Goal: Task Accomplishment & Management: Use online tool/utility

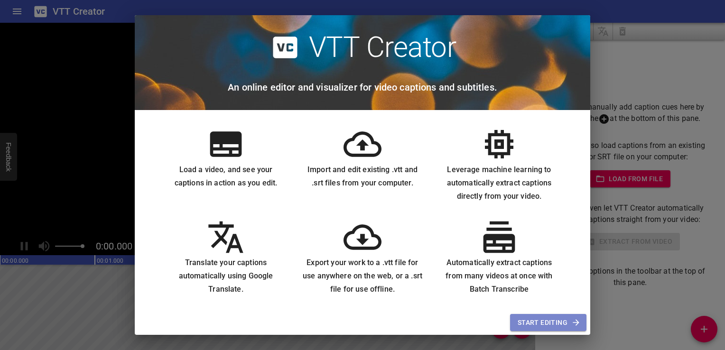
click at [559, 320] on span "Start Editing" at bounding box center [548, 323] width 61 height 12
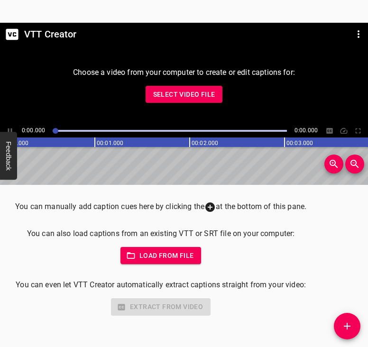
click at [167, 95] on span "Select Video File" at bounding box center [184, 95] width 62 height 12
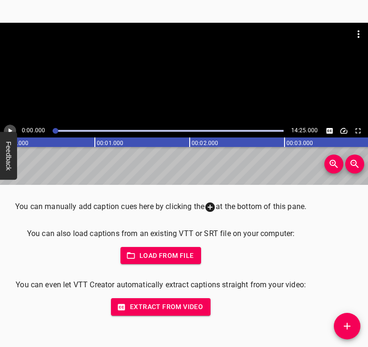
click at [11, 129] on icon "Play/Pause" at bounding box center [10, 131] width 9 height 9
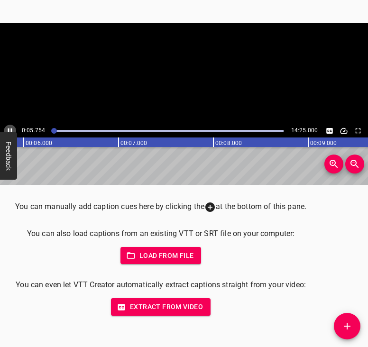
click at [11, 129] on icon "Play/Pause" at bounding box center [10, 131] width 4 height 5
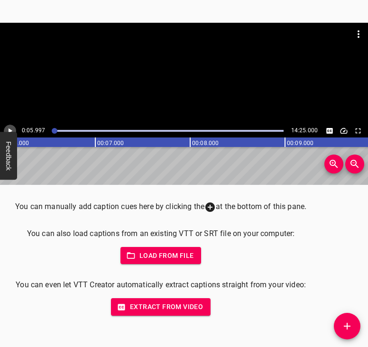
click at [14, 127] on icon "Play/Pause" at bounding box center [10, 131] width 9 height 9
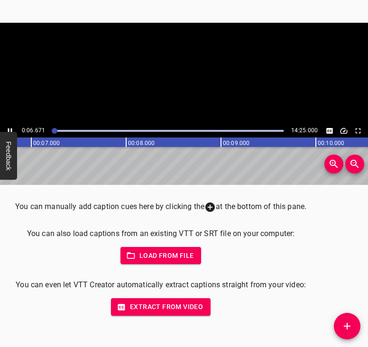
click at [14, 127] on icon "Play/Pause" at bounding box center [10, 131] width 9 height 9
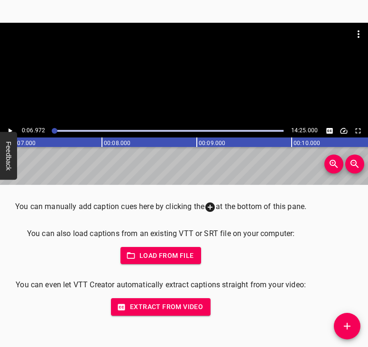
scroll to position [0, 661]
click at [14, 129] on icon "Play/Pause" at bounding box center [10, 131] width 9 height 9
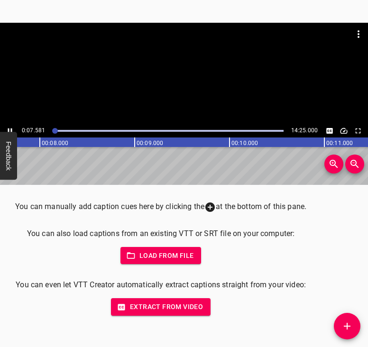
click at [12, 128] on icon "Play/Pause" at bounding box center [10, 131] width 9 height 9
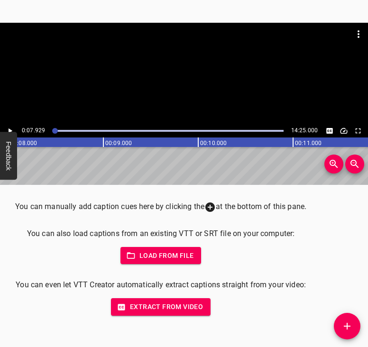
scroll to position [0, 752]
click at [10, 125] on button "Play/Pause" at bounding box center [10, 131] width 12 height 12
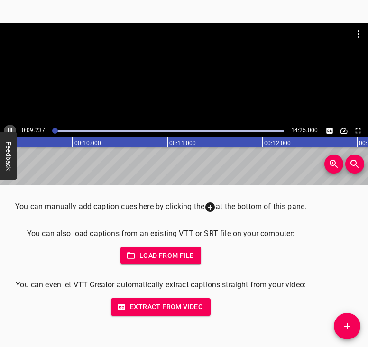
click at [9, 128] on icon "Play/Pause" at bounding box center [10, 131] width 9 height 9
click at [10, 127] on icon "Play/Pause" at bounding box center [10, 131] width 9 height 9
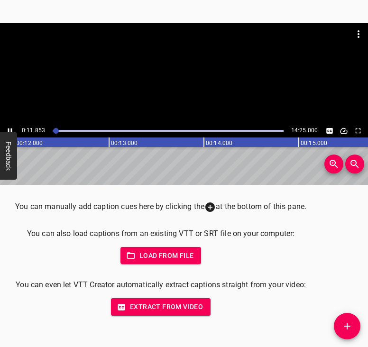
click at [9, 126] on button "Play/Pause" at bounding box center [10, 131] width 12 height 12
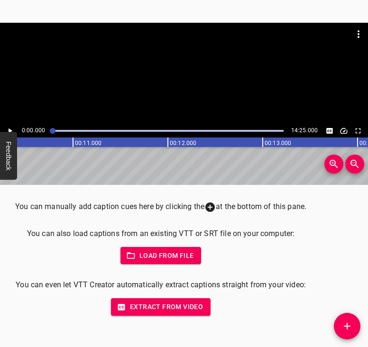
drag, startPoint x: 55, startPoint y: 131, endPoint x: 50, endPoint y: 132, distance: 5.2
click at [50, 132] on div at bounding box center [53, 131] width 6 height 6
click at [13, 128] on icon "Play/Pause" at bounding box center [10, 131] width 9 height 9
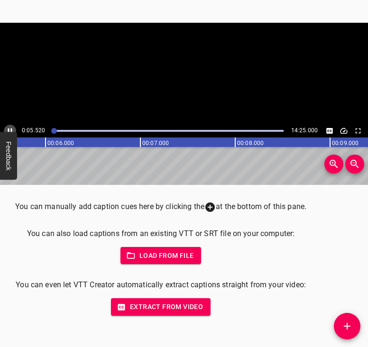
click at [13, 128] on icon "Play/Pause" at bounding box center [10, 131] width 9 height 9
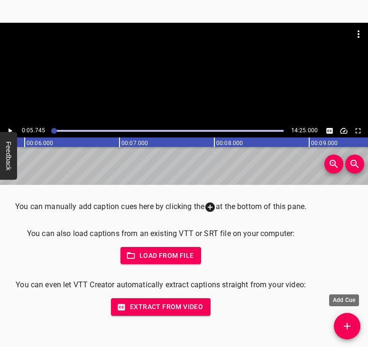
click at [346, 326] on icon "Add Cue" at bounding box center [347, 326] width 11 height 11
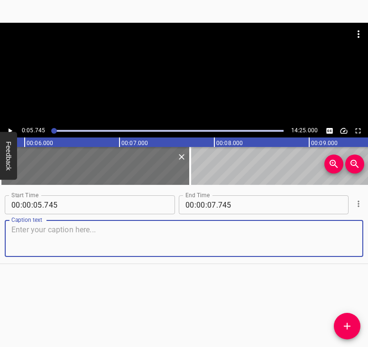
click at [37, 240] on textarea at bounding box center [183, 238] width 345 height 27
paste textarea "The air smelled of war. My husband and I decided to buy what we were advised. B…"
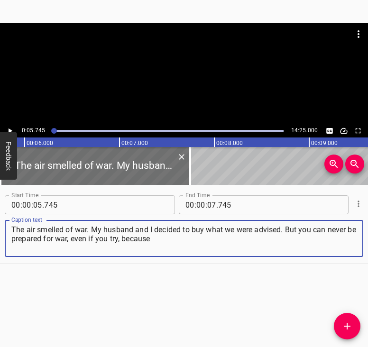
type textarea "The air smelled of war. My husband and I decided to buy what we were advised. B…"
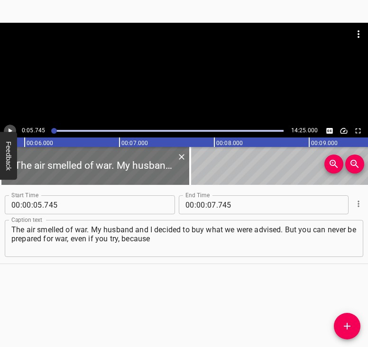
click at [11, 128] on icon "Play/Pause" at bounding box center [10, 131] width 9 height 9
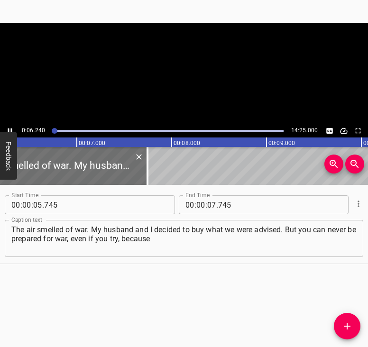
scroll to position [0, 592]
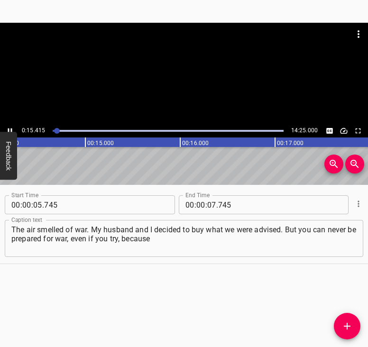
scroll to position [0, 1454]
drag, startPoint x: 9, startPoint y: 129, endPoint x: 41, endPoint y: 108, distance: 38.0
click at [9, 129] on icon "Play/Pause" at bounding box center [10, 131] width 9 height 9
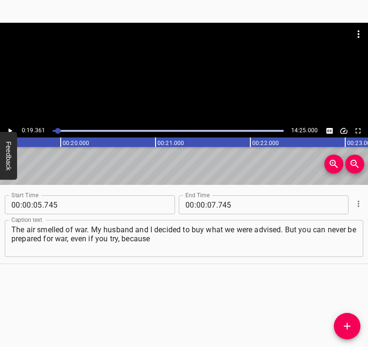
click at [11, 129] on icon "Play/Pause" at bounding box center [10, 131] width 9 height 9
click at [10, 128] on icon "Play/Pause" at bounding box center [10, 131] width 9 height 9
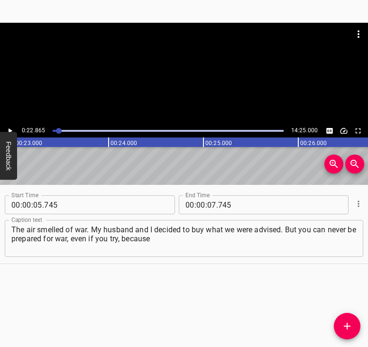
scroll to position [0, 2170]
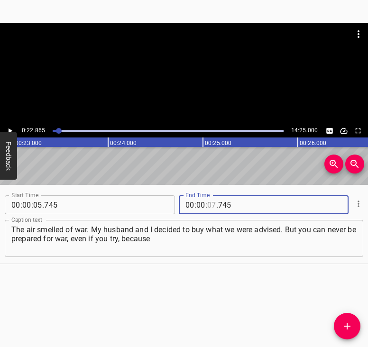
click at [207, 204] on input "number" at bounding box center [211, 205] width 9 height 19
type input "22"
type input "865"
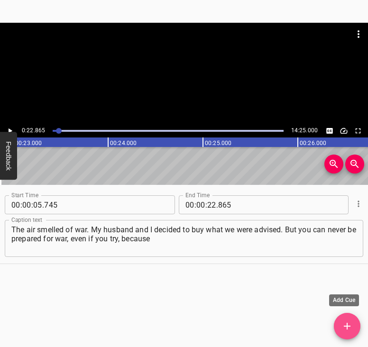
click at [349, 326] on icon "Add Cue" at bounding box center [347, 326] width 7 height 7
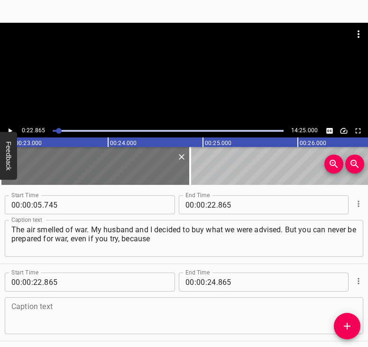
click at [26, 313] on textarea at bounding box center [183, 316] width 345 height 27
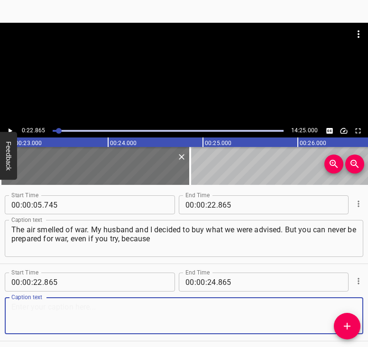
paste textarea "you do not understand what it really is. When, at night, we woke up, my husband…"
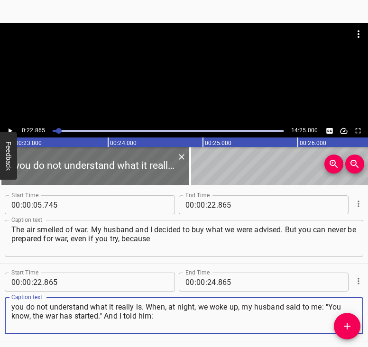
type textarea "you do not understand what it really is. When, at night, we woke up, my husband…"
click at [14, 126] on button "Play/Pause" at bounding box center [10, 131] width 12 height 12
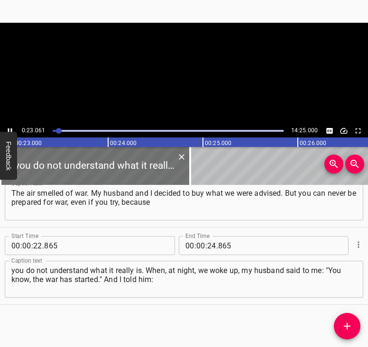
scroll to position [0, 2189]
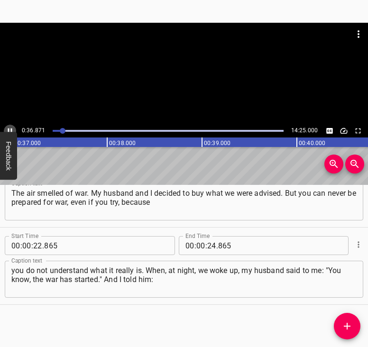
click at [9, 128] on icon "Play/Pause" at bounding box center [10, 131] width 9 height 9
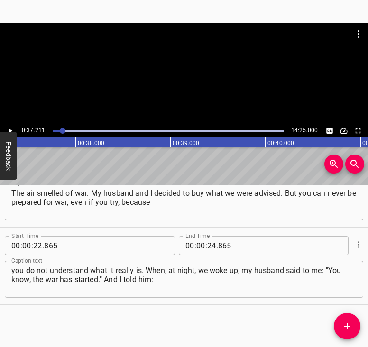
scroll to position [0, 3531]
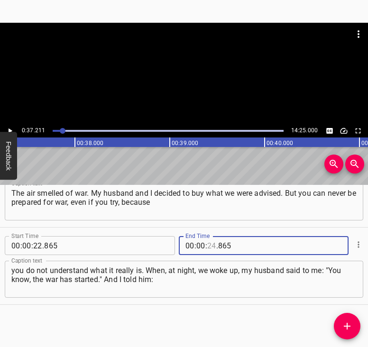
click at [209, 247] on input "number" at bounding box center [211, 245] width 9 height 19
type input "37"
type input "211"
click at [351, 328] on icon "Add Cue" at bounding box center [347, 326] width 11 height 11
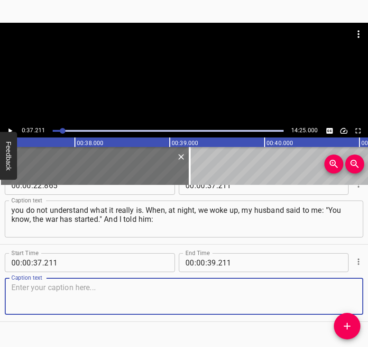
scroll to position [97, 0]
drag, startPoint x: 339, startPoint y: 287, endPoint x: 366, endPoint y: 274, distance: 29.9
click at [340, 285] on textarea at bounding box center [183, 296] width 345 height 27
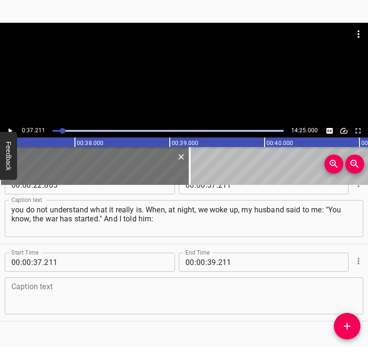
click at [29, 298] on textarea at bounding box center [183, 296] width 345 height 27
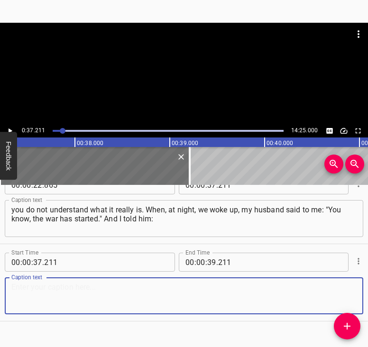
paste textarea ""[PERSON_NAME], what do you mean, war? I have to go to work." I went to catch t…"
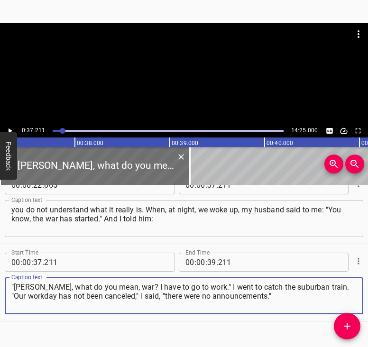
type textarea ""[PERSON_NAME], what do you mean, war? I have to go to work." I went to catch t…"
click at [9, 128] on icon "Play/Pause" at bounding box center [10, 131] width 9 height 9
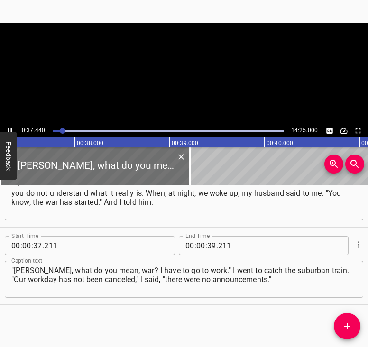
scroll to position [0, 3551]
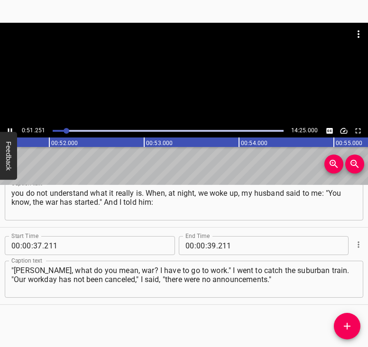
click at [65, 131] on div at bounding box center [67, 131] width 6 height 6
click at [11, 124] on div at bounding box center [184, 74] width 368 height 102
click at [65, 131] on div at bounding box center [67, 131] width 6 height 6
click at [9, 130] on icon "Play/Pause" at bounding box center [10, 131] width 9 height 9
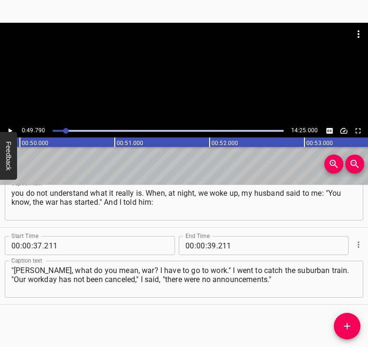
click at [64, 130] on div at bounding box center [66, 131] width 6 height 6
click at [12, 128] on icon "Play/Pause" at bounding box center [10, 131] width 9 height 9
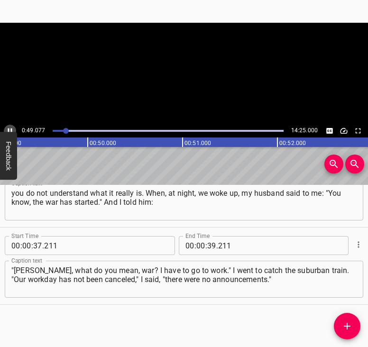
click at [12, 128] on icon "Play/Pause" at bounding box center [10, 131] width 9 height 9
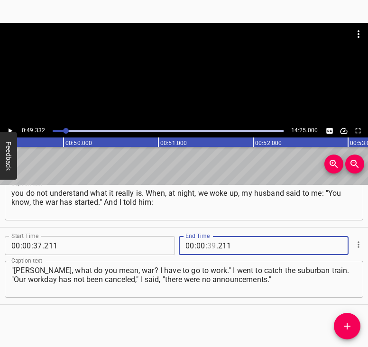
click at [209, 245] on input "number" at bounding box center [211, 245] width 9 height 19
type input "49"
type input "332"
click at [345, 324] on icon "Add Cue" at bounding box center [347, 326] width 11 height 11
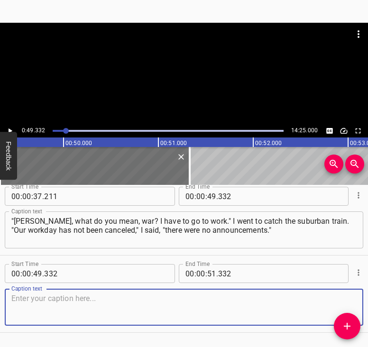
scroll to position [192, 0]
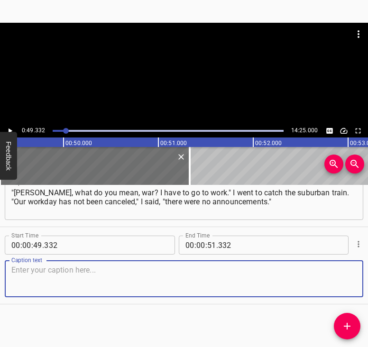
drag, startPoint x: 345, startPoint y: 280, endPoint x: 362, endPoint y: 267, distance: 21.2
click at [346, 277] on textarea at bounding box center [183, 279] width 345 height 27
click at [28, 277] on textarea at bounding box center [183, 279] width 345 height 27
paste textarea "I went to catch the suburban train. I saw people sitting, standing, talking to …"
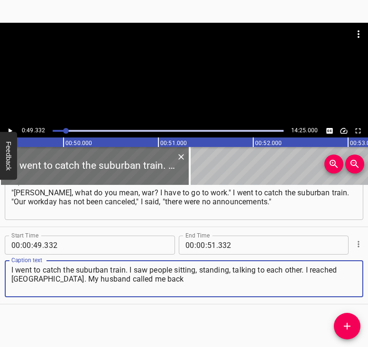
type textarea "I went to catch the suburban train. I saw people sitting, standing, talking to …"
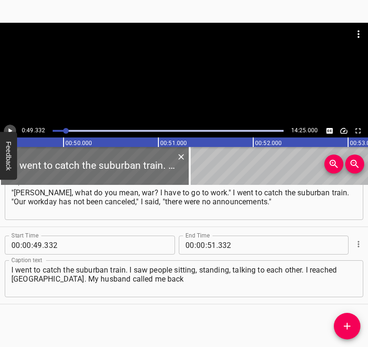
click at [8, 130] on icon "Play/Pause" at bounding box center [10, 131] width 9 height 9
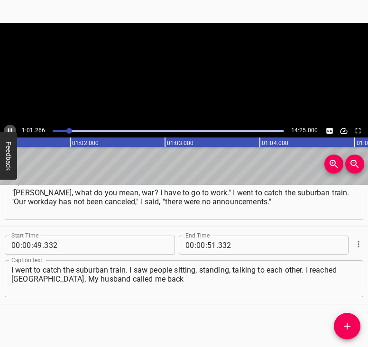
click at [9, 130] on icon "Play/Pause" at bounding box center [10, 131] width 4 height 5
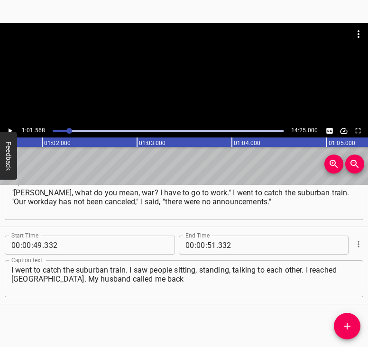
scroll to position [0, 5843]
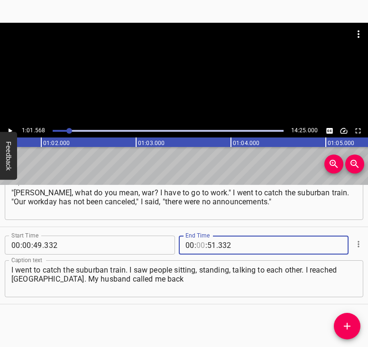
click at [197, 242] on input "number" at bounding box center [200, 245] width 9 height 19
type input "01"
type input "568"
click at [347, 321] on icon "Add Cue" at bounding box center [347, 326] width 11 height 11
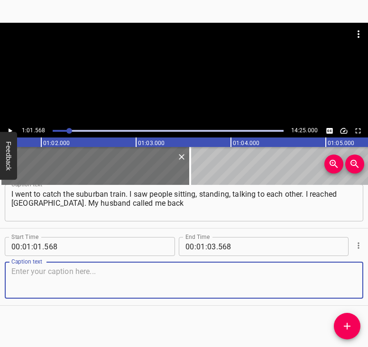
scroll to position [269, 0]
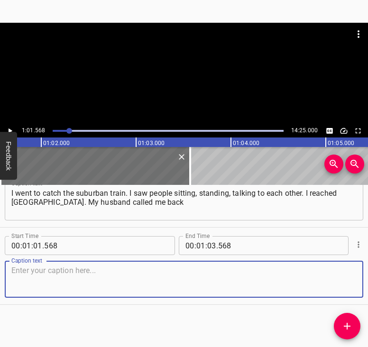
drag, startPoint x: 342, startPoint y: 273, endPoint x: 359, endPoint y: 264, distance: 19.3
click at [342, 273] on textarea at bounding box center [183, 279] width 345 height 27
click at [32, 282] on textarea at bounding box center [183, 279] width 345 height 27
paste textarea "and told me that at his workplace they had announced that no one was working – …"
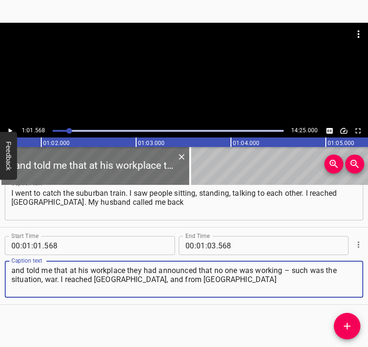
type textarea "and told me that at his workplace they had announced that no one was working – …"
click at [11, 128] on icon "Play/Pause" at bounding box center [10, 131] width 9 height 9
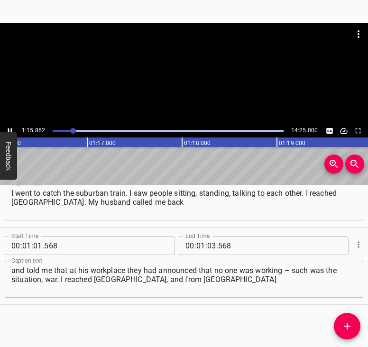
click at [9, 130] on icon "Play/Pause" at bounding box center [10, 131] width 4 height 5
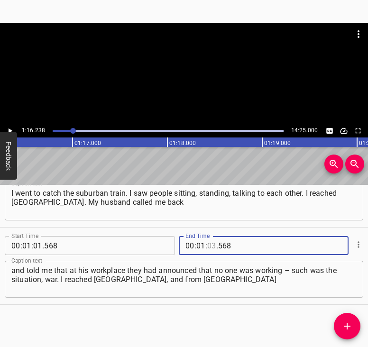
click at [207, 243] on input "number" at bounding box center [211, 245] width 9 height 19
type input "16"
type input "238"
click at [351, 324] on icon "Add Cue" at bounding box center [347, 326] width 11 height 11
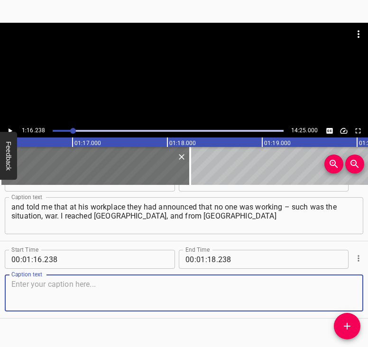
scroll to position [334, 0]
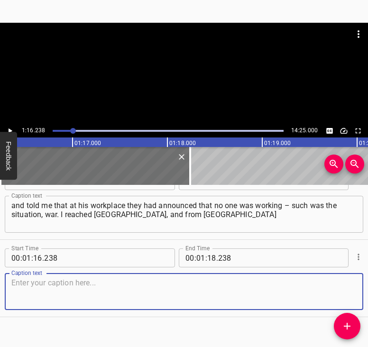
drag, startPoint x: 344, startPoint y: 287, endPoint x: 361, endPoint y: 277, distance: 19.8
click at [345, 285] on textarea at bounding box center [183, 292] width 345 height 27
click at [48, 299] on textarea at bounding box center [183, 292] width 345 height 27
paste textarea "I went back to [GEOGRAPHIC_DATA]. My first impression – the siren was wailing, …"
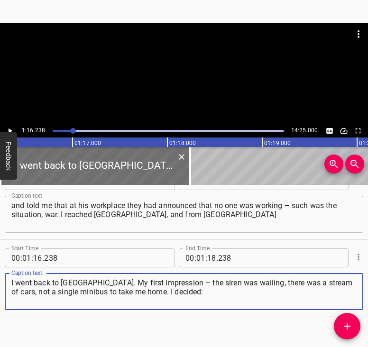
type textarea "I went back to [GEOGRAPHIC_DATA]. My first impression – the siren was wailing, …"
click at [13, 129] on icon "Play/Pause" at bounding box center [10, 131] width 9 height 9
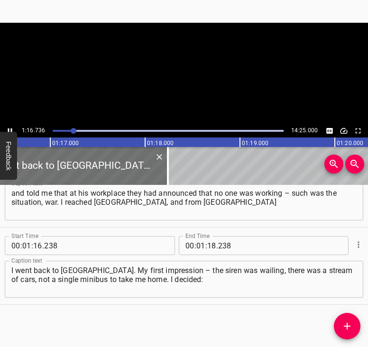
scroll to position [0, 7283]
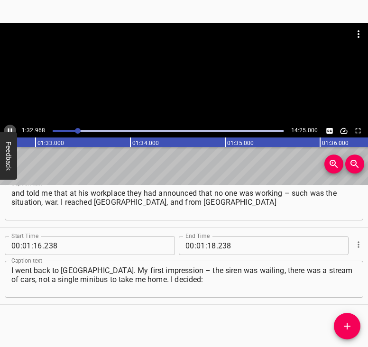
click at [10, 130] on icon "Play/Pause" at bounding box center [10, 131] width 9 height 9
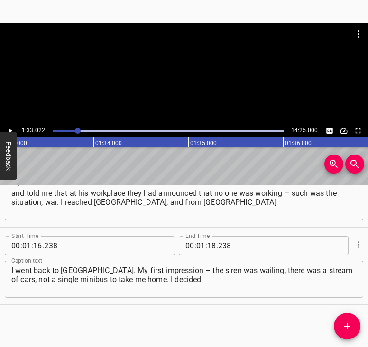
scroll to position [0, 8828]
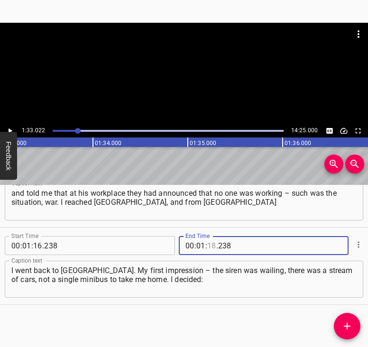
click at [207, 242] on input "number" at bounding box center [211, 245] width 9 height 19
type input "33"
type input "022"
click at [345, 325] on icon "Add Cue" at bounding box center [347, 326] width 11 height 11
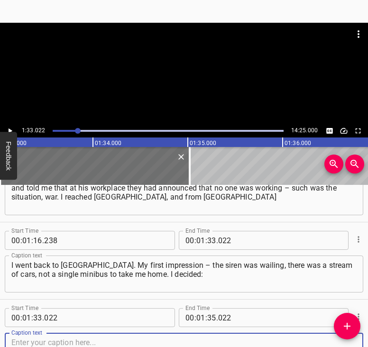
scroll to position [423, 0]
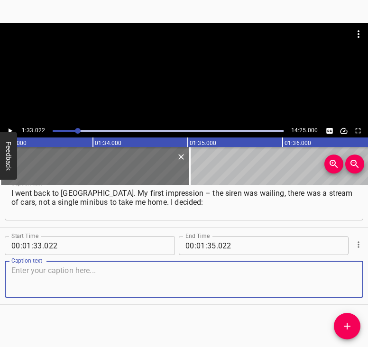
drag, startPoint x: 352, startPoint y: 284, endPoint x: 365, endPoint y: 276, distance: 15.5
click at [353, 282] on div "Caption text" at bounding box center [184, 279] width 359 height 37
click at [25, 268] on textarea at bounding box center [183, 279] width 345 height 27
paste textarea "I will go on foot. But then some minibus appeared. That driver was not followin…"
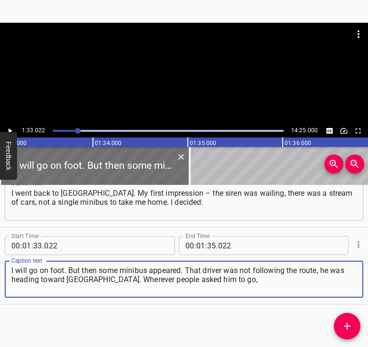
type textarea "I will go on foot. But then some minibus appeared. That driver was not followin…"
click at [13, 127] on icon "Play/Pause" at bounding box center [10, 131] width 9 height 9
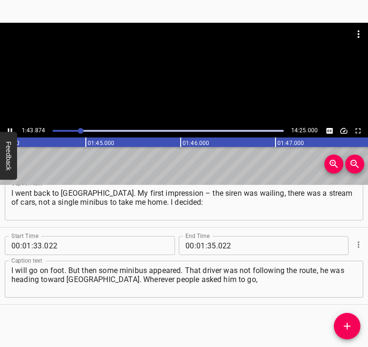
click at [11, 129] on icon "Play/Pause" at bounding box center [10, 131] width 4 height 5
click at [11, 129] on icon "Play/Pause" at bounding box center [10, 131] width 9 height 9
click at [10, 129] on icon "Play/Pause" at bounding box center [10, 131] width 9 height 9
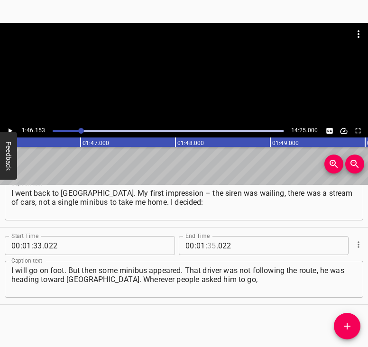
click at [212, 245] on input "number" at bounding box center [211, 245] width 9 height 19
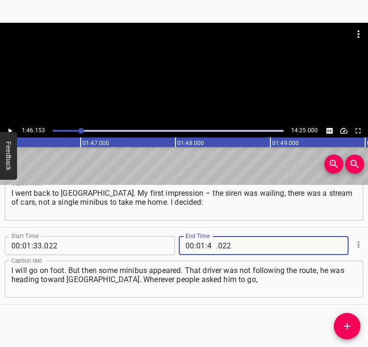
type input "46"
type input "153"
click at [342, 322] on icon "Add Cue" at bounding box center [347, 326] width 11 height 11
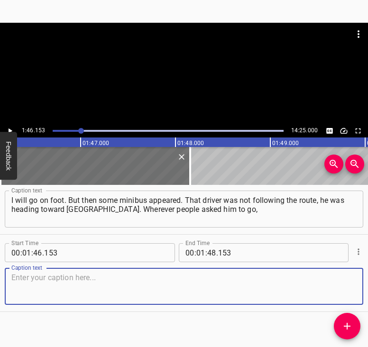
scroll to position [501, 0]
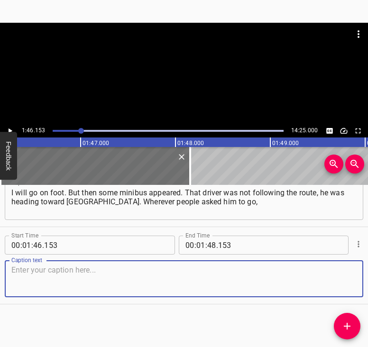
drag, startPoint x: 341, startPoint y: 287, endPoint x: 361, endPoint y: 280, distance: 20.6
click at [347, 285] on textarea at bounding box center [183, 279] width 345 height 27
click at [49, 269] on textarea at bounding box center [183, 279] width 345 height 27
paste textarea "that was the direction he drove. I have two adult daughters. The younger one wa…"
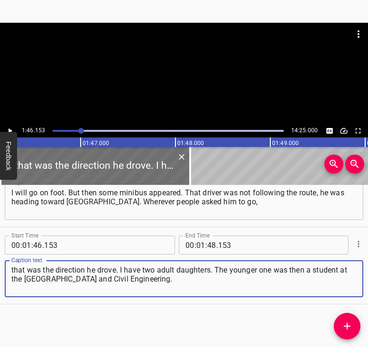
type textarea "that was the direction he drove. I have two adult daughters. The younger one wa…"
click at [9, 128] on icon "Play/Pause" at bounding box center [10, 131] width 9 height 9
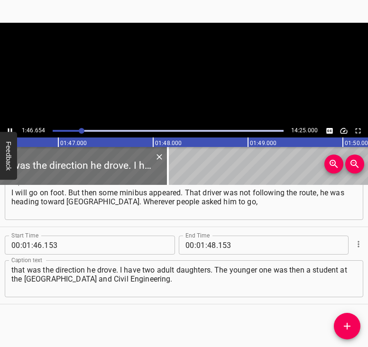
scroll to position [0, 10117]
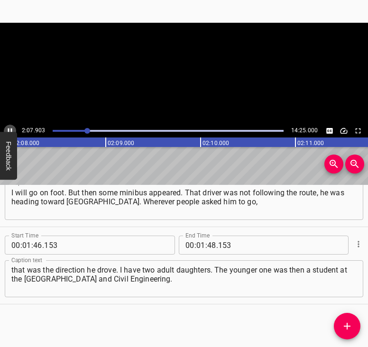
click at [10, 129] on icon "Play/Pause" at bounding box center [10, 131] width 9 height 9
click at [198, 246] on input "number" at bounding box center [200, 245] width 9 height 19
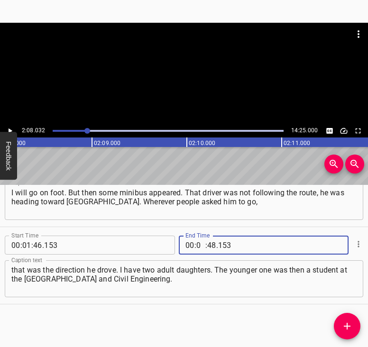
type input "02"
type input "08"
type input "032"
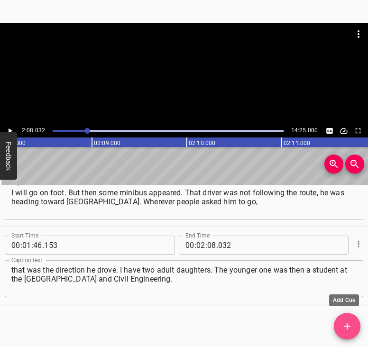
click at [347, 324] on icon "Add Cue" at bounding box center [347, 326] width 7 height 7
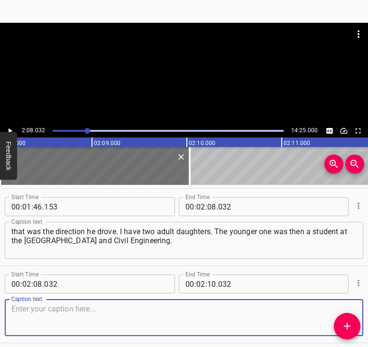
scroll to position [578, 0]
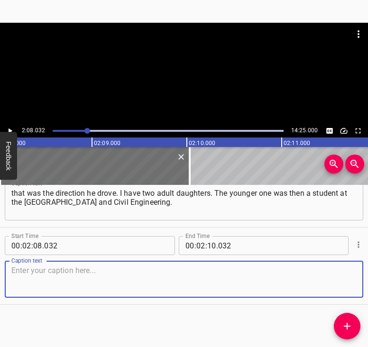
drag, startPoint x: 342, startPoint y: 279, endPoint x: 367, endPoint y: 270, distance: 26.6
click at [341, 277] on textarea at bounding box center [183, 279] width 345 height 27
click at [39, 282] on textarea at bounding box center [183, 279] width 345 height 27
paste textarea "She is [DEMOGRAPHIC_DATA] now. First her husband mobilized, then she did, and n…"
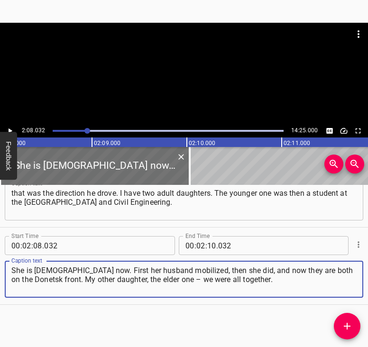
type textarea "She is [DEMOGRAPHIC_DATA] now. First her husband mobilized, then she did, and n…"
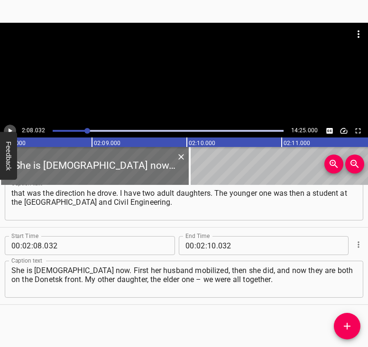
click at [11, 126] on button "Play/Pause" at bounding box center [10, 131] width 12 height 12
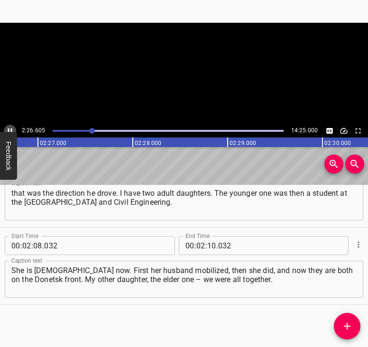
click at [12, 127] on icon "Play/Pause" at bounding box center [10, 131] width 9 height 9
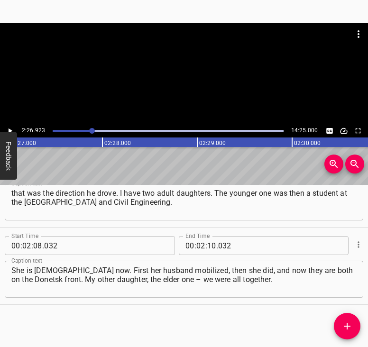
scroll to position [0, 13944]
click at [211, 245] on input "number" at bounding box center [211, 245] width 9 height 19
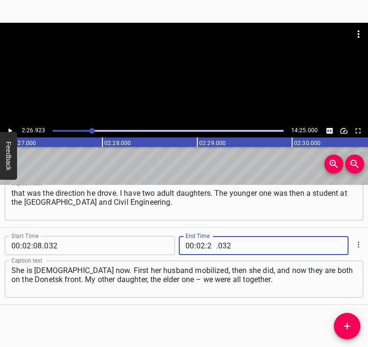
type input "26"
type input "923"
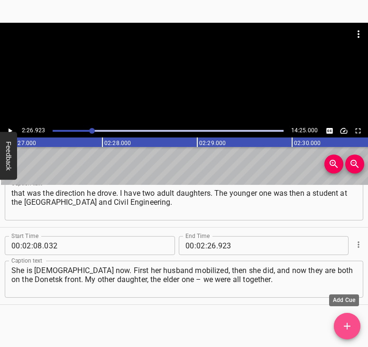
click at [349, 328] on icon "Add Cue" at bounding box center [347, 326] width 11 height 11
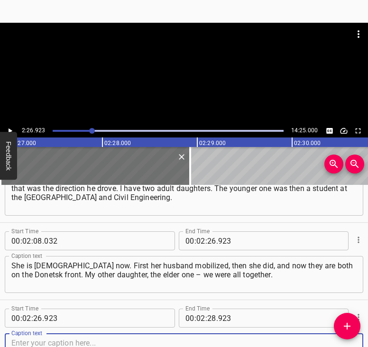
scroll to position [655, 0]
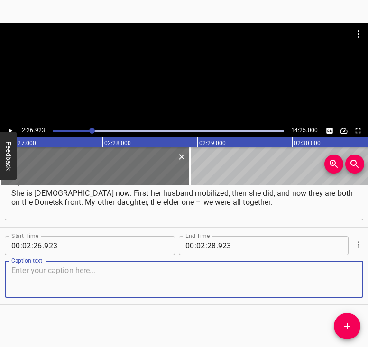
click at [342, 282] on textarea at bounding box center [183, 279] width 345 height 27
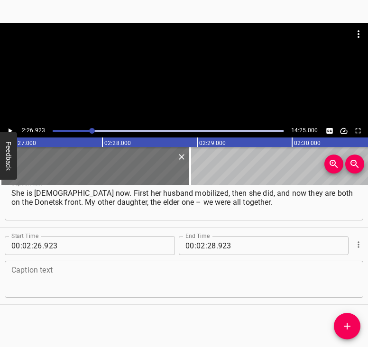
click at [44, 278] on textarea at bounding box center [183, 279] width 345 height 27
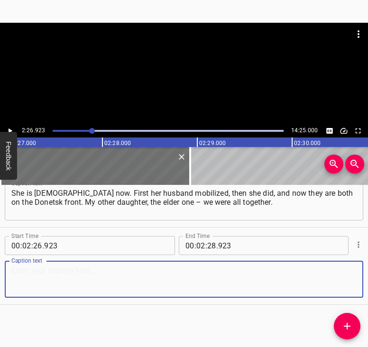
paste textarea "We were focused and confident, we did not worry, we did not cry. We left on [DA…"
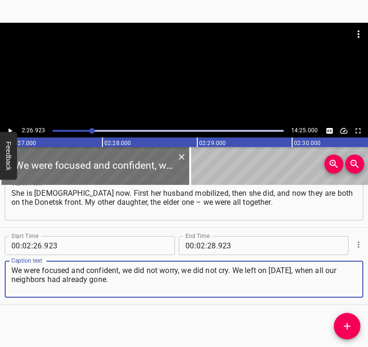
type textarea "We were focused and confident, we did not worry, we did not cry. We left on [DA…"
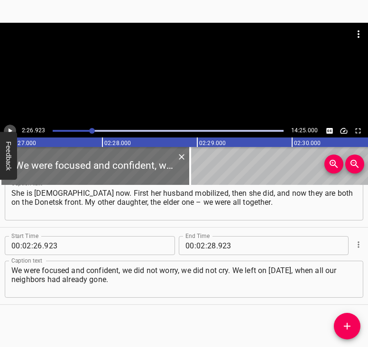
click at [11, 128] on icon "Play/Pause" at bounding box center [10, 131] width 9 height 9
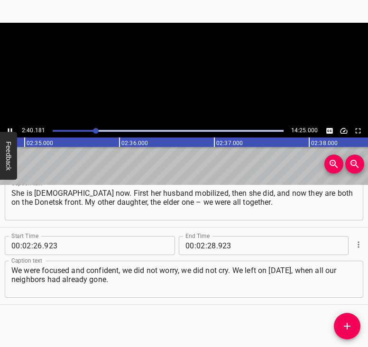
scroll to position [0, 14791]
click at [7, 127] on icon "Play/Pause" at bounding box center [10, 131] width 9 height 9
click at [207, 245] on input "number" at bounding box center [211, 245] width 9 height 19
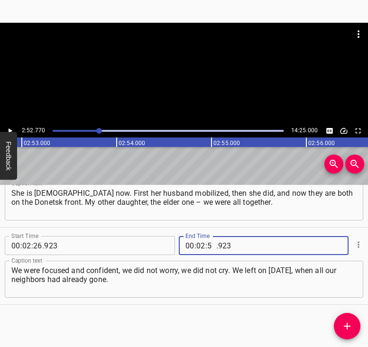
type input "52"
type input "770"
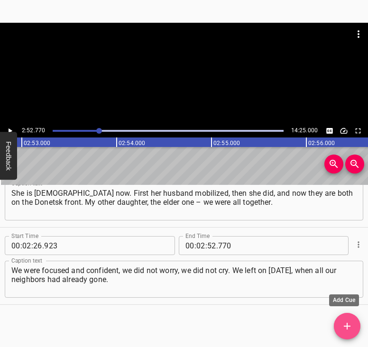
click at [348, 322] on icon "Add Cue" at bounding box center [347, 326] width 11 height 11
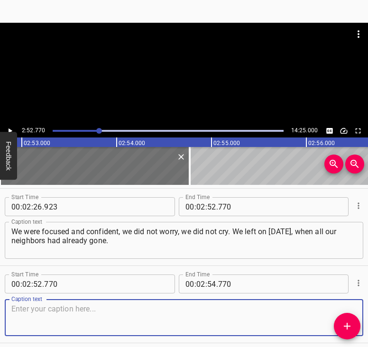
scroll to position [733, 0]
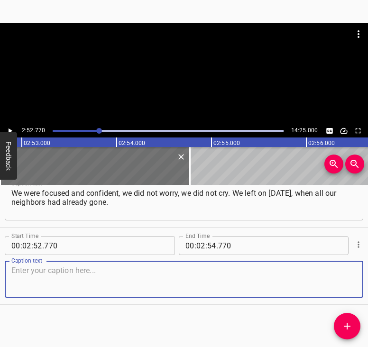
drag, startPoint x: 346, startPoint y: 279, endPoint x: 366, endPoint y: 273, distance: 21.3
click at [351, 277] on div "Caption text" at bounding box center [184, 279] width 359 height 37
click at [36, 279] on textarea at bounding box center [183, 279] width 345 height 27
paste textarea "We had started hearing about killings, people shot nearby. Then it was the last…"
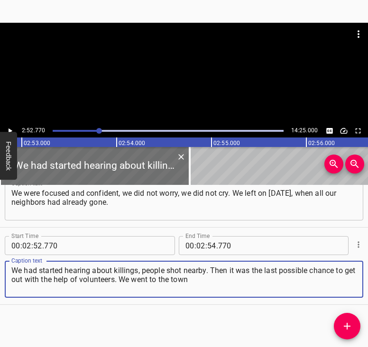
type textarea "We had started hearing about killings, people shot nearby. Then it was the last…"
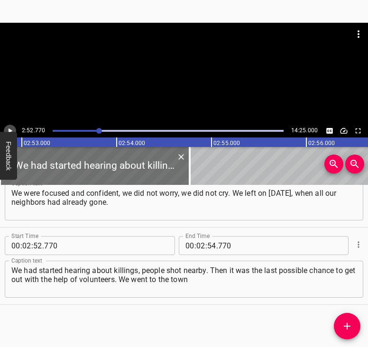
click at [8, 127] on button "Play/Pause" at bounding box center [10, 131] width 12 height 12
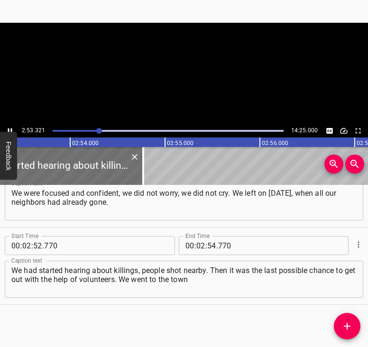
scroll to position [0, 16449]
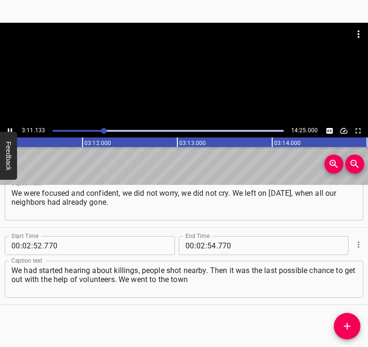
click at [11, 128] on icon "Play/Pause" at bounding box center [10, 131] width 9 height 9
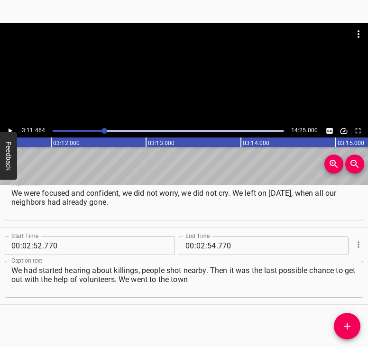
scroll to position [0, 18171]
click at [11, 130] on icon "Play/Pause" at bounding box center [10, 131] width 9 height 9
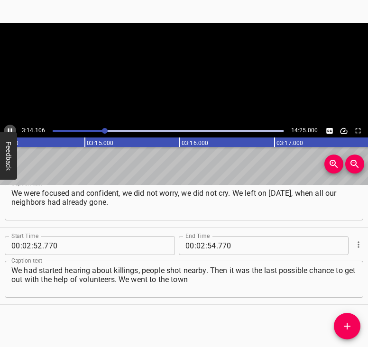
click at [11, 130] on icon "Play/Pause" at bounding box center [10, 131] width 4 height 5
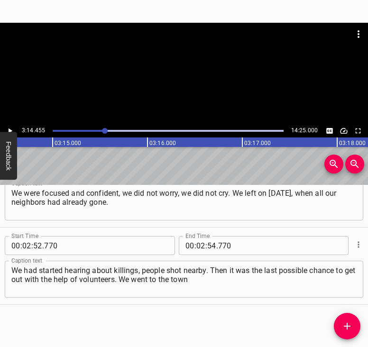
scroll to position [0, 18455]
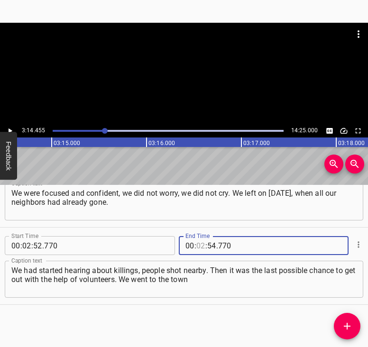
click at [198, 244] on input "number" at bounding box center [200, 245] width 9 height 19
type input "03"
type input "14"
type input "455"
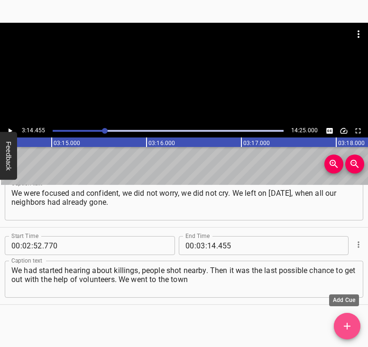
click at [347, 322] on icon "Add Cue" at bounding box center [347, 326] width 11 height 11
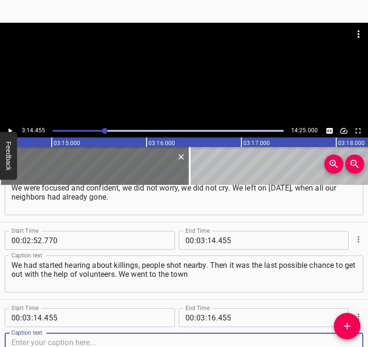
scroll to position [810, 0]
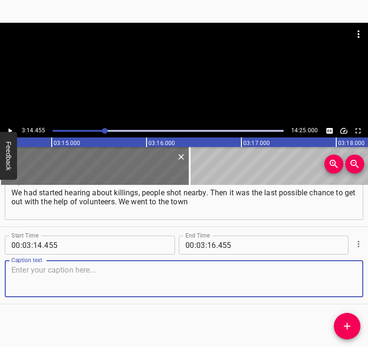
drag, startPoint x: 345, startPoint y: 282, endPoint x: 358, endPoint y: 280, distance: 13.0
click at [345, 282] on textarea at bounding box center [183, 279] width 345 height 27
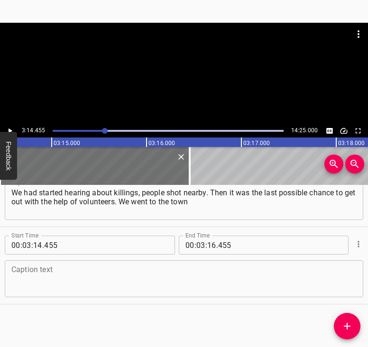
click at [59, 273] on textarea at bounding box center [183, 279] width 345 height 27
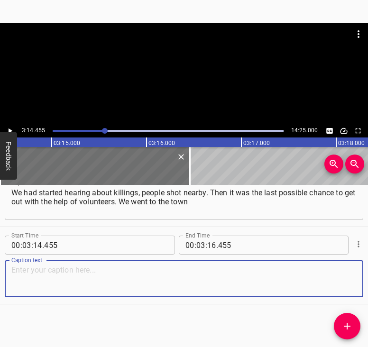
paste textarea "council to the buses. We got on. We left very early. My daughters consulted wit…"
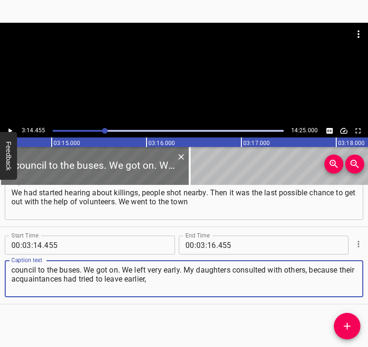
type textarea "council to the buses. We got on. We left very early. My daughters consulted wit…"
click at [12, 125] on button "Play/Pause" at bounding box center [10, 131] width 12 height 12
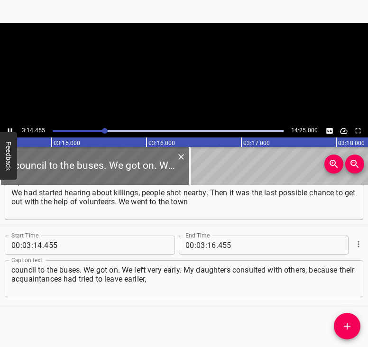
scroll to position [0, 18469]
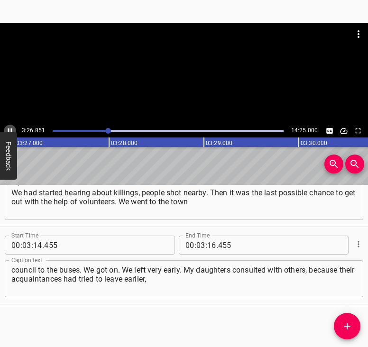
click at [12, 127] on icon "Play/Pause" at bounding box center [10, 131] width 9 height 9
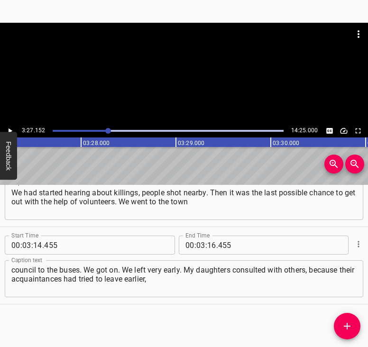
scroll to position [0, 19660]
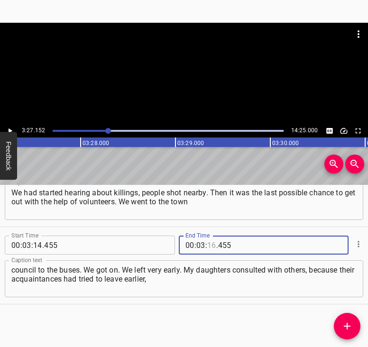
click at [211, 242] on input "number" at bounding box center [211, 245] width 9 height 19
type input "27"
type input "152"
drag, startPoint x: 349, startPoint y: 324, endPoint x: 355, endPoint y: 320, distance: 7.2
click at [349, 324] on icon "Add Cue" at bounding box center [347, 326] width 11 height 11
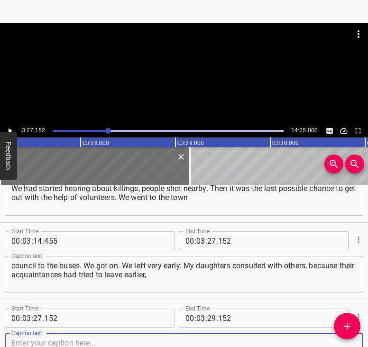
scroll to position [887, 0]
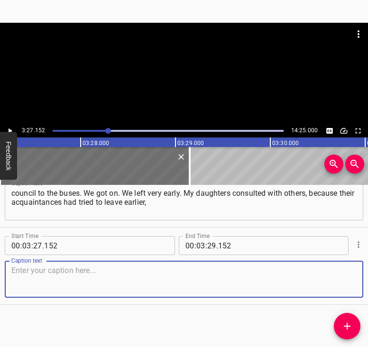
drag, startPoint x: 344, startPoint y: 280, endPoint x: 349, endPoint y: 276, distance: 7.1
click at [344, 278] on textarea at bounding box center [183, 279] width 345 height 27
click at [61, 267] on textarea at bounding box center [183, 279] width 345 height 27
paste textarea "but they were turned back, as there was a procession going toward [GEOGRAPHIC_D…"
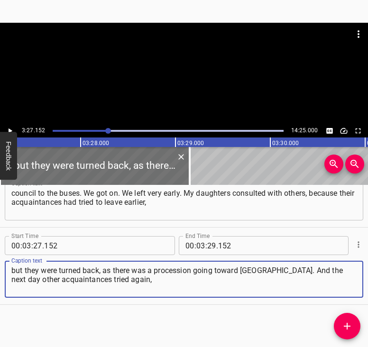
type textarea "but they were turned back, as there was a procession going toward [GEOGRAPHIC_D…"
click at [9, 128] on icon "Play/Pause" at bounding box center [10, 131] width 9 height 9
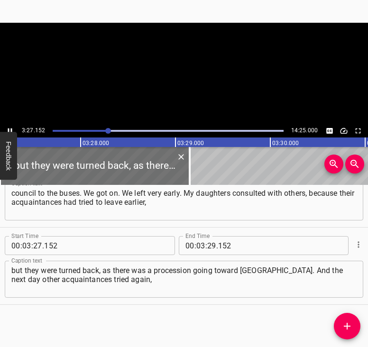
scroll to position [0, 19679]
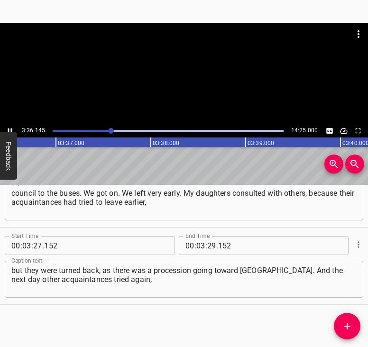
click at [10, 129] on icon "Play/Pause" at bounding box center [10, 131] width 9 height 9
click at [207, 242] on input "number" at bounding box center [211, 245] width 9 height 19
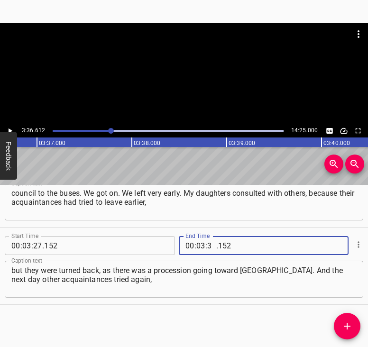
type input "36"
type input "612"
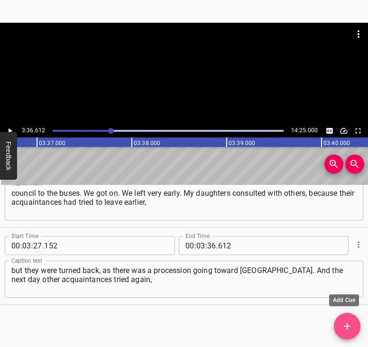
drag, startPoint x: 345, startPoint y: 323, endPoint x: 359, endPoint y: 326, distance: 13.8
click at [346, 323] on icon "Add Cue" at bounding box center [347, 326] width 11 height 11
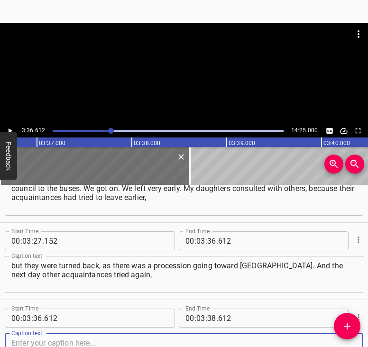
scroll to position [965, 0]
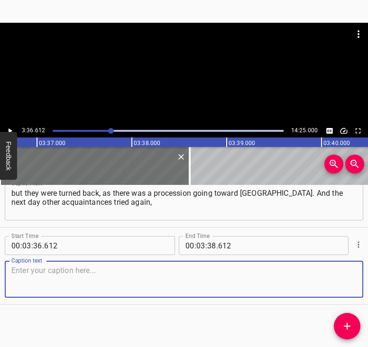
drag, startPoint x: 342, startPoint y: 283, endPoint x: 353, endPoint y: 279, distance: 12.2
click at [347, 280] on textarea at bounding box center [183, 279] width 345 height 27
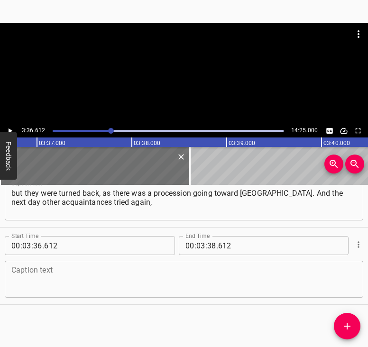
click at [36, 274] on textarea at bounding box center [183, 279] width 345 height 27
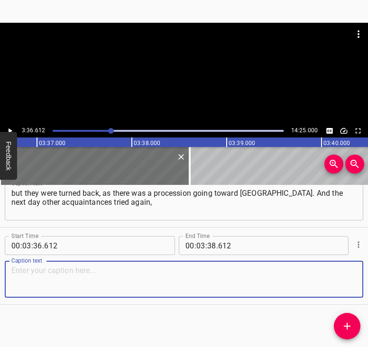
paste textarea "and they recommended that we should have white sheets or something like that. W…"
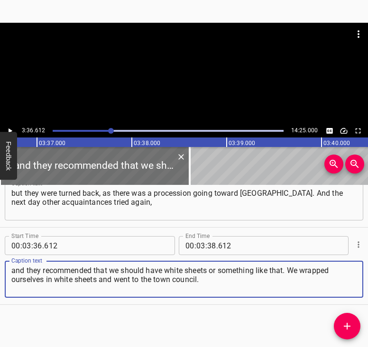
type textarea "and they recommended that we should have white sheets or something like that. W…"
click at [13, 130] on icon "Play/Pause" at bounding box center [10, 131] width 9 height 9
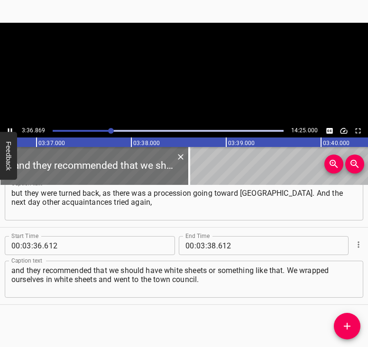
scroll to position [0, 20573]
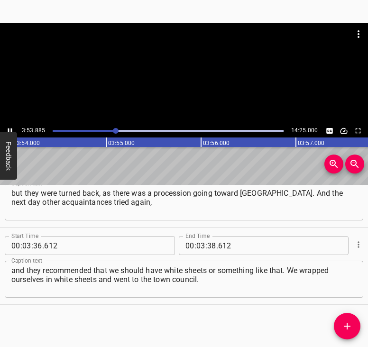
click at [11, 127] on icon "Play/Pause" at bounding box center [10, 131] width 9 height 9
click at [207, 243] on input "number" at bounding box center [211, 245] width 9 height 19
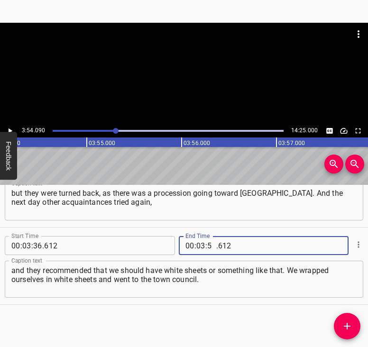
type input "54"
type input "090"
click at [347, 324] on icon "Add Cue" at bounding box center [347, 326] width 7 height 7
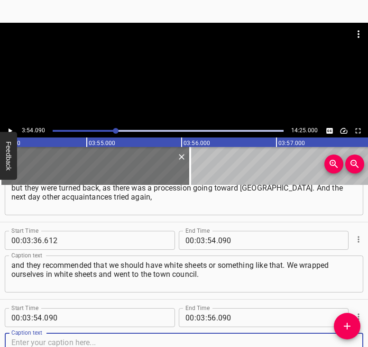
scroll to position [1042, 0]
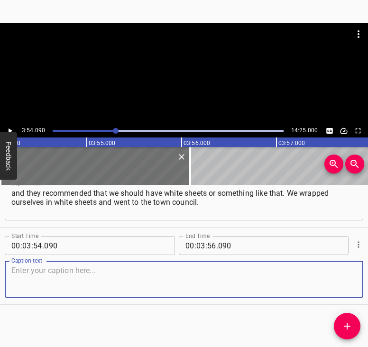
drag, startPoint x: 349, startPoint y: 284, endPoint x: 365, endPoint y: 278, distance: 17.3
click at [357, 279] on div "Start Time 00 : 03 : 54 . 090 Start Time End Time 00 : 03 : 56 . 090 End Time C…" at bounding box center [184, 266] width 368 height 77
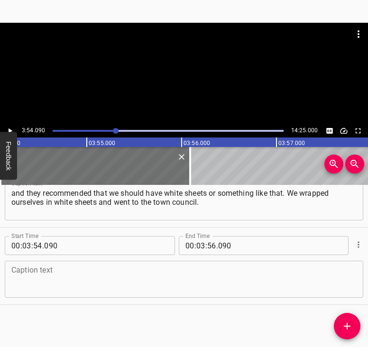
click at [58, 287] on textarea at bounding box center [183, 279] width 345 height 27
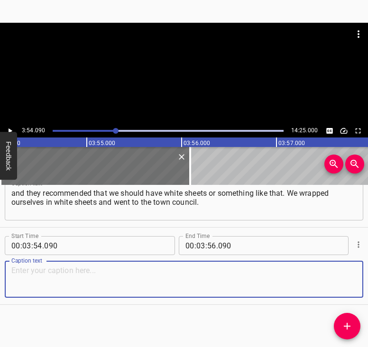
paste textarea "I want to say, it was horrifying. Silence. The Warsaw highway. Fallen trees in …"
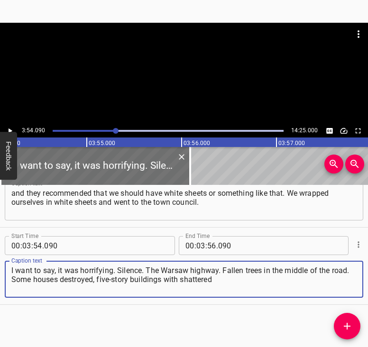
type textarea "I want to say, it was horrifying. Silence. The Warsaw highway. Fallen trees in …"
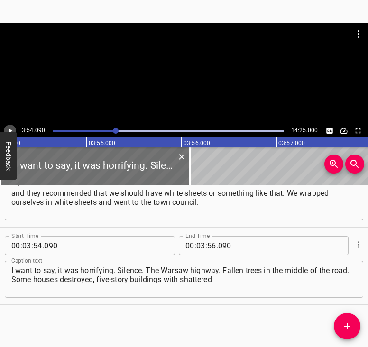
click at [12, 129] on icon "Play/Pause" at bounding box center [10, 131] width 9 height 9
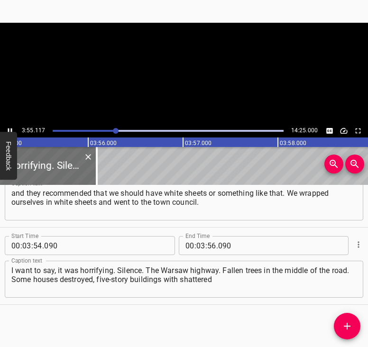
scroll to position [0, 22314]
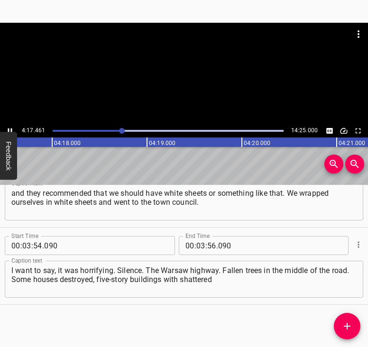
click at [12, 129] on icon "Play/Pause" at bounding box center [10, 131] width 9 height 9
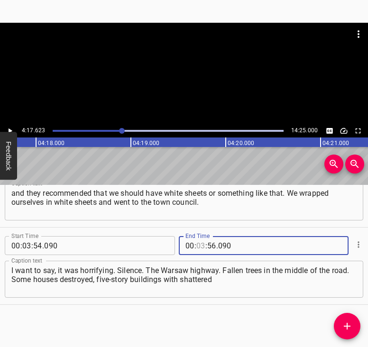
click at [200, 244] on input "number" at bounding box center [200, 245] width 9 height 19
type input "04"
type input "17"
type input "623"
click at [347, 326] on icon "Add Cue" at bounding box center [347, 326] width 7 height 7
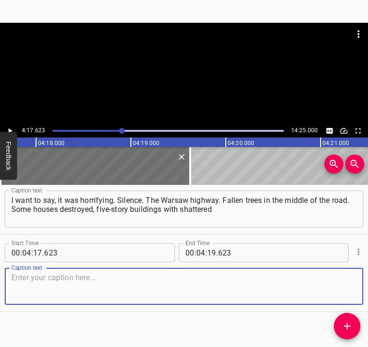
scroll to position [1120, 0]
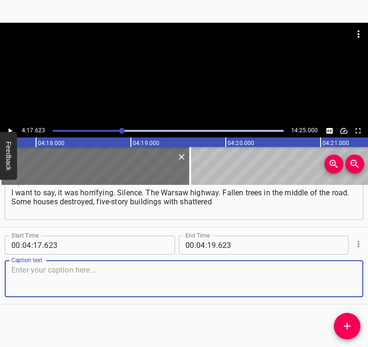
drag, startPoint x: 337, startPoint y: 281, endPoint x: 344, endPoint y: 279, distance: 7.1
click at [339, 280] on textarea at bounding box center [183, 279] width 345 height 27
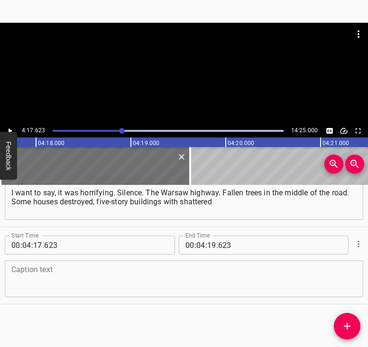
click at [88, 285] on textarea at bounding box center [183, 279] width 345 height 27
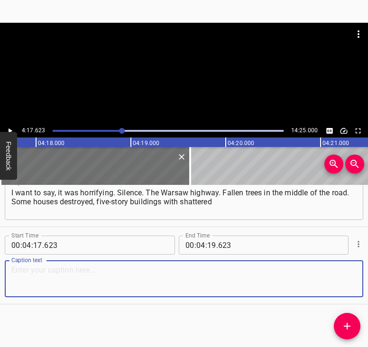
paste textarea "windows, the empty frames gaping like in science fiction films. We used to watc…"
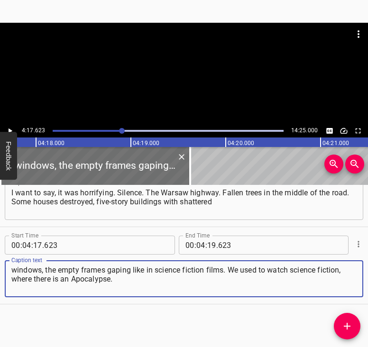
type textarea "windows, the empty frames gaping like in science fiction films. We used to watc…"
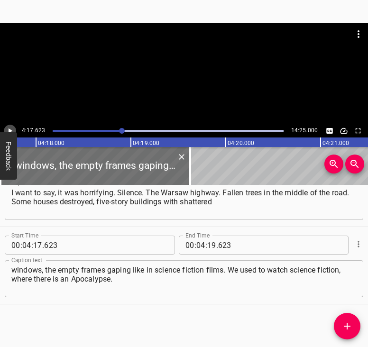
click at [8, 127] on icon "Play/Pause" at bounding box center [10, 131] width 9 height 9
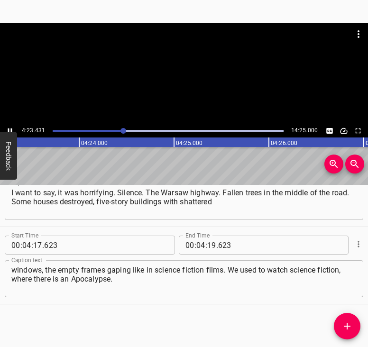
scroll to position [0, 24997]
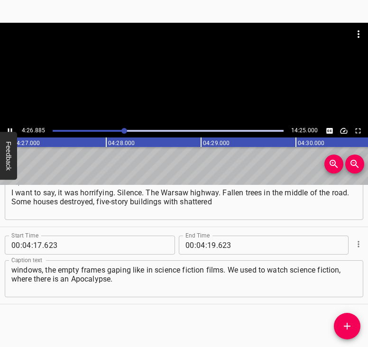
click at [10, 129] on icon "Play/Pause" at bounding box center [10, 131] width 9 height 9
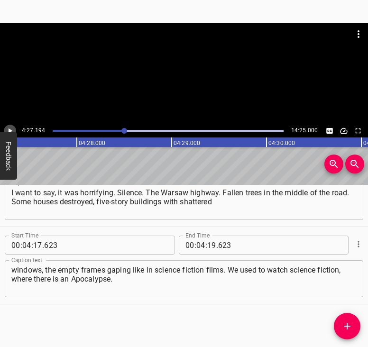
click at [10, 129] on icon "Play/Pause" at bounding box center [10, 131] width 9 height 9
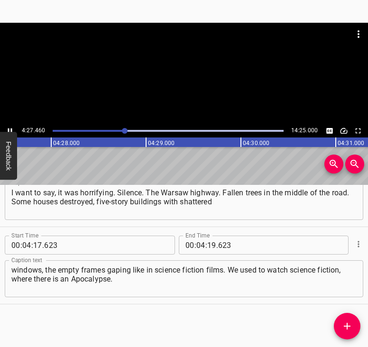
click at [10, 129] on icon "Play/Pause" at bounding box center [10, 131] width 9 height 9
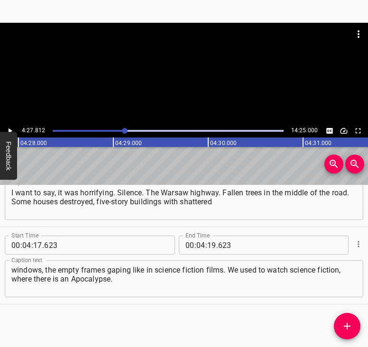
scroll to position [0, 25417]
click at [10, 129] on icon "Play/Pause" at bounding box center [10, 131] width 9 height 9
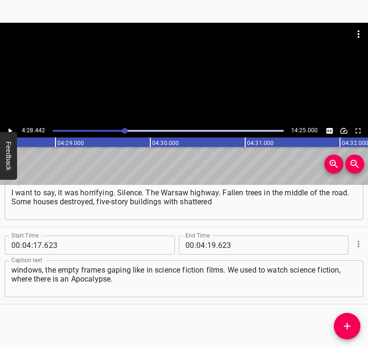
scroll to position [0, 25477]
click at [209, 245] on input "number" at bounding box center [211, 245] width 9 height 19
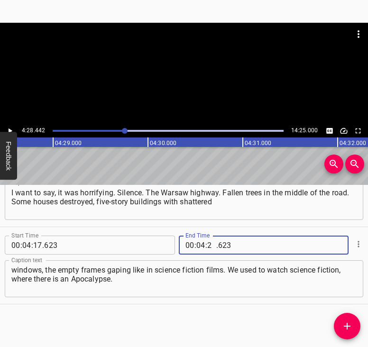
type input "28"
type input "442"
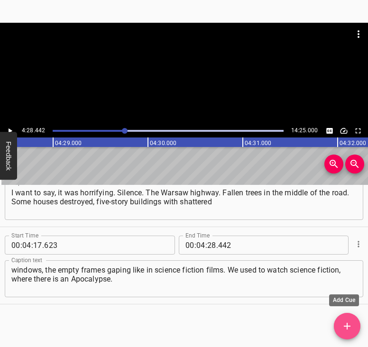
click at [345, 321] on icon "Add Cue" at bounding box center [347, 326] width 11 height 11
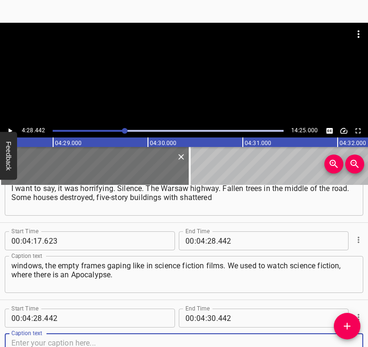
scroll to position [1197, 0]
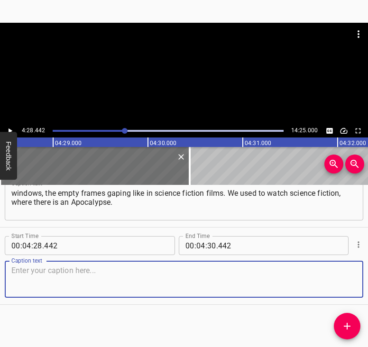
drag, startPoint x: 342, startPoint y: 274, endPoint x: 367, endPoint y: 270, distance: 25.0
click at [346, 273] on textarea at bounding box center [183, 279] width 345 height 27
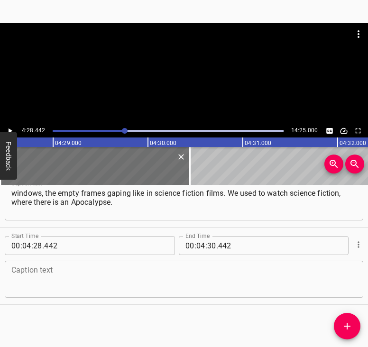
click at [56, 285] on textarea at bounding box center [183, 279] width 345 height 27
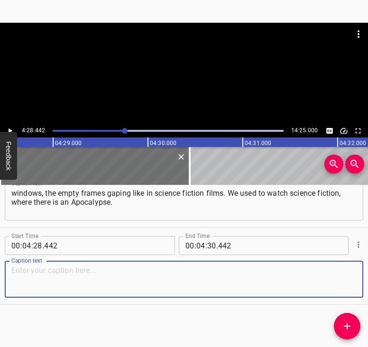
paste textarea "Homeless people were collecting something for themselves. A car stood there, an…"
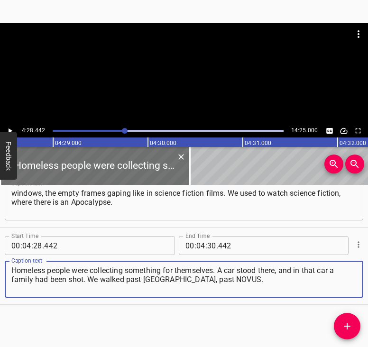
type textarea "Homeless people were collecting something for themselves. A car stood there, an…"
click at [9, 131] on icon "Play/Pause" at bounding box center [11, 131] width 4 height 5
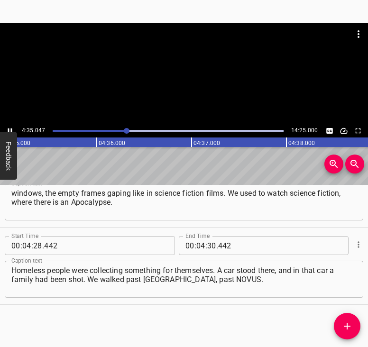
scroll to position [0, 26103]
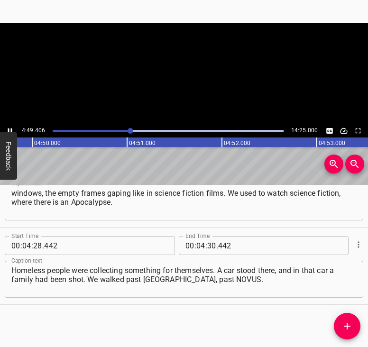
click at [9, 129] on icon "Play/Pause" at bounding box center [10, 131] width 9 height 9
click at [210, 246] on input "number" at bounding box center [211, 245] width 9 height 19
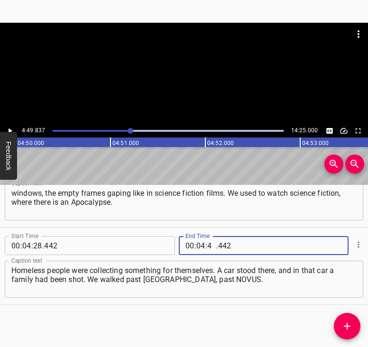
type input "49"
type input "837"
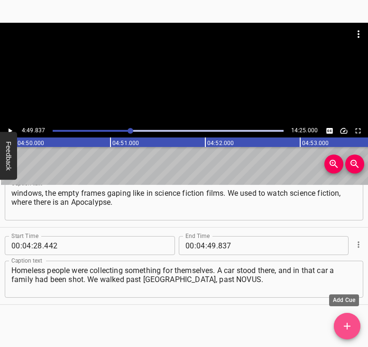
click at [346, 325] on icon "Add Cue" at bounding box center [347, 326] width 11 height 11
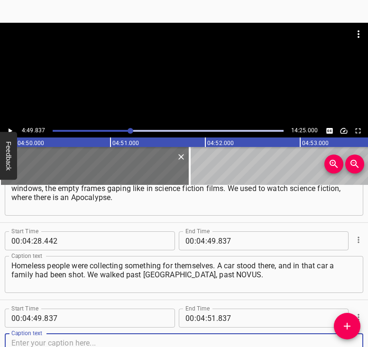
scroll to position [1274, 0]
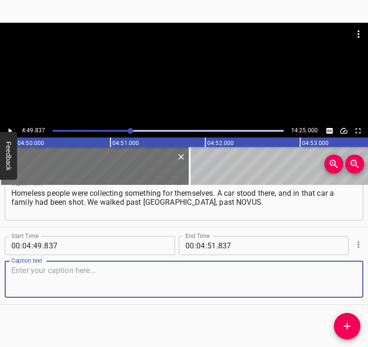
click at [345, 281] on textarea at bounding box center [183, 279] width 345 height 27
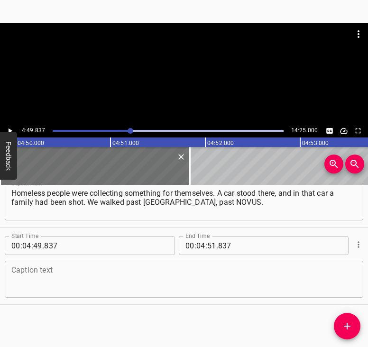
click at [112, 282] on textarea at bounding box center [183, 279] width 345 height 27
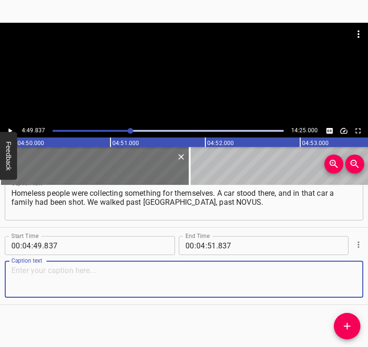
paste textarea "NOVUS was destroyed. We arrived at the town council. A line of people had gathe…"
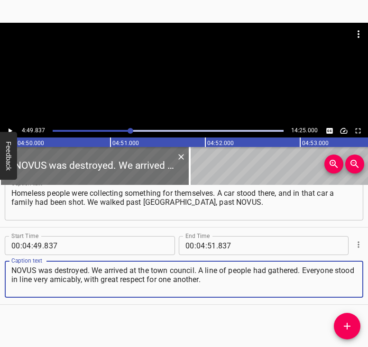
type textarea "NOVUS was destroyed. We arrived at the town council. A line of people had gathe…"
click at [11, 130] on icon "Play/Pause" at bounding box center [10, 131] width 9 height 9
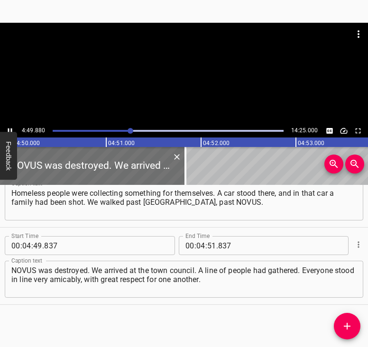
scroll to position [0, 27537]
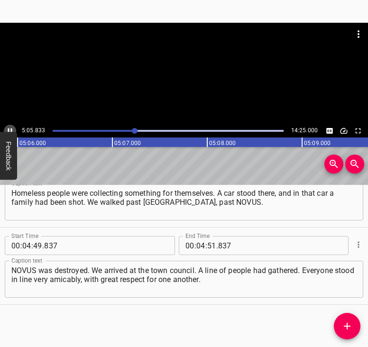
click at [8, 127] on icon "Play/Pause" at bounding box center [10, 131] width 9 height 9
click at [10, 129] on icon "Play/Pause" at bounding box center [10, 131] width 9 height 9
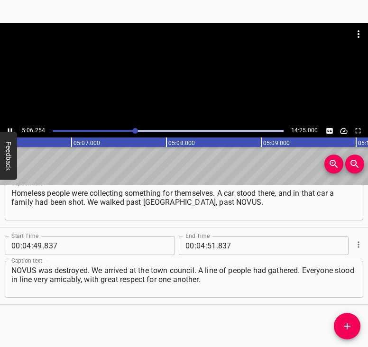
click at [10, 129] on icon "Play/Pause" at bounding box center [10, 131] width 9 height 9
click at [198, 244] on input "number" at bounding box center [200, 245] width 9 height 19
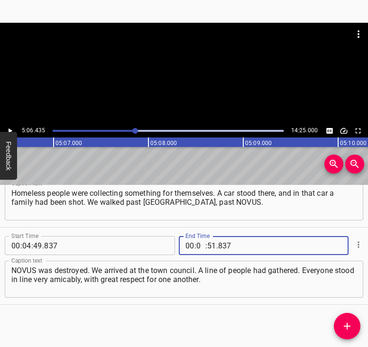
type input "05"
type input "06"
type input "435"
click at [350, 324] on icon "Add Cue" at bounding box center [347, 326] width 11 height 11
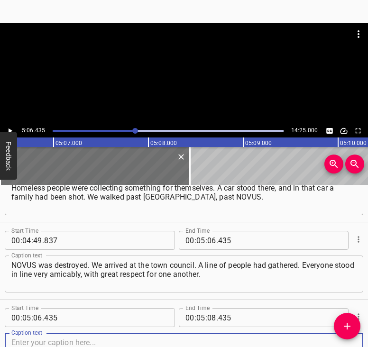
scroll to position [1351, 0]
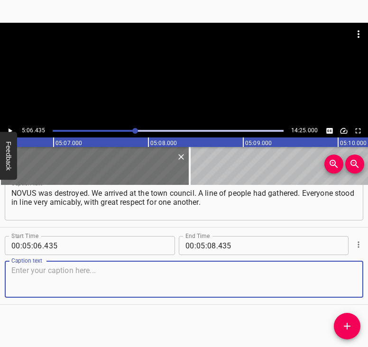
drag, startPoint x: 337, startPoint y: 278, endPoint x: 368, endPoint y: 277, distance: 30.8
click at [345, 277] on textarea at bounding box center [183, 279] width 345 height 27
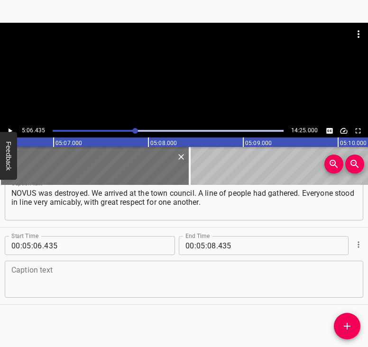
click at [40, 282] on textarea at bounding box center [183, 279] width 345 height 27
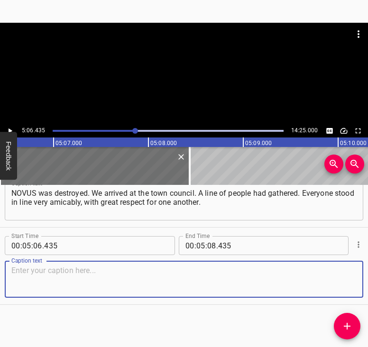
paste textarea "With the same respect they boarded the minibuses. Sick people were being evacua…"
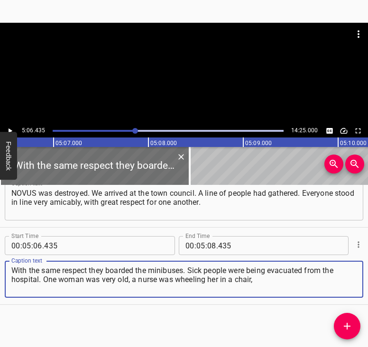
type textarea "With the same respect they boarded the minibuses. Sick people were being evacua…"
click at [10, 129] on icon "Play/Pause" at bounding box center [10, 131] width 9 height 9
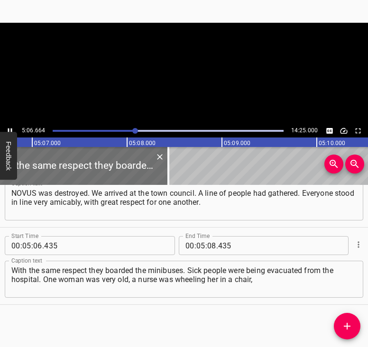
scroll to position [0, 29130]
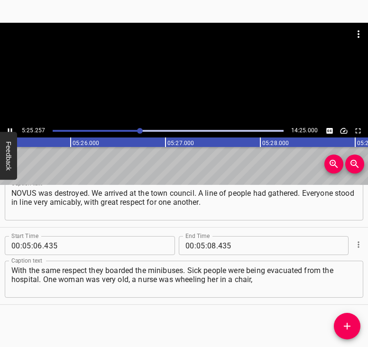
click at [9, 127] on icon "Play/Pause" at bounding box center [10, 131] width 9 height 9
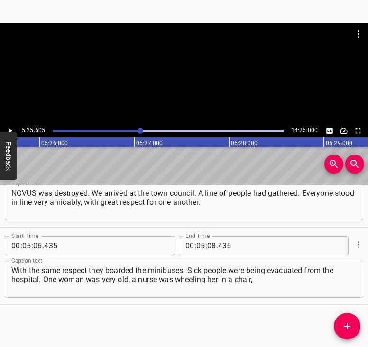
scroll to position [0, 30901]
click at [209, 243] on input "number" at bounding box center [211, 245] width 9 height 19
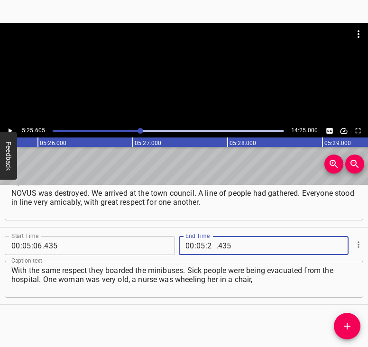
type input "25"
type input "605"
click at [348, 328] on icon "Add Cue" at bounding box center [347, 326] width 11 height 11
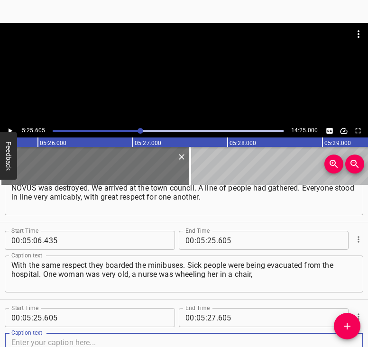
scroll to position [1429, 0]
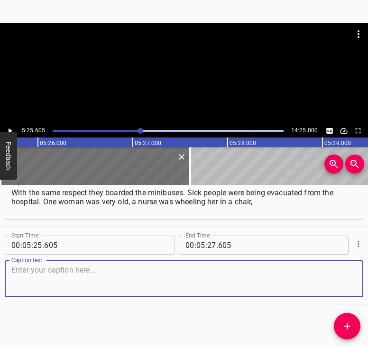
drag, startPoint x: 336, startPoint y: 277, endPoint x: 368, endPoint y: 269, distance: 32.7
click at [338, 276] on textarea at bounding box center [183, 279] width 345 height 27
click at [85, 271] on textarea at bounding box center [183, 279] width 345 height 27
paste textarea "but she must have been evacuated some other way, because there was no room for …"
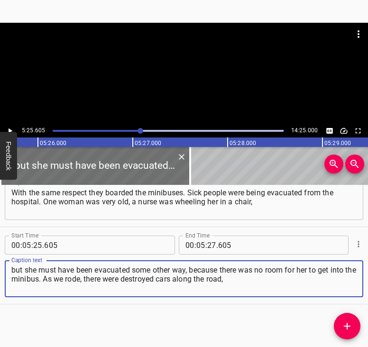
type textarea "but she must have been evacuated some other way, because there was no room for …"
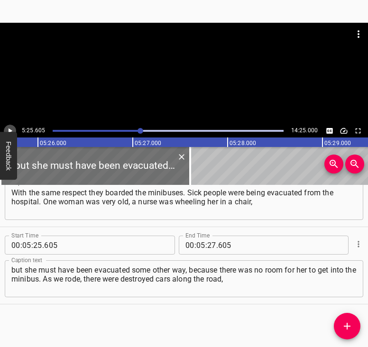
click at [14, 128] on button "Play/Pause" at bounding box center [10, 131] width 12 height 12
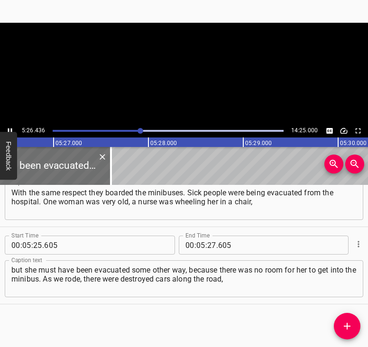
scroll to position [0, 31002]
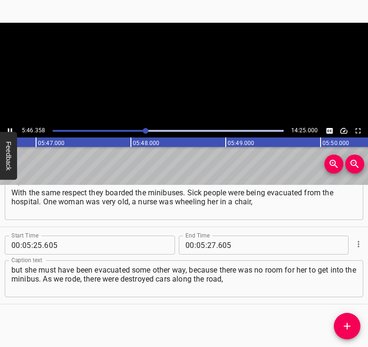
click at [9, 129] on icon "Play/Pause" at bounding box center [10, 131] width 9 height 9
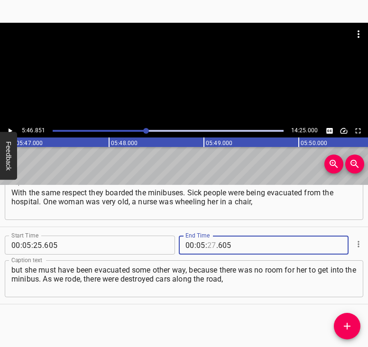
click at [210, 245] on input "number" at bounding box center [211, 245] width 9 height 19
type input "46"
type input "851"
drag, startPoint x: 349, startPoint y: 322, endPoint x: 356, endPoint y: 325, distance: 7.9
click at [350, 321] on icon "Add Cue" at bounding box center [347, 326] width 11 height 11
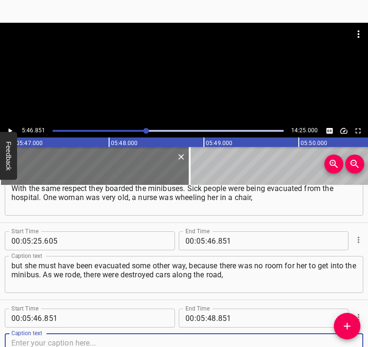
scroll to position [1506, 0]
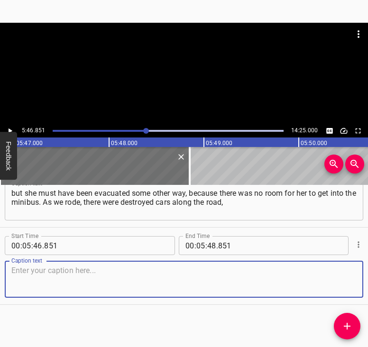
click at [345, 281] on textarea at bounding box center [183, 279] width 345 height 27
click at [36, 267] on textarea at bounding box center [183, 279] width 345 height 27
paste textarea "burned, riddled with bullets. When we drove through the territory controlled by…"
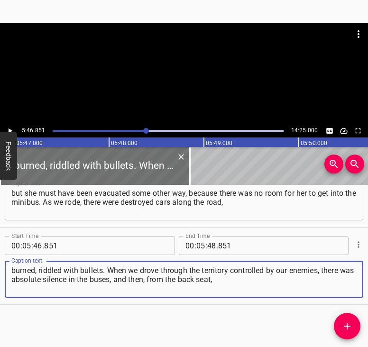
type textarea "burned, riddled with bullets. When we drove through the territory controlled by…"
click at [9, 127] on icon "Play/Pause" at bounding box center [10, 131] width 9 height 9
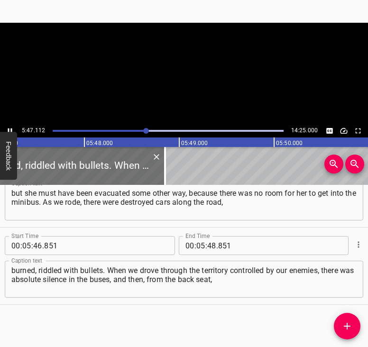
scroll to position [0, 32968]
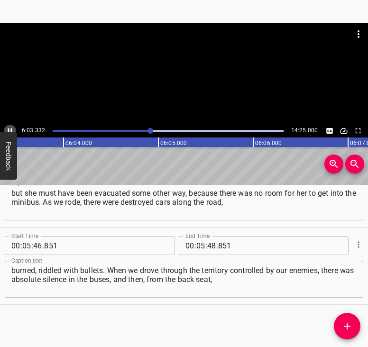
click at [9, 128] on icon "Play/Pause" at bounding box center [10, 131] width 9 height 9
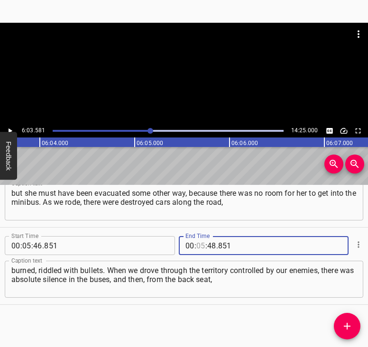
click at [199, 246] on input "number" at bounding box center [200, 245] width 9 height 19
type input "06"
type input "03"
type input "581"
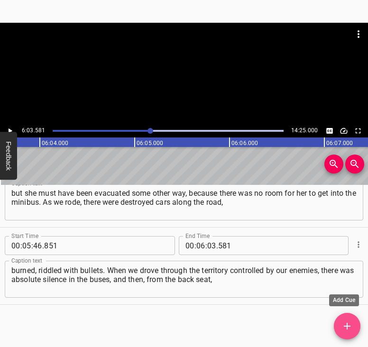
click at [345, 324] on icon "Add Cue" at bounding box center [347, 326] width 11 height 11
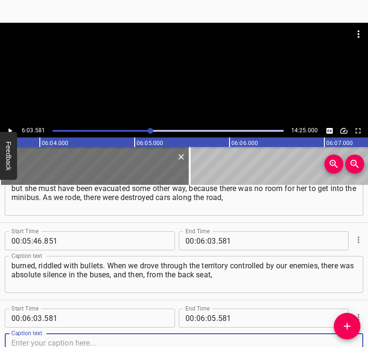
scroll to position [1584, 0]
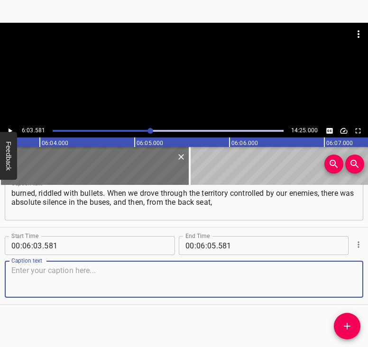
drag, startPoint x: 339, startPoint y: 284, endPoint x: 362, endPoint y: 277, distance: 23.9
click at [340, 283] on textarea at bounding box center [183, 279] width 345 height 27
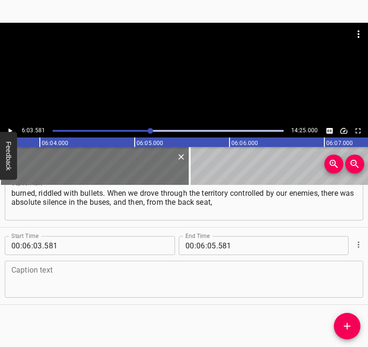
click at [121, 278] on textarea at bounding box center [183, 279] width 345 height 27
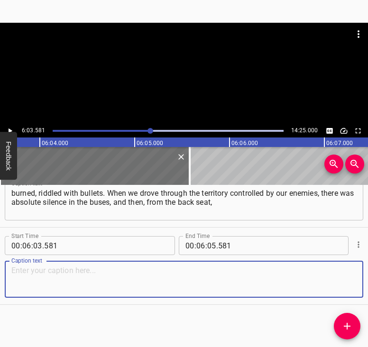
paste textarea "a man began to moan softly. He was one of the defenders, an ATO veteran. He had…"
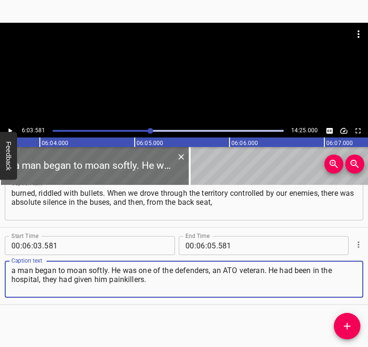
type textarea "a man began to moan softly. He was one of the defenders, an ATO veteran. He had…"
click at [11, 128] on icon "Play/Pause" at bounding box center [10, 131] width 9 height 9
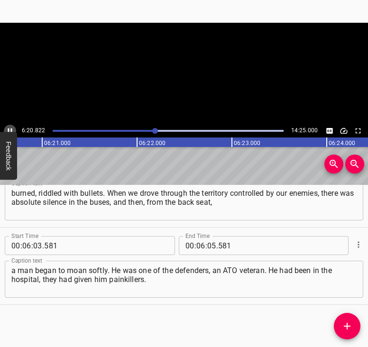
click at [9, 130] on icon "Play/Pause" at bounding box center [10, 131] width 4 height 5
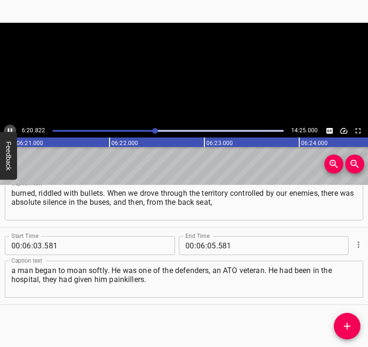
scroll to position [0, 36146]
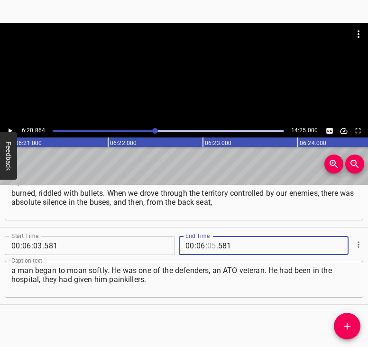
click at [210, 245] on input "number" at bounding box center [211, 245] width 9 height 19
type input "20"
type input "864"
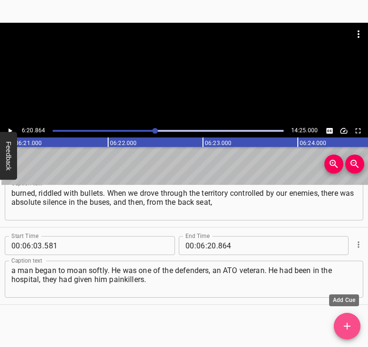
click at [349, 326] on icon "Add Cue" at bounding box center [347, 326] width 11 height 11
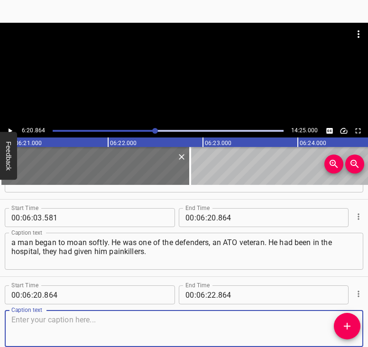
scroll to position [1661, 0]
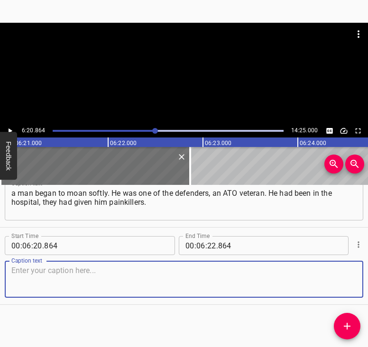
drag, startPoint x: 342, startPoint y: 284, endPoint x: 363, endPoint y: 280, distance: 21.3
click at [343, 282] on textarea at bounding box center [183, 279] width 345 height 27
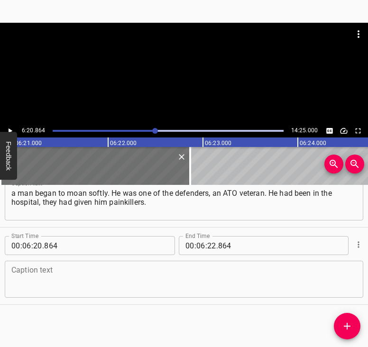
click at [39, 281] on textarea at bounding box center [183, 279] width 345 height 27
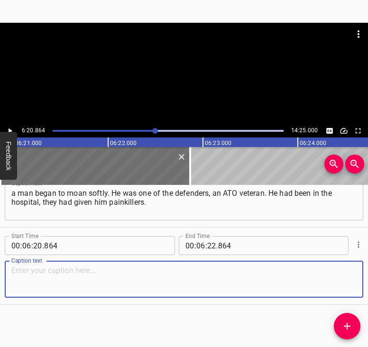
paste textarea "He understood he could not make any noise. We were traveling through territory …"
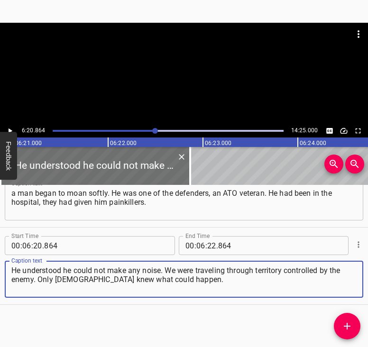
type textarea "He understood he could not make any noise. We were traveling through territory …"
click at [8, 129] on icon "Play/Pause" at bounding box center [10, 131] width 9 height 9
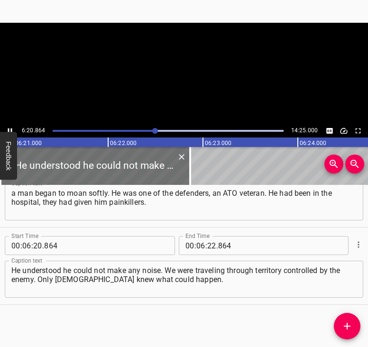
scroll to position [0, 36166]
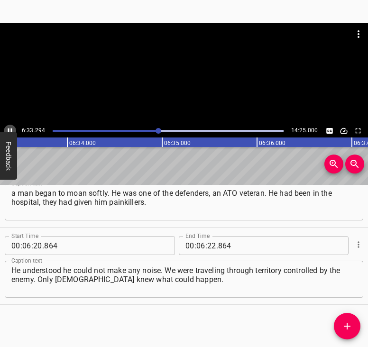
click at [8, 125] on button "Play/Pause" at bounding box center [10, 131] width 12 height 12
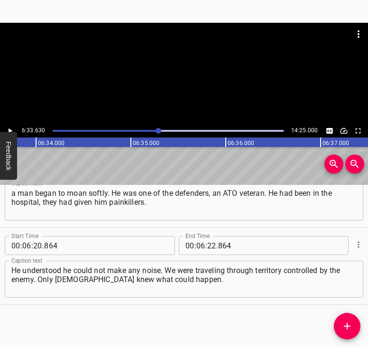
scroll to position [0, 37358]
click at [208, 247] on input "number" at bounding box center [211, 245] width 9 height 19
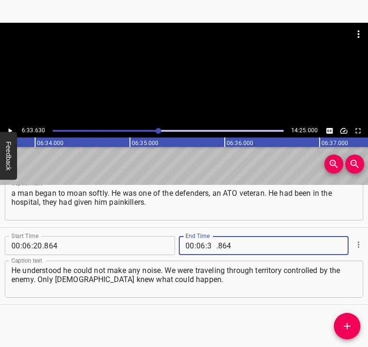
type input "33"
type input "630"
click at [349, 318] on button "Add Cue" at bounding box center [347, 326] width 27 height 27
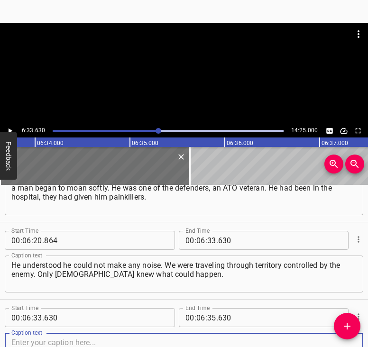
scroll to position [1739, 0]
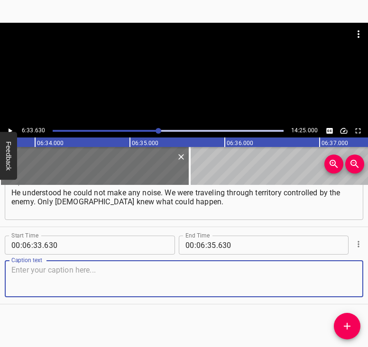
drag, startPoint x: 344, startPoint y: 287, endPoint x: 362, endPoint y: 284, distance: 17.8
click at [344, 287] on textarea at bounding box center [183, 279] width 345 height 27
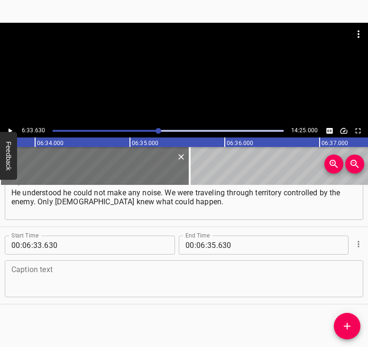
click at [52, 276] on textarea at bounding box center [183, 279] width 345 height 27
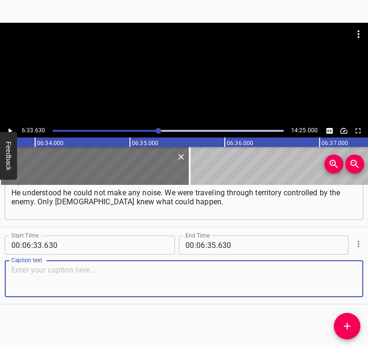
paste textarea "What if they stopped the bus and someone came in? They found some injections an…"
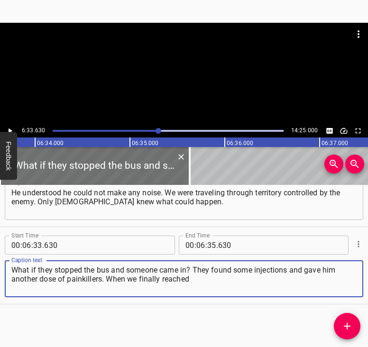
type textarea "What if they stopped the bus and someone came in? They found some injections an…"
click at [9, 127] on icon "Play/Pause" at bounding box center [10, 131] width 9 height 9
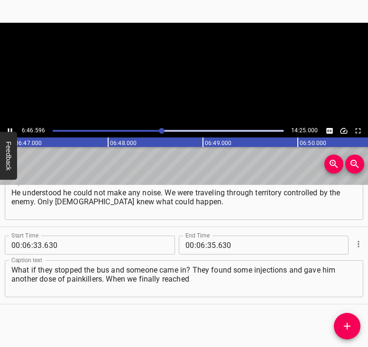
click at [10, 128] on icon "Play/Pause" at bounding box center [10, 131] width 9 height 9
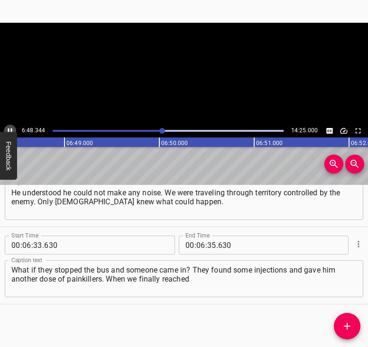
click at [10, 128] on icon "Play/Pause" at bounding box center [10, 131] width 9 height 9
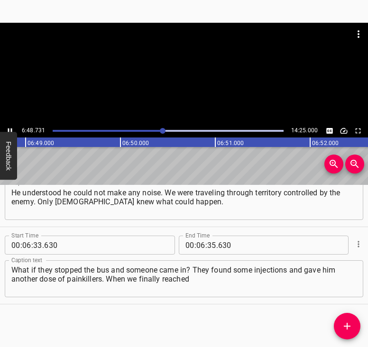
click at [10, 128] on icon "Play/Pause" at bounding box center [10, 131] width 9 height 9
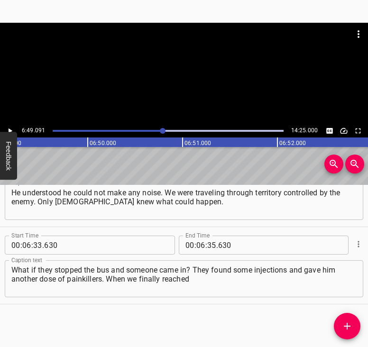
scroll to position [0, 38825]
click at [207, 245] on input "number" at bounding box center [211, 245] width 9 height 19
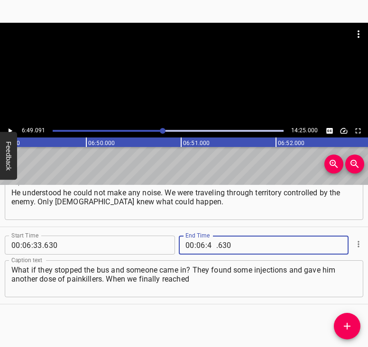
type input "49"
type input "091"
click at [348, 321] on icon "Add Cue" at bounding box center [347, 326] width 11 height 11
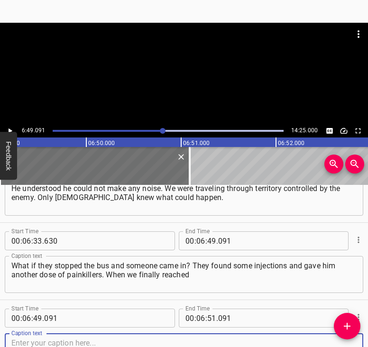
scroll to position [1816, 0]
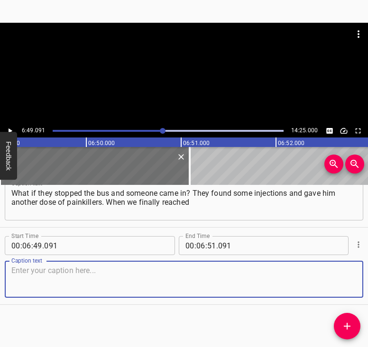
drag, startPoint x: 346, startPoint y: 286, endPoint x: 366, endPoint y: 277, distance: 21.6
click at [357, 280] on div "Start Time 00 : 06 : 49 . 091 Start Time End Time 00 : 06 : 51 . 091 End Time C…" at bounding box center [184, 266] width 368 height 77
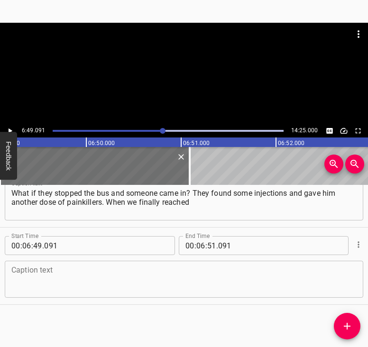
click at [47, 299] on div "Caption text Caption text" at bounding box center [184, 278] width 359 height 43
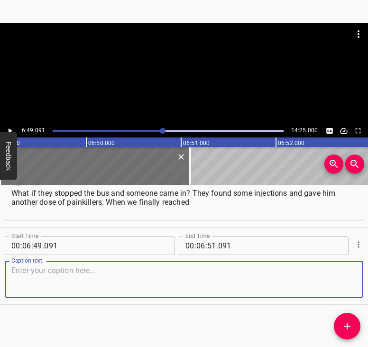
click at [52, 282] on textarea at bounding box center [183, 279] width 345 height 27
paste textarea "our own side, people began to talk. We got out of the buses, we were checked. T…"
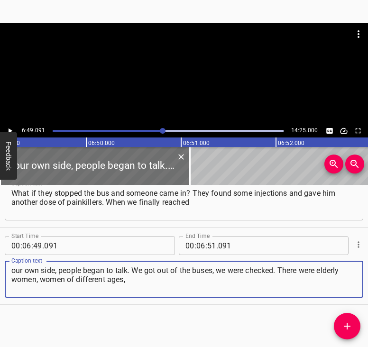
type textarea "our own side, people began to talk. We got out of the buses, we were checked. T…"
click at [8, 127] on icon "Play/Pause" at bounding box center [10, 131] width 9 height 9
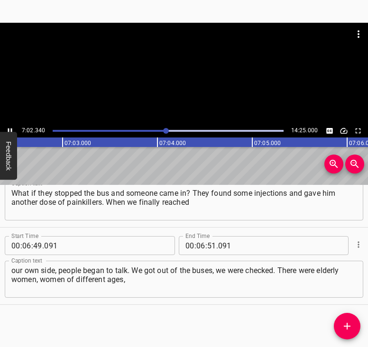
scroll to position [0, 40108]
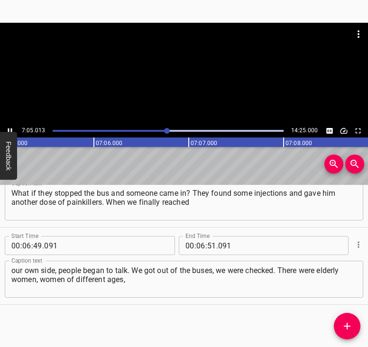
click at [9, 127] on icon "Play/Pause" at bounding box center [10, 131] width 9 height 9
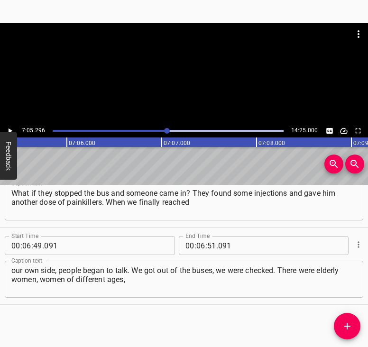
click at [9, 127] on icon "Play/Pause" at bounding box center [10, 131] width 9 height 9
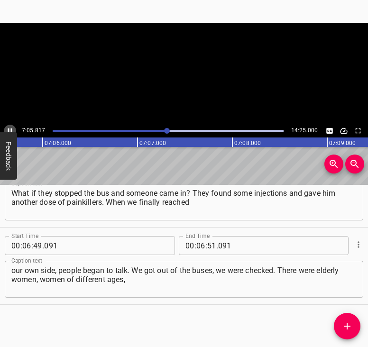
click at [9, 127] on icon "Play/Pause" at bounding box center [10, 131] width 9 height 9
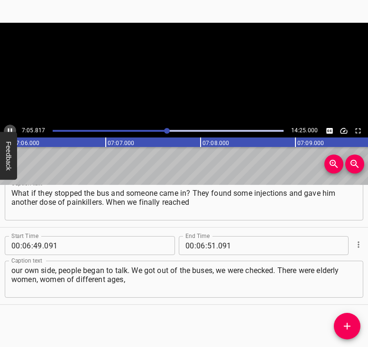
scroll to position [0, 40420]
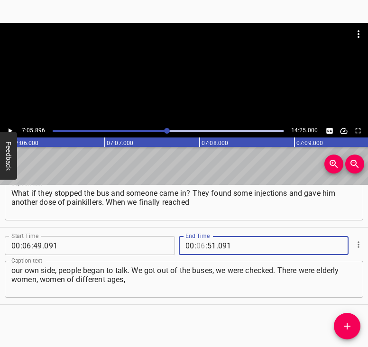
click at [197, 245] on input "number" at bounding box center [200, 245] width 9 height 19
type input "07"
type input "05"
type input "896"
click at [350, 323] on icon "Add Cue" at bounding box center [347, 326] width 11 height 11
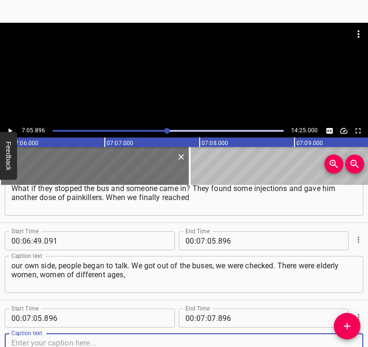
scroll to position [1893, 0]
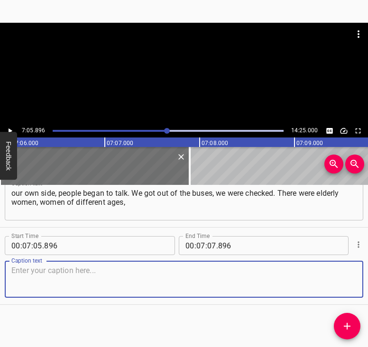
click at [344, 279] on textarea at bounding box center [183, 279] width 345 height 27
click at [222, 270] on textarea at bounding box center [183, 279] width 345 height 27
paste textarea "and people were given buns, bread, sandwiches. I will say honestly, I had never…"
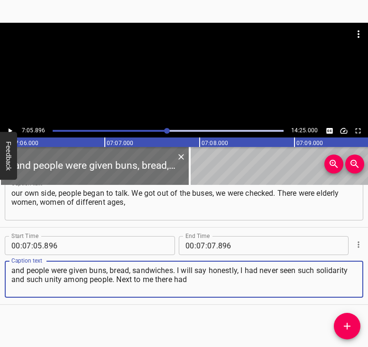
type textarea "and people were given buns, bread, sandwiches. I will say honestly, I had never…"
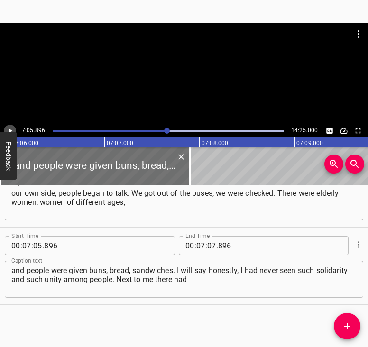
click at [9, 127] on icon "Play/Pause" at bounding box center [10, 131] width 9 height 9
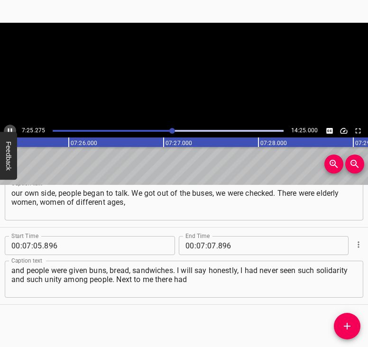
click at [10, 130] on icon "Play/Pause" at bounding box center [10, 131] width 9 height 9
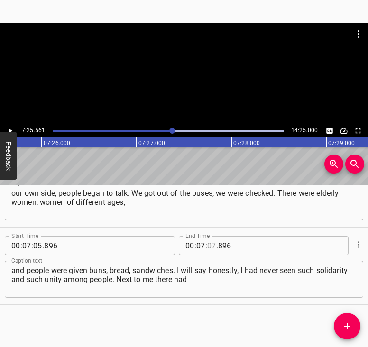
click at [207, 246] on input "number" at bounding box center [211, 245] width 9 height 19
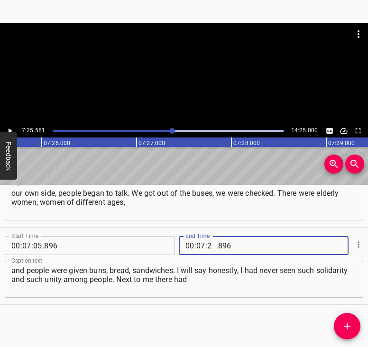
type input "25"
type input "561"
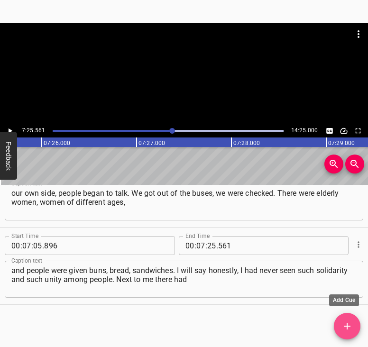
click at [353, 325] on span "Add Cue" at bounding box center [347, 326] width 27 height 11
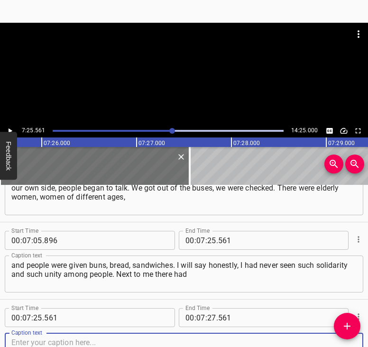
scroll to position [1970, 0]
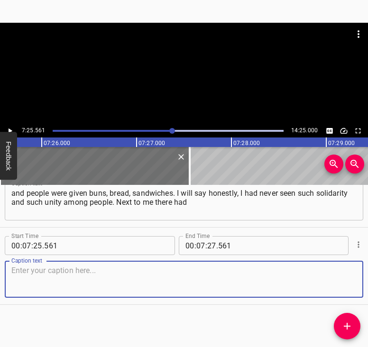
click at [345, 283] on textarea at bounding box center [183, 279] width 345 height 27
click at [128, 271] on textarea at bounding box center [183, 279] width 345 height 27
paste textarea "been neighbors who did not speak to each other, who had been hostile to one ano…"
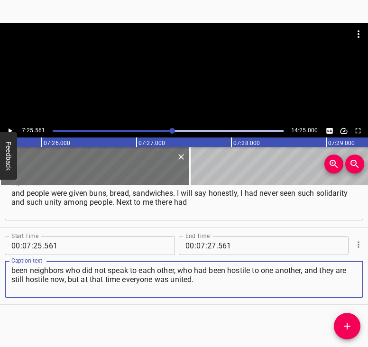
type textarea "been neighbors who did not speak to each other, who had been hostile to one ano…"
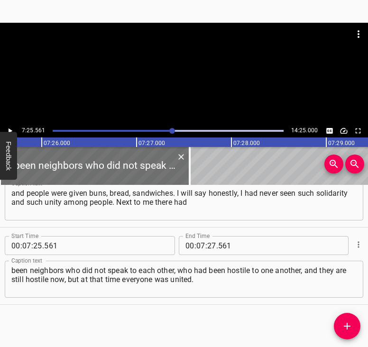
click at [130, 264] on div "been neighbors who did not speak to each other, who had been hostile to one ano…" at bounding box center [184, 279] width 359 height 37
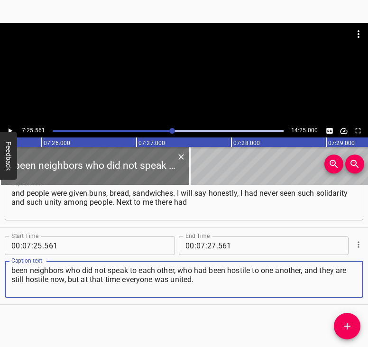
click at [6, 130] on icon "Play/Pause" at bounding box center [10, 131] width 9 height 9
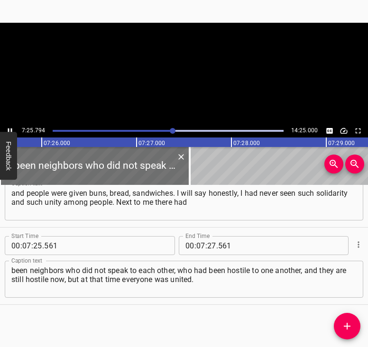
scroll to position [0, 42306]
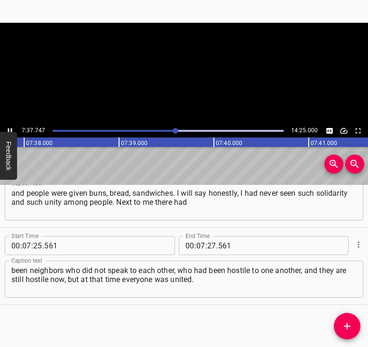
click at [8, 129] on icon "Play/Pause" at bounding box center [10, 131] width 9 height 9
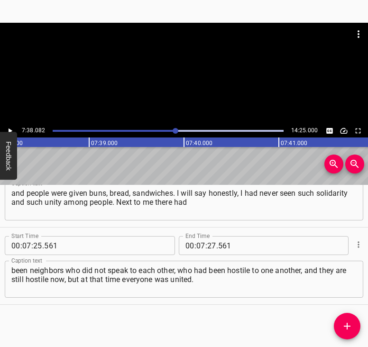
scroll to position [0, 43475]
click at [210, 245] on input "number" at bounding box center [211, 245] width 9 height 19
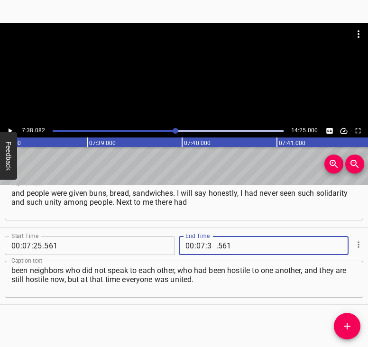
type input "38"
type input "082"
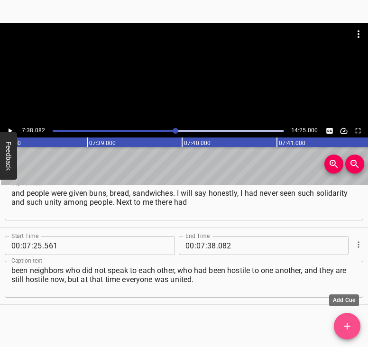
click at [349, 324] on icon "Add Cue" at bounding box center [347, 326] width 11 height 11
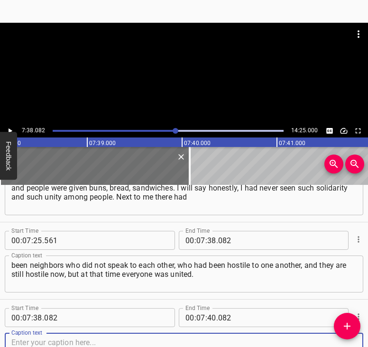
scroll to position [2048, 0]
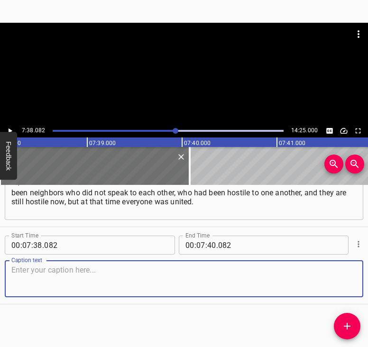
click at [337, 274] on textarea at bounding box center [183, 279] width 345 height 27
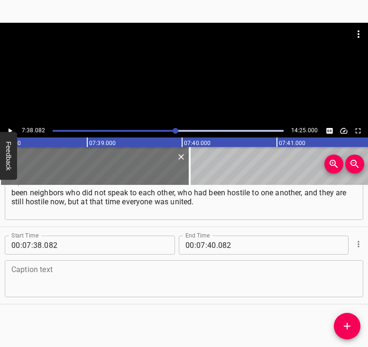
click at [84, 276] on textarea at bounding box center [183, 279] width 345 height 27
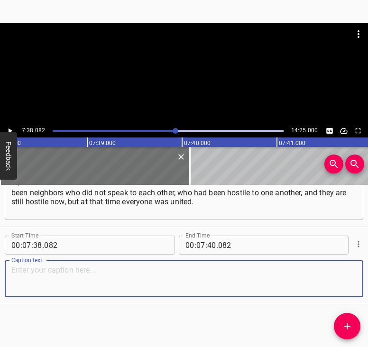
paste textarea "It was one people. No one cared what language someone spoke. When the horses we…"
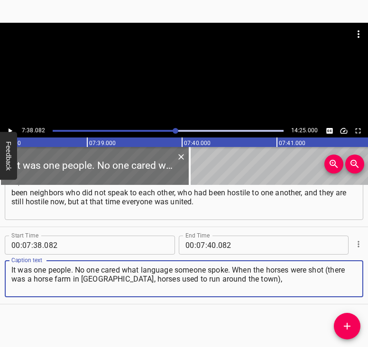
type textarea "It was one people. No one cared what language someone spoke. When the horses we…"
click at [11, 129] on icon "Play/Pause" at bounding box center [10, 131] width 9 height 9
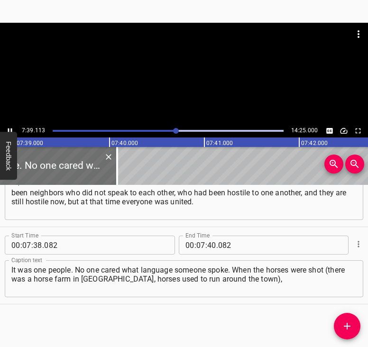
scroll to position [0, 43567]
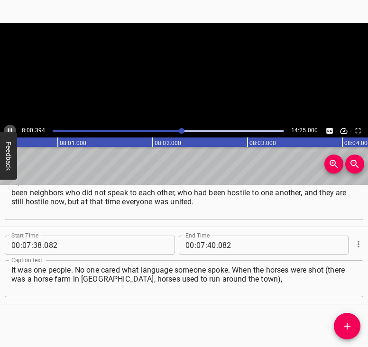
click at [11, 128] on icon "Play/Pause" at bounding box center [10, 131] width 9 height 9
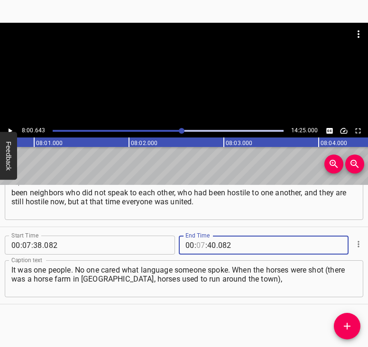
click at [199, 247] on input "number" at bounding box center [200, 245] width 9 height 19
type input "08"
type input "00"
type input "643"
click at [343, 325] on icon "Add Cue" at bounding box center [347, 326] width 11 height 11
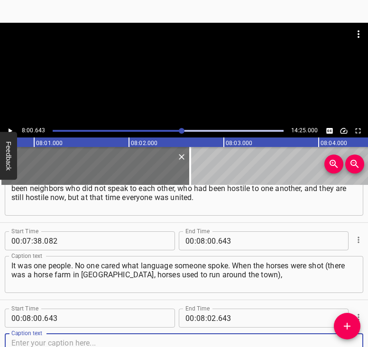
scroll to position [2125, 0]
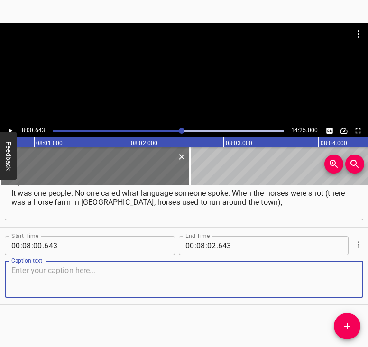
drag, startPoint x: 343, startPoint y: 282, endPoint x: 366, endPoint y: 270, distance: 26.5
click at [342, 282] on textarea at bounding box center [183, 279] width 345 height 27
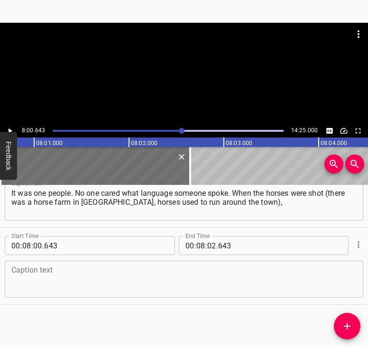
click at [94, 281] on textarea at bounding box center [183, 279] width 345 height 27
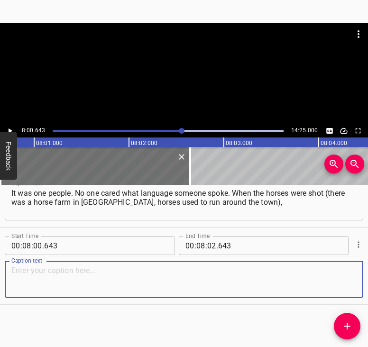
paste textarea "a neighbor found one of those horses, and he said: "I saw the eyes of a horse r…"
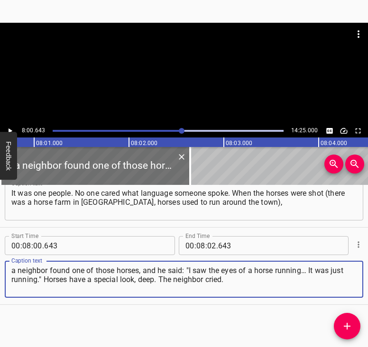
type textarea "a neighbor found one of those horses, and he said: "I saw the eyes of a horse r…"
click at [12, 129] on icon "Play/Pause" at bounding box center [10, 131] width 9 height 9
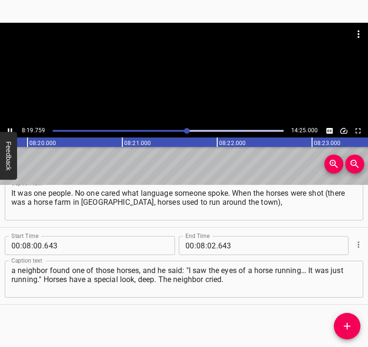
scroll to position [0, 47430]
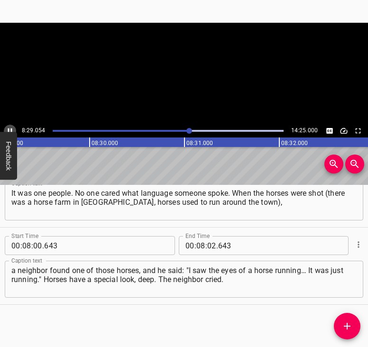
click at [8, 127] on icon "Play/Pause" at bounding box center [10, 131] width 9 height 9
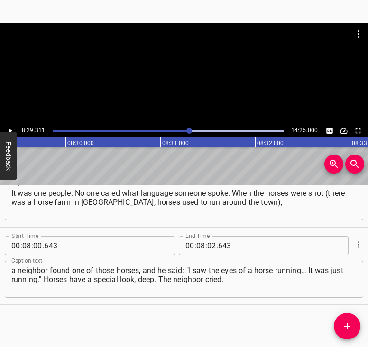
click at [215, 244] on div "00 : 08 : 02 . 643" at bounding box center [245, 245] width 133 height 19
click at [211, 242] on input "number" at bounding box center [211, 245] width 9 height 19
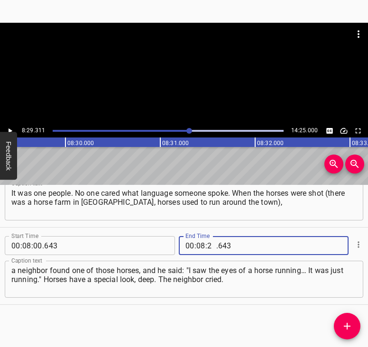
type input "29"
type input "311"
click at [349, 324] on icon "Add Cue" at bounding box center [347, 326] width 11 height 11
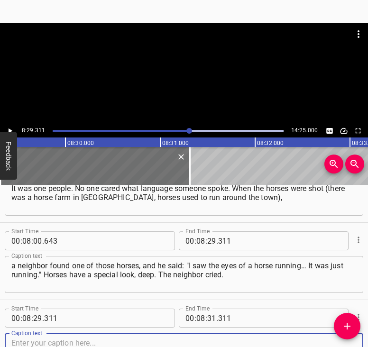
scroll to position [2202, 0]
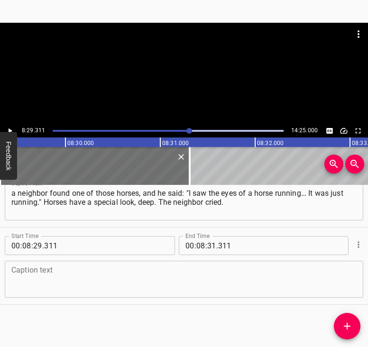
click at [332, 265] on div "Caption text" at bounding box center [184, 279] width 359 height 37
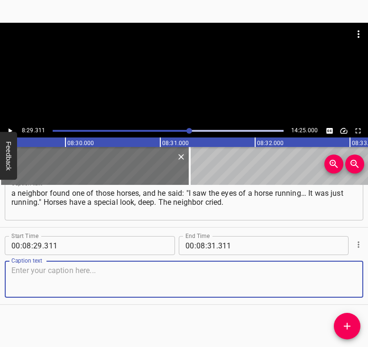
click at [332, 270] on textarea at bounding box center [183, 279] width 345 height 27
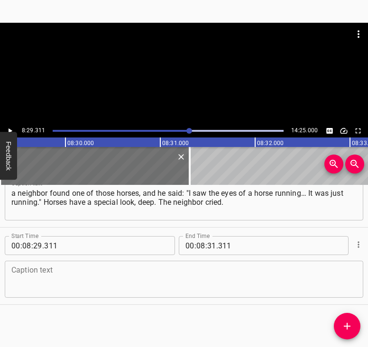
click at [71, 283] on textarea at bounding box center [183, 279] width 345 height 27
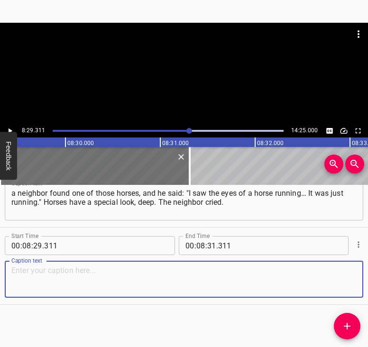
paste textarea "He was a grown man who had lived through much, a hard life, a man tempered by l…"
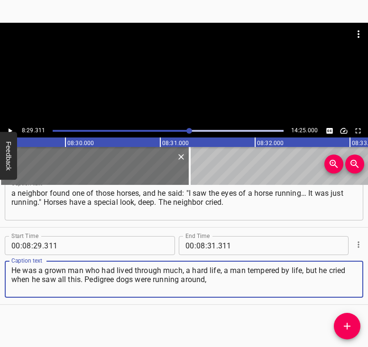
click at [71, 283] on textarea "He was a grown man who had lived through much, a hard life, a man tempered by l…" at bounding box center [183, 279] width 345 height 27
type textarea "He was a grown man who had lived through much, a hard life, a man tempered by l…"
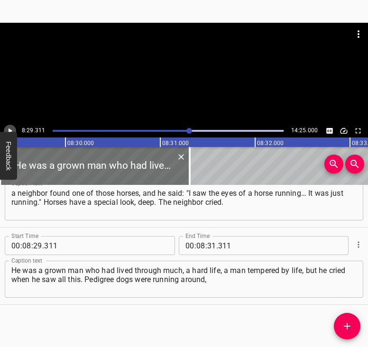
click at [8, 130] on icon "Play/Pause" at bounding box center [10, 131] width 9 height 9
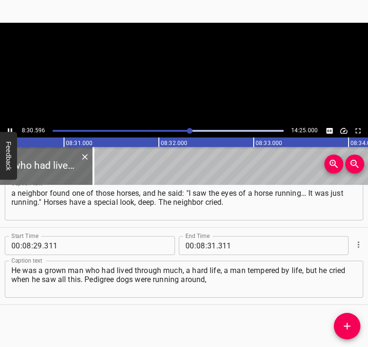
scroll to position [0, 48459]
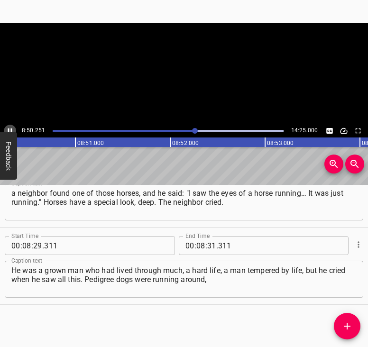
click at [9, 130] on icon "Play/Pause" at bounding box center [10, 131] width 9 height 9
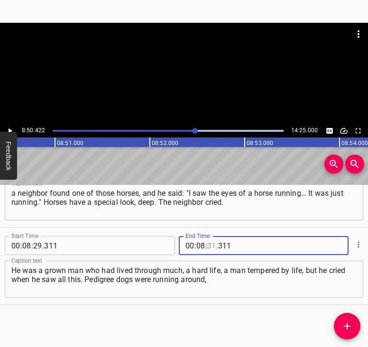
click at [211, 245] on input "number" at bounding box center [211, 245] width 9 height 19
type input "50"
type input "422"
click at [353, 322] on span "Add Cue" at bounding box center [347, 326] width 27 height 11
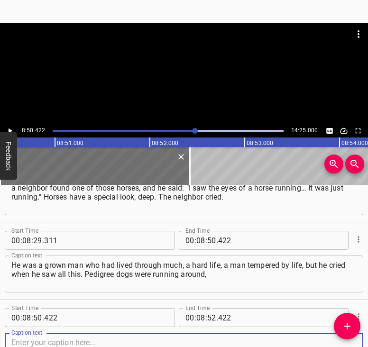
scroll to position [2280, 0]
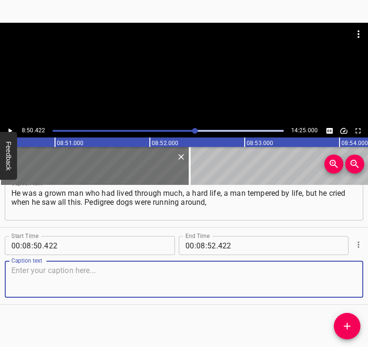
drag, startPoint x: 342, startPoint y: 289, endPoint x: 359, endPoint y: 284, distance: 17.7
click at [345, 288] on textarea at bounding box center [183, 279] width 345 height 27
click at [147, 277] on textarea at bounding box center [183, 279] width 345 height 27
paste textarea "different dogs everywhere. We left, my husband put us on the bus. He stayed beh…"
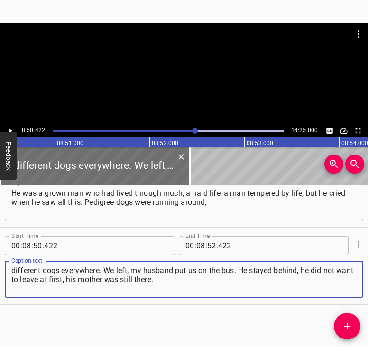
type textarea "different dogs everywhere. We left, my husband put us on the bus. He stayed beh…"
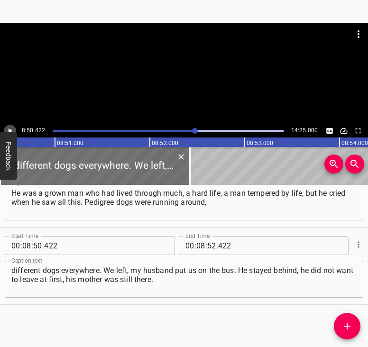
click at [8, 129] on icon "Play/Pause" at bounding box center [10, 131] width 9 height 9
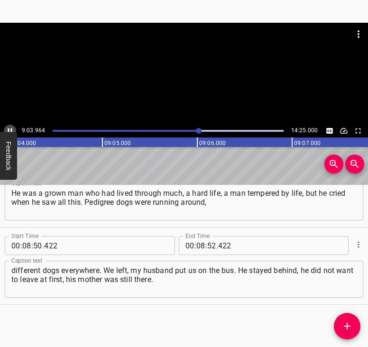
click at [7, 129] on icon "Play/Pause" at bounding box center [10, 131] width 9 height 9
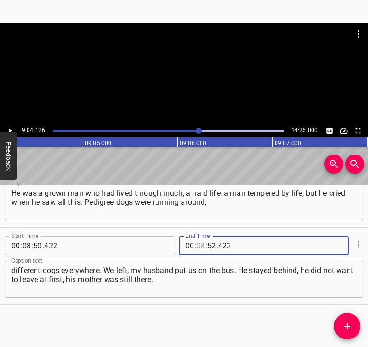
click at [197, 241] on input "number" at bounding box center [200, 245] width 9 height 19
type input "09"
type input "04"
type input "126"
click at [353, 321] on span "Add Cue" at bounding box center [347, 326] width 27 height 11
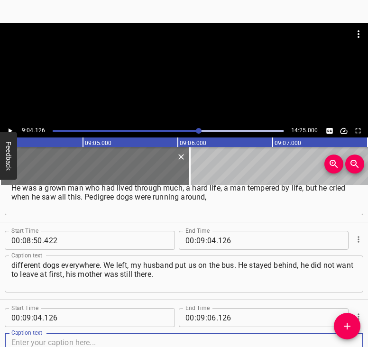
scroll to position [2357, 0]
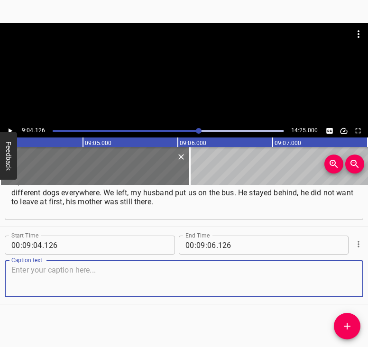
drag, startPoint x: 342, startPoint y: 276, endPoint x: 364, endPoint y: 271, distance: 23.4
click at [344, 275] on textarea at bounding box center [183, 279] width 345 height 27
click at [51, 273] on textarea at bounding box center [183, 279] width 345 height 27
paste textarea "His mother and my husband stayed, and the dog stayed too. We left for [GEOGRAPH…"
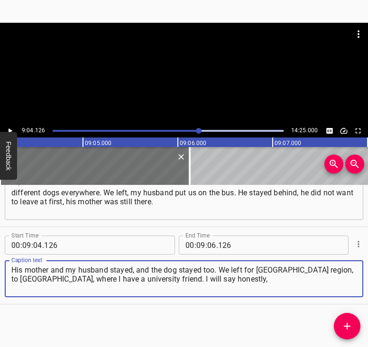
click at [58, 268] on textarea "His mother and my husband stayed, and the dog stayed too. We left for [GEOGRAPH…" at bounding box center [183, 279] width 345 height 27
type textarea "His mother and my husband stayed, and the dog stayed too. We left for [GEOGRAPH…"
click at [11, 129] on icon "Play/Pause" at bounding box center [10, 131] width 9 height 9
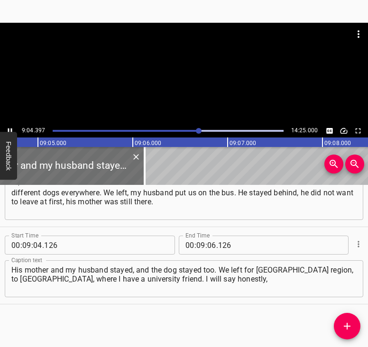
scroll to position [0, 51692]
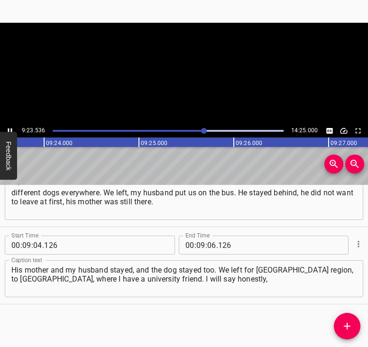
click at [9, 130] on icon "Play/Pause" at bounding box center [10, 131] width 4 height 5
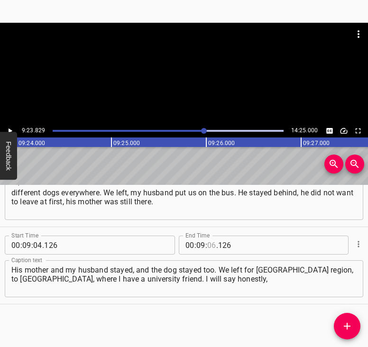
click at [209, 242] on input "number" at bounding box center [211, 245] width 9 height 19
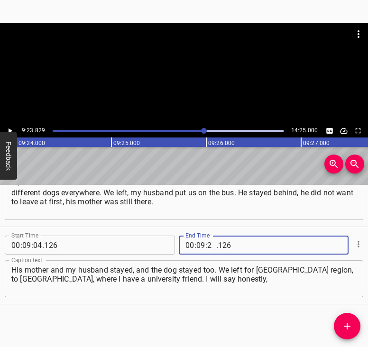
type input "23"
type input "829"
click at [345, 322] on icon "Add Cue" at bounding box center [347, 326] width 11 height 11
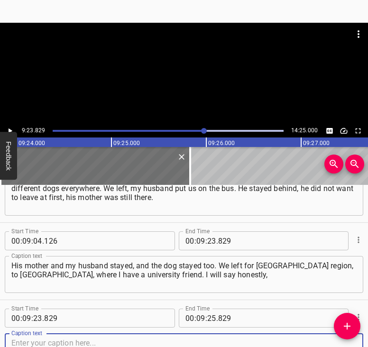
scroll to position [2434, 0]
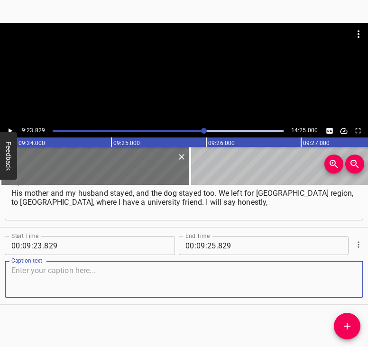
click at [342, 284] on textarea at bounding box center [183, 279] width 345 height 27
click at [52, 286] on textarea at bounding box center [183, 279] width 345 height 27
paste textarea "this must be seen with one’s own eyes. I am not surprised that people do not be…"
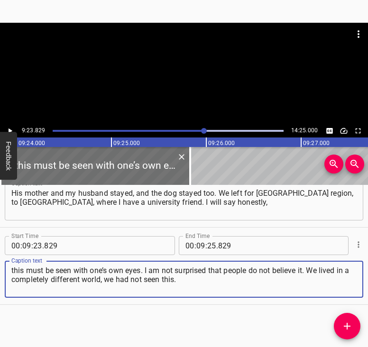
type textarea "this must be seen with one’s own eyes. I am not surprised that people do not be…"
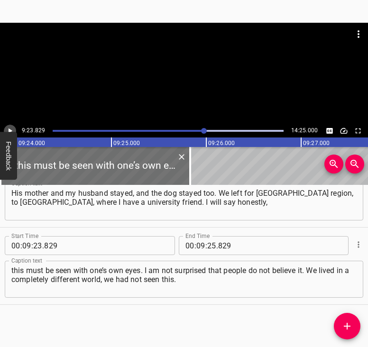
click at [12, 126] on button "Play/Pause" at bounding box center [10, 131] width 12 height 12
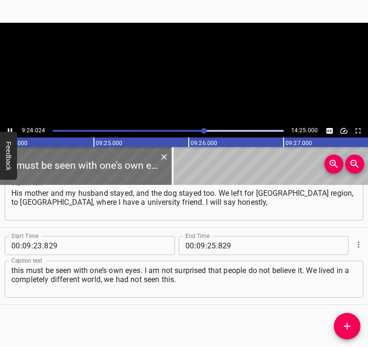
scroll to position [0, 53529]
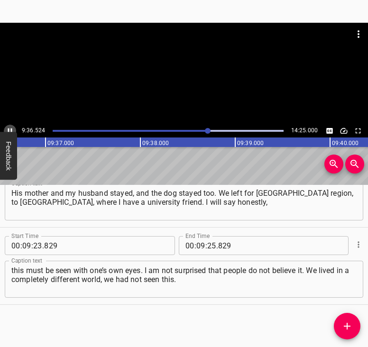
click at [11, 127] on icon "Play/Pause" at bounding box center [10, 131] width 9 height 9
click at [208, 244] on input "number" at bounding box center [211, 245] width 9 height 19
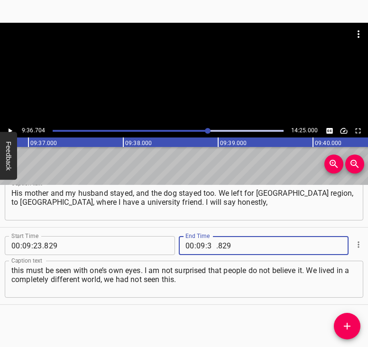
type input "36"
type input "704"
click at [355, 321] on span "Add Cue" at bounding box center [347, 326] width 27 height 11
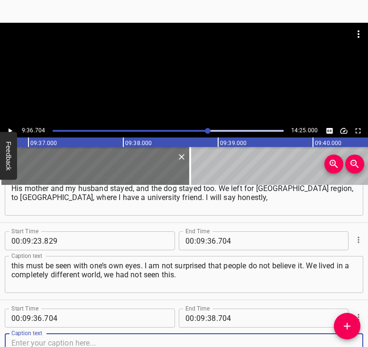
scroll to position [2512, 0]
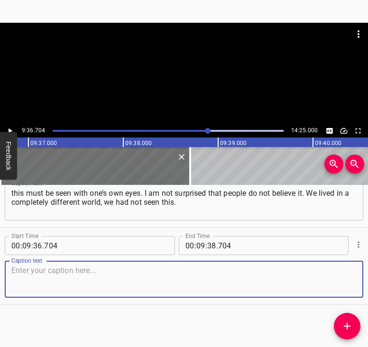
drag, startPoint x: 336, startPoint y: 281, endPoint x: 364, endPoint y: 279, distance: 28.5
click at [354, 280] on div "Caption text" at bounding box center [184, 279] width 359 height 37
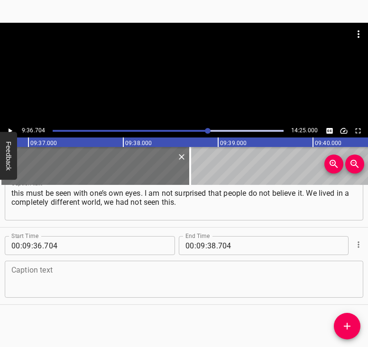
click at [33, 277] on textarea at bounding box center [183, 279] width 345 height 27
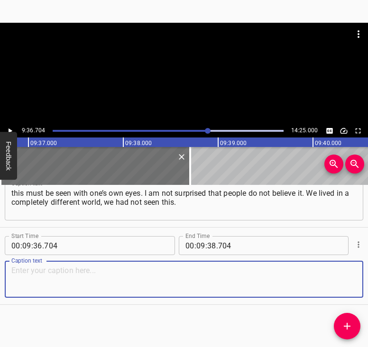
paste textarea "It was somewhere far away, maybe it happened once in [US_STATE], once in [GEOGR…"
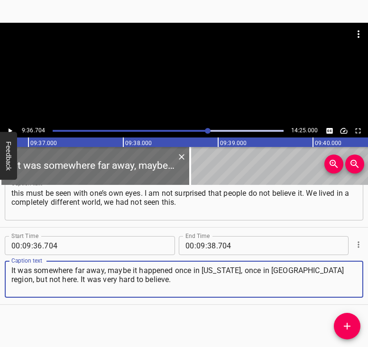
type textarea "It was somewhere far away, maybe it happened once in [US_STATE], once in [GEOGR…"
click at [11, 130] on icon "Play/Pause" at bounding box center [10, 131] width 9 height 9
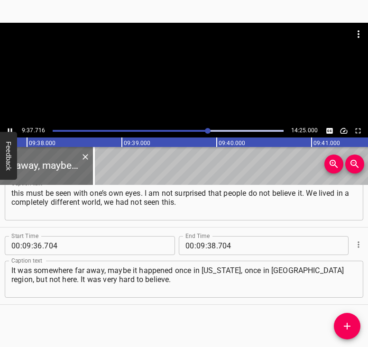
scroll to position [0, 54854]
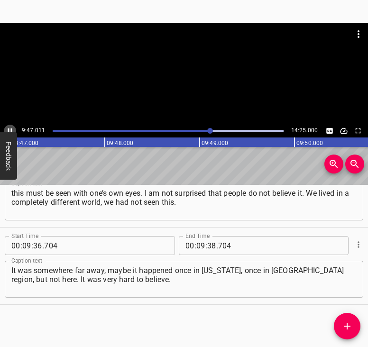
click at [9, 130] on icon "Play/Pause" at bounding box center [10, 131] width 4 height 5
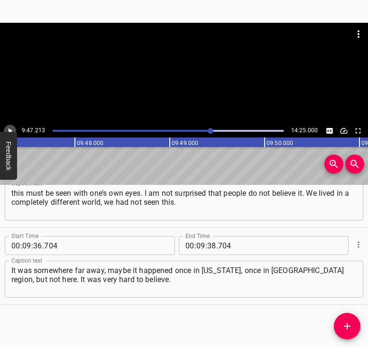
click at [11, 129] on icon "Play/Pause" at bounding box center [10, 131] width 9 height 9
click at [11, 129] on icon "Play/Pause" at bounding box center [10, 131] width 4 height 5
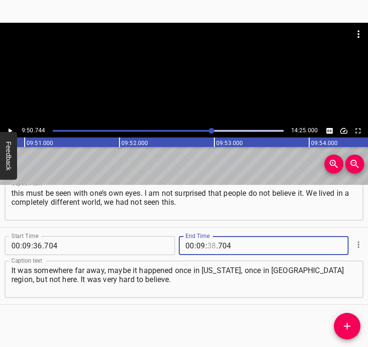
click at [208, 244] on input "number" at bounding box center [211, 245] width 9 height 19
type input "50"
type input "744"
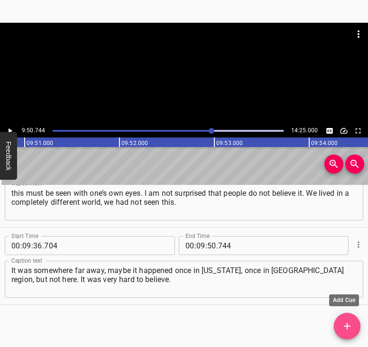
click at [351, 326] on icon "Add Cue" at bounding box center [347, 326] width 11 height 11
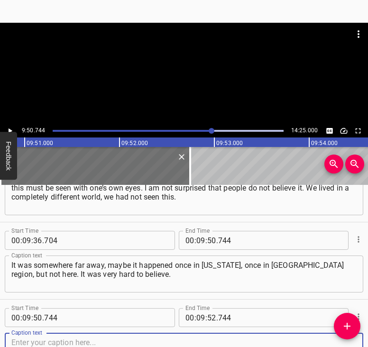
scroll to position [2589, 0]
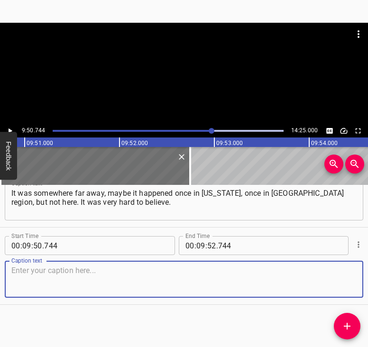
drag, startPoint x: 345, startPoint y: 278, endPoint x: 366, endPoint y: 269, distance: 22.1
click at [358, 272] on div "Start Time 00 : 09 : 50 . 744 Start Time End Time 00 : 09 : 52 . 744 End Time C…" at bounding box center [184, 266] width 368 height 77
click at [60, 288] on textarea at bounding box center [183, 279] width 345 height 27
paste textarea "But later, when it became very dangerous, my husband also took his mother, the …"
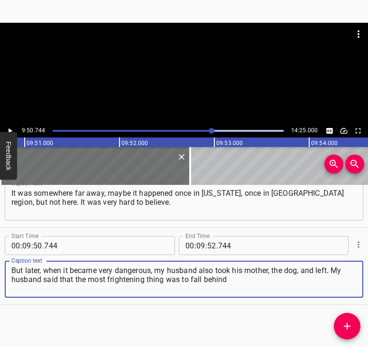
click at [66, 280] on textarea "But later, when it became very dangerous, my husband also took his mother, the …" at bounding box center [183, 279] width 345 height 27
type textarea "But later, when it became very dangerous, my husband also took his mother, the …"
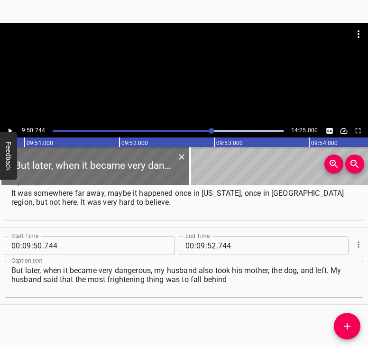
click at [15, 127] on div "9:50.744 14:25.000" at bounding box center [184, 130] width 368 height 13
click at [9, 128] on icon "Play/Pause" at bounding box center [10, 131] width 9 height 9
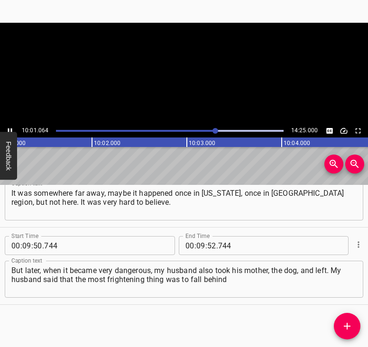
scroll to position [0, 57044]
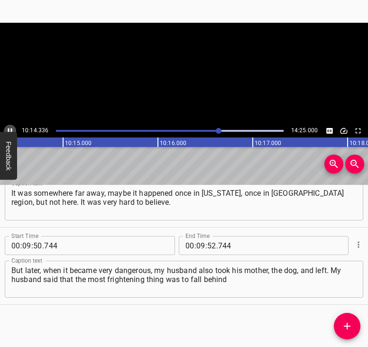
click at [9, 129] on icon "Play/Pause" at bounding box center [10, 131] width 4 height 5
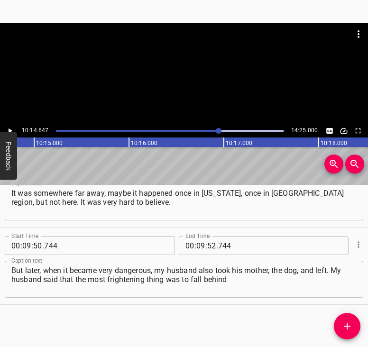
scroll to position [0, 58334]
click at [198, 244] on input "number" at bounding box center [200, 245] width 9 height 19
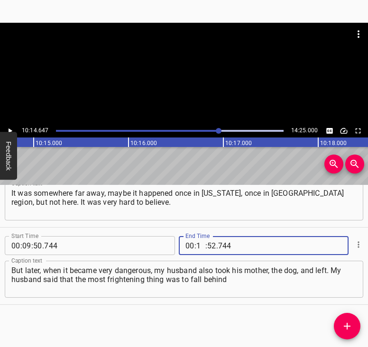
type input "10"
type input "14"
type input "647"
click at [350, 318] on button "Add Cue" at bounding box center [347, 326] width 27 height 27
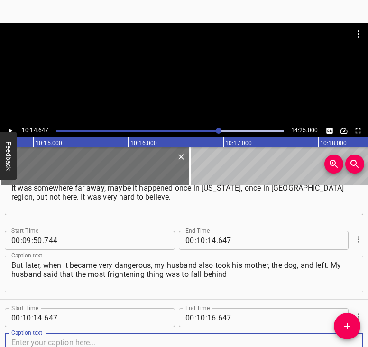
scroll to position [2667, 0]
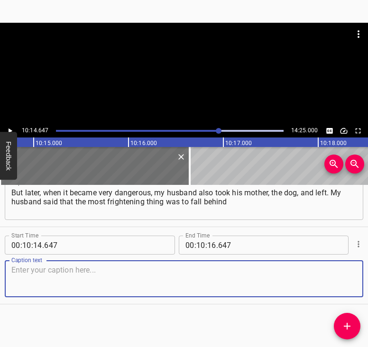
drag, startPoint x: 347, startPoint y: 285, endPoint x: 365, endPoint y: 285, distance: 17.6
click at [349, 285] on textarea at bounding box center [183, 279] width 345 height 27
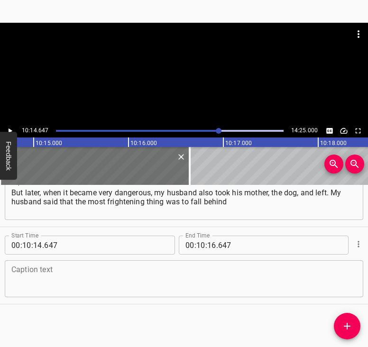
click at [53, 284] on textarea at bounding box center [183, 279] width 345 height 27
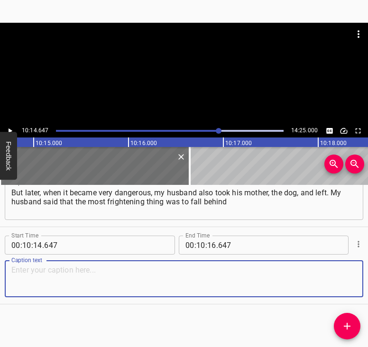
paste textarea "the column of private cars. If you fall behind the column, maybe something brok…"
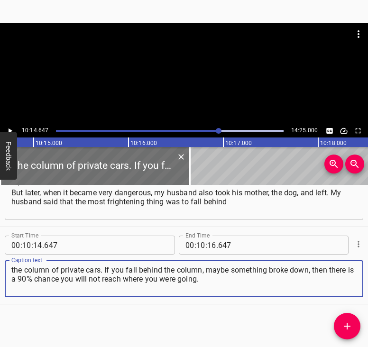
type textarea "the column of private cars. If you fall behind the column, maybe something brok…"
click at [11, 128] on icon "Play/Pause" at bounding box center [10, 131] width 9 height 9
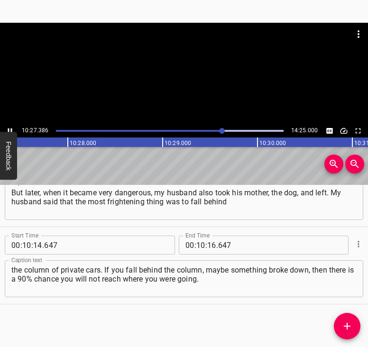
scroll to position [0, 59542]
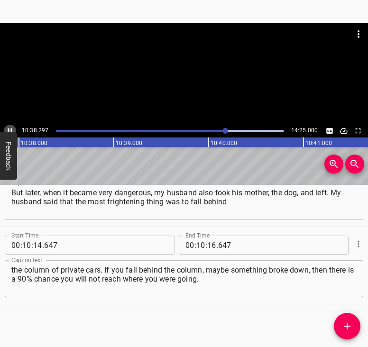
click at [8, 128] on icon "Play/Pause" at bounding box center [10, 131] width 9 height 9
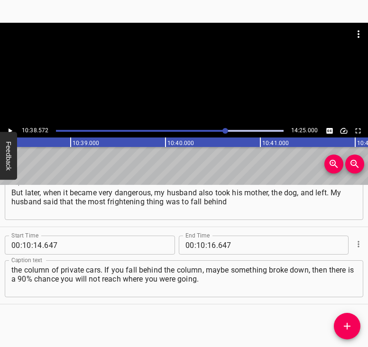
scroll to position [0, 60604]
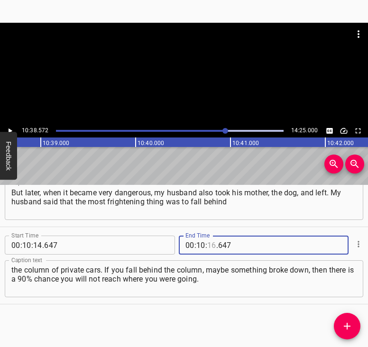
click at [208, 242] on input "number" at bounding box center [211, 245] width 9 height 19
type input "38"
type input "6"
type input "647"
type input "38"
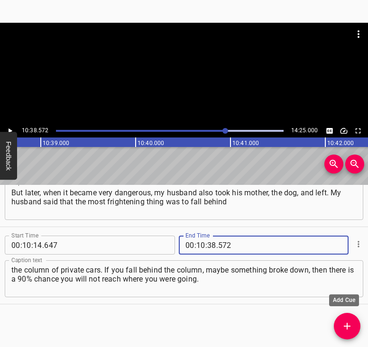
type input "572"
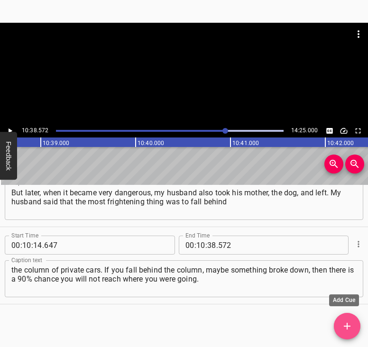
click at [348, 325] on icon "Add Cue" at bounding box center [347, 326] width 11 height 11
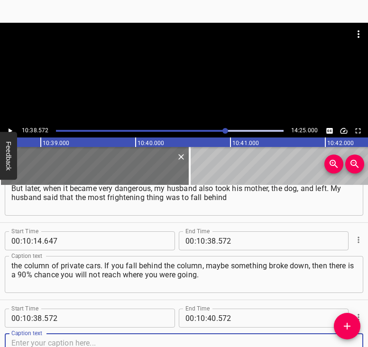
scroll to position [2744, 0]
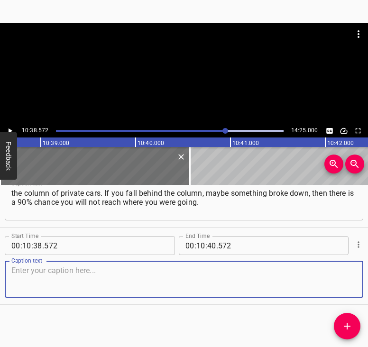
click at [338, 281] on textarea at bounding box center [183, 279] width 345 height 27
click at [186, 279] on textarea at bounding box center [183, 279] width 345 height 27
paste textarea "When you do not live in that place, you read how many people are dying. I canno…"
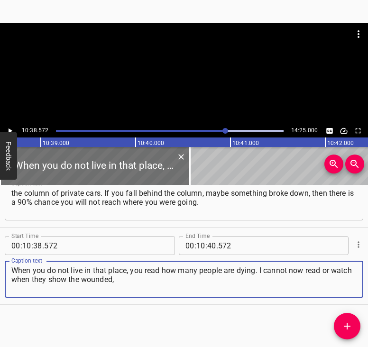
type textarea "When you do not live in that place, you read how many people are dying. I canno…"
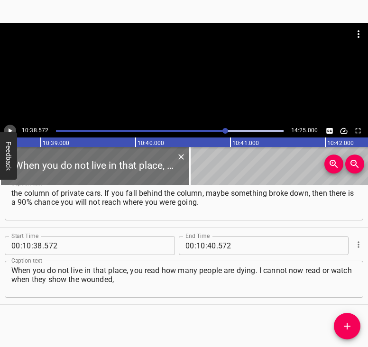
click at [11, 125] on button "Play/Pause" at bounding box center [10, 131] width 12 height 12
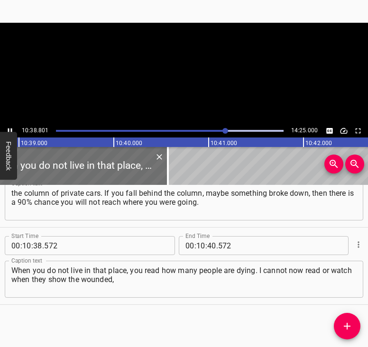
scroll to position [0, 60647]
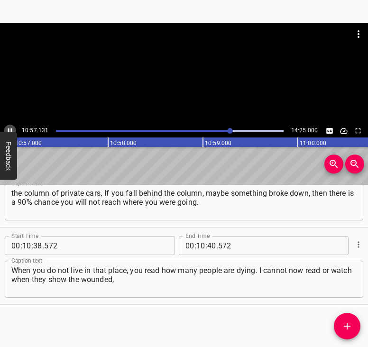
click at [9, 128] on icon "Play/Pause" at bounding box center [10, 131] width 9 height 9
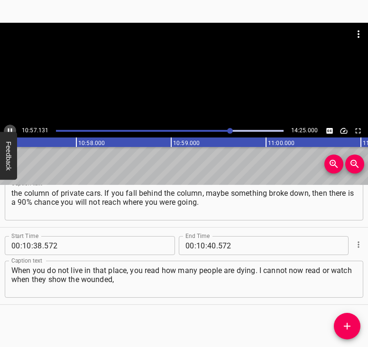
scroll to position [0, 62372]
click at [208, 242] on input "number" at bounding box center [211, 245] width 9 height 19
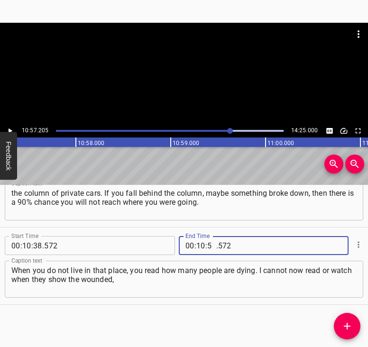
type input "57"
type input "205"
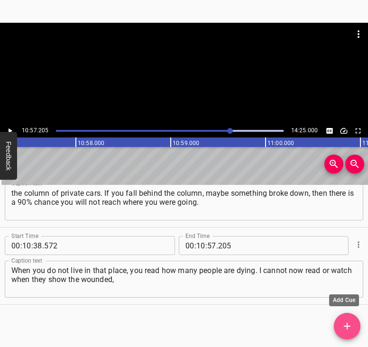
click at [353, 321] on span "Add Cue" at bounding box center [347, 326] width 27 height 11
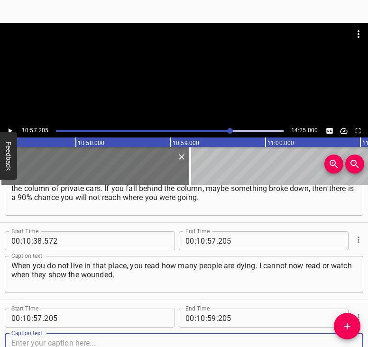
scroll to position [2821, 0]
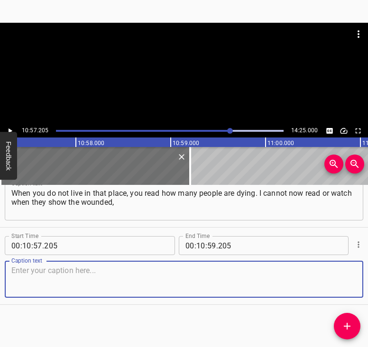
drag, startPoint x: 344, startPoint y: 279, endPoint x: 349, endPoint y: 275, distance: 6.6
click at [344, 277] on textarea at bounding box center [183, 279] width 345 height 27
click at [220, 282] on textarea at bounding box center [183, 279] width 345 height 27
paste textarea "those returning from captivity. I understand how hard and deep it is. I underst…"
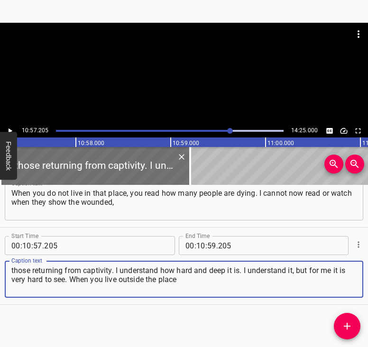
type textarea "those returning from captivity. I understand how hard and deep it is. I underst…"
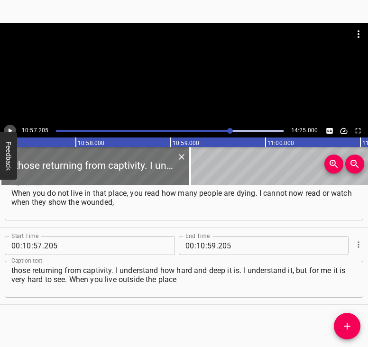
click at [10, 130] on icon "Play/Pause" at bounding box center [11, 131] width 4 height 5
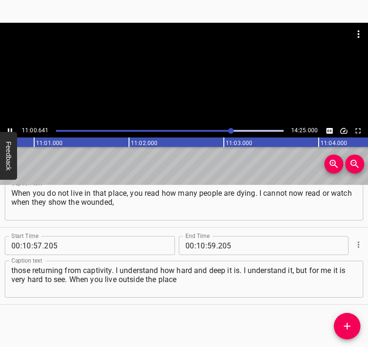
scroll to position [0, 62718]
click at [11, 127] on icon "Play/Pause" at bounding box center [10, 131] width 9 height 9
click at [198, 246] on input "number" at bounding box center [200, 245] width 9 height 19
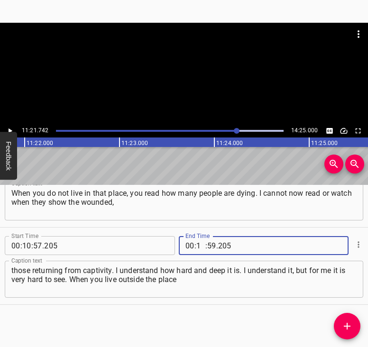
type input "11"
type input "21"
type input "742"
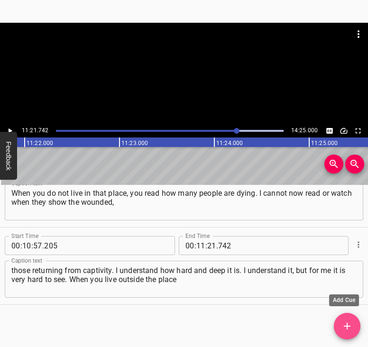
click at [346, 324] on icon "Add Cue" at bounding box center [347, 326] width 11 height 11
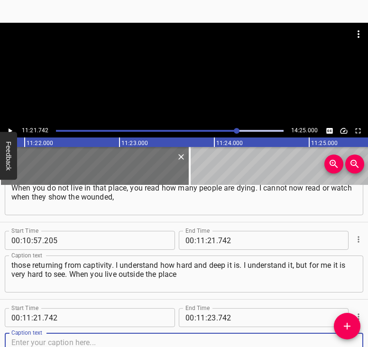
scroll to position [2898, 0]
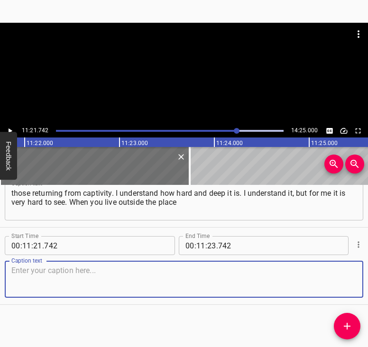
drag, startPoint x: 346, startPoint y: 280, endPoint x: 364, endPoint y: 275, distance: 18.5
click at [364, 275] on div "Start Time 00 : 00 : 05 . 745 Start Time End Time 00 : 00 : 22 . 865 End Time C…" at bounding box center [184, 266] width 368 height 162
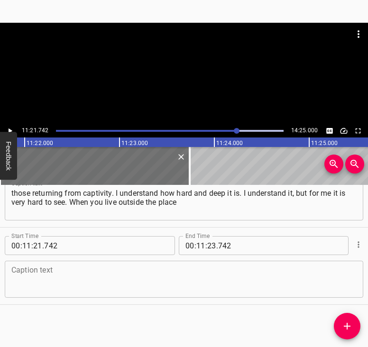
click at [222, 285] on textarea at bounding box center [183, 279] width 345 height 27
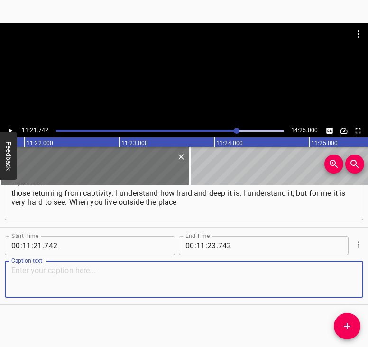
paste textarea "where people are dying, you do understand, you feel the pain. But you cannot co…"
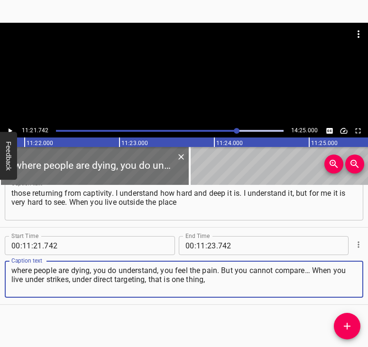
type textarea "where people are dying, you do understand, you feel the pain. But you cannot co…"
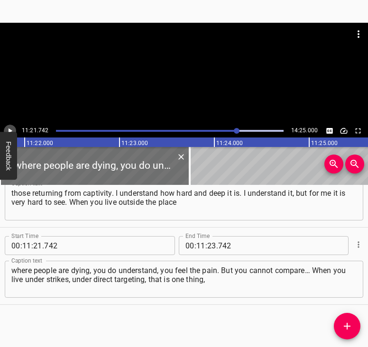
click at [8, 127] on icon "Play/Pause" at bounding box center [10, 131] width 9 height 9
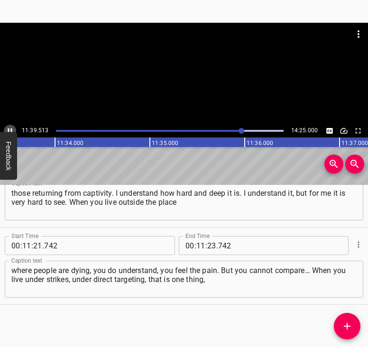
click at [11, 129] on icon "Play/Pause" at bounding box center [10, 131] width 4 height 5
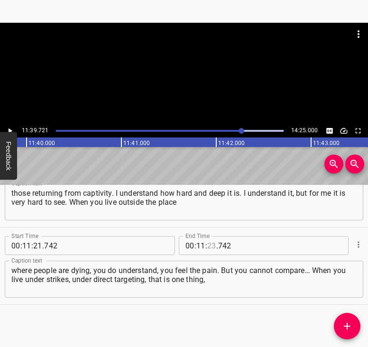
click at [207, 247] on input "number" at bounding box center [211, 245] width 9 height 19
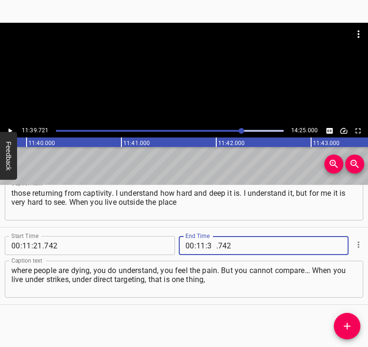
type input "39"
type input "721"
click at [349, 319] on button "Add Cue" at bounding box center [347, 326] width 27 height 27
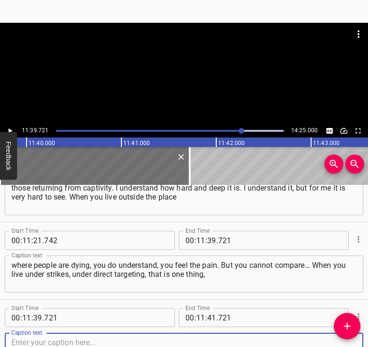
scroll to position [2976, 0]
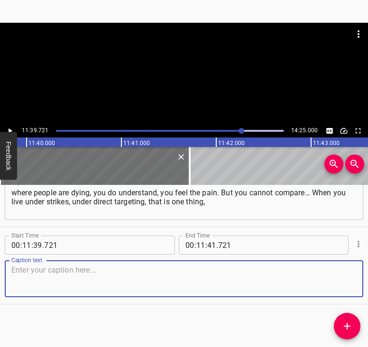
drag, startPoint x: 345, startPoint y: 282, endPoint x: 366, endPoint y: 278, distance: 21.4
click at [351, 280] on div "Caption text" at bounding box center [184, 279] width 359 height 37
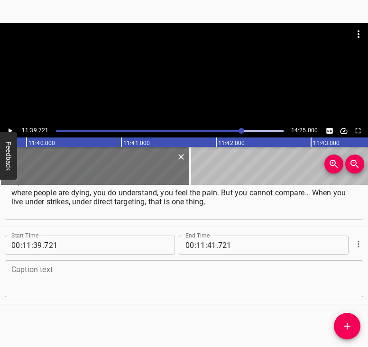
click at [51, 282] on textarea at bounding box center [183, 279] width 345 height 27
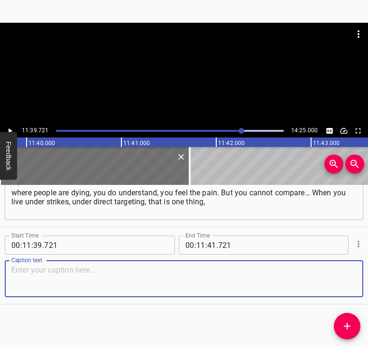
paste textarea "and when you live in a place where you know nearby they were bombing, but that …"
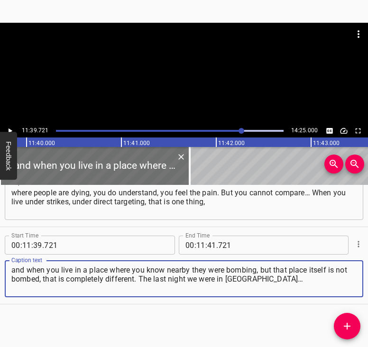
type textarea "and when you live in a place where you know nearby they were bombing, but that …"
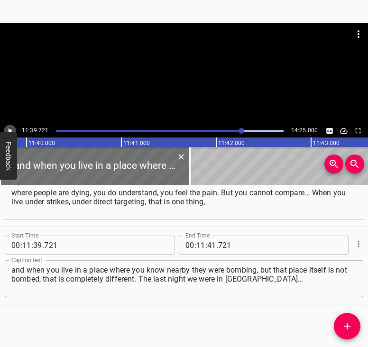
click at [9, 128] on icon "Play/Pause" at bounding box center [10, 131] width 9 height 9
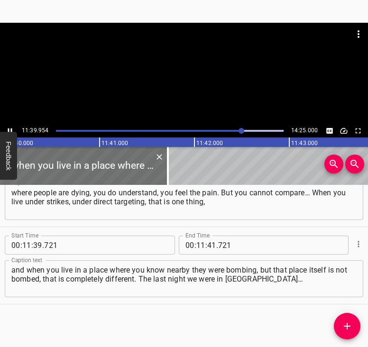
scroll to position [0, 66454]
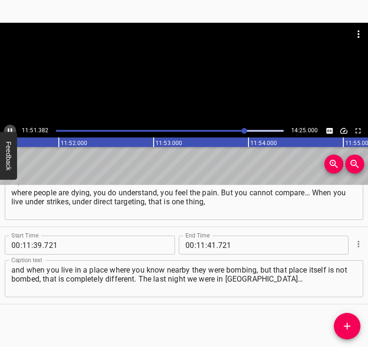
click at [11, 129] on icon "Play/Pause" at bounding box center [10, 131] width 4 height 5
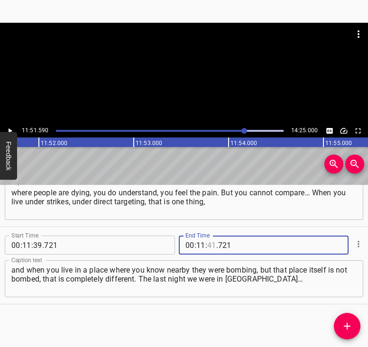
click at [207, 245] on input "number" at bounding box center [211, 245] width 9 height 19
type input "51"
type input "590"
click at [354, 323] on span "Add Cue" at bounding box center [347, 326] width 27 height 11
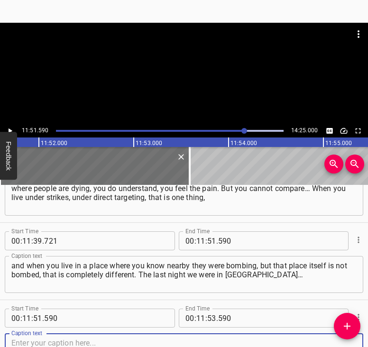
scroll to position [3053, 0]
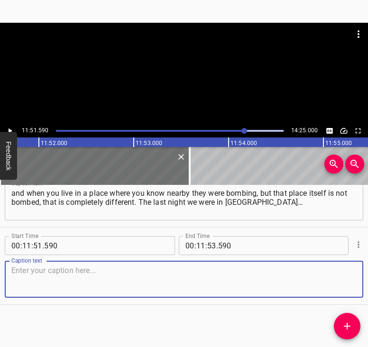
drag, startPoint x: 342, startPoint y: 281, endPoint x: 359, endPoint y: 279, distance: 17.2
click at [345, 280] on textarea at bounding box center [183, 279] width 345 height 27
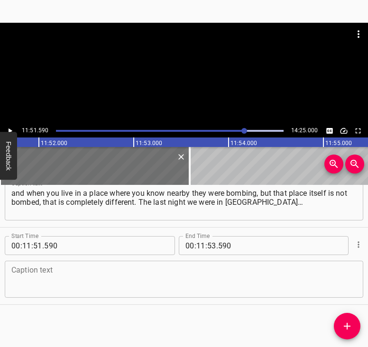
click at [72, 288] on textarea at bounding box center [183, 279] width 345 height 27
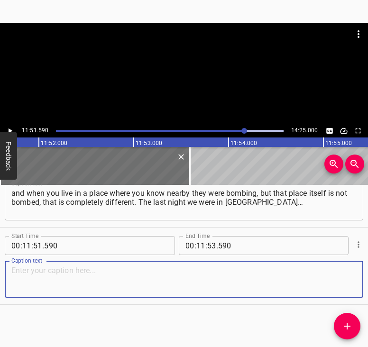
paste textarea "I do not know what kind of weapon it was. Imagine a window, and toward you flie…"
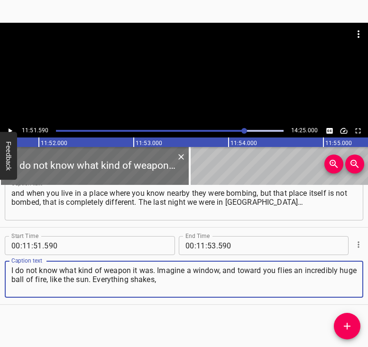
type textarea "I do not know what kind of weapon it was. Imagine a window, and toward you flie…"
click at [9, 128] on icon "Play/Pause" at bounding box center [10, 131] width 9 height 9
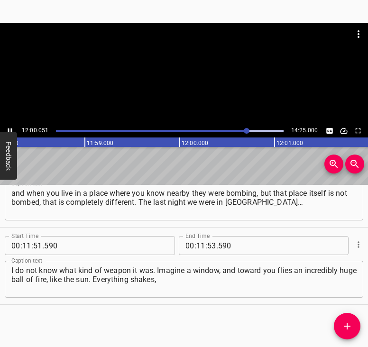
click at [11, 126] on button "Play/Pause" at bounding box center [10, 131] width 12 height 12
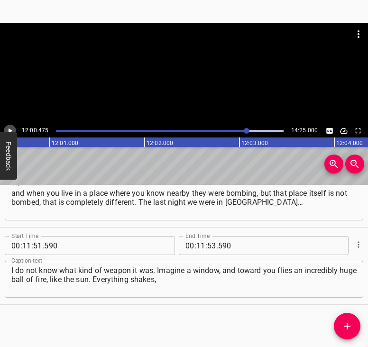
click at [10, 126] on button "Play/Pause" at bounding box center [10, 131] width 12 height 12
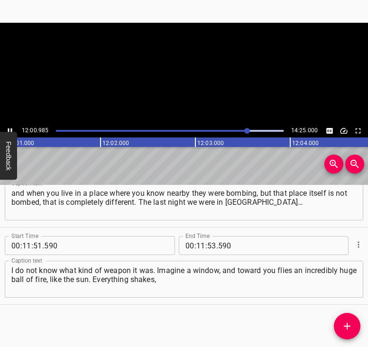
scroll to position [0, 68425]
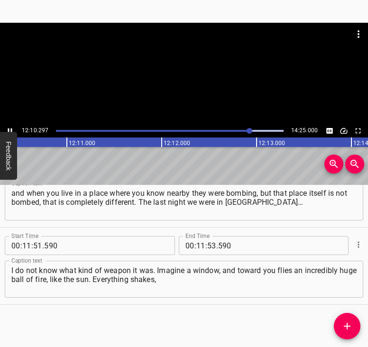
click at [10, 127] on icon "Play/Pause" at bounding box center [10, 131] width 9 height 9
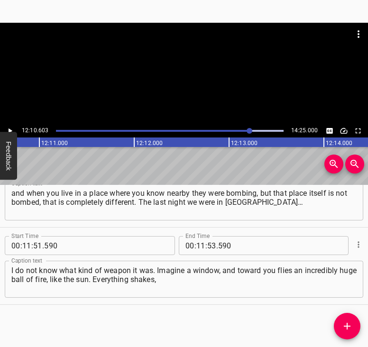
scroll to position [0, 69338]
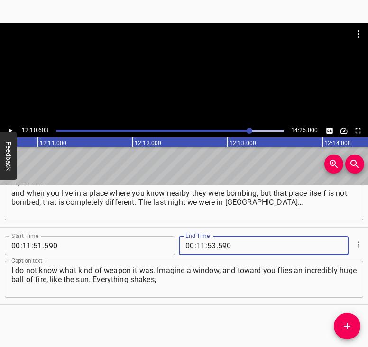
click at [199, 247] on input "number" at bounding box center [200, 245] width 9 height 19
type input "12"
type input "10"
type input "603"
click at [344, 323] on icon "Add Cue" at bounding box center [347, 326] width 11 height 11
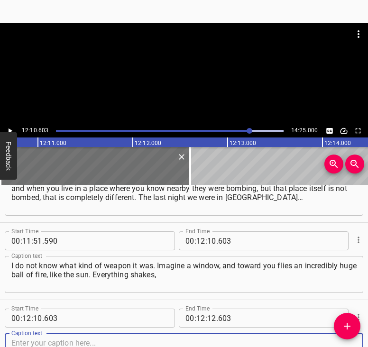
scroll to position [3130, 0]
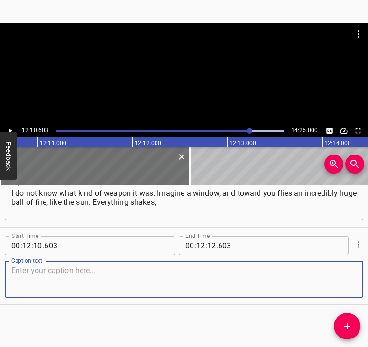
drag, startPoint x: 341, startPoint y: 281, endPoint x: 353, endPoint y: 279, distance: 11.6
click at [344, 280] on textarea at bounding box center [183, 279] width 345 height 27
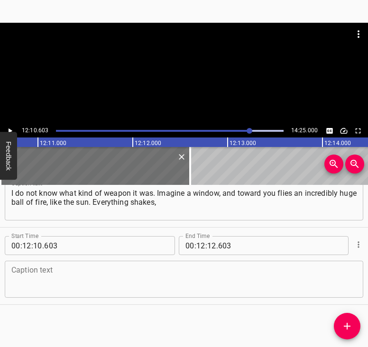
click at [42, 273] on textarea at bounding box center [183, 279] width 345 height 27
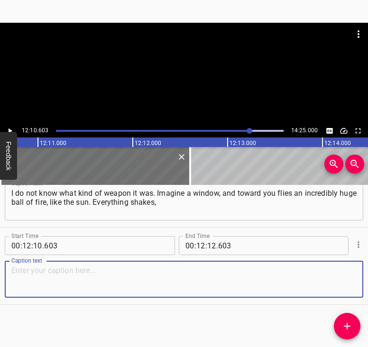
paste textarea "the ground trembles, and you realize that this sun is coming at you. I prayed. …"
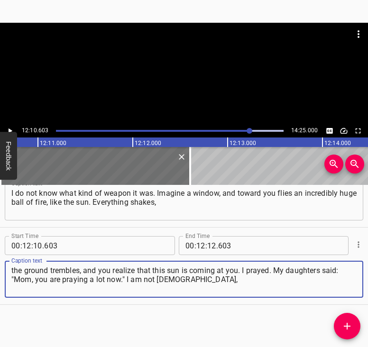
click at [42, 273] on textarea "the ground trembles, and you realize that this sun is coming at you. I prayed. …" at bounding box center [183, 279] width 345 height 27
type textarea "the ground trembles, and you realize that this sun is coming at you. I prayed. …"
click at [10, 129] on icon "Play/Pause" at bounding box center [10, 131] width 9 height 9
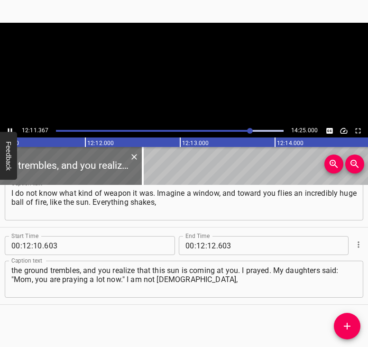
scroll to position [0, 69411]
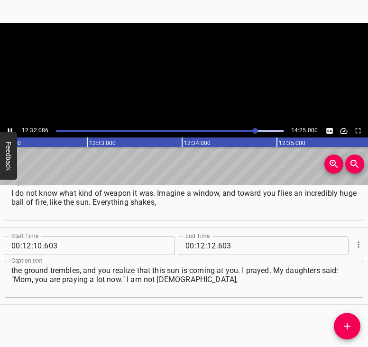
click at [10, 128] on icon "Play/Pause" at bounding box center [10, 131] width 9 height 9
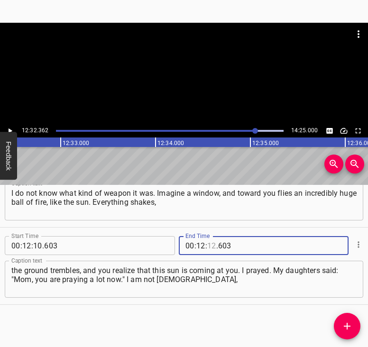
click at [207, 242] on input "number" at bounding box center [211, 245] width 9 height 19
type input "32"
type input "362"
click at [346, 322] on icon "Add Cue" at bounding box center [347, 326] width 11 height 11
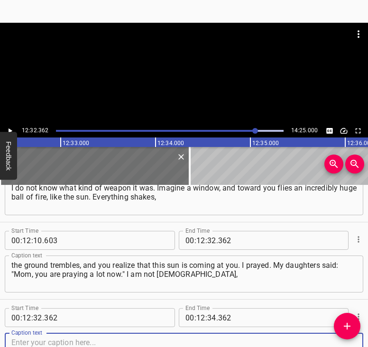
scroll to position [3208, 0]
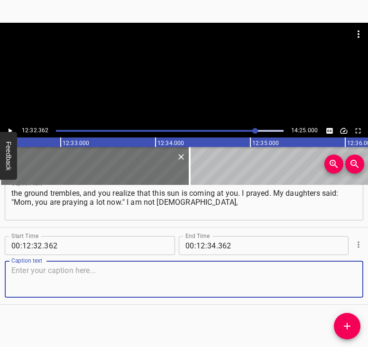
drag, startPoint x: 348, startPoint y: 282, endPoint x: 364, endPoint y: 275, distance: 17.6
click at [348, 281] on textarea at bounding box center [183, 279] width 345 height 27
click at [71, 279] on textarea at bounding box center [183, 279] width 345 height 27
paste textarea "but I believe there is a higher power. I told them: "Girls, this is the only th…"
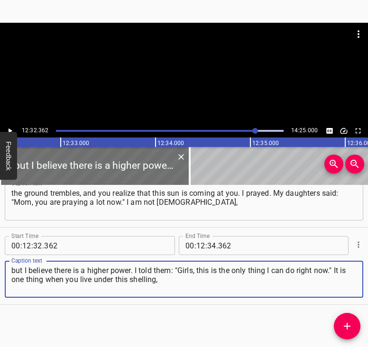
type textarea "but I believe there is a higher power. I told them: "Girls, this is the only th…"
click at [9, 129] on icon "Play/Pause" at bounding box center [11, 131] width 4 height 5
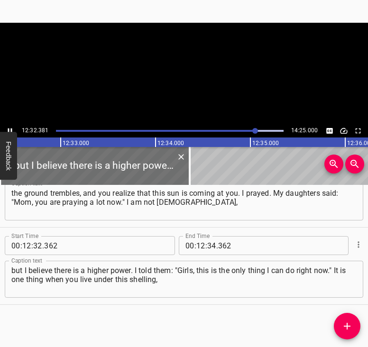
scroll to position [0, 71405]
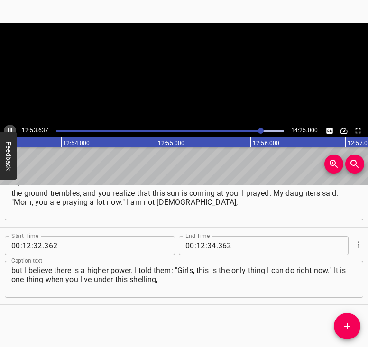
click at [11, 126] on button "Play/Pause" at bounding box center [10, 131] width 12 height 12
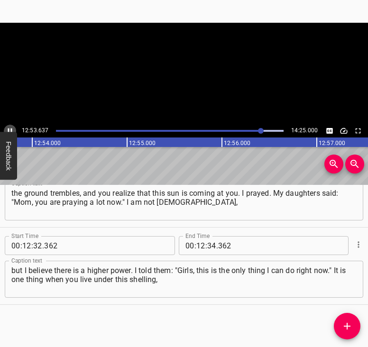
scroll to position [0, 73428]
click at [211, 244] on input "number" at bounding box center [211, 245] width 9 height 19
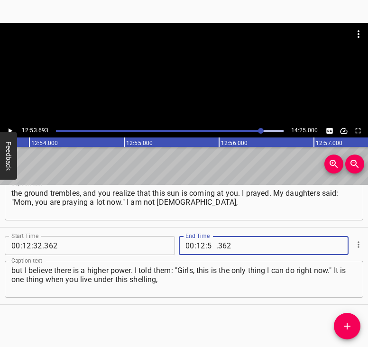
type input "53"
type input "693"
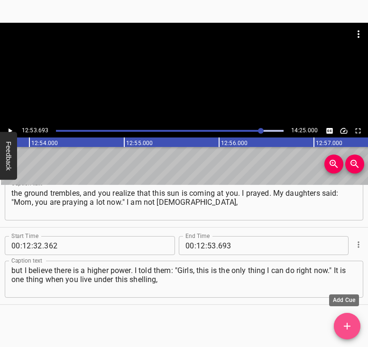
click at [349, 326] on icon "Add Cue" at bounding box center [347, 326] width 7 height 7
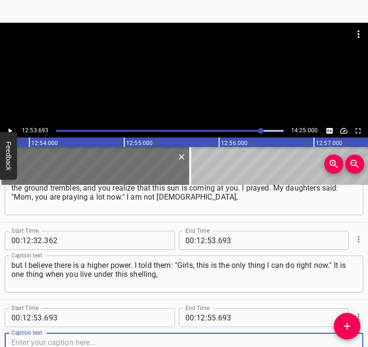
scroll to position [3286, 0]
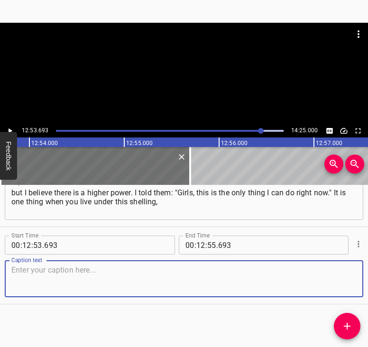
drag, startPoint x: 345, startPoint y: 277, endPoint x: 367, endPoint y: 274, distance: 22.5
click at [358, 275] on div "Start Time 00 : 12 : 53 . 693 Start Time End Time 00 : 12 : 55 . 693 End Time C…" at bounding box center [184, 265] width 368 height 77
click at [164, 277] on textarea at bounding box center [183, 279] width 345 height 27
paste textarea "under these weapons, and another when you live nearby, you do understand, you f…"
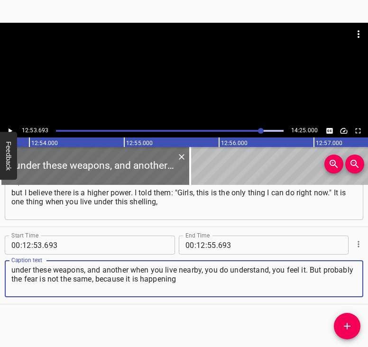
type textarea "under these weapons, and another when you live nearby, you do understand, you f…"
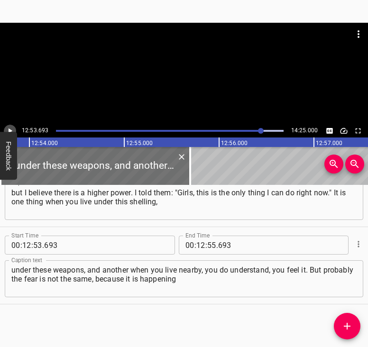
click at [12, 128] on icon "Play/Pause" at bounding box center [10, 131] width 9 height 9
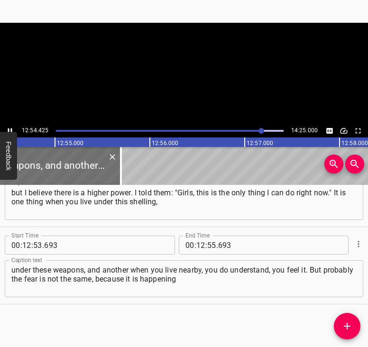
scroll to position [0, 73517]
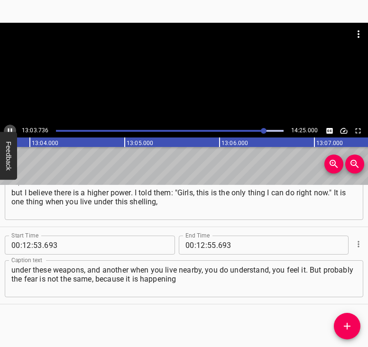
click at [10, 129] on icon "Play/Pause" at bounding box center [10, 131] width 9 height 9
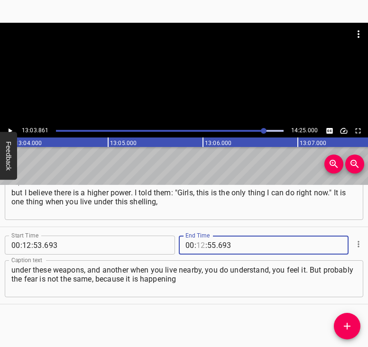
click at [196, 244] on input "number" at bounding box center [200, 245] width 9 height 19
type input "13"
type input "03"
type input "861"
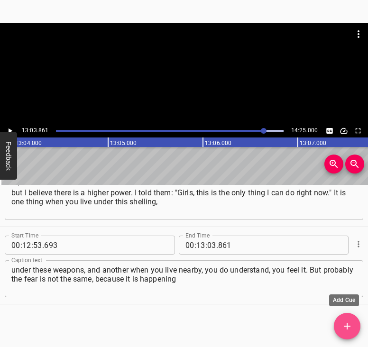
click at [351, 329] on icon "Add Cue" at bounding box center [347, 326] width 11 height 11
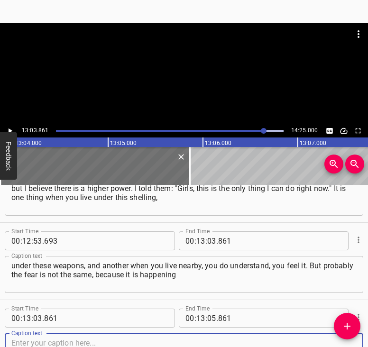
scroll to position [3363, 0]
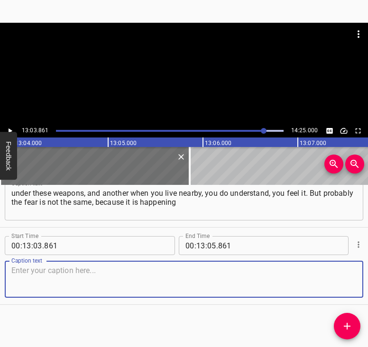
drag, startPoint x: 345, startPoint y: 282, endPoint x: 362, endPoint y: 281, distance: 16.7
click at [355, 281] on div "Caption text" at bounding box center [184, 279] width 359 height 37
click at [31, 282] on textarea at bounding box center [183, 279] width 345 height 27
paste textarea "somewhere near. After the beginning of the full-scale war, in [GEOGRAPHIC_DATA]…"
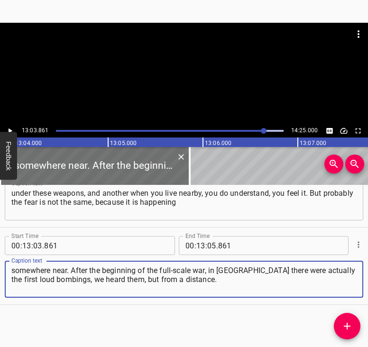
type textarea "somewhere near. After the beginning of the full-scale war, in [GEOGRAPHIC_DATA]…"
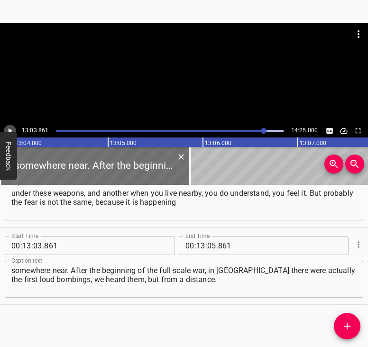
drag, startPoint x: 13, startPoint y: 127, endPoint x: 85, endPoint y: 55, distance: 102.3
click at [13, 127] on icon "Play/Pause" at bounding box center [10, 131] width 9 height 9
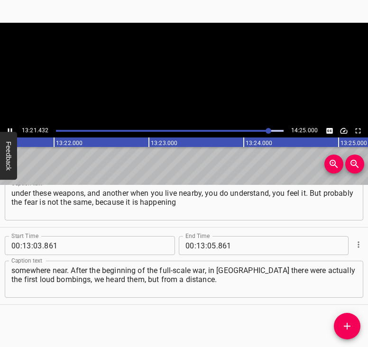
click at [10, 128] on icon "Play/Pause" at bounding box center [10, 131] width 9 height 9
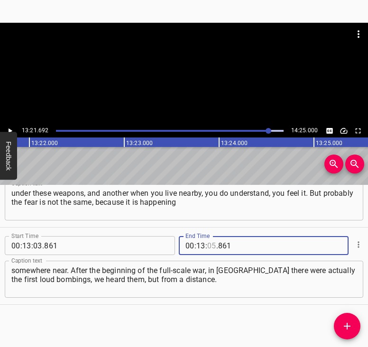
click at [210, 249] on input "number" at bounding box center [211, 245] width 9 height 19
type input "21"
type input "692"
drag, startPoint x: 349, startPoint y: 322, endPoint x: 362, endPoint y: 328, distance: 14.5
click at [349, 322] on icon "Add Cue" at bounding box center [347, 326] width 11 height 11
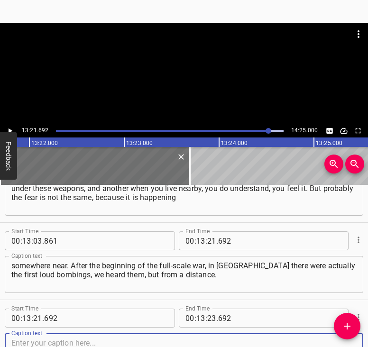
scroll to position [3440, 0]
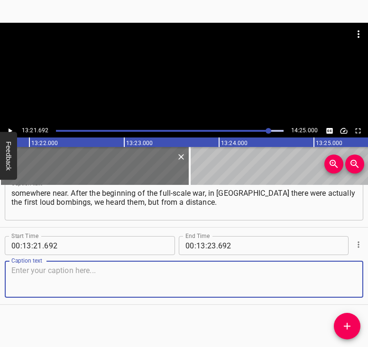
drag, startPoint x: 334, startPoint y: 280, endPoint x: 366, endPoint y: 280, distance: 32.3
click at [347, 280] on textarea at bounding box center [183, 279] width 345 height 27
click at [78, 278] on textarea at bounding box center [183, 279] width 345 height 27
paste textarea "That night was the first time. I did not feel that kind of fear. And why not? B…"
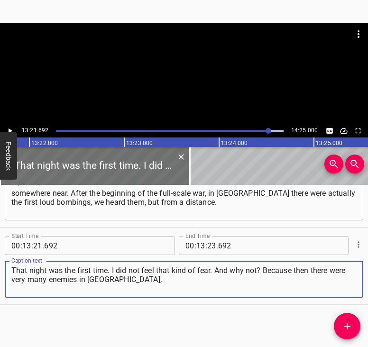
type textarea "That night was the first time. I did not feel that kind of fear. And why not? B…"
click at [13, 129] on icon "Play/Pause" at bounding box center [10, 131] width 9 height 9
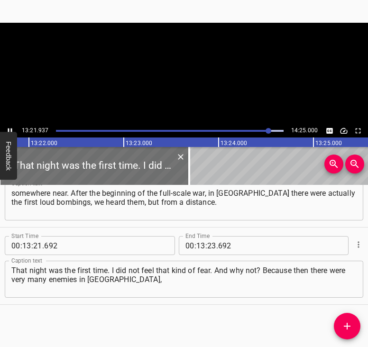
scroll to position [0, 76106]
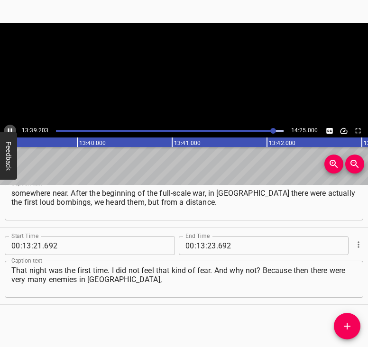
click at [11, 129] on icon "Play/Pause" at bounding box center [10, 131] width 4 height 5
click at [11, 129] on icon "Play/Pause" at bounding box center [10, 131] width 9 height 9
click at [11, 129] on icon "Play/Pause" at bounding box center [10, 131] width 4 height 5
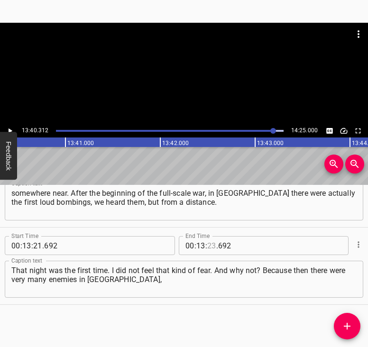
click at [208, 246] on input "number" at bounding box center [211, 245] width 9 height 19
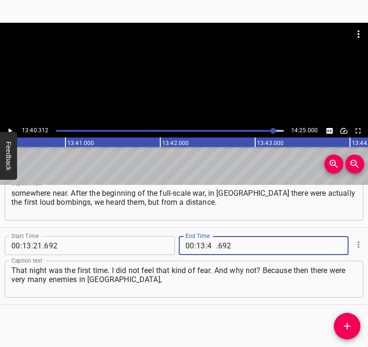
type input "40"
type input "312"
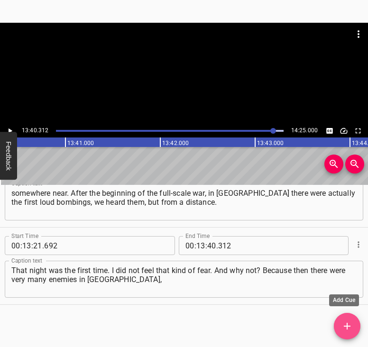
click at [340, 324] on span "Add Cue" at bounding box center [347, 326] width 27 height 11
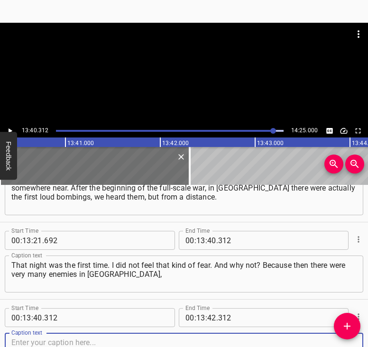
scroll to position [3517, 0]
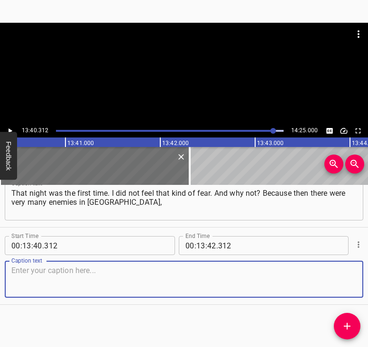
drag, startPoint x: 347, startPoint y: 275, endPoint x: 368, endPoint y: 272, distance: 21.1
click at [350, 273] on div "Caption text" at bounding box center [184, 279] width 359 height 37
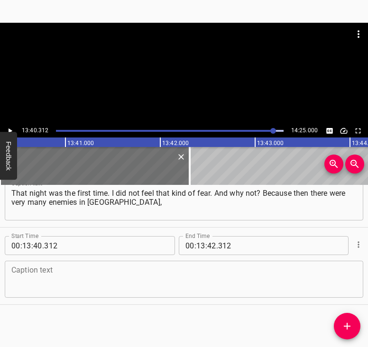
click at [52, 275] on textarea at bounding box center [183, 279] width 345 height 27
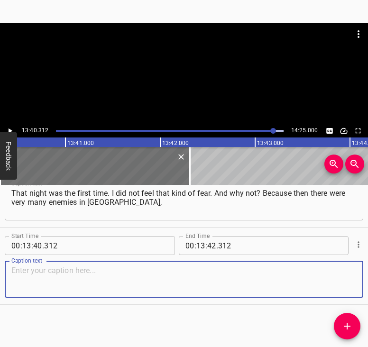
paste textarea "but that was just bombing. If you survived, it meant in the morning you could c…"
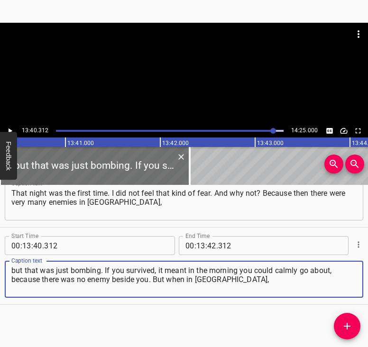
type textarea "but that was just bombing. If you survived, it meant in the morning you could c…"
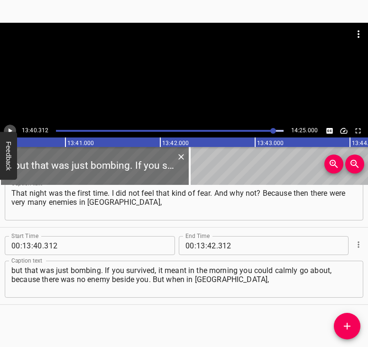
click at [8, 128] on icon "Play/Pause" at bounding box center [10, 131] width 9 height 9
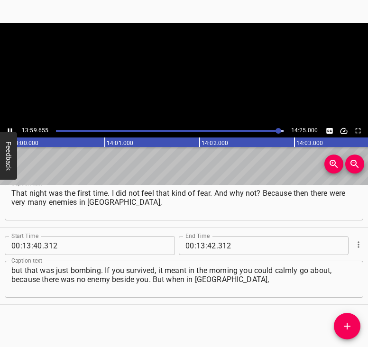
click at [9, 128] on icon "Play/Pause" at bounding box center [10, 131] width 9 height 9
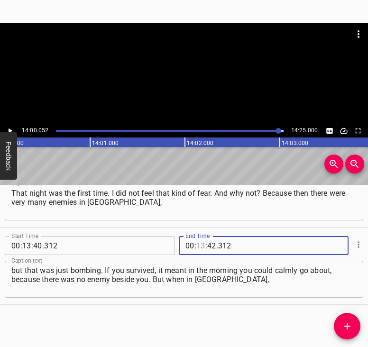
click at [199, 242] on input "number" at bounding box center [200, 245] width 9 height 19
type input "14"
type input "00"
type input "052"
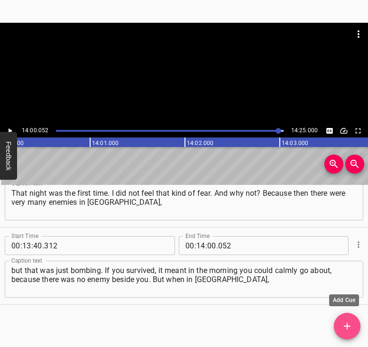
drag, startPoint x: 350, startPoint y: 326, endPoint x: 355, endPoint y: 327, distance: 5.3
click at [350, 326] on icon "Add Cue" at bounding box center [347, 326] width 7 height 7
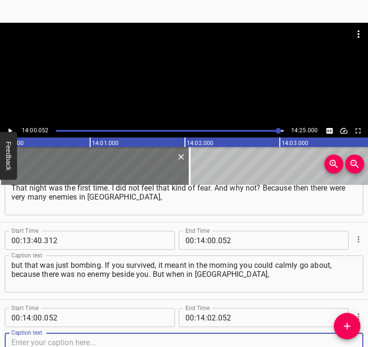
scroll to position [3595, 0]
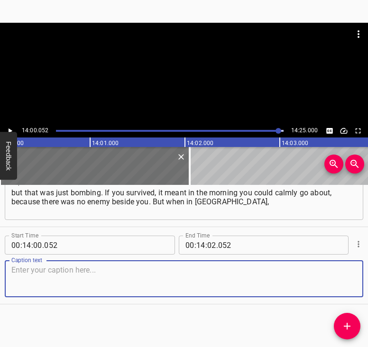
drag, startPoint x: 342, startPoint y: 282, endPoint x: 366, endPoint y: 273, distance: 26.1
click at [356, 276] on div "Caption text" at bounding box center [184, 279] width 359 height 37
click at [167, 284] on textarea at bounding box center [183, 279] width 345 height 27
paste textarea "in that camp, there were [PERSON_NAME] and others, that was a different situati…"
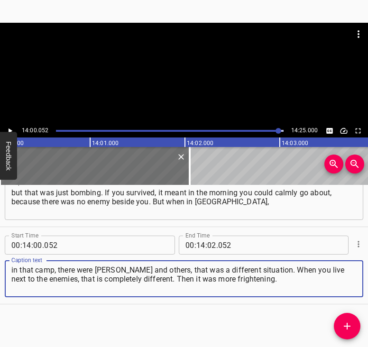
click at [167, 284] on textarea "in that camp, there were [PERSON_NAME] and others, that was a different situati…" at bounding box center [183, 279] width 345 height 27
type textarea "in that camp, there were [PERSON_NAME] and others, that was a different situati…"
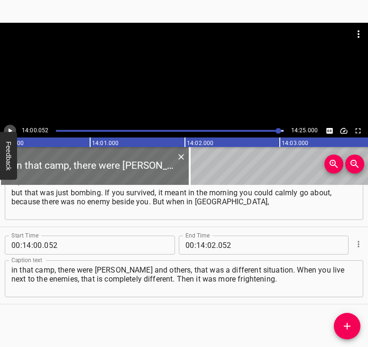
click at [6, 130] on icon "Play/Pause" at bounding box center [10, 131] width 9 height 9
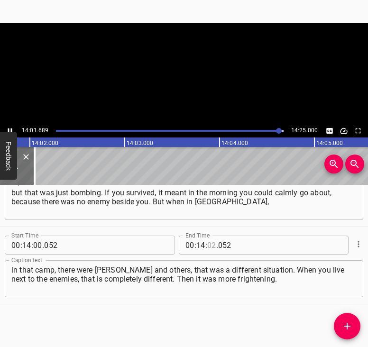
click at [207, 243] on input "number" at bounding box center [211, 245] width 9 height 19
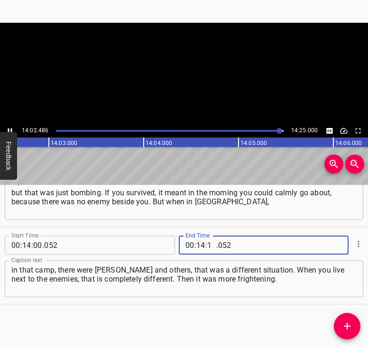
type input "15"
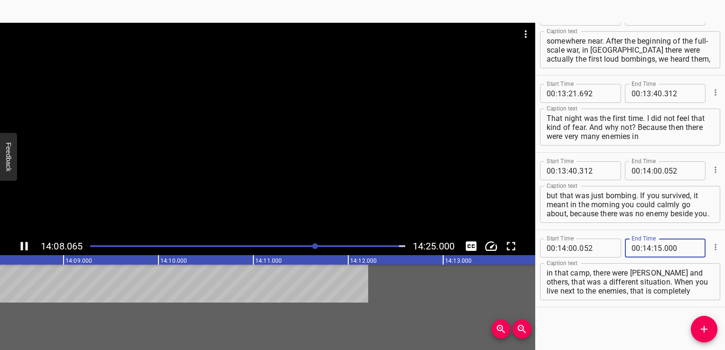
scroll to position [3430, 0]
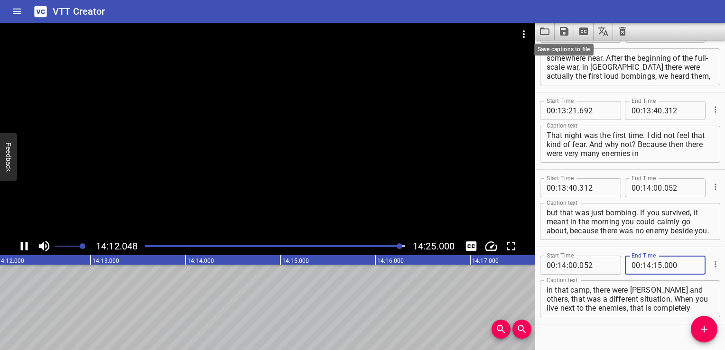
type input "000"
click at [564, 32] on icon "Save captions to file" at bounding box center [564, 31] width 11 height 11
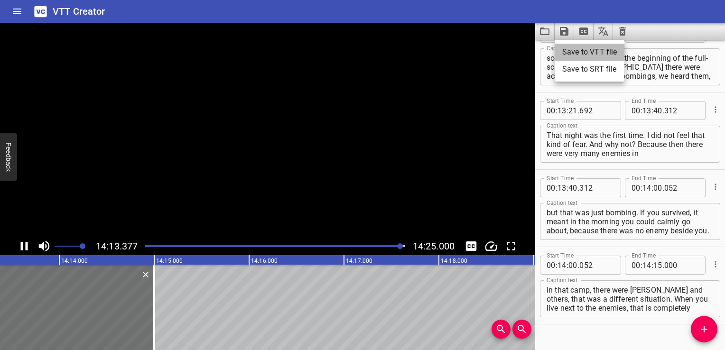
click at [572, 54] on li "Save to VTT file" at bounding box center [590, 52] width 70 height 17
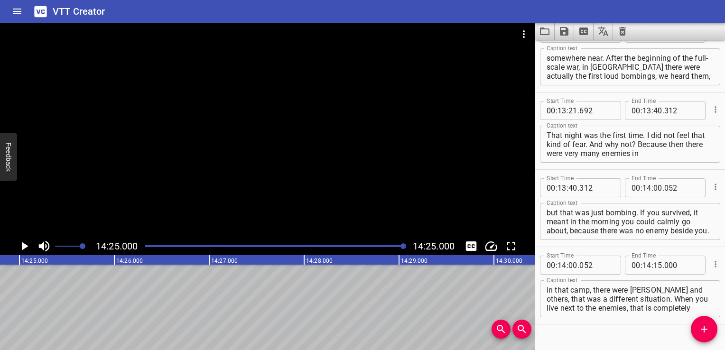
scroll to position [0, 82094]
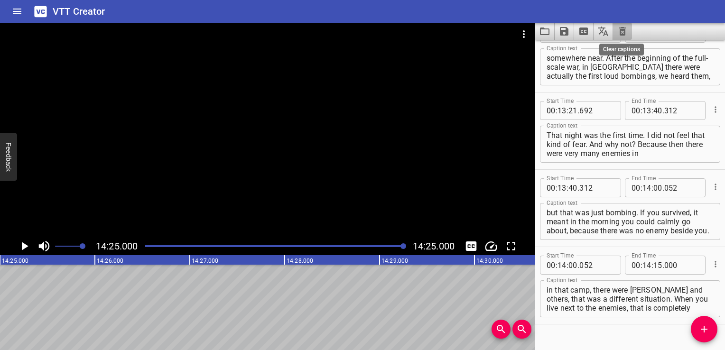
click at [624, 32] on icon "Clear captions" at bounding box center [622, 31] width 7 height 9
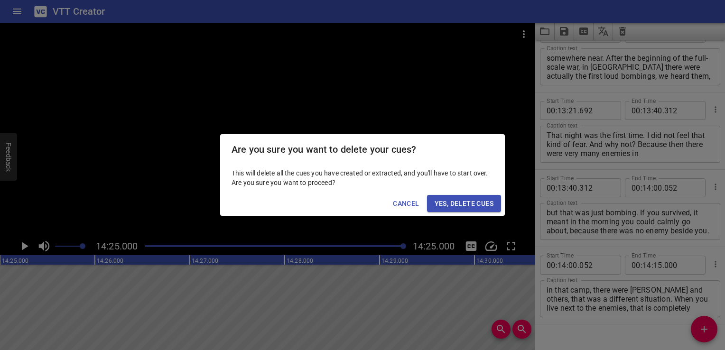
click at [484, 203] on span "Yes, Delete Cues" at bounding box center [464, 204] width 59 height 12
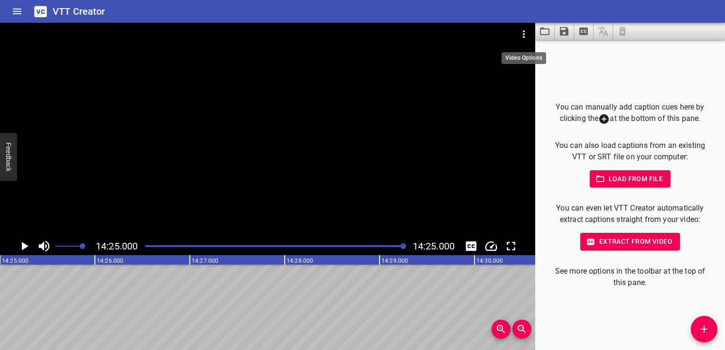
click at [523, 34] on icon "Video Options" at bounding box center [524, 34] width 2 height 8
click at [523, 33] on li "Select New Video File..." at bounding box center [559, 35] width 94 height 17
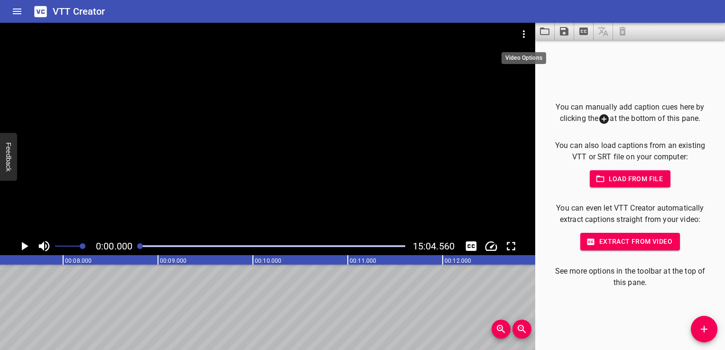
scroll to position [0, 0]
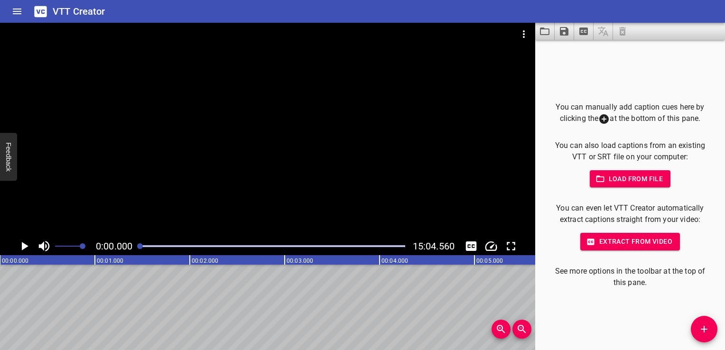
click at [24, 244] on icon "Play/Pause" at bounding box center [25, 246] width 7 height 9
click at [24, 244] on icon "Play/Pause" at bounding box center [24, 246] width 14 height 14
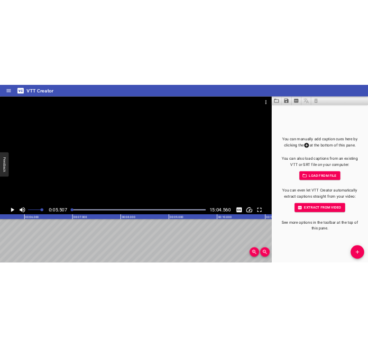
scroll to position [0, 522]
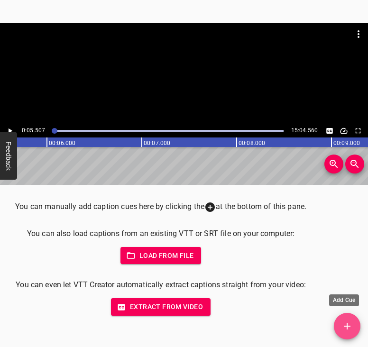
click at [342, 326] on span "Add Cue" at bounding box center [347, 326] width 27 height 11
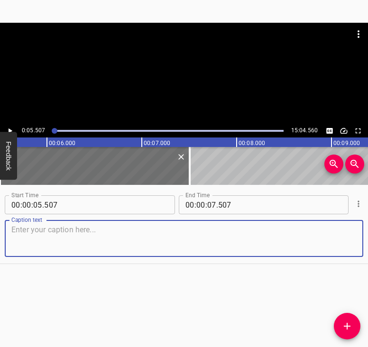
click at [36, 244] on textarea at bounding box center [183, 238] width 345 height 27
paste textarea "It was [DATE]. In the morning we went to the market, we did not know that war w…"
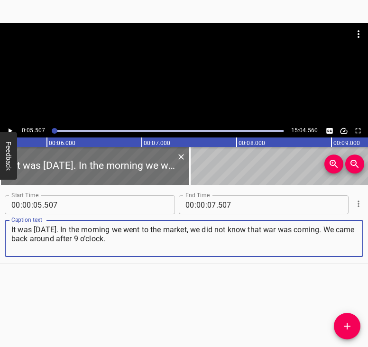
type textarea "It was [DATE]. In the morning we went to the market, we did not know that war w…"
click at [9, 127] on icon "Play/Pause" at bounding box center [10, 131] width 9 height 9
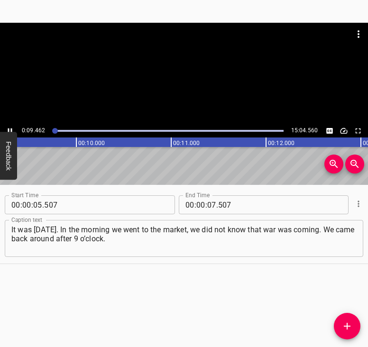
scroll to position [0, 898]
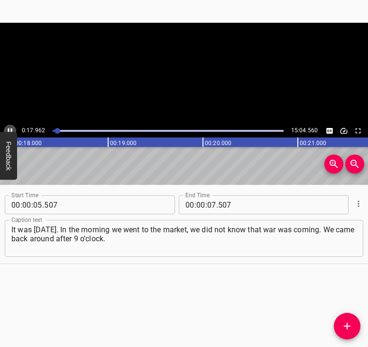
click at [8, 127] on icon "Play/Pause" at bounding box center [10, 131] width 9 height 9
click at [210, 204] on input "number" at bounding box center [211, 205] width 9 height 19
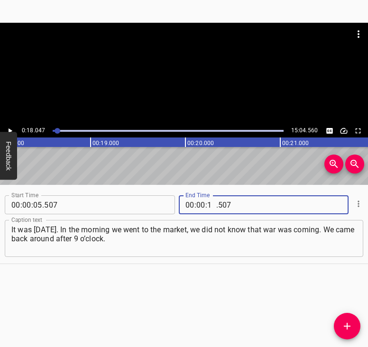
type input "18"
type input "047"
click at [347, 320] on button "Add Cue" at bounding box center [347, 326] width 27 height 27
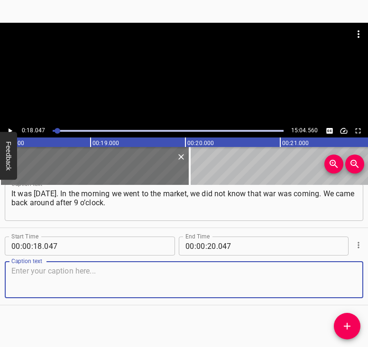
scroll to position [37, 0]
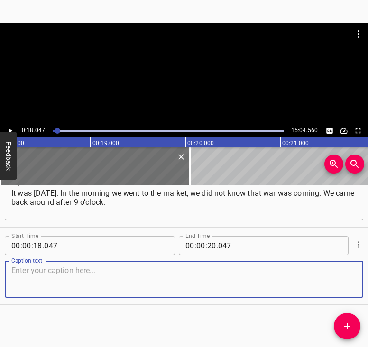
drag, startPoint x: 344, startPoint y: 277, endPoint x: 373, endPoint y: 269, distance: 31.0
click at [368, 269] on html "Caption Editor Batch Transcribe Login Sign Up Privacy Contact 0:18.047 15:04.56…" at bounding box center [184, 173] width 368 height 347
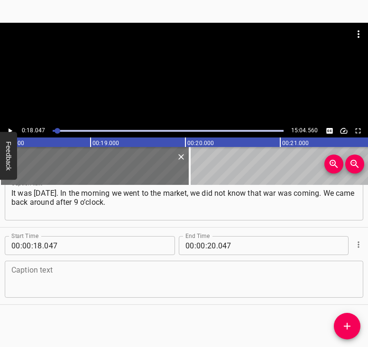
click at [61, 277] on textarea at bounding box center [183, 279] width 345 height 27
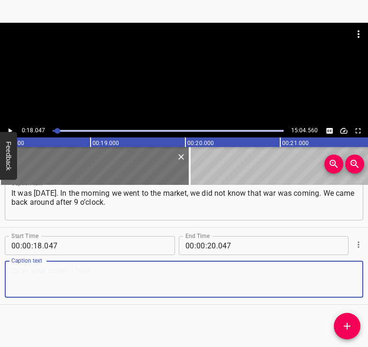
paste textarea "My son is hearing impaired, he came home from work. They let him go, and he did…"
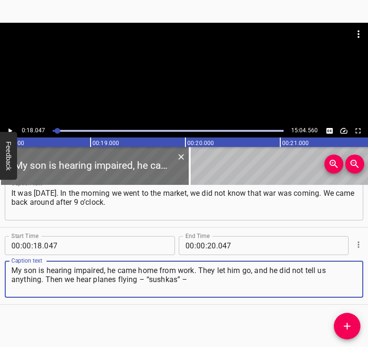
type textarea "My son is hearing impaired, he came home from work. They let him go, and he did…"
click at [7, 129] on icon "Play/Pause" at bounding box center [10, 131] width 9 height 9
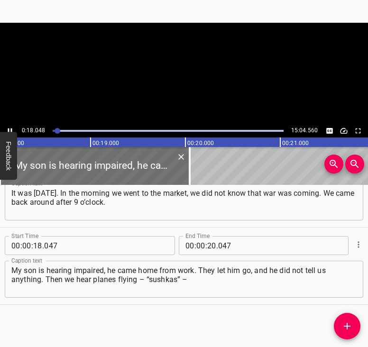
scroll to position [0, 1731]
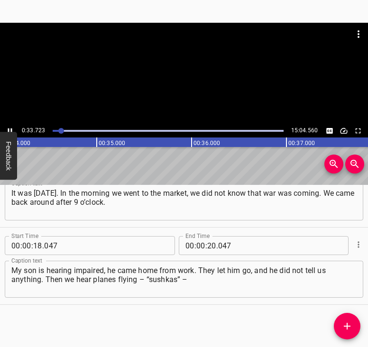
click at [12, 127] on icon "Play/Pause" at bounding box center [10, 131] width 9 height 9
click at [210, 244] on input "number" at bounding box center [211, 245] width 9 height 19
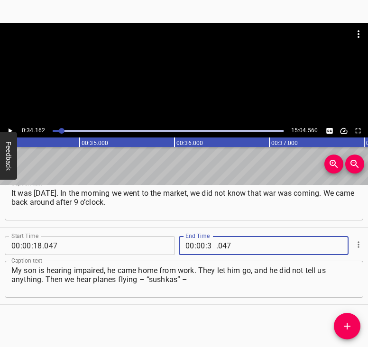
type input "34"
type input "162"
click at [353, 322] on span "Add Cue" at bounding box center [347, 326] width 27 height 11
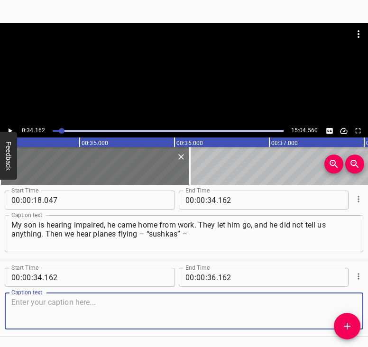
scroll to position [88, 0]
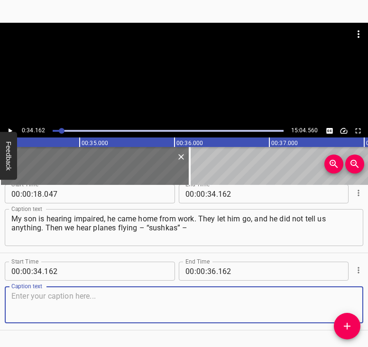
drag, startPoint x: 347, startPoint y: 296, endPoint x: 364, endPoint y: 286, distance: 19.4
click at [357, 290] on div "Start Time 00 : 00 : 34 . 162 Start Time End Time 00 : 00 : 36 . 162 End Time C…" at bounding box center [184, 291] width 368 height 77
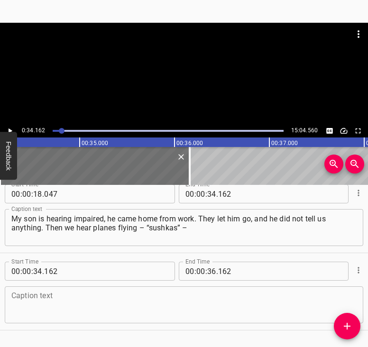
click at [33, 305] on textarea at bounding box center [183, 305] width 345 height 27
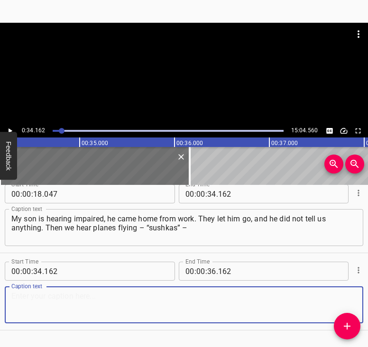
paste textarea "and we run out onto the balcony. Our house is on [GEOGRAPHIC_DATA]. We can see …"
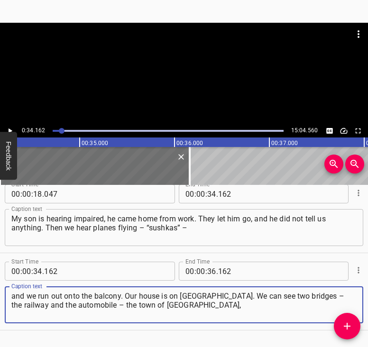
click at [40, 302] on textarea "and we run out onto the balcony. Our house is on [GEOGRAPHIC_DATA]. We can see …" at bounding box center [183, 305] width 345 height 27
type textarea "and we run out onto the balcony. Our house is on [GEOGRAPHIC_DATA]. We can see …"
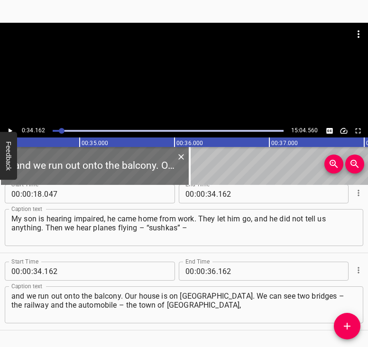
click at [11, 123] on div at bounding box center [184, 74] width 368 height 102
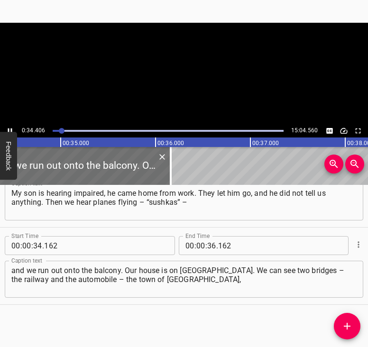
scroll to position [0, 3265]
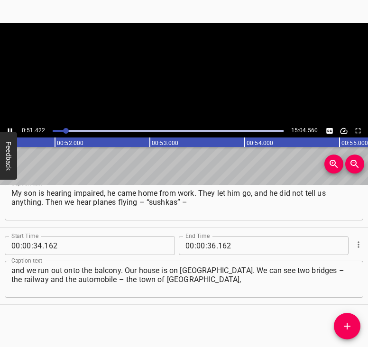
click at [11, 129] on icon "Play/Pause" at bounding box center [10, 131] width 4 height 5
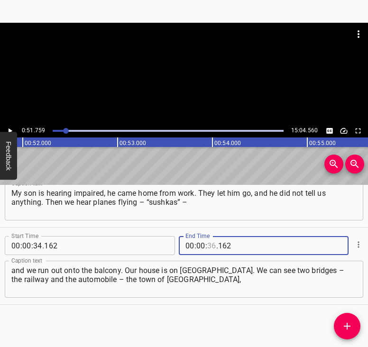
click at [209, 245] on input "number" at bounding box center [211, 245] width 9 height 19
type input "51"
type input "759"
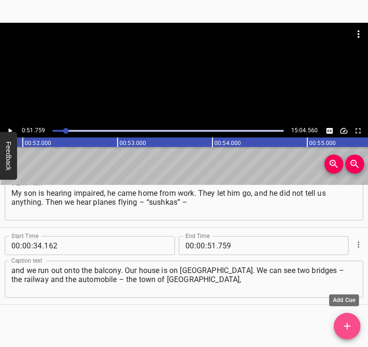
click at [352, 326] on icon "Add Cue" at bounding box center [347, 326] width 11 height 11
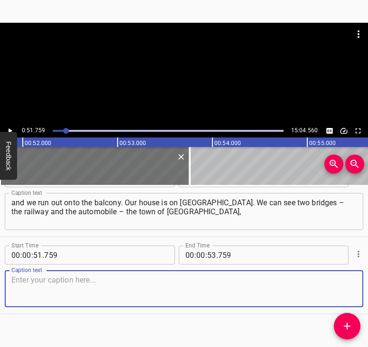
scroll to position [191, 0]
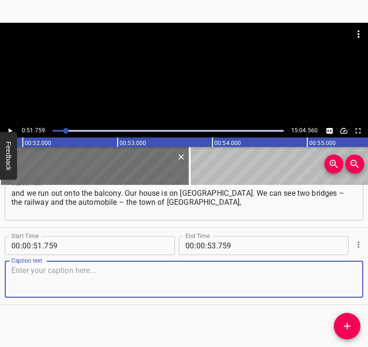
drag, startPoint x: 339, startPoint y: 281, endPoint x: 361, endPoint y: 268, distance: 25.2
click at [344, 277] on textarea at bounding box center [183, 279] width 345 height 27
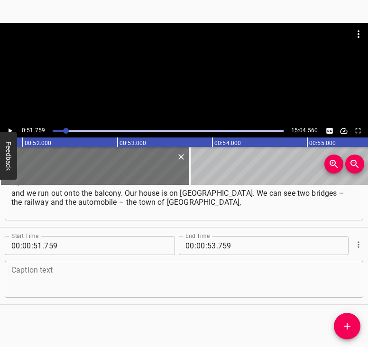
click at [178, 274] on textarea at bounding box center [183, 279] width 345 height 27
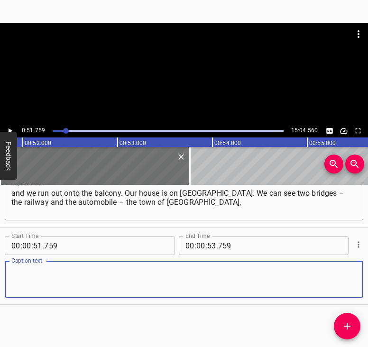
paste textarea "and on the right side, from the side of the sea, from the side of the estuaries…"
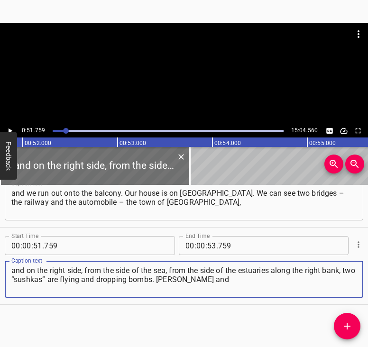
type textarea "and on the right side, from the side of the sea, from the side of the estuaries…"
click at [11, 127] on icon "Play/Pause" at bounding box center [10, 131] width 9 height 9
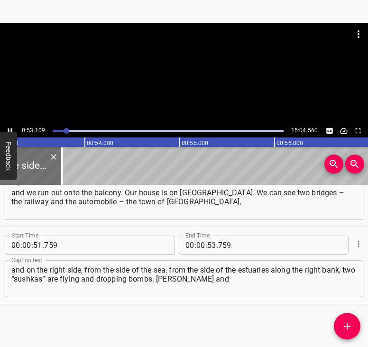
scroll to position [0, 5061]
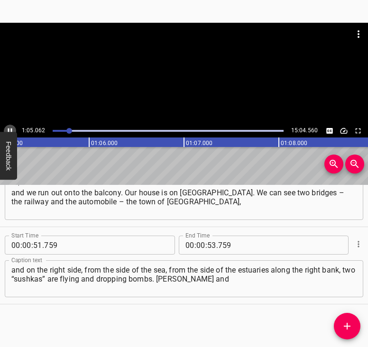
click at [9, 129] on icon "Play/Pause" at bounding box center [10, 131] width 9 height 9
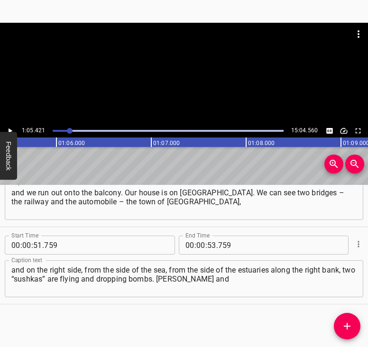
scroll to position [0, 6209]
click at [196, 246] on input "number" at bounding box center [200, 245] width 9 height 19
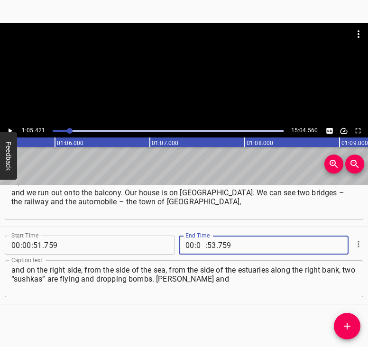
type input "01"
type input "05"
type input "421"
click at [349, 321] on icon "Add Cue" at bounding box center [347, 326] width 11 height 11
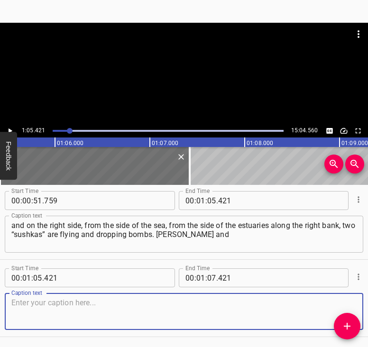
scroll to position [269, 0]
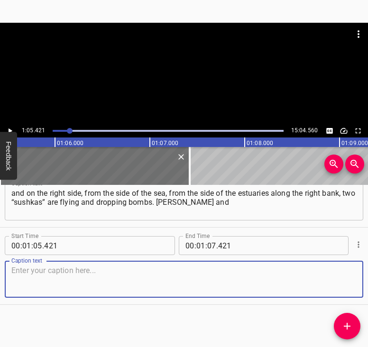
drag, startPoint x: 341, startPoint y: 284, endPoint x: 363, endPoint y: 275, distance: 23.4
click at [347, 280] on textarea at bounding box center [183, 279] width 345 height 27
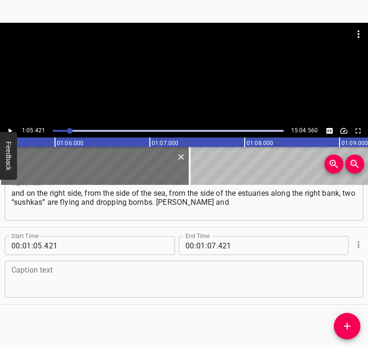
click at [53, 277] on textarea at bounding box center [183, 279] width 345 height 27
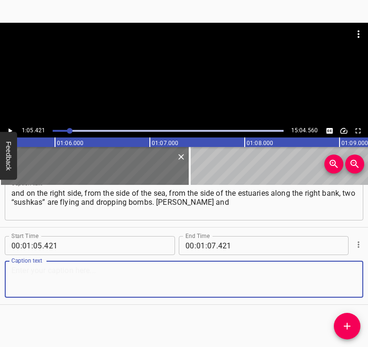
paste textarea "I ran out onto the balcony. I could not understand why the bombing was coming f…"
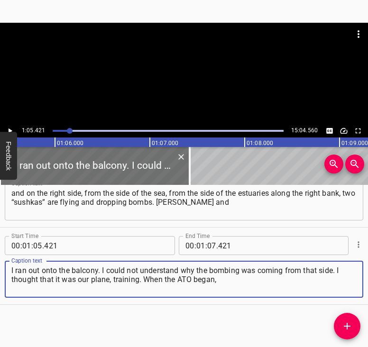
type textarea "I ran out onto the balcony. I could not understand why the bombing was coming f…"
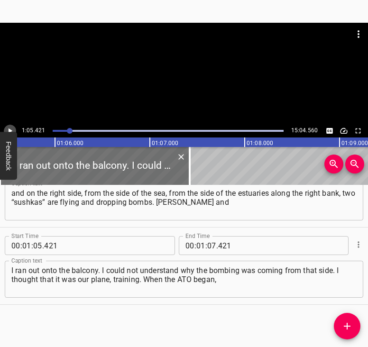
click at [14, 130] on icon "Play/Pause" at bounding box center [10, 131] width 9 height 9
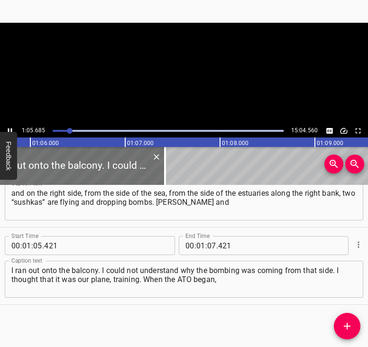
scroll to position [0, 6254]
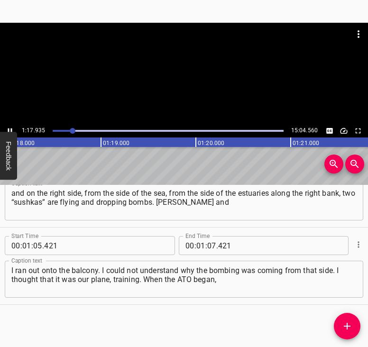
click at [11, 129] on icon "Play/Pause" at bounding box center [10, 131] width 4 height 5
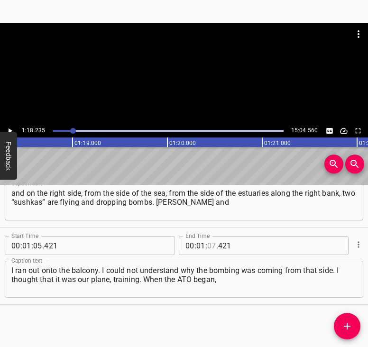
click at [207, 248] on input "number" at bounding box center [211, 245] width 9 height 19
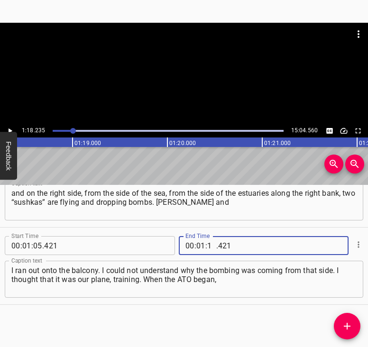
type input "18"
type input "235"
click at [349, 324] on icon "Add Cue" at bounding box center [347, 326] width 11 height 11
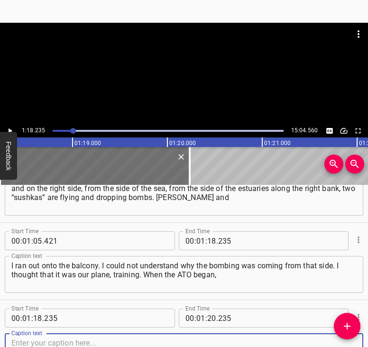
scroll to position [346, 0]
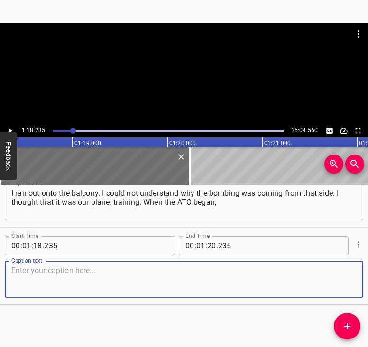
drag, startPoint x: 344, startPoint y: 273, endPoint x: 360, endPoint y: 265, distance: 17.8
click at [344, 272] on textarea at bounding box center [183, 279] width 345 height 27
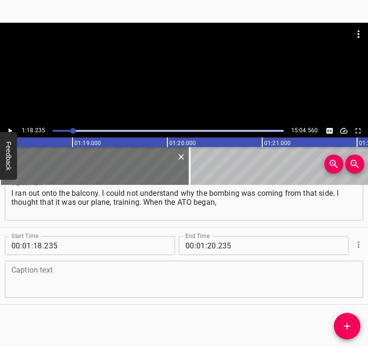
click at [146, 286] on textarea at bounding box center [183, 279] width 345 height 27
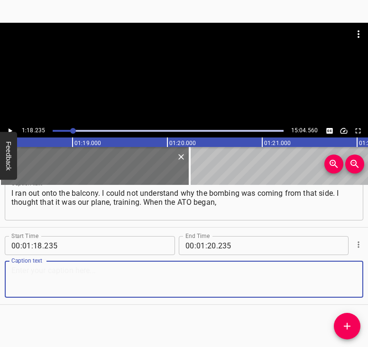
paste textarea "there was a training ground on the left bank. Then they dropped a bomb, it seem…"
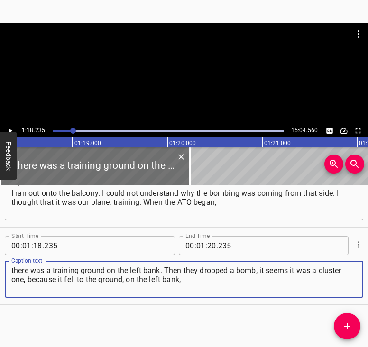
type textarea "there was a training ground on the left bank. Then they dropped a bomb, it seem…"
click at [11, 128] on icon "Play/Pause" at bounding box center [10, 131] width 9 height 9
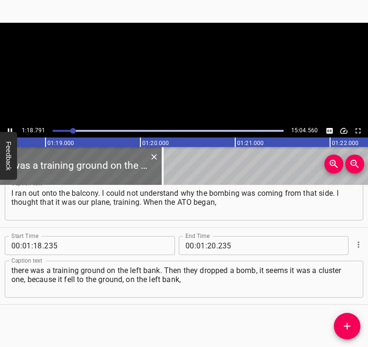
scroll to position [0, 7478]
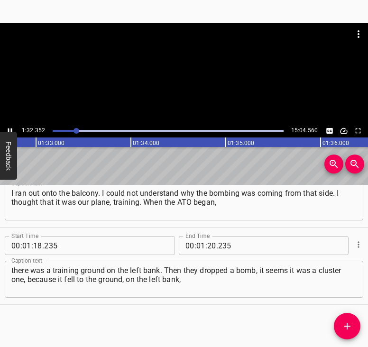
click at [10, 127] on icon "Play/Pause" at bounding box center [10, 131] width 9 height 9
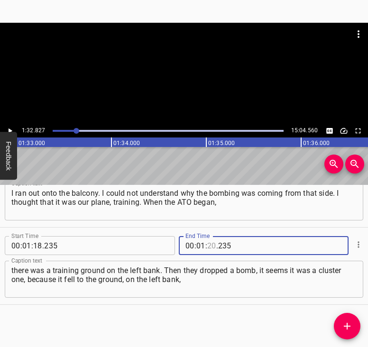
click at [209, 243] on input "number" at bounding box center [211, 245] width 9 height 19
type input "32"
type input "827"
click at [346, 324] on icon "Add Cue" at bounding box center [347, 326] width 11 height 11
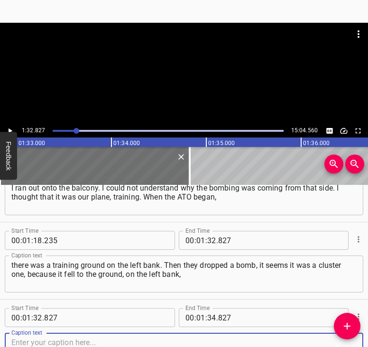
scroll to position [423, 0]
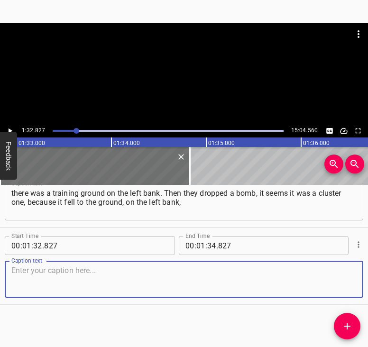
drag, startPoint x: 345, startPoint y: 280, endPoint x: 364, endPoint y: 270, distance: 22.5
click at [352, 276] on div "Caption text" at bounding box center [184, 279] width 359 height 37
click at [88, 280] on textarea at bounding box center [183, 279] width 345 height 27
paste textarea "in front of [PERSON_NAME] and the Dnipro. It raises such a column, a mushroom o…"
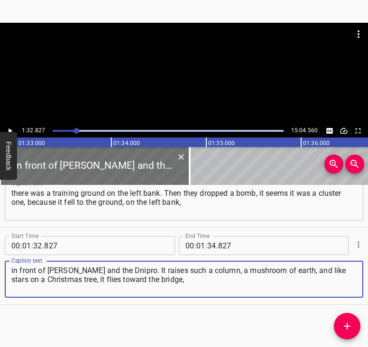
type textarea "in front of [PERSON_NAME] and the Dnipro. It raises such a column, a mushroom o…"
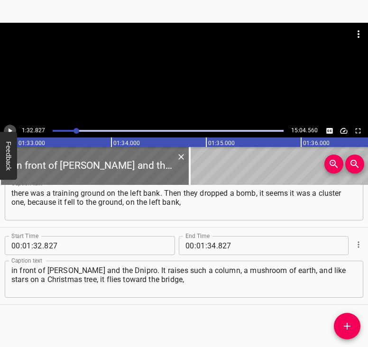
click at [12, 127] on icon "Play/Pause" at bounding box center [10, 131] width 9 height 9
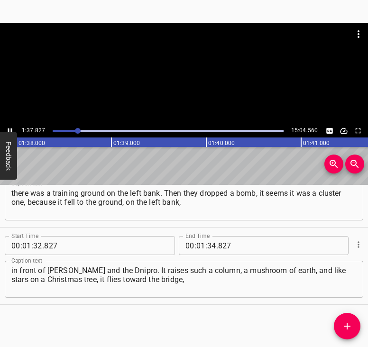
click at [11, 129] on icon "Play/Pause" at bounding box center [10, 131] width 4 height 5
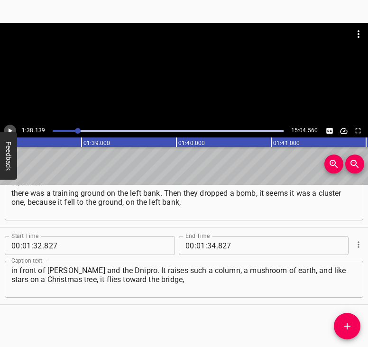
click at [10, 130] on icon "Play/Pause" at bounding box center [10, 131] width 9 height 9
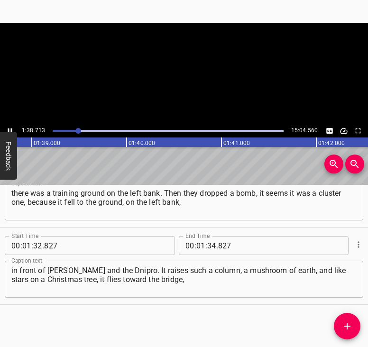
scroll to position [0, 9368]
click at [11, 129] on icon "Play/Pause" at bounding box center [10, 131] width 4 height 5
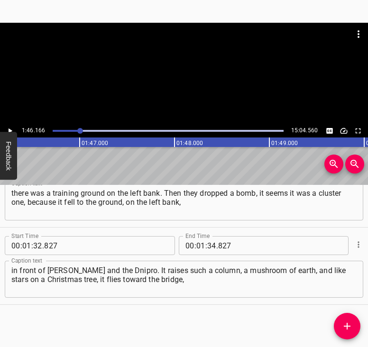
click at [11, 129] on icon "Play/Pause" at bounding box center [10, 131] width 9 height 9
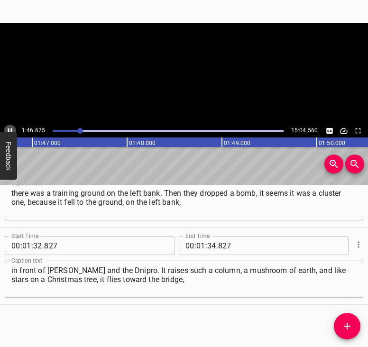
click at [11, 129] on icon "Play/Pause" at bounding box center [10, 131] width 4 height 5
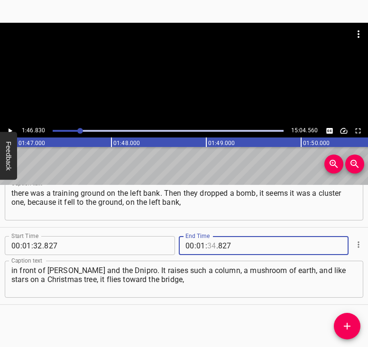
click at [208, 246] on input "number" at bounding box center [211, 245] width 9 height 19
type input "46"
type input "830"
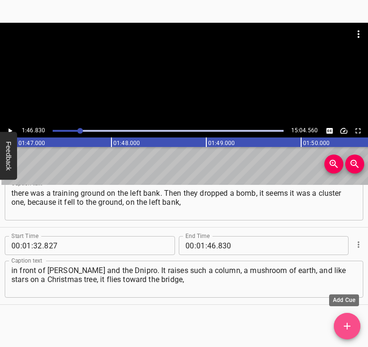
click at [345, 321] on icon "Add Cue" at bounding box center [347, 326] width 11 height 11
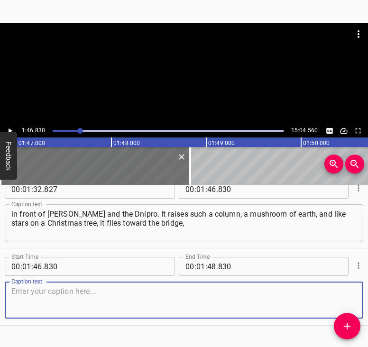
scroll to position [501, 0]
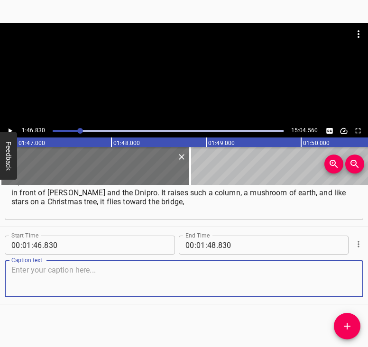
drag, startPoint x: 346, startPoint y: 278, endPoint x: 374, endPoint y: 267, distance: 29.6
click at [368, 267] on html "Caption Editor Batch Transcribe Login Sign Up Privacy Contact 1:46.830 15:04.56…" at bounding box center [184, 173] width 368 height 347
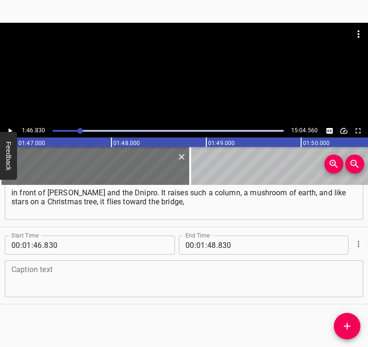
click at [46, 283] on textarea at bounding box center [183, 279] width 345 height 27
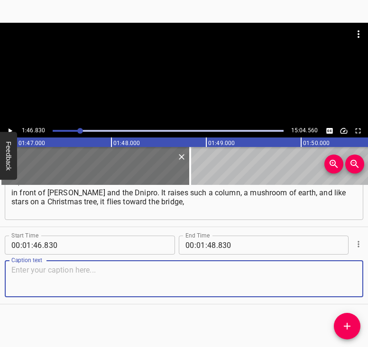
paste textarea "and then another “sushka.” I took [PERSON_NAME] by the hand and told him: "The …"
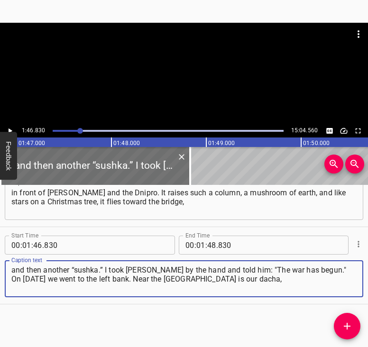
type textarea "and then another “sushka.” I took [PERSON_NAME] by the hand and told him: "The …"
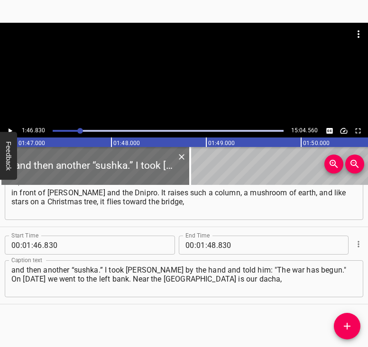
click at [14, 128] on div "1:46.830 15:04.560" at bounding box center [184, 130] width 368 height 13
click at [11, 127] on icon "Play/Pause" at bounding box center [10, 131] width 9 height 9
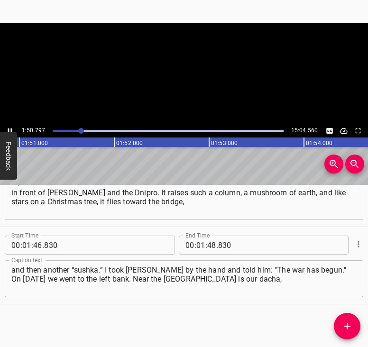
scroll to position [0, 10540]
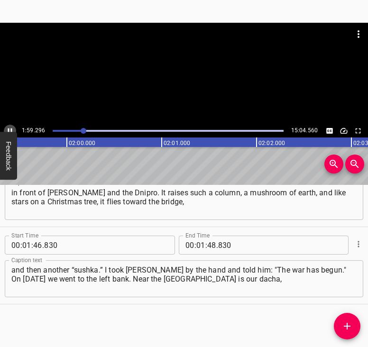
click at [9, 129] on icon "Play/Pause" at bounding box center [10, 131] width 9 height 9
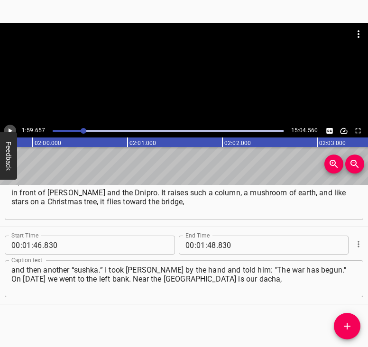
click at [11, 128] on icon "Play/Pause" at bounding box center [10, 131] width 9 height 9
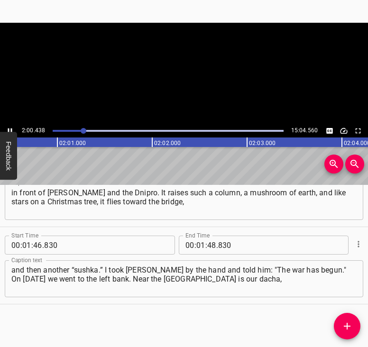
scroll to position [0, 11430]
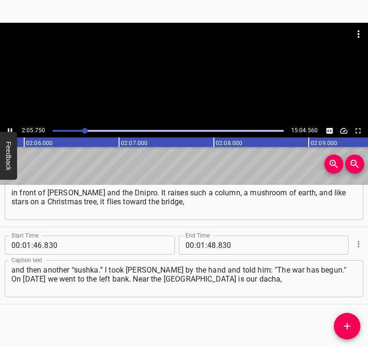
click at [7, 129] on icon "Play/Pause" at bounding box center [10, 131] width 9 height 9
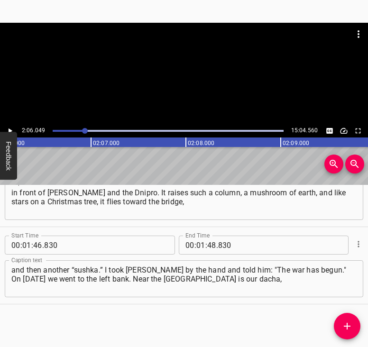
scroll to position [0, 11962]
click at [197, 241] on input "number" at bounding box center [200, 245] width 9 height 19
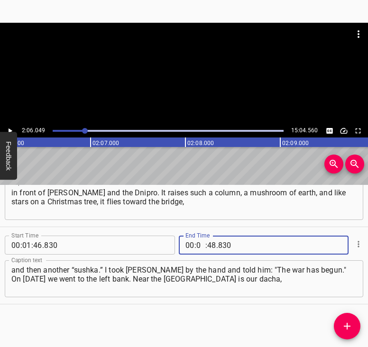
type input "02"
type input "06"
type input "049"
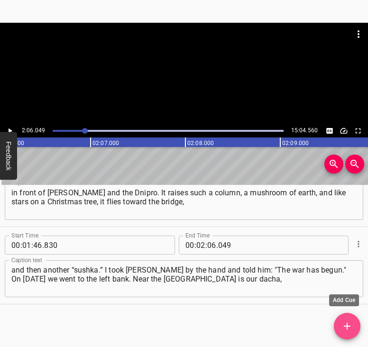
click at [350, 327] on icon "Add Cue" at bounding box center [347, 326] width 11 height 11
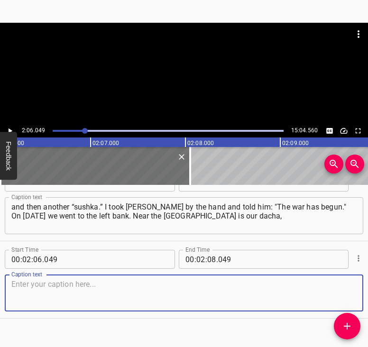
scroll to position [578, 0]
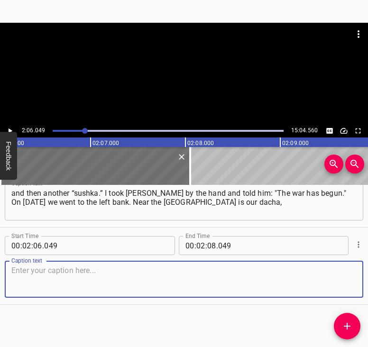
drag, startPoint x: 340, startPoint y: 277, endPoint x: 366, endPoint y: 268, distance: 27.6
click at [340, 277] on textarea at bounding box center [183, 279] width 345 height 27
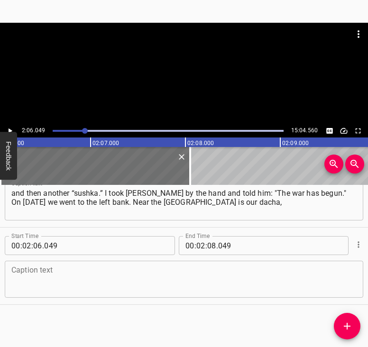
click at [12, 279] on textarea at bounding box center [183, 279] width 345 height 27
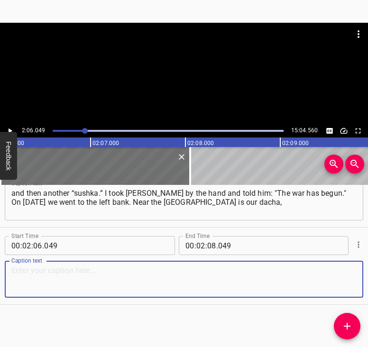
paste textarea "directly from the bridge our dachas begin. There was a live broadcast on the Pr…"
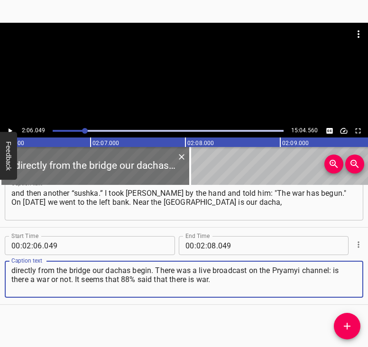
type textarea "directly from the bridge our dachas begin. There was a live broadcast on the Pr…"
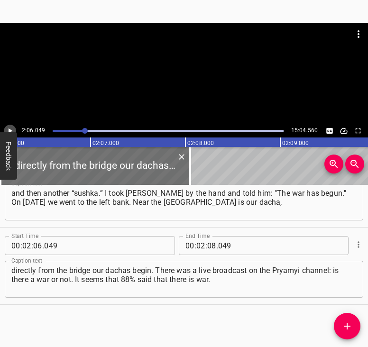
click at [12, 130] on icon "Play/Pause" at bounding box center [10, 131] width 9 height 9
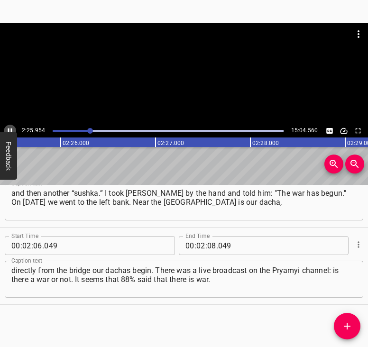
click at [9, 127] on icon "Play/Pause" at bounding box center [10, 131] width 9 height 9
click at [9, 128] on icon "Play/Pause" at bounding box center [10, 131] width 9 height 9
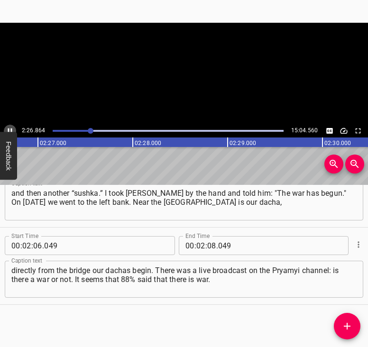
click at [9, 128] on icon "Play/Pause" at bounding box center [10, 131] width 9 height 9
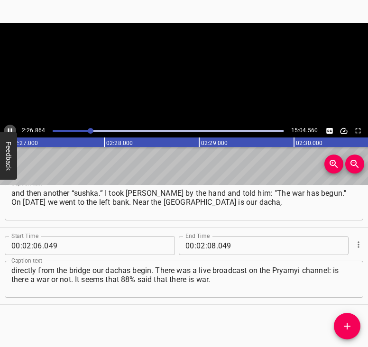
scroll to position [0, 13942]
click at [9, 128] on icon "Play/Pause" at bounding box center [10, 131] width 9 height 9
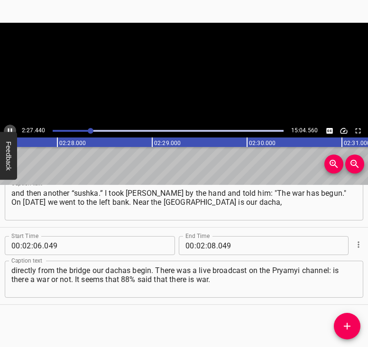
click at [9, 128] on icon "Play/Pause" at bounding box center [10, 131] width 9 height 9
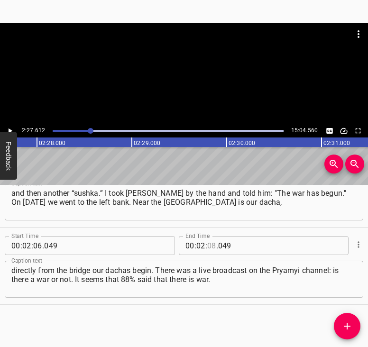
click at [211, 247] on input "number" at bounding box center [211, 245] width 9 height 19
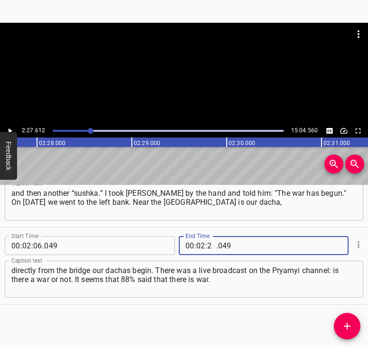
type input "27"
type input "612"
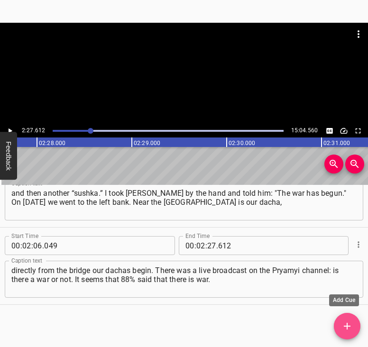
click at [348, 324] on icon "Add Cue" at bounding box center [347, 326] width 11 height 11
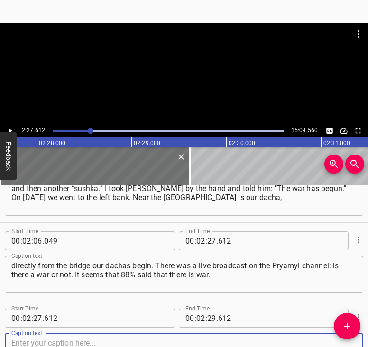
scroll to position [655, 0]
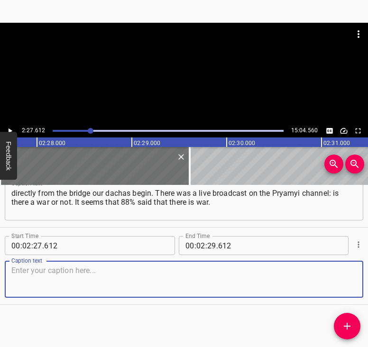
click at [347, 275] on textarea at bounding box center [183, 279] width 345 height 27
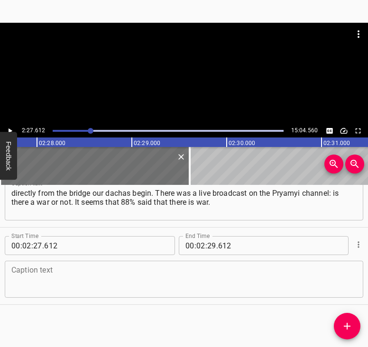
click at [48, 282] on textarea at bounding box center [183, 279] width 345 height 27
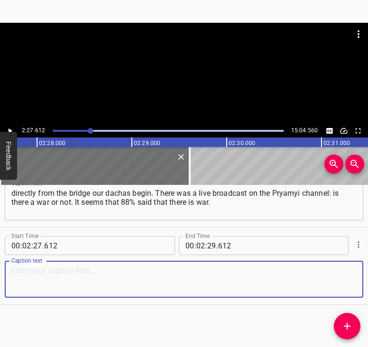
paste textarea "We had things packed ready in backpacks. On [DATE] we went to the dacha. We put…"
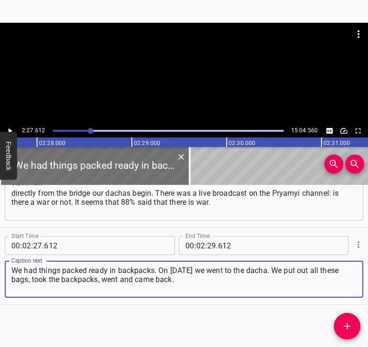
type textarea "We had things packed ready in backpacks. On [DATE] we went to the dacha. We put…"
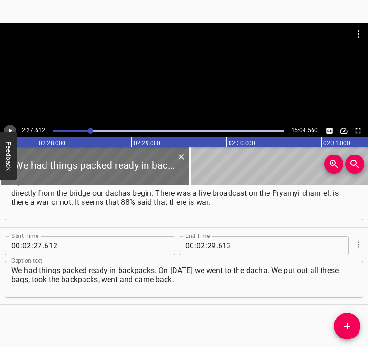
click at [9, 130] on icon "Play/Pause" at bounding box center [11, 131] width 4 height 5
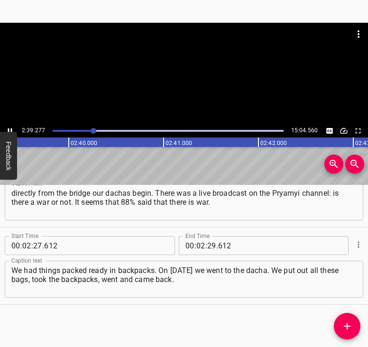
click at [12, 128] on icon "Play/Pause" at bounding box center [10, 131] width 9 height 9
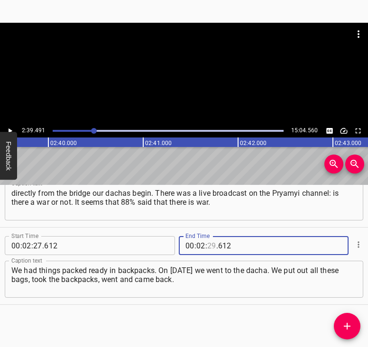
click at [210, 241] on input "number" at bounding box center [211, 245] width 9 height 19
type input "39"
type input "491"
click at [350, 323] on icon "Add Cue" at bounding box center [347, 326] width 11 height 11
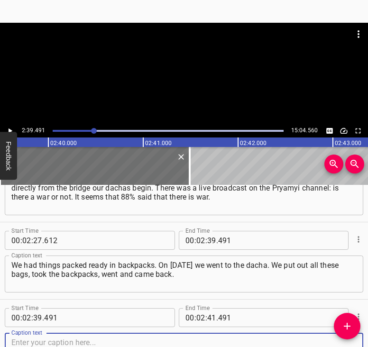
scroll to position [733, 0]
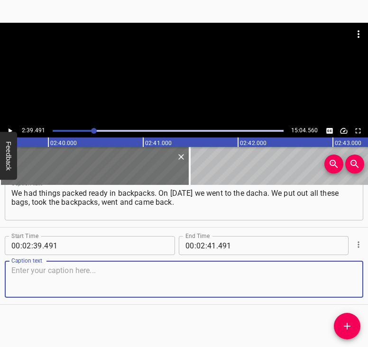
drag, startPoint x: 345, startPoint y: 282, endPoint x: 363, endPoint y: 271, distance: 21.1
click at [352, 278] on div "Caption text" at bounding box center [184, 279] width 359 height 37
click at [49, 271] on textarea at bounding box center [183, 279] width 345 height 27
paste textarea "But then it began. I grab [PERSON_NAME] by the hand, jump out from the balcony …"
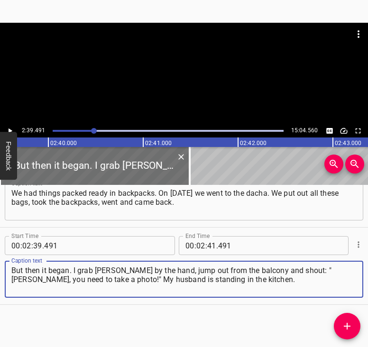
type textarea "But then it began. I grab [PERSON_NAME] by the hand, jump out from the balcony …"
click at [15, 129] on button "Play/Pause" at bounding box center [10, 131] width 12 height 12
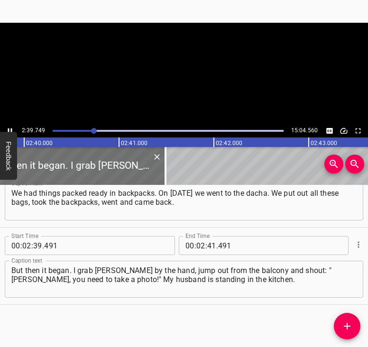
scroll to position [0, 15180]
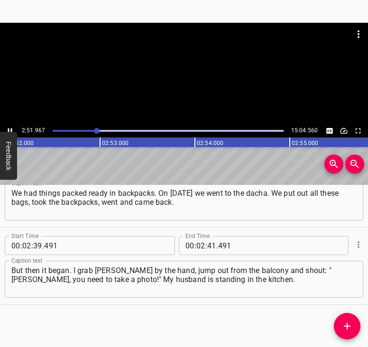
click at [8, 129] on icon "Play/Pause" at bounding box center [10, 131] width 4 height 5
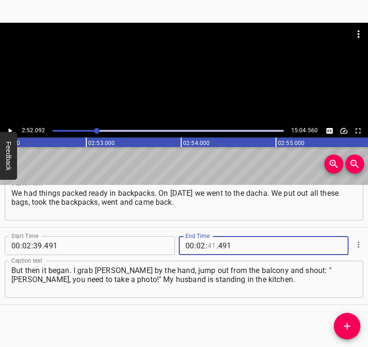
click at [210, 243] on input "number" at bounding box center [211, 245] width 9 height 19
type input "52"
type input "092"
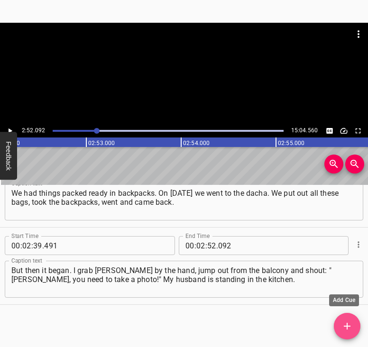
click at [344, 325] on icon "Add Cue" at bounding box center [347, 326] width 11 height 11
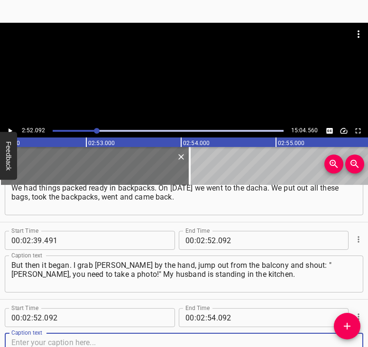
scroll to position [810, 0]
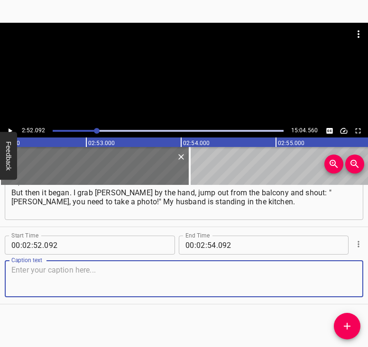
drag, startPoint x: 344, startPoint y: 278, endPoint x: 368, endPoint y: 269, distance: 25.6
click at [353, 275] on div "Caption text" at bounding box center [184, 279] width 359 height 37
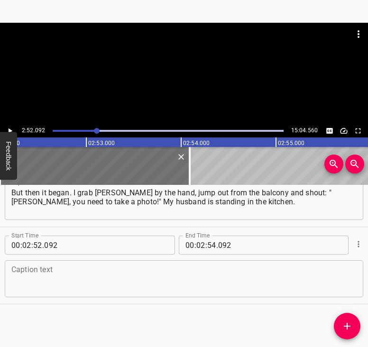
drag, startPoint x: 46, startPoint y: 280, endPoint x: 47, endPoint y: 257, distance: 23.3
click at [46, 280] on textarea at bounding box center [183, 279] width 345 height 27
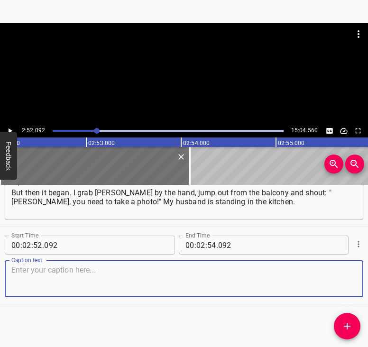
paste textarea "We have a view of the whole bank, and this is what we see. Then we take the cam…"
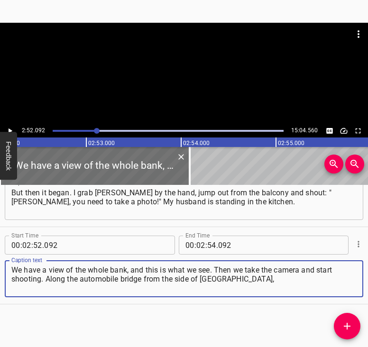
type textarea "We have a view of the whole bank, and this is what we see. Then we take the cam…"
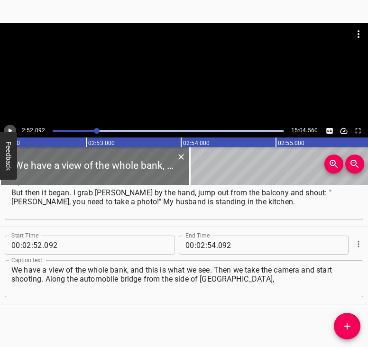
click at [11, 128] on icon "Play/Pause" at bounding box center [10, 131] width 9 height 9
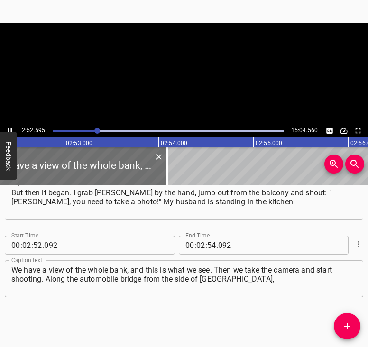
scroll to position [0, 16380]
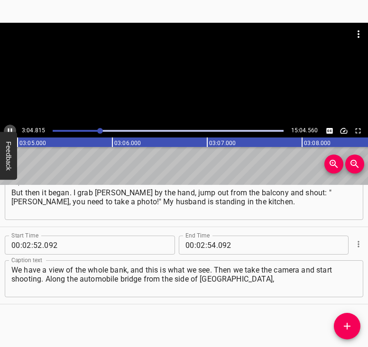
click at [11, 127] on icon "Play/Pause" at bounding box center [10, 131] width 9 height 9
click at [199, 243] on input "number" at bounding box center [200, 245] width 9 height 19
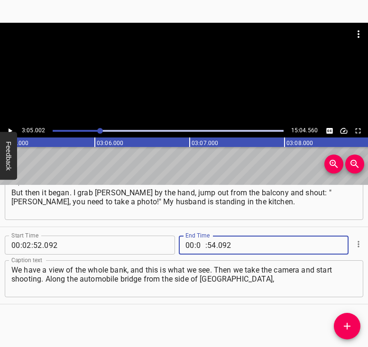
type input "03"
type input "05"
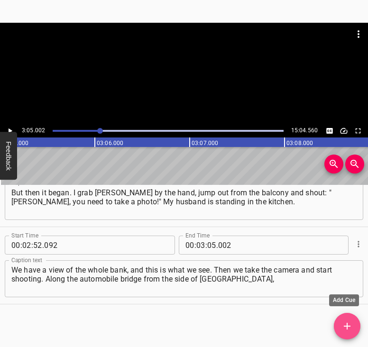
click at [353, 326] on icon "Add Cue" at bounding box center [347, 326] width 11 height 11
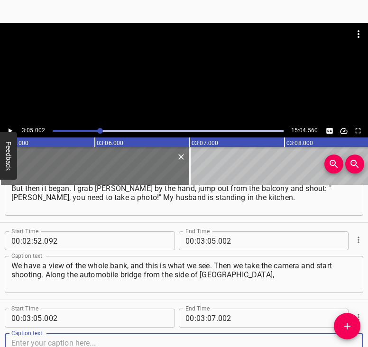
scroll to position [887, 0]
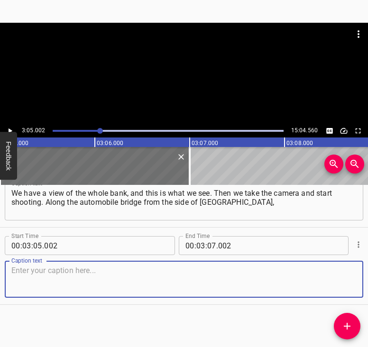
drag, startPoint x: 342, startPoint y: 280, endPoint x: 362, endPoint y: 274, distance: 20.9
click at [345, 280] on textarea at bounding box center [183, 279] width 345 height 27
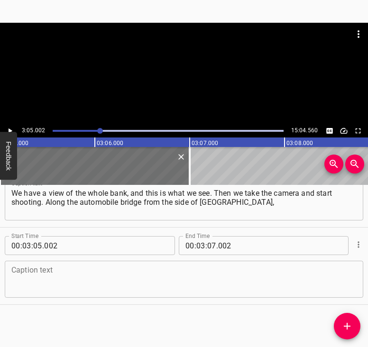
click at [89, 279] on textarea at bounding box center [183, 279] width 345 height 27
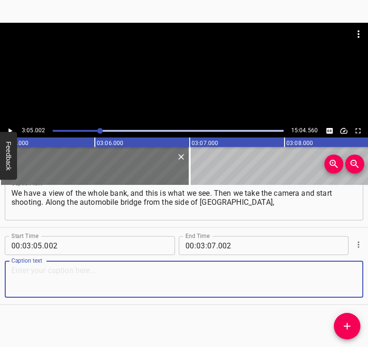
paste textarea "from the side of [GEOGRAPHIC_DATA], tanks are coming and all their enormous wea…"
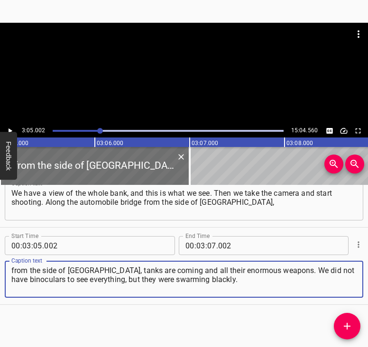
click at [9, 127] on icon "Play/Pause" at bounding box center [10, 131] width 9 height 9
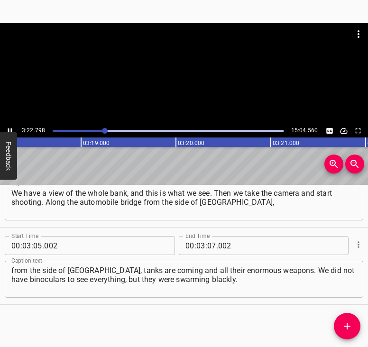
click at [10, 129] on icon "Play/Pause" at bounding box center [10, 131] width 9 height 9
click at [207, 241] on input "number" at bounding box center [211, 245] width 9 height 19
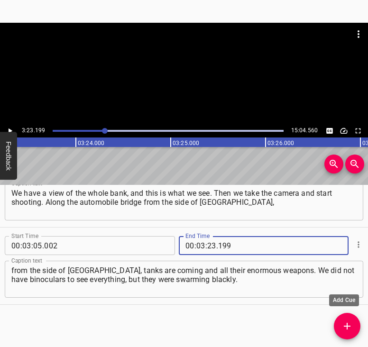
drag, startPoint x: 346, startPoint y: 326, endPoint x: 349, endPoint y: 322, distance: 5.1
click at [346, 325] on icon "Add Cue" at bounding box center [347, 326] width 11 height 11
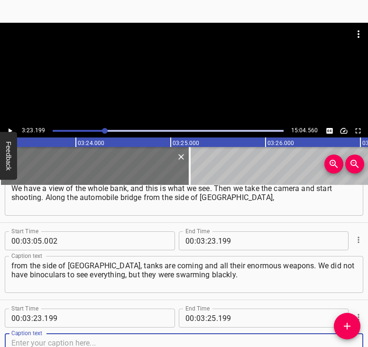
scroll to position [965, 0]
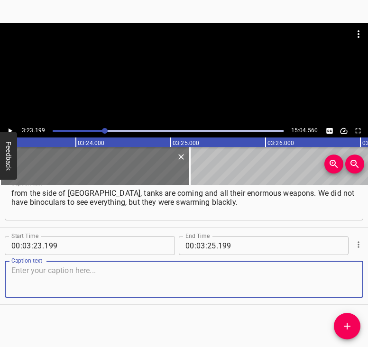
drag, startPoint x: 344, startPoint y: 276, endPoint x: 368, endPoint y: 264, distance: 26.5
click at [345, 275] on textarea at bounding box center [183, 279] width 345 height 27
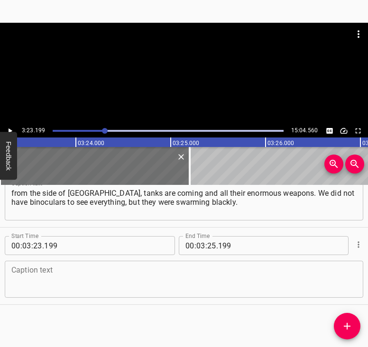
click at [156, 278] on textarea at bounding box center [183, 279] width 345 height 27
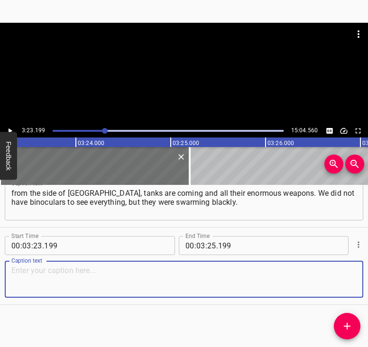
paste textarea "In a few minutes a relative calls and says that we should come to her, they are…"
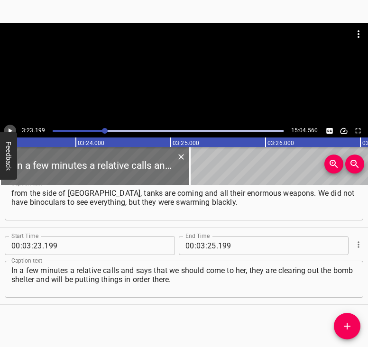
click at [9, 128] on icon "Play/Pause" at bounding box center [10, 131] width 9 height 9
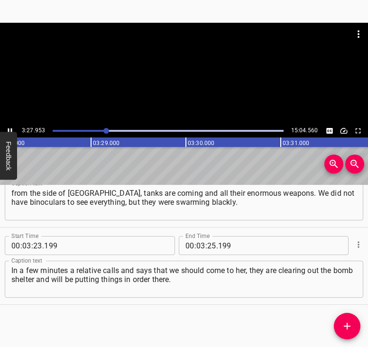
click at [9, 127] on icon "Play/Pause" at bounding box center [10, 131] width 9 height 9
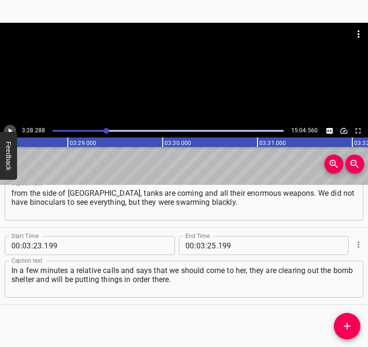
click at [9, 127] on icon "Play/Pause" at bounding box center [10, 131] width 9 height 9
click at [9, 129] on icon "Play/Pause" at bounding box center [10, 131] width 9 height 9
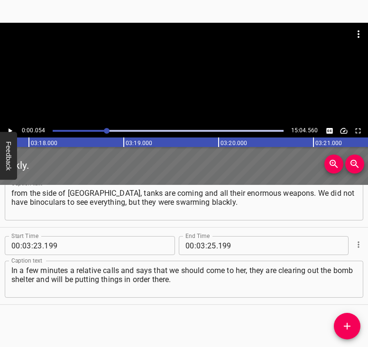
click at [106, 130] on div at bounding box center [107, 131] width 6 height 6
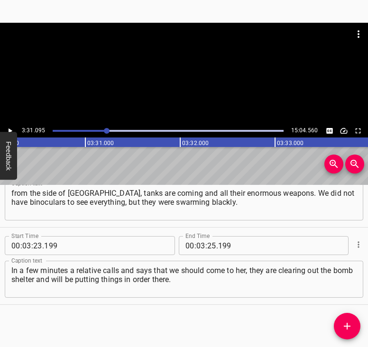
scroll to position [0, 20034]
click at [9, 130] on icon "Play/Pause" at bounding box center [11, 131] width 4 height 5
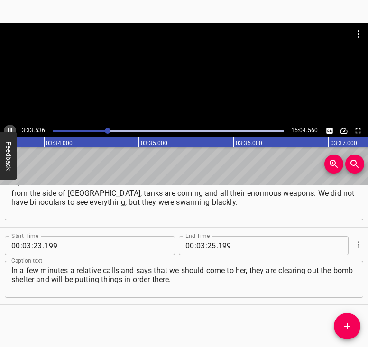
click at [9, 129] on icon "Play/Pause" at bounding box center [10, 131] width 9 height 9
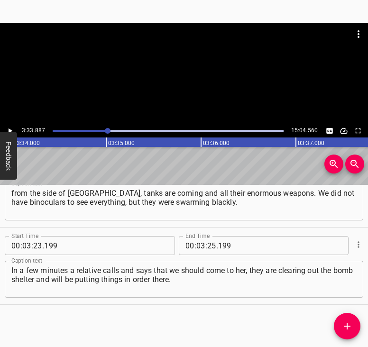
scroll to position [0, 20299]
click at [209, 250] on input "number" at bounding box center [211, 245] width 9 height 19
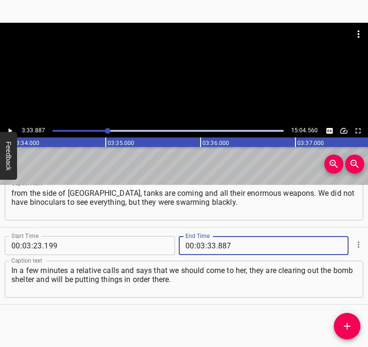
click at [348, 321] on icon "Add Cue" at bounding box center [347, 326] width 11 height 11
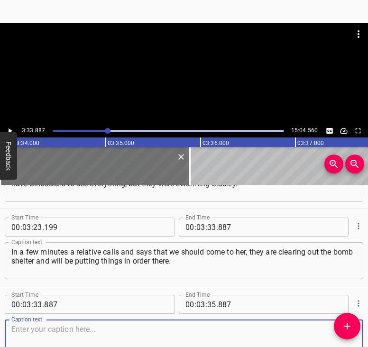
scroll to position [1042, 0]
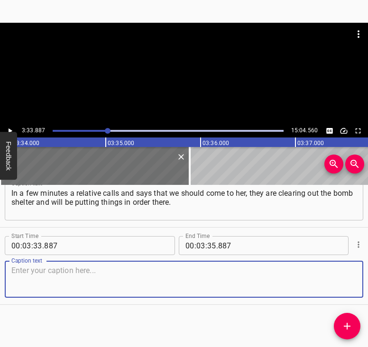
drag, startPoint x: 345, startPoint y: 281, endPoint x: 368, endPoint y: 270, distance: 24.6
click at [351, 277] on div "Caption text" at bounding box center [184, 279] width 359 height 37
click at [84, 282] on textarea at bounding box center [183, 279] width 345 height 27
paste textarea "We gathered these things, grabbed the backpacks and went to prepare the bomb sh…"
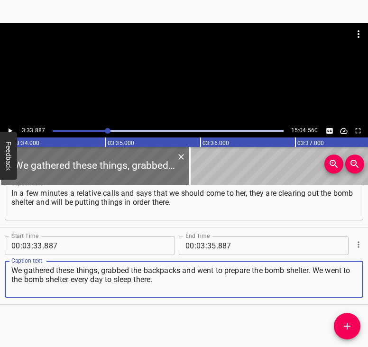
click at [13, 129] on icon "Play/Pause" at bounding box center [10, 131] width 9 height 9
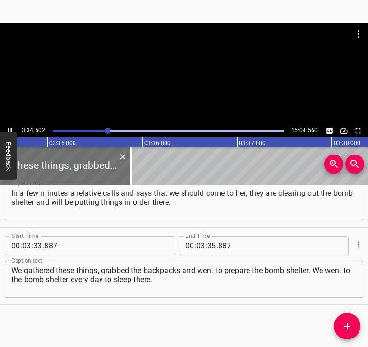
scroll to position [0, 20383]
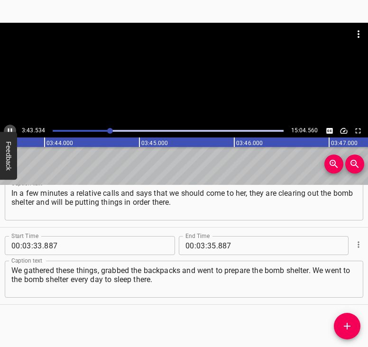
click at [10, 129] on icon "Play/Pause" at bounding box center [10, 131] width 9 height 9
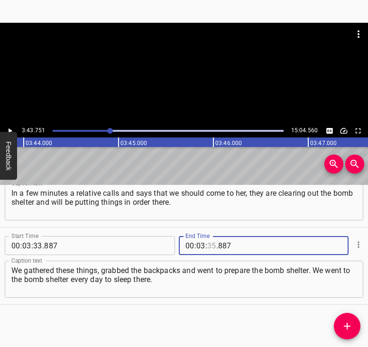
click at [211, 245] on input "number" at bounding box center [211, 245] width 9 height 19
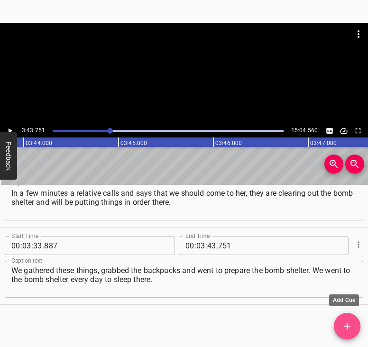
click at [352, 322] on icon "Add Cue" at bounding box center [347, 326] width 11 height 11
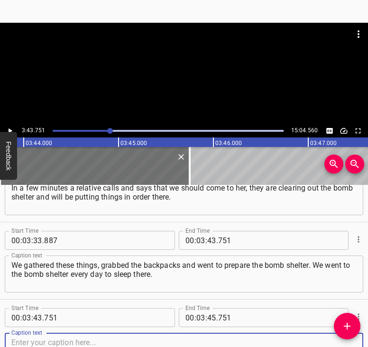
scroll to position [1120, 0]
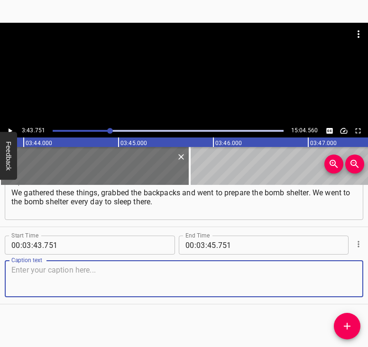
drag, startPoint x: 347, startPoint y: 280, endPoint x: 364, endPoint y: 275, distance: 17.9
click at [364, 275] on div "Start Time 00 : 00 : 05 . 507 Start Time End Time 00 : 00 : 18 . 047 End Time C…" at bounding box center [184, 266] width 368 height 162
click at [20, 275] on textarea at bounding box center [183, 279] width 345 height 27
paste textarea "During the day we were at her place, and at night everyone came. About 80 peopl…"
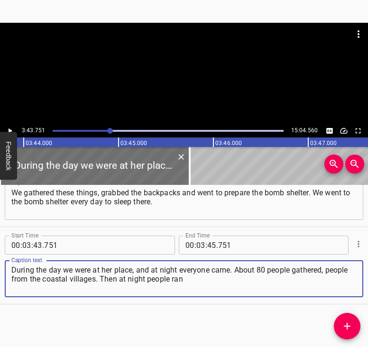
click at [12, 129] on icon "Play/Pause" at bounding box center [10, 131] width 9 height 9
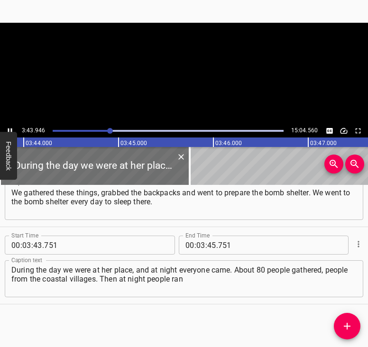
scroll to position [0, 21253]
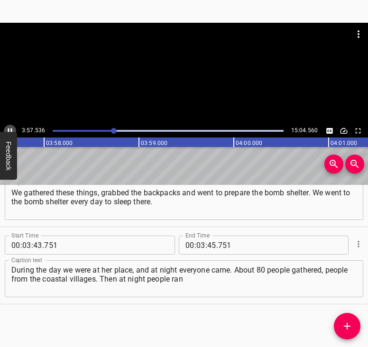
click at [11, 130] on icon "Play/Pause" at bounding box center [10, 131] width 4 height 5
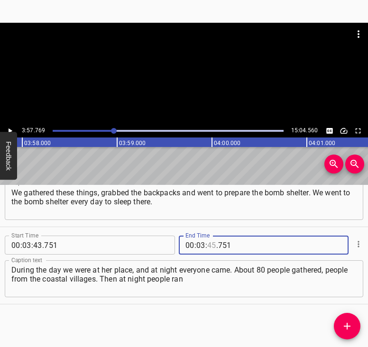
click at [207, 242] on input "number" at bounding box center [211, 245] width 9 height 19
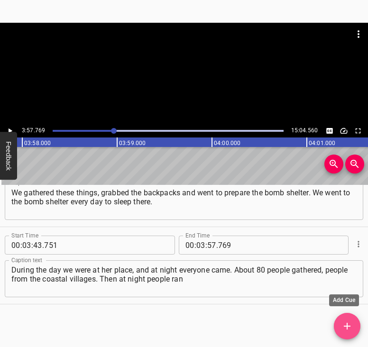
click at [346, 326] on icon "Add Cue" at bounding box center [347, 326] width 11 height 11
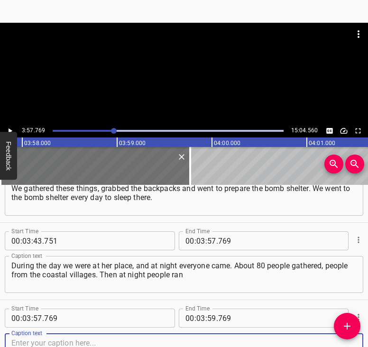
scroll to position [1197, 0]
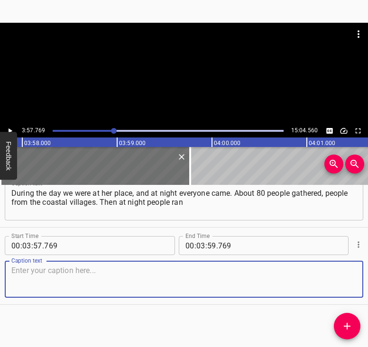
drag, startPoint x: 345, startPoint y: 288, endPoint x: 366, endPoint y: 287, distance: 20.9
click at [353, 287] on div "Caption text" at bounding box center [184, 279] width 359 height 37
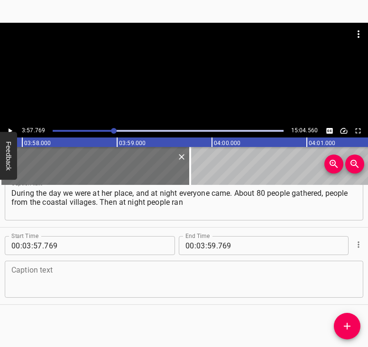
click at [41, 279] on textarea at bounding box center [183, 279] width 345 height 27
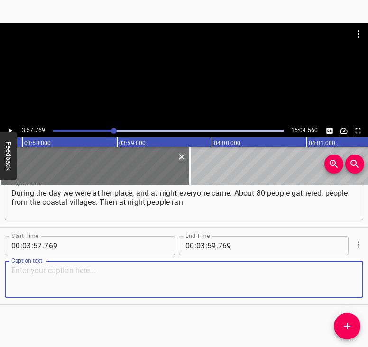
paste textarea "and queued to withdraw money from their bank cards. There was a curfew. We were…"
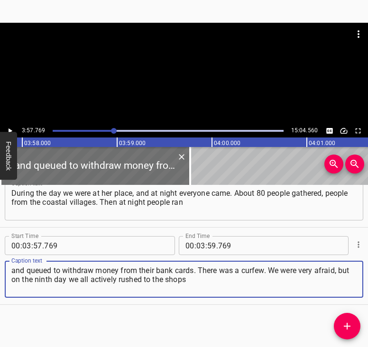
click at [12, 128] on icon "Play/Pause" at bounding box center [10, 131] width 9 height 9
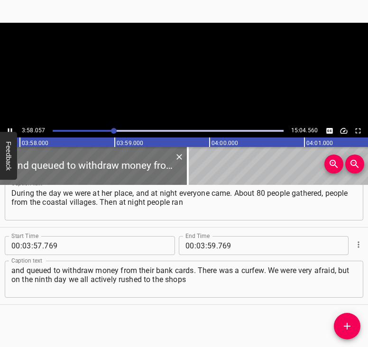
scroll to position [0, 22593]
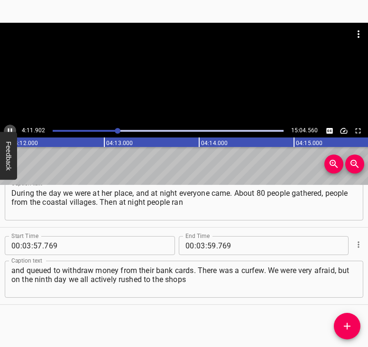
click at [8, 128] on icon "Play/Pause" at bounding box center [10, 131] width 9 height 9
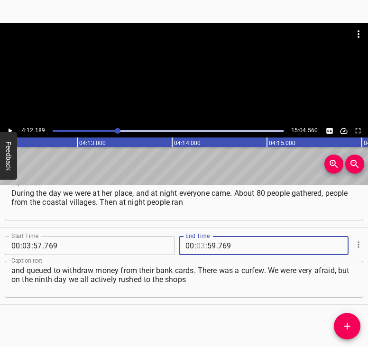
click at [196, 243] on input "number" at bounding box center [200, 245] width 9 height 19
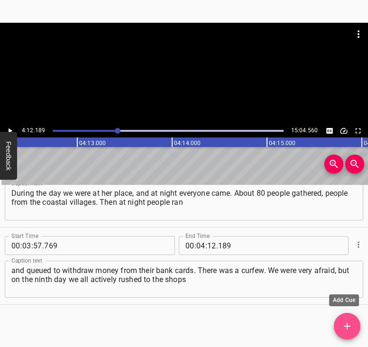
drag, startPoint x: 344, startPoint y: 324, endPoint x: 348, endPoint y: 324, distance: 4.8
click at [345, 324] on icon "Add Cue" at bounding box center [347, 326] width 11 height 11
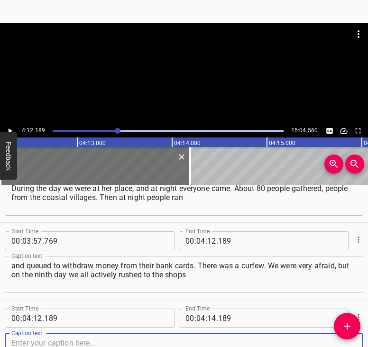
scroll to position [1274, 0]
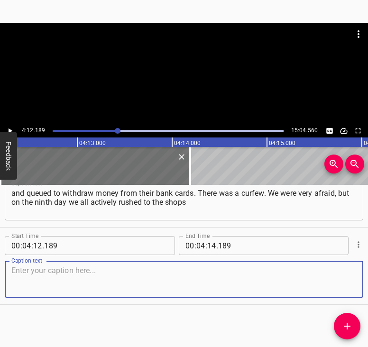
drag, startPoint x: 340, startPoint y: 284, endPoint x: 361, endPoint y: 280, distance: 20.8
click at [361, 280] on div "Start Time 00 : 00 : 05 . 507 Start Time End Time 00 : 00 : 18 . 047 End Time C…" at bounding box center [184, 266] width 368 height 162
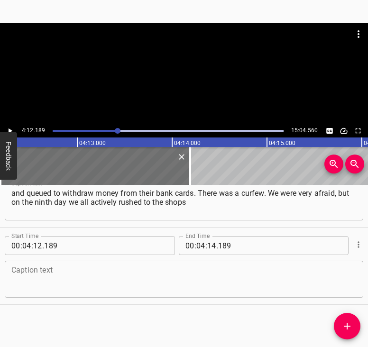
click at [41, 286] on textarea at bounding box center [183, 279] width 345 height 27
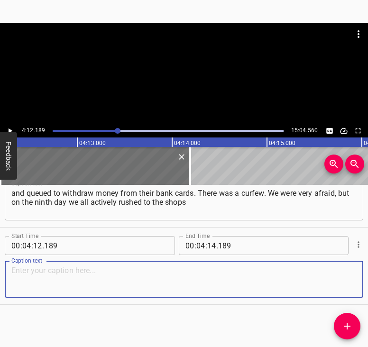
paste textarea "and markets to buy supplies. Whatever anyone could. As for what happened later,…"
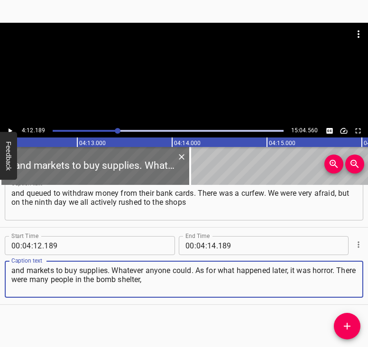
click at [13, 130] on icon "Play/Pause" at bounding box center [10, 131] width 9 height 9
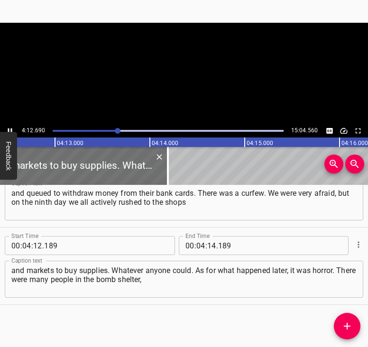
scroll to position [0, 23982]
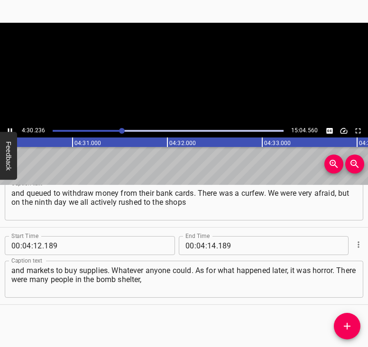
click at [9, 128] on icon "Play/Pause" at bounding box center [10, 131] width 9 height 9
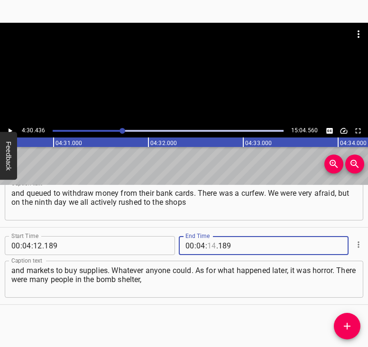
click at [211, 249] on input "number" at bounding box center [211, 245] width 9 height 19
click at [347, 325] on icon "Add Cue" at bounding box center [347, 326] width 11 height 11
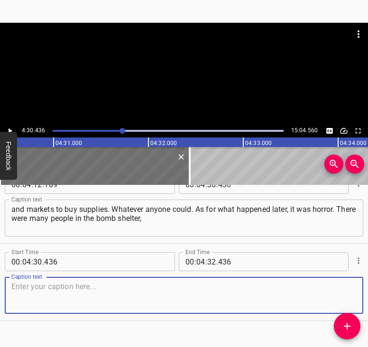
scroll to position [1351, 0]
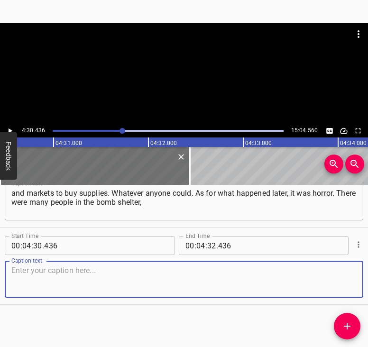
click at [348, 274] on textarea at bounding box center [183, 279] width 345 height 27
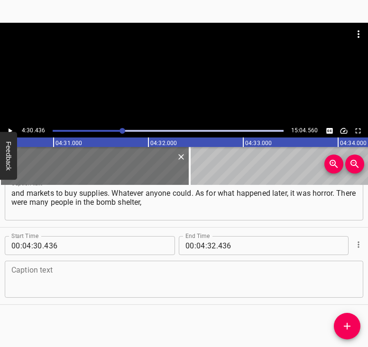
click at [34, 279] on textarea at bounding box center [183, 279] width 345 height 27
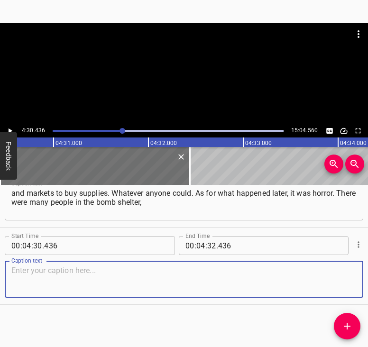
paste textarea "beside us there were bunks laid out. When the orcs came, it was cold, a damp ro…"
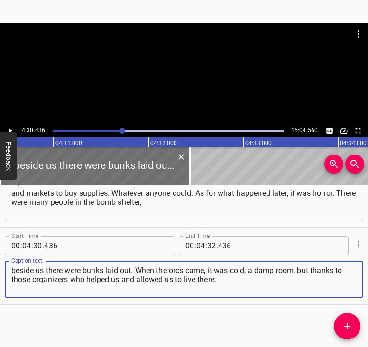
click at [7, 127] on icon "Play/Pause" at bounding box center [10, 131] width 9 height 9
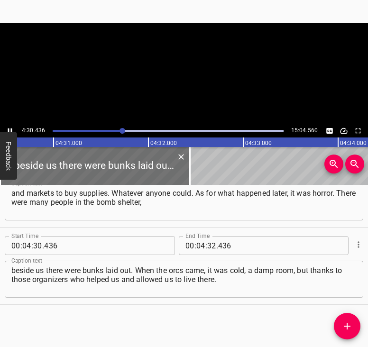
scroll to position [0, 25666]
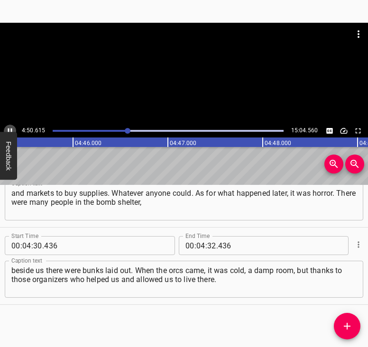
click at [11, 127] on icon "Play/Pause" at bounding box center [10, 131] width 9 height 9
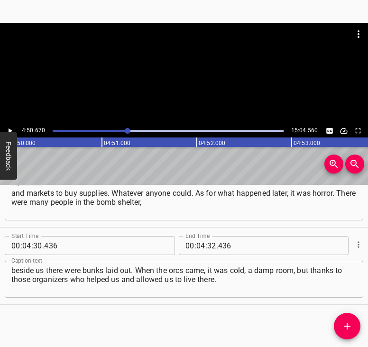
scroll to position [0, 27586]
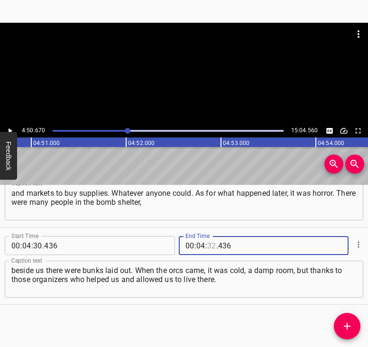
click at [208, 244] on input "number" at bounding box center [211, 245] width 9 height 19
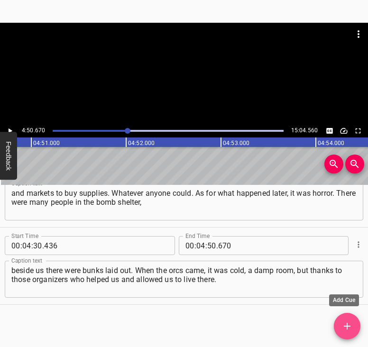
click at [347, 322] on icon "Add Cue" at bounding box center [347, 326] width 11 height 11
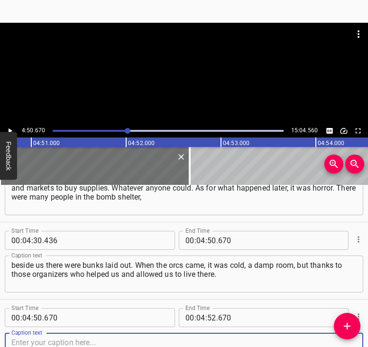
scroll to position [1429, 0]
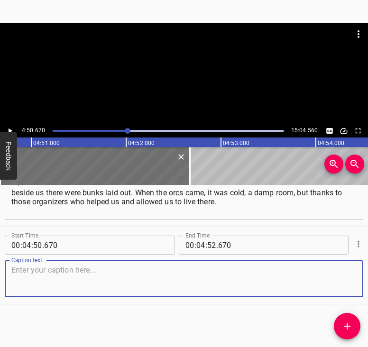
drag, startPoint x: 346, startPoint y: 281, endPoint x: 359, endPoint y: 278, distance: 12.8
click at [359, 278] on div "Start Time 00 : 04 : 50 . 670 Start Time End Time 00 : 04 : 52 . 670 End Time C…" at bounding box center [184, 265] width 368 height 77
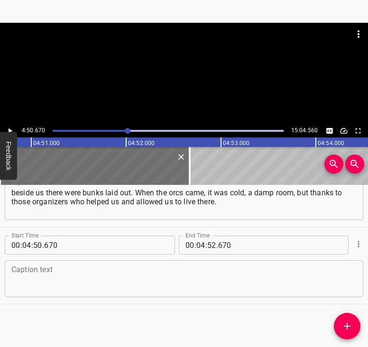
click at [61, 282] on textarea at bounding box center [183, 279] width 345 height 27
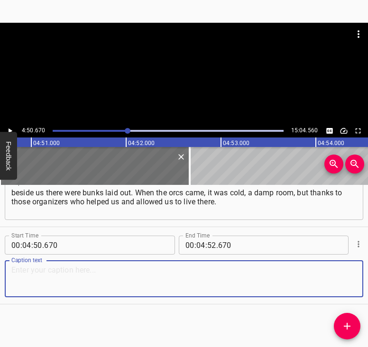
paste textarea "There was hot water, there was cold water, toilets, one could have the food one…"
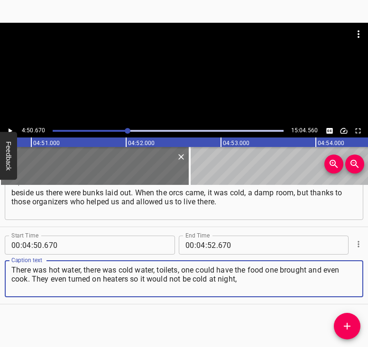
click at [61, 282] on textarea "There was hot water, there was cold water, toilets, one could have the food one…" at bounding box center [183, 279] width 345 height 27
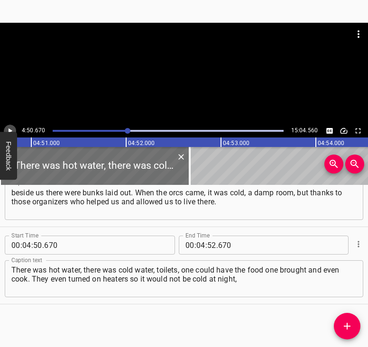
click at [10, 129] on icon "Play/Pause" at bounding box center [10, 131] width 9 height 9
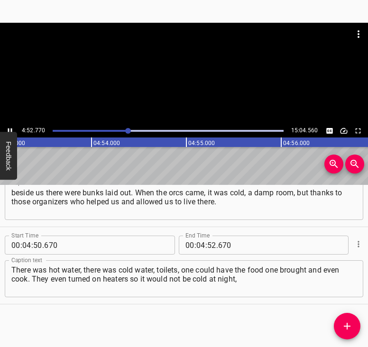
click at [9, 128] on icon "Play/Pause" at bounding box center [10, 131] width 9 height 9
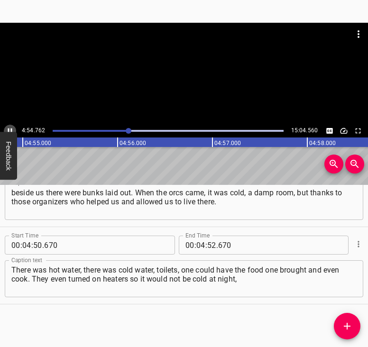
click at [8, 127] on icon "Play/Pause" at bounding box center [10, 131] width 9 height 9
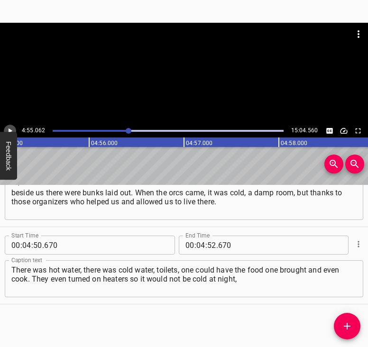
click at [11, 130] on icon "Play/Pause" at bounding box center [11, 131] width 4 height 5
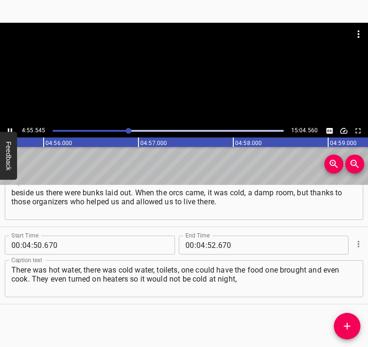
scroll to position [0, 28069]
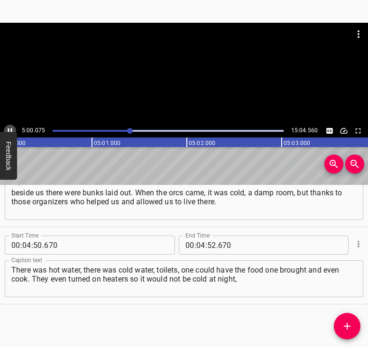
click at [9, 130] on icon "Play/Pause" at bounding box center [10, 131] width 9 height 9
click at [10, 125] on button "Play/Pause" at bounding box center [10, 131] width 12 height 12
click at [8, 130] on icon "Play/Pause" at bounding box center [10, 131] width 4 height 5
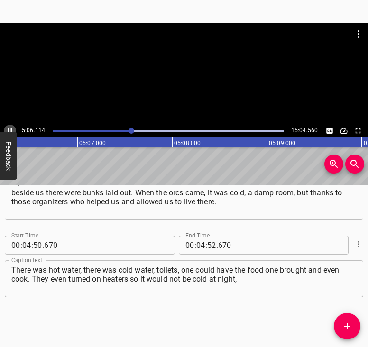
scroll to position [0, 29063]
click at [9, 130] on icon "Play/Pause" at bounding box center [11, 131] width 4 height 5
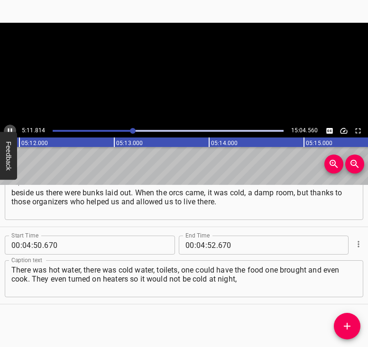
click at [9, 130] on icon "Play/Pause" at bounding box center [10, 131] width 9 height 9
click at [130, 130] on div at bounding box center [133, 131] width 6 height 6
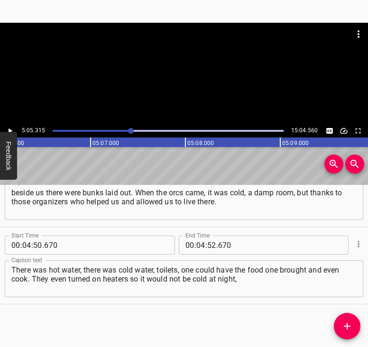
scroll to position [0, 28976]
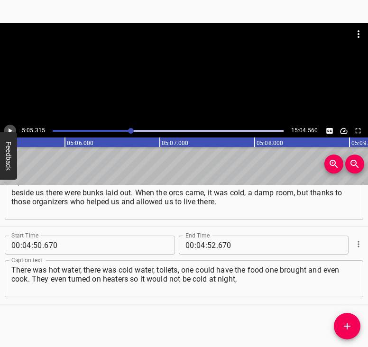
click at [12, 128] on icon "Play/Pause" at bounding box center [10, 131] width 9 height 9
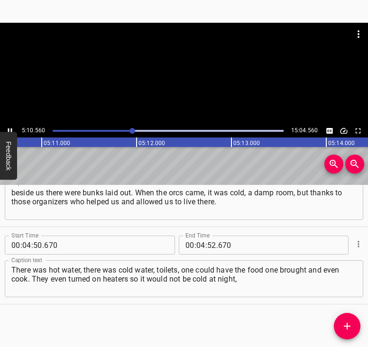
click at [130, 130] on div at bounding box center [133, 131] width 6 height 6
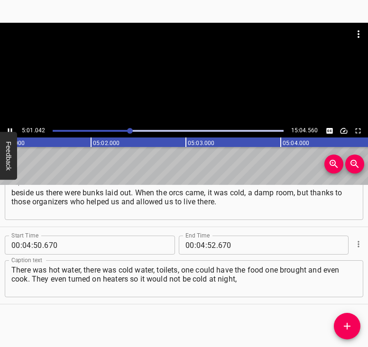
click at [8, 129] on icon "Play/Pause" at bounding box center [10, 131] width 4 height 5
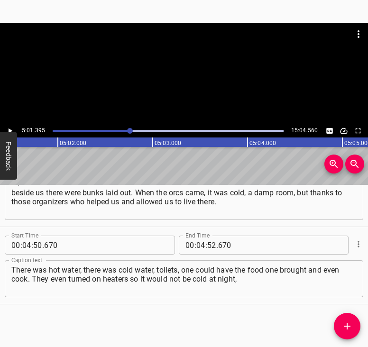
scroll to position [0, 28604]
click at [13, 129] on icon "Play/Pause" at bounding box center [10, 131] width 9 height 9
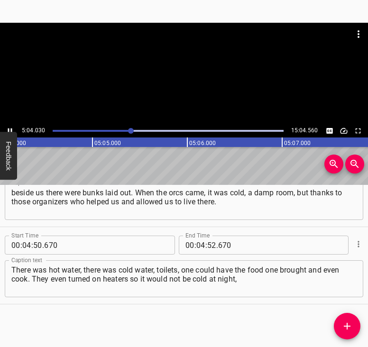
click at [10, 129] on icon "Play/Pause" at bounding box center [10, 131] width 9 height 9
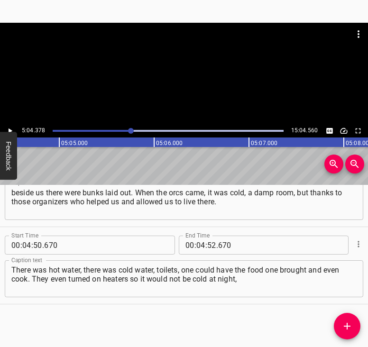
scroll to position [0, 28888]
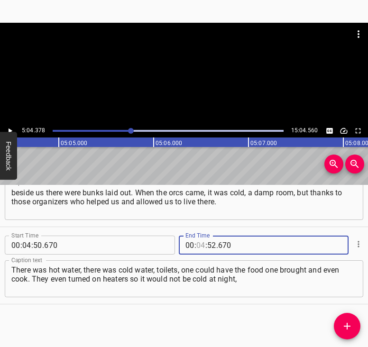
click at [199, 243] on input "number" at bounding box center [200, 245] width 9 height 19
click at [347, 323] on icon "Add Cue" at bounding box center [347, 326] width 11 height 11
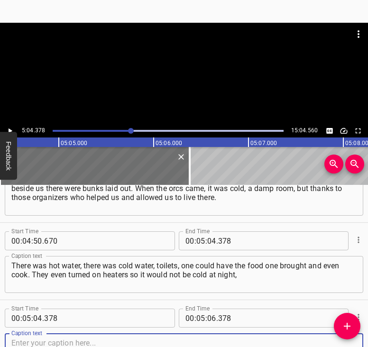
scroll to position [1506, 0]
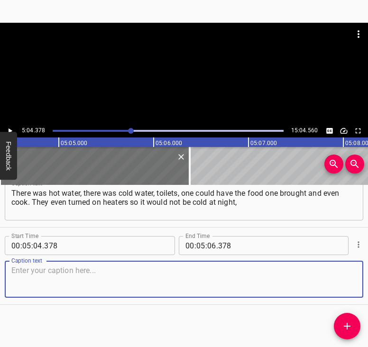
drag, startPoint x: 342, startPoint y: 279, endPoint x: 363, endPoint y: 272, distance: 21.8
click at [344, 278] on textarea at bounding box center [183, 279] width 345 height 27
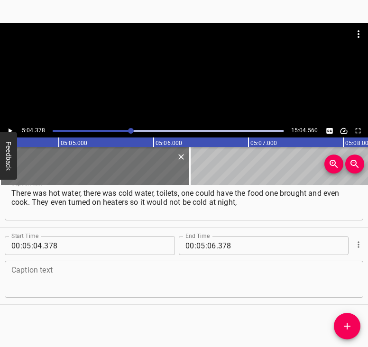
click at [33, 280] on textarea at bounding box center [183, 279] width 345 height 27
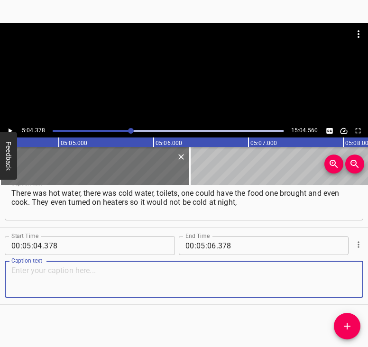
paste textarea "because it was February–March. [PERSON_NAME] was liberated on [DATE], and on th…"
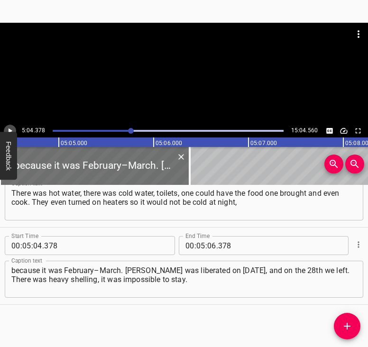
click at [8, 129] on icon "Play/Pause" at bounding box center [10, 131] width 9 height 9
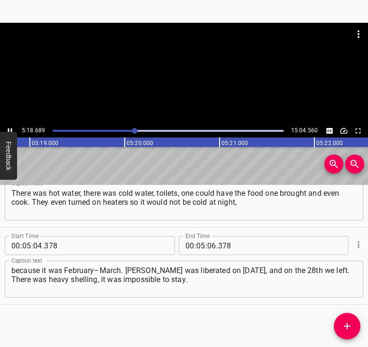
click at [10, 129] on icon "Play/Pause" at bounding box center [10, 131] width 9 height 9
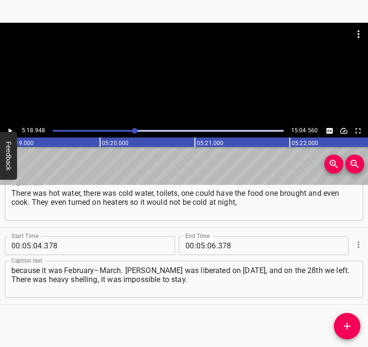
click at [9, 129] on icon "Play/Pause" at bounding box center [11, 131] width 4 height 5
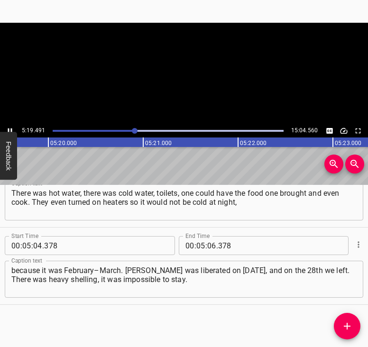
click at [9, 129] on icon "Play/Pause" at bounding box center [10, 131] width 4 height 5
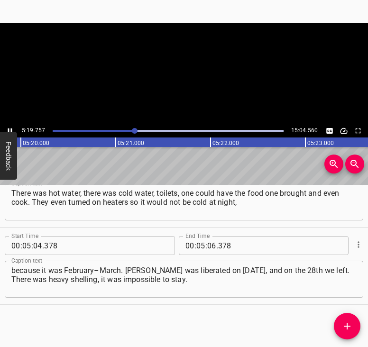
scroll to position [0, 30350]
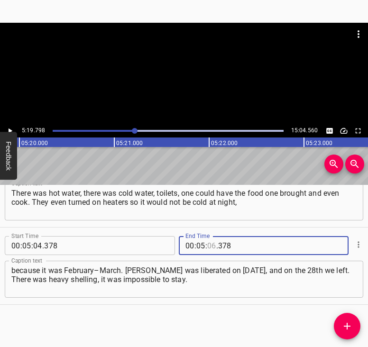
click at [209, 247] on input "number" at bounding box center [211, 245] width 9 height 19
click at [345, 326] on icon "Add Cue" at bounding box center [347, 326] width 11 height 11
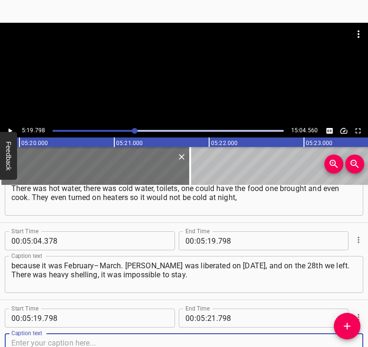
scroll to position [1584, 0]
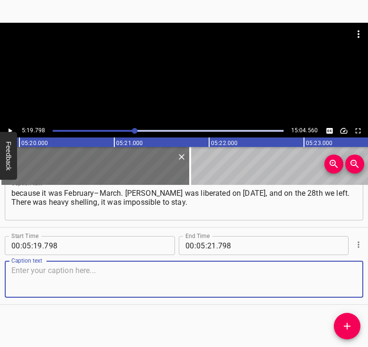
click at [342, 271] on textarea at bounding box center [183, 279] width 345 height 27
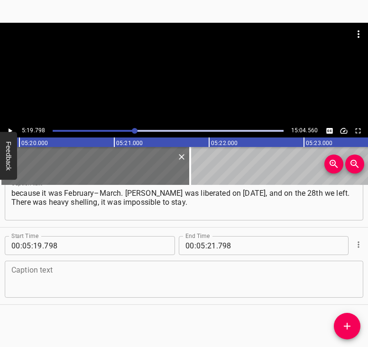
drag, startPoint x: 103, startPoint y: 262, endPoint x: 101, endPoint y: 272, distance: 9.7
click at [102, 267] on div "Caption text" at bounding box center [184, 279] width 359 height 37
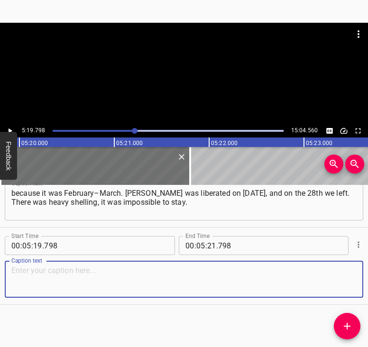
paste textarea "At the moment that whole [GEOGRAPHIC_DATA] district is almost emptied, there ar…"
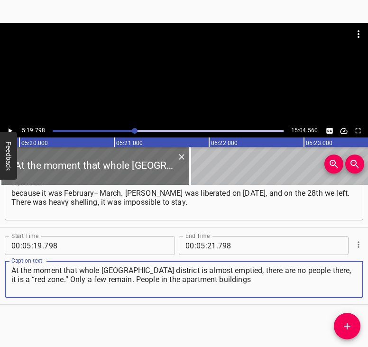
click at [10, 127] on icon "Play/Pause" at bounding box center [10, 131] width 9 height 9
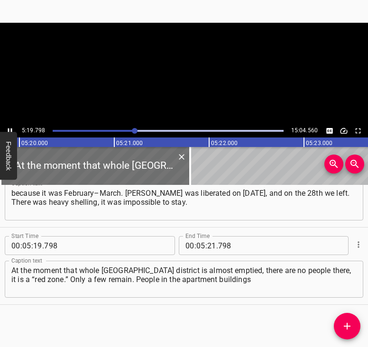
scroll to position [0, 30370]
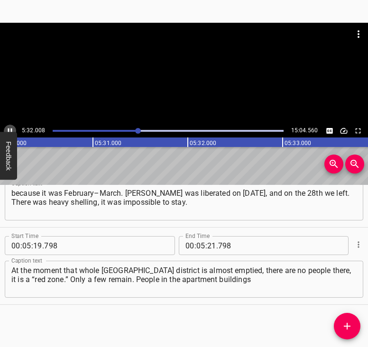
click at [8, 130] on icon "Play/Pause" at bounding box center [10, 131] width 9 height 9
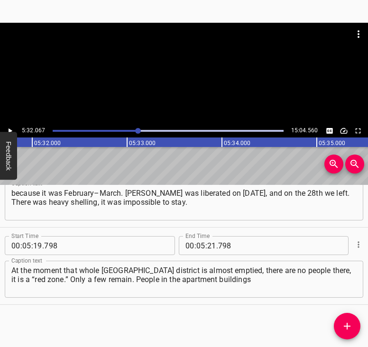
scroll to position [0, 31515]
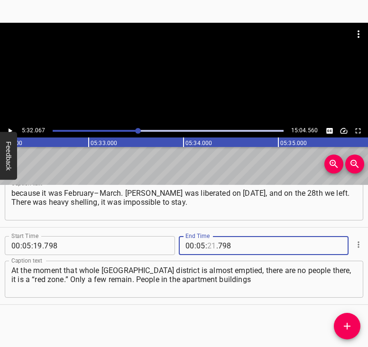
click at [209, 248] on input "number" at bounding box center [211, 245] width 9 height 19
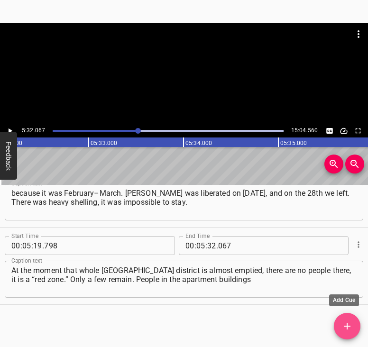
click at [350, 326] on icon "Add Cue" at bounding box center [347, 326] width 11 height 11
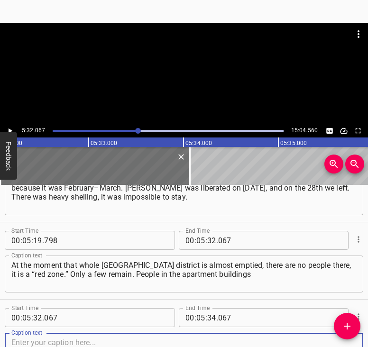
scroll to position [1661, 0]
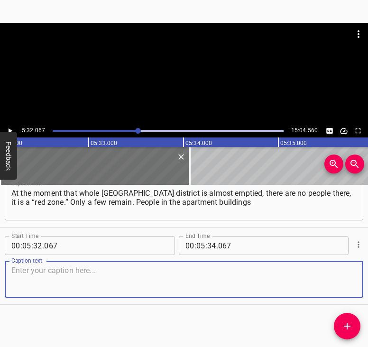
drag, startPoint x: 342, startPoint y: 280, endPoint x: 366, endPoint y: 272, distance: 25.8
click at [355, 275] on div "Caption text" at bounding box center [184, 279] width 359 height 37
click at [177, 283] on textarea at bounding box center [183, 279] width 345 height 27
paste textarea "still live there, but it is such a risk. On [DATE], two shells hit the building…"
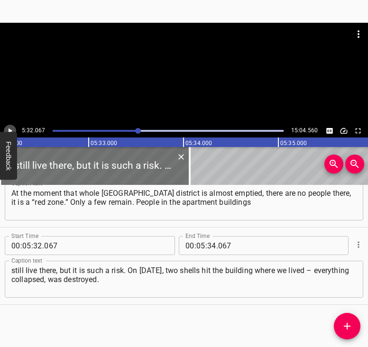
click at [10, 130] on icon "Play/Pause" at bounding box center [11, 131] width 4 height 5
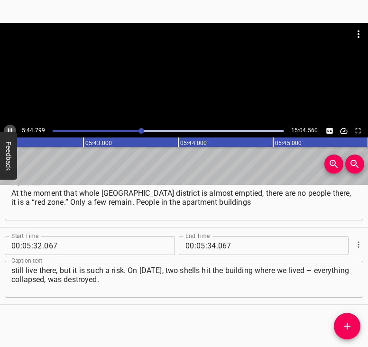
click at [7, 129] on icon "Play/Pause" at bounding box center [10, 131] width 9 height 9
click at [8, 128] on icon "Play/Pause" at bounding box center [10, 131] width 9 height 9
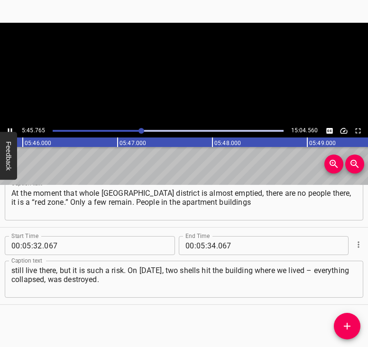
click at [8, 128] on icon "Play/Pause" at bounding box center [10, 131] width 9 height 9
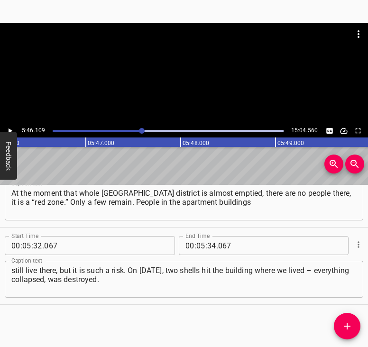
scroll to position [0, 32847]
click at [8, 128] on icon "Play/Pause" at bounding box center [10, 131] width 9 height 9
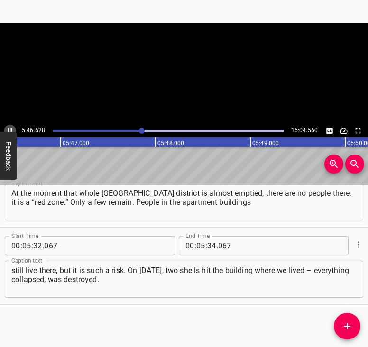
click at [8, 128] on icon "Play/Pause" at bounding box center [10, 131] width 9 height 9
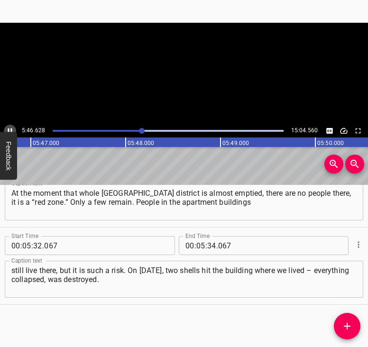
scroll to position [0, 32903]
click at [207, 239] on input "number" at bounding box center [211, 245] width 9 height 19
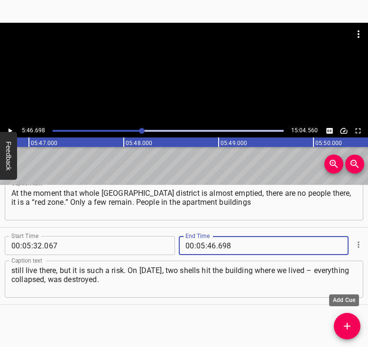
click at [347, 325] on icon "Add Cue" at bounding box center [347, 326] width 7 height 7
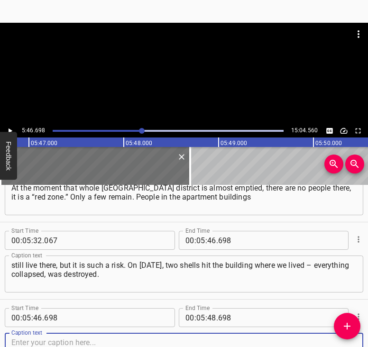
scroll to position [1739, 0]
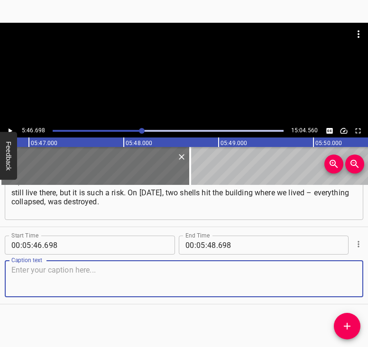
drag, startPoint x: 343, startPoint y: 280, endPoint x: 366, endPoint y: 279, distance: 23.3
click at [352, 280] on div "Caption text" at bounding box center [184, 279] width 359 height 37
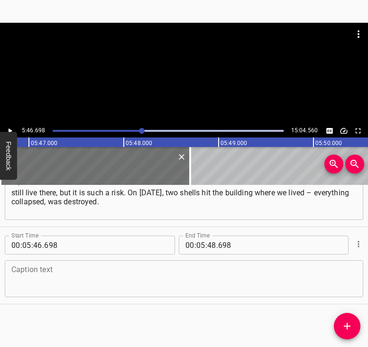
click at [86, 285] on textarea at bounding box center [183, 279] width 345 height 27
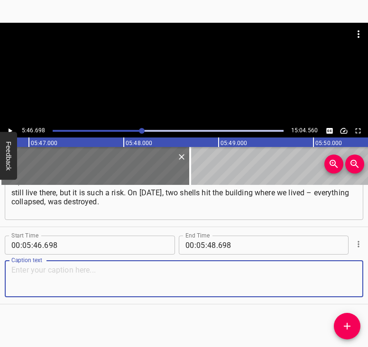
paste textarea "On [DATE] it hit between the third and the fourth entrance, up to the fourth fl…"
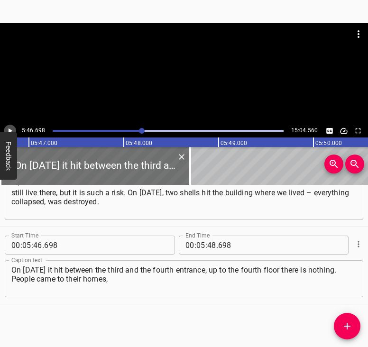
click at [10, 127] on icon "Play/Pause" at bounding box center [10, 131] width 9 height 9
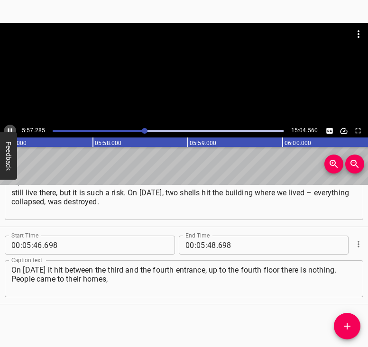
click at [9, 129] on icon "Play/Pause" at bounding box center [10, 131] width 4 height 5
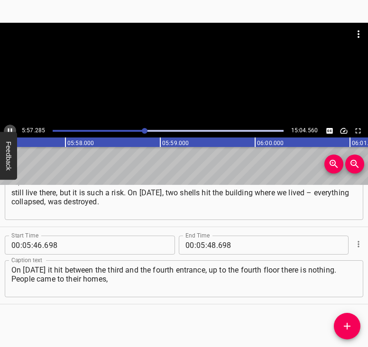
scroll to position [0, 33913]
click at [212, 242] on input "number" at bounding box center [211, 245] width 9 height 19
click at [351, 323] on icon "Add Cue" at bounding box center [347, 326] width 11 height 11
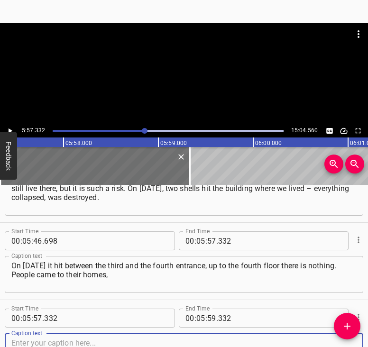
scroll to position [1816, 0]
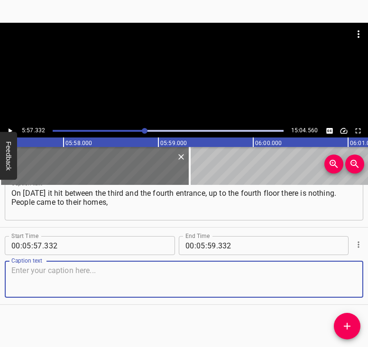
click at [341, 281] on textarea at bounding box center [183, 279] width 345 height 27
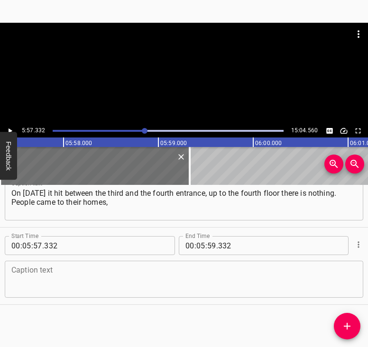
click at [37, 282] on textarea at bounding box center [183, 279] width 345 height 27
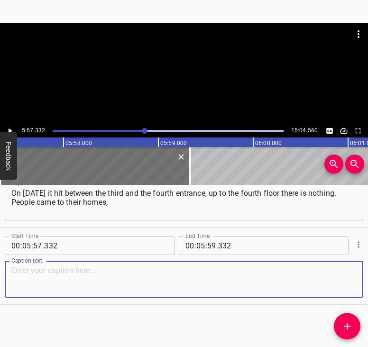
paste textarea "saying they would at least take their photos. What photos, if there is no apart…"
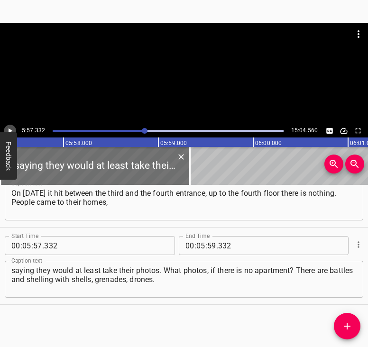
click at [12, 125] on button "Play/Pause" at bounding box center [10, 131] width 12 height 12
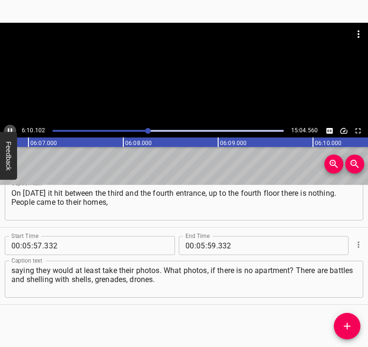
click at [10, 126] on button "Play/Pause" at bounding box center [10, 131] width 12 height 12
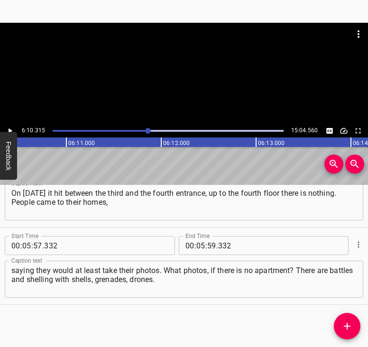
scroll to position [0, 35145]
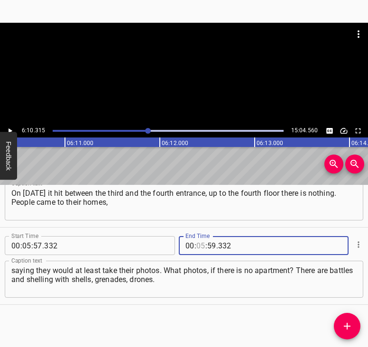
click at [199, 242] on input "number" at bounding box center [200, 245] width 9 height 19
click at [352, 327] on icon "Add Cue" at bounding box center [347, 326] width 11 height 11
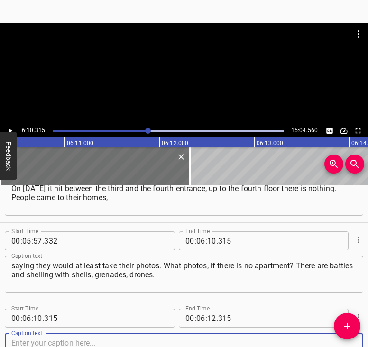
scroll to position [1893, 0]
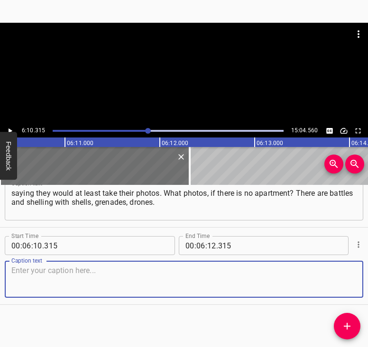
drag, startPoint x: 345, startPoint y: 277, endPoint x: 359, endPoint y: 272, distance: 14.6
click at [345, 276] on textarea at bounding box center [183, 279] width 345 height 27
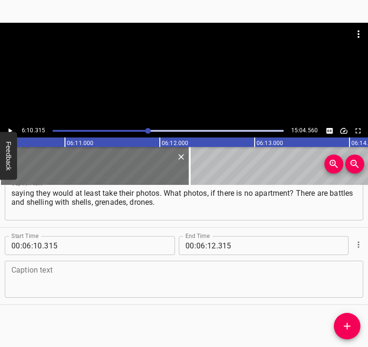
click at [34, 279] on textarea at bounding box center [183, 279] width 345 height 27
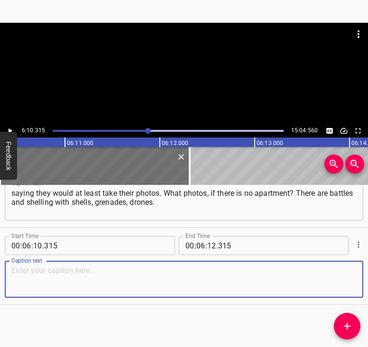
paste textarea "They fly in, they pierced our technical floor; it was repaired several times, b…"
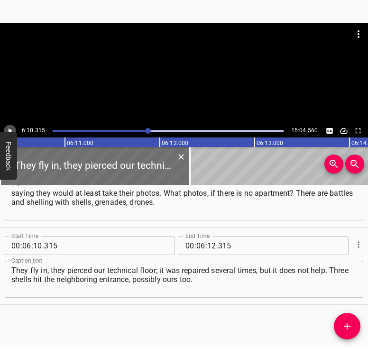
click at [11, 129] on icon "Play/Pause" at bounding box center [10, 131] width 9 height 9
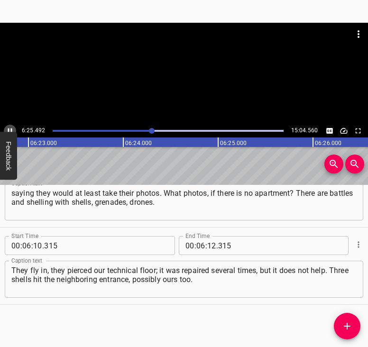
click at [8, 130] on icon "Play/Pause" at bounding box center [10, 131] width 9 height 9
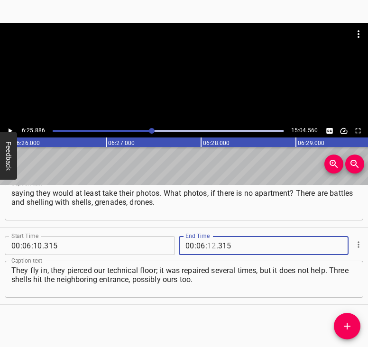
click at [210, 245] on input "number" at bounding box center [211, 245] width 9 height 19
click at [347, 326] on icon "Add Cue" at bounding box center [347, 326] width 7 height 7
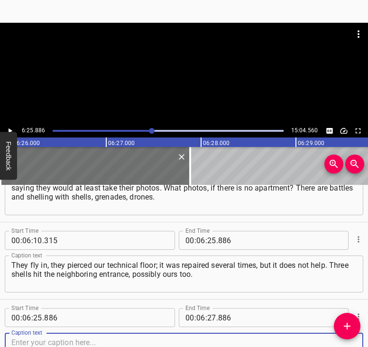
scroll to position [1970, 0]
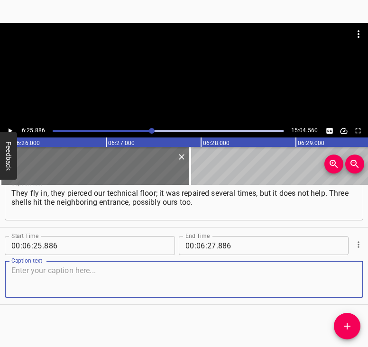
drag, startPoint x: 344, startPoint y: 282, endPoint x: 368, endPoint y: 277, distance: 24.9
click at [349, 280] on div "Caption text" at bounding box center [184, 279] width 359 height 37
click at [24, 267] on textarea at bounding box center [183, 279] width 345 height 27
paste textarea "Two shells were neutralized, and one remained, and in which apartments, we do n…"
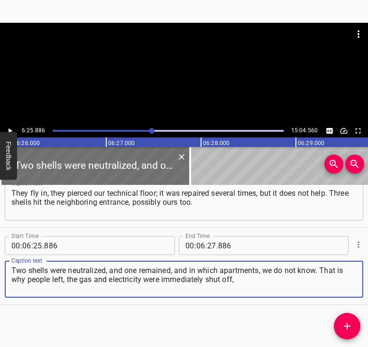
click at [11, 125] on div "6:25.886 15:04.560" at bounding box center [184, 80] width 368 height 115
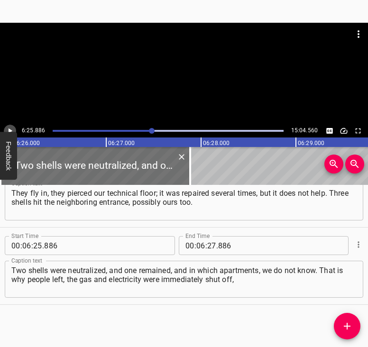
click at [9, 127] on icon "Play/Pause" at bounding box center [10, 131] width 9 height 9
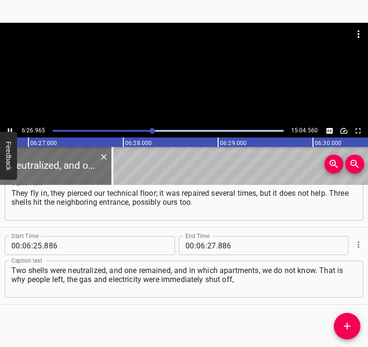
scroll to position [0, 36725]
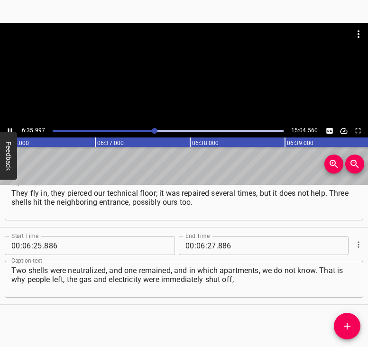
click at [10, 128] on icon "Play/Pause" at bounding box center [10, 131] width 9 height 9
click at [11, 125] on button "Play/Pause" at bounding box center [10, 131] width 12 height 12
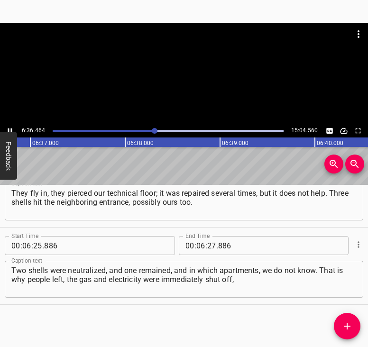
click at [11, 125] on button "Play/Pause" at bounding box center [10, 131] width 12 height 12
click at [209, 245] on input "number" at bounding box center [211, 245] width 9 height 19
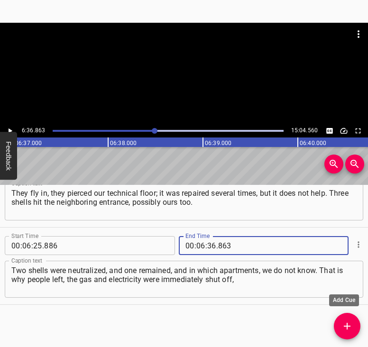
drag, startPoint x: 349, startPoint y: 325, endPoint x: 357, endPoint y: 325, distance: 8.1
click at [350, 324] on icon "Add Cue" at bounding box center [347, 326] width 11 height 11
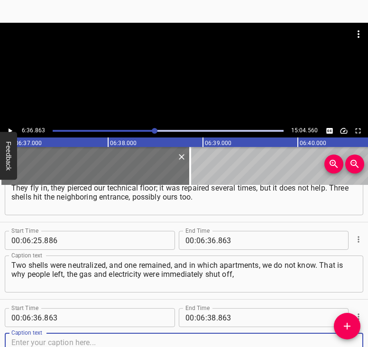
scroll to position [2048, 0]
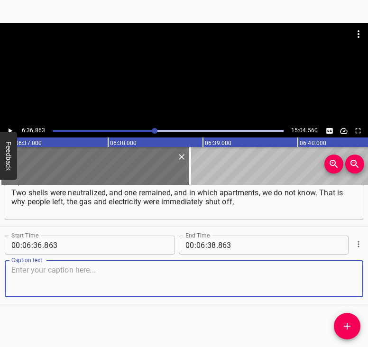
click at [340, 279] on textarea at bounding box center [183, 279] width 345 height 27
click at [121, 278] on textarea at bounding box center [183, 279] width 345 height 27
paste textarea "so that no one would stay there, because it is dangerous and impossible to live…"
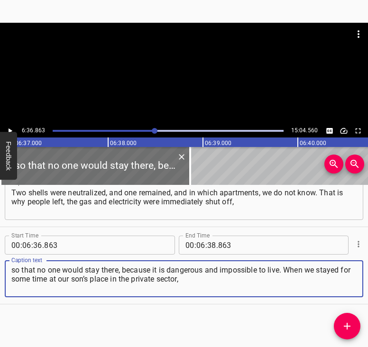
click at [13, 130] on icon "Play/Pause" at bounding box center [10, 131] width 9 height 9
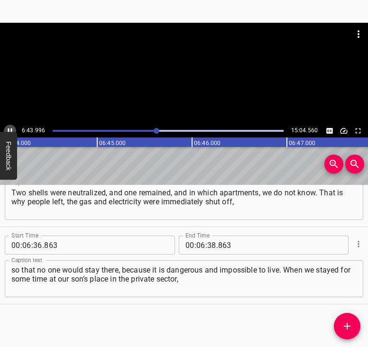
click at [9, 127] on icon "Play/Pause" at bounding box center [10, 131] width 9 height 9
click at [210, 244] on input "number" at bounding box center [211, 245] width 9 height 19
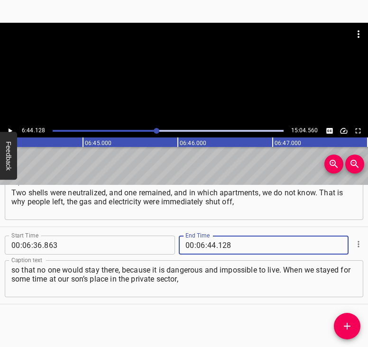
click at [344, 326] on icon "Add Cue" at bounding box center [347, 326] width 11 height 11
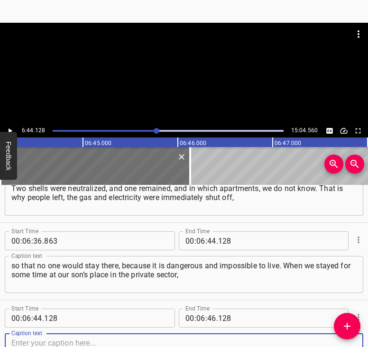
scroll to position [2125, 0]
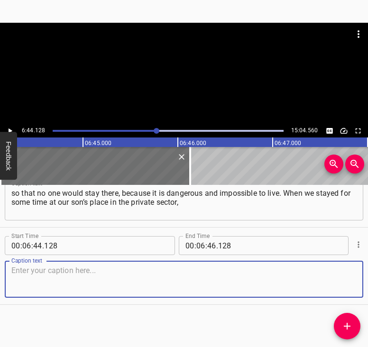
drag, startPoint x: 342, startPoint y: 275, endPoint x: 364, endPoint y: 265, distance: 24.2
click at [346, 271] on textarea at bounding box center [183, 279] width 345 height 27
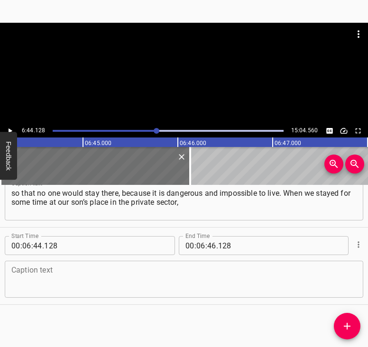
click at [83, 286] on textarea at bounding box center [183, 279] width 345 height 27
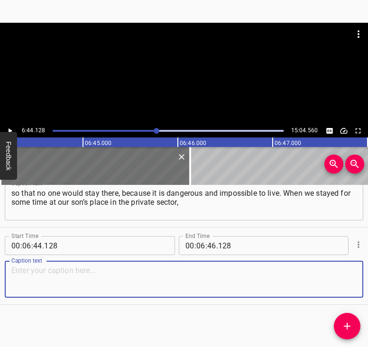
paste textarea "a few stops away, on the eastern streets, it also became impossible. The childr…"
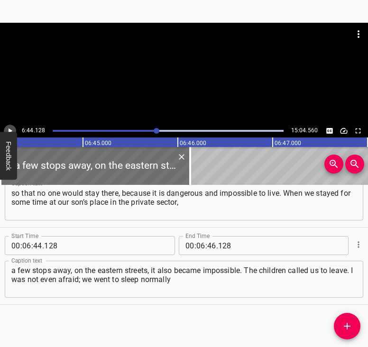
click at [12, 130] on icon "Play/Pause" at bounding box center [10, 131] width 9 height 9
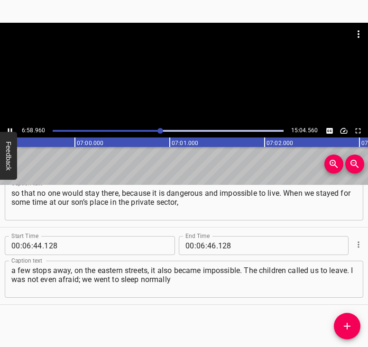
click at [11, 128] on icon "Play/Pause" at bounding box center [10, 131] width 9 height 9
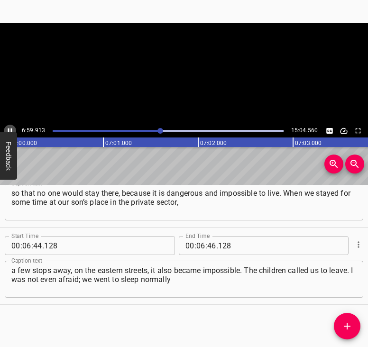
click at [11, 128] on icon "Play/Pause" at bounding box center [10, 131] width 9 height 9
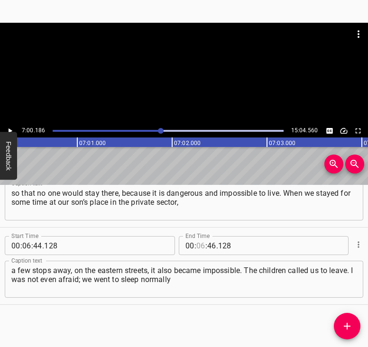
click at [198, 244] on input "number" at bounding box center [200, 245] width 9 height 19
click at [351, 320] on button "Add Cue" at bounding box center [347, 326] width 27 height 27
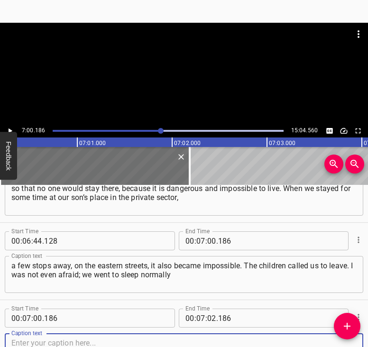
scroll to position [2202, 0]
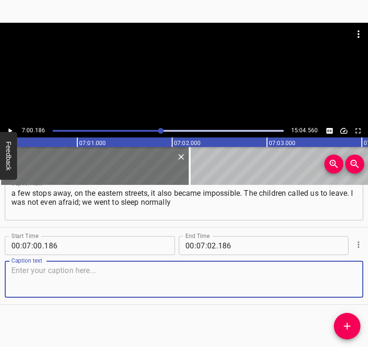
click at [342, 276] on textarea at bounding box center [183, 279] width 345 height 27
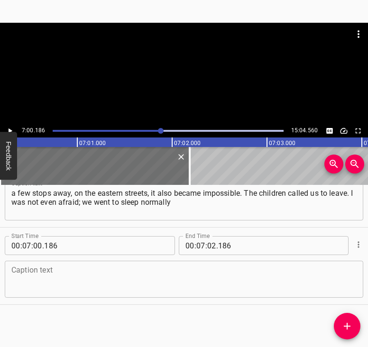
click at [69, 273] on textarea at bounding box center [183, 279] width 345 height 27
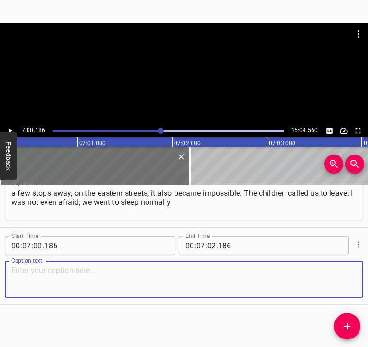
paste textarea "and did not get dressed to run out. We went to fetch water behind the oncology …"
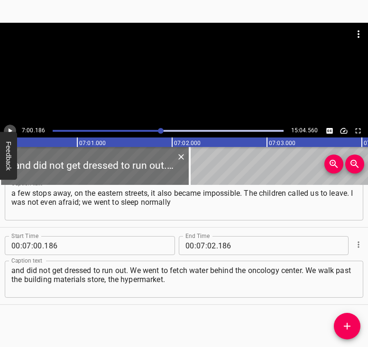
click at [13, 128] on icon "Play/Pause" at bounding box center [10, 131] width 9 height 9
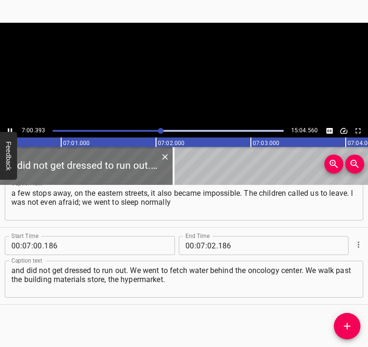
scroll to position [0, 39898]
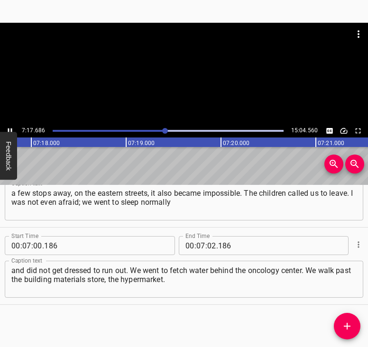
click at [8, 123] on div at bounding box center [184, 74] width 368 height 102
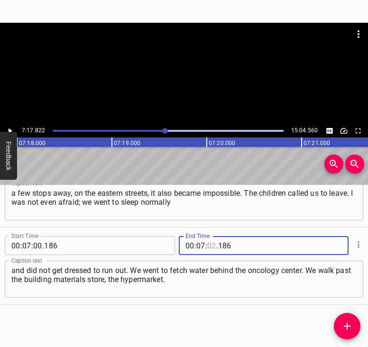
click at [208, 242] on input "number" at bounding box center [211, 245] width 9 height 19
click at [349, 325] on icon "Add Cue" at bounding box center [347, 326] width 11 height 11
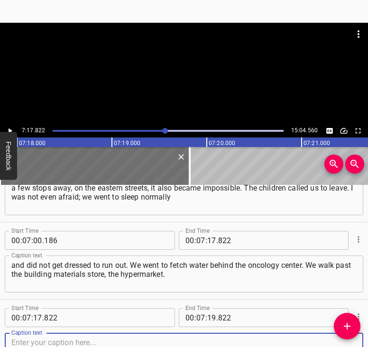
scroll to position [2280, 0]
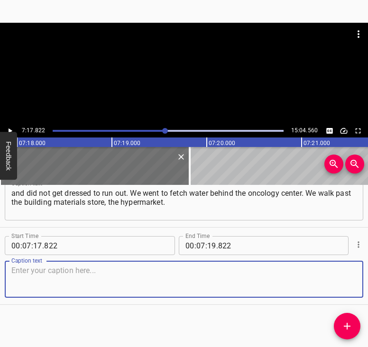
drag, startPoint x: 335, startPoint y: 275, endPoint x: 359, endPoint y: 267, distance: 24.9
click at [344, 271] on textarea at bounding box center [183, 279] width 345 height 27
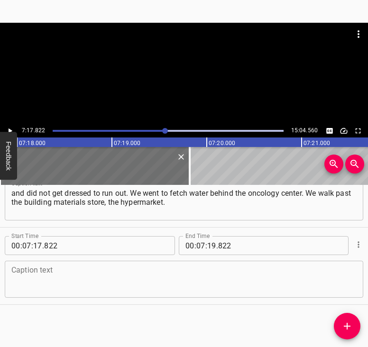
click at [131, 282] on textarea at bounding box center [183, 279] width 345 height 27
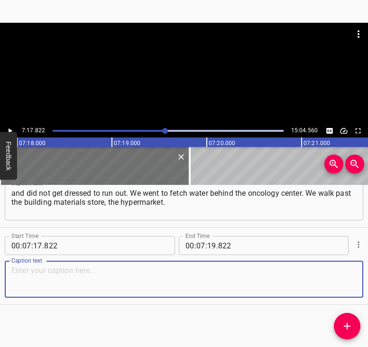
paste textarea "Around the corner, on the street, a little water is running. While everyone wai…"
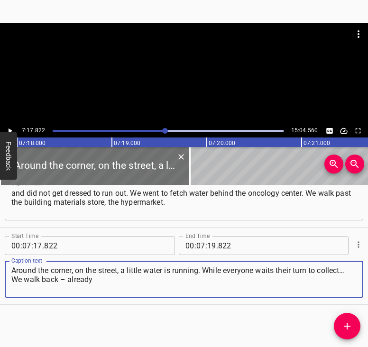
click at [11, 128] on icon "Play/Pause" at bounding box center [10, 131] width 9 height 9
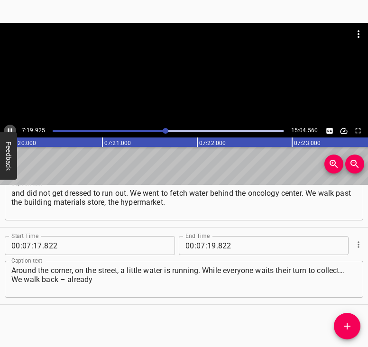
click at [11, 129] on icon "Play/Pause" at bounding box center [10, 131] width 4 height 5
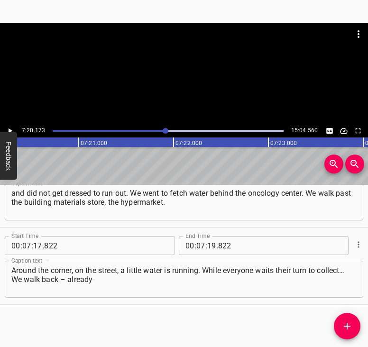
click at [9, 128] on icon "Play/Pause" at bounding box center [10, 131] width 9 height 9
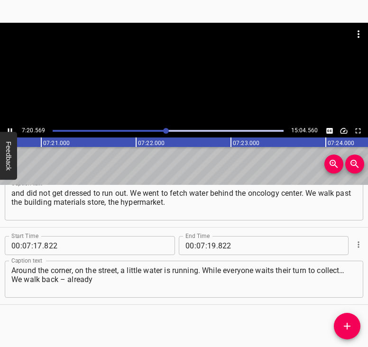
scroll to position [0, 41838]
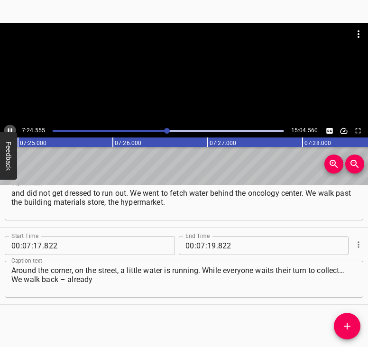
click at [9, 129] on icon "Play/Pause" at bounding box center [10, 131] width 4 height 5
click at [12, 130] on icon "Play/Pause" at bounding box center [10, 131] width 9 height 9
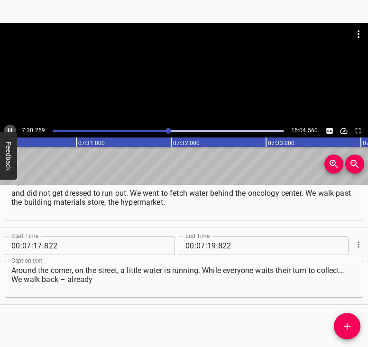
click at [11, 127] on icon "Play/Pause" at bounding box center [10, 131] width 9 height 9
click at [165, 129] on div at bounding box center [168, 130] width 242 height 13
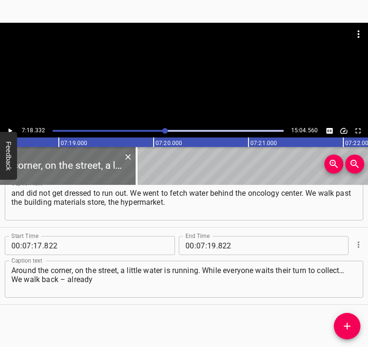
scroll to position [0, 41600]
click at [11, 130] on icon "Play/Pause" at bounding box center [10, 131] width 9 height 9
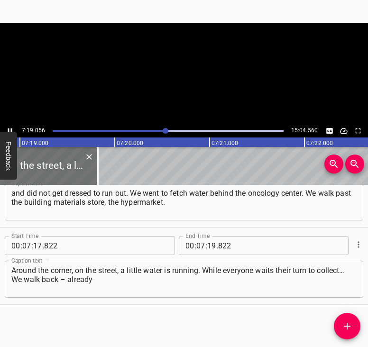
scroll to position [0, 41669]
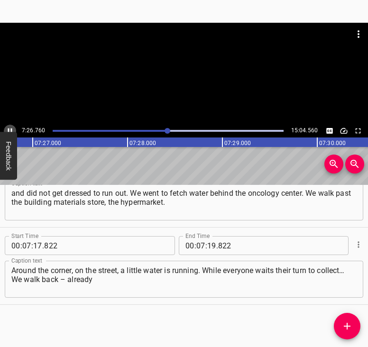
click at [12, 127] on icon "Play/Pause" at bounding box center [10, 131] width 9 height 9
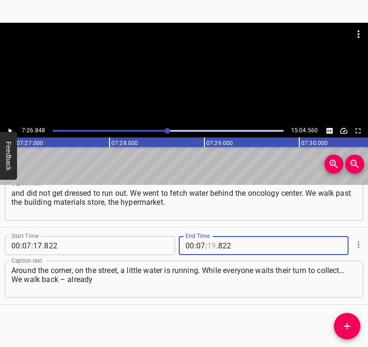
click at [207, 241] on input "number" at bounding box center [211, 245] width 9 height 19
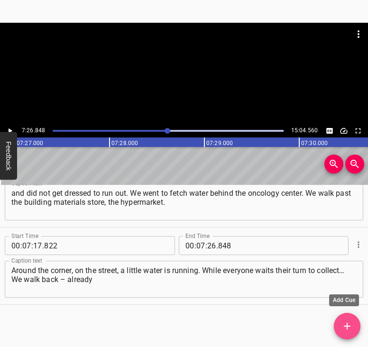
click at [351, 321] on icon "Add Cue" at bounding box center [347, 326] width 11 height 11
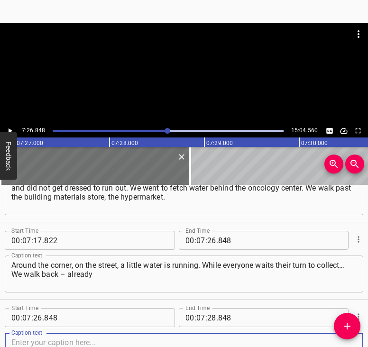
scroll to position [2357, 0]
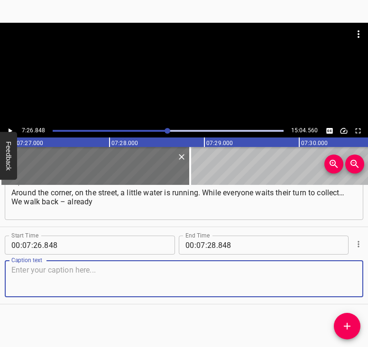
drag, startPoint x: 341, startPoint y: 282, endPoint x: 364, endPoint y: 277, distance: 23.8
click at [349, 280] on textarea at bounding box center [183, 279] width 345 height 27
click at [23, 277] on textarea at bounding box center [183, 279] width 345 height 27
paste textarea "an abyss and earth scattered. I tell my husband that there was a strike, the bo…"
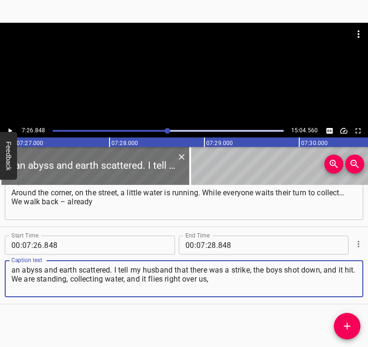
click at [9, 127] on icon "Play/Pause" at bounding box center [10, 131] width 9 height 9
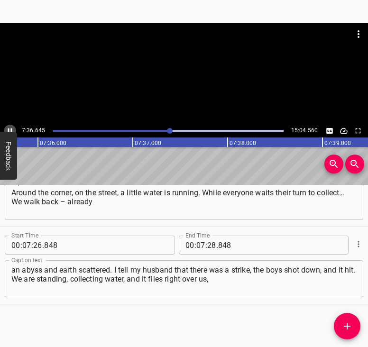
click at [6, 130] on icon "Play/Pause" at bounding box center [10, 131] width 9 height 9
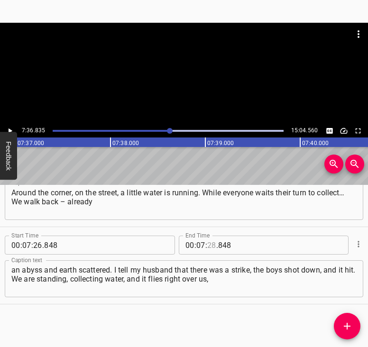
click at [210, 244] on input "number" at bounding box center [211, 245] width 9 height 19
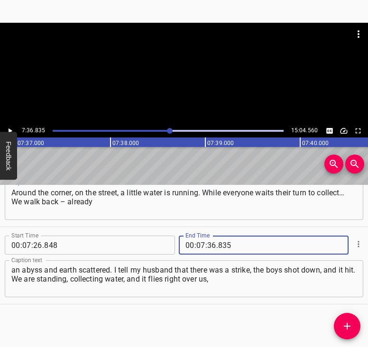
click at [346, 328] on icon "Add Cue" at bounding box center [347, 326] width 11 height 11
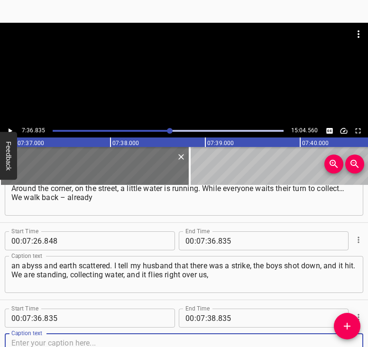
scroll to position [2434, 0]
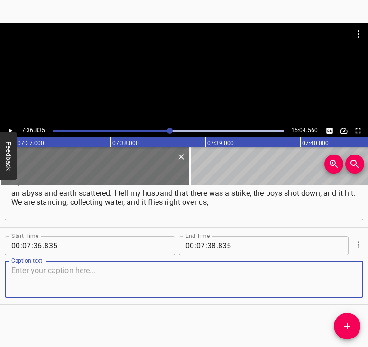
drag, startPoint x: 343, startPoint y: 277, endPoint x: 357, endPoint y: 271, distance: 16.0
click at [350, 274] on div "Caption text" at bounding box center [184, 279] width 359 height 37
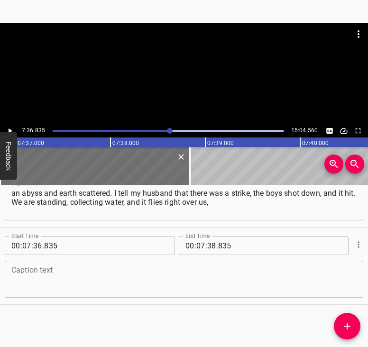
click at [77, 262] on div "Caption text" at bounding box center [184, 279] width 359 height 37
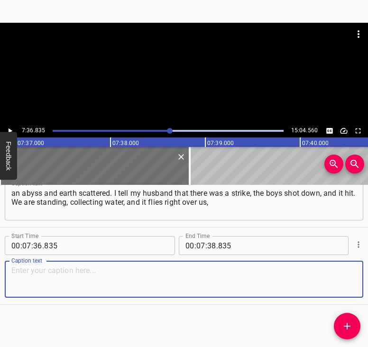
paste textarea "but we cannot leave, we need to get water. What those orcs did… We met an acqua…"
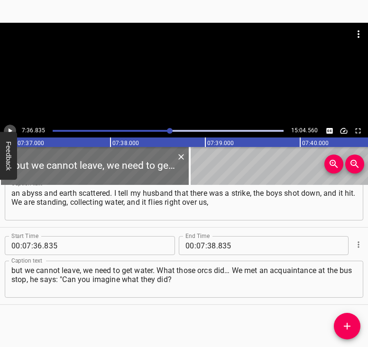
click at [9, 129] on icon "Play/Pause" at bounding box center [11, 131] width 4 height 5
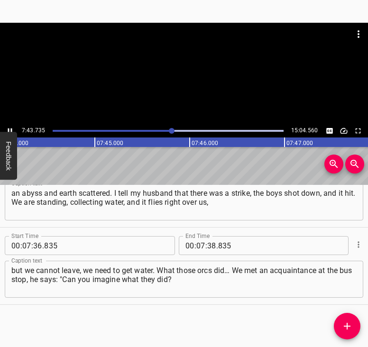
click at [8, 128] on icon "Play/Pause" at bounding box center [10, 131] width 9 height 9
click at [8, 127] on icon "Play/Pause" at bounding box center [10, 131] width 9 height 9
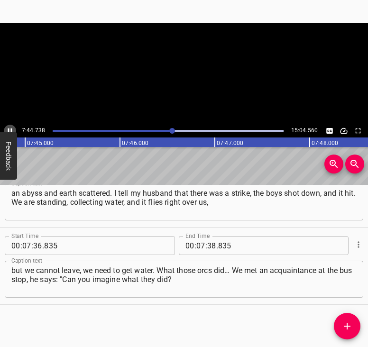
click at [8, 127] on icon "Play/Pause" at bounding box center [10, 131] width 9 height 9
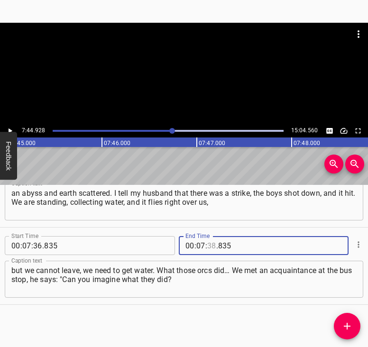
click at [209, 241] on input "number" at bounding box center [211, 245] width 9 height 19
click at [351, 322] on icon "Add Cue" at bounding box center [347, 326] width 11 height 11
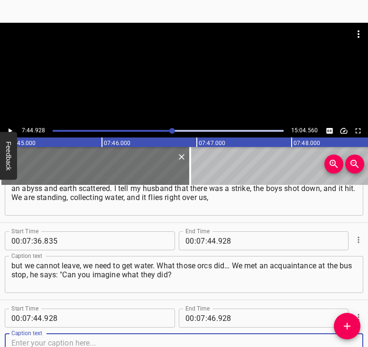
scroll to position [2512, 0]
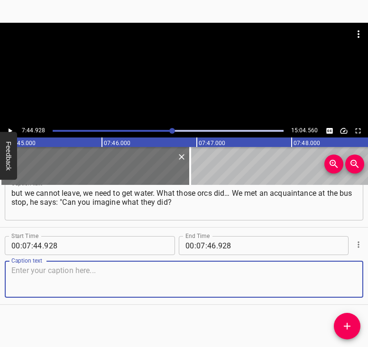
drag, startPoint x: 336, startPoint y: 277, endPoint x: 364, endPoint y: 265, distance: 29.8
click at [336, 276] on textarea at bounding box center [183, 279] width 345 height 27
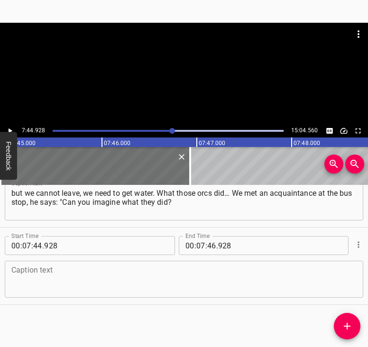
click at [175, 280] on textarea at bounding box center [183, 279] width 345 height 27
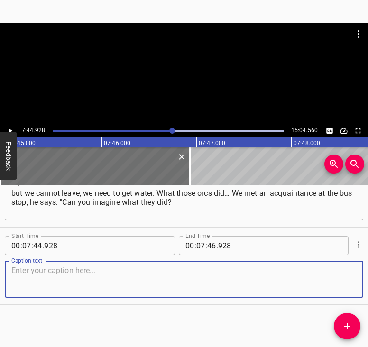
paste textarea "They poured concrete into the sewage, into the water treatment facilities that …"
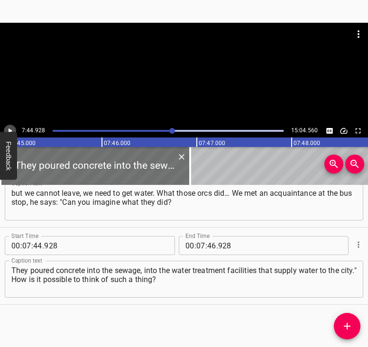
click at [9, 127] on icon "Play/Pause" at bounding box center [10, 131] width 9 height 9
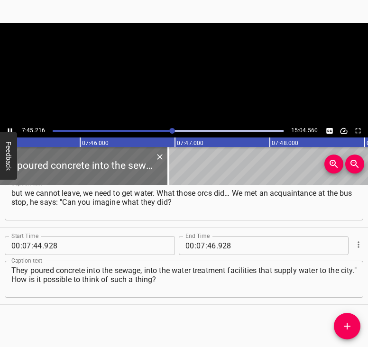
scroll to position [0, 44152]
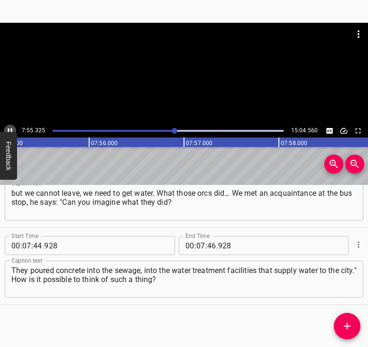
click at [9, 126] on button "Play/Pause" at bounding box center [10, 131] width 12 height 12
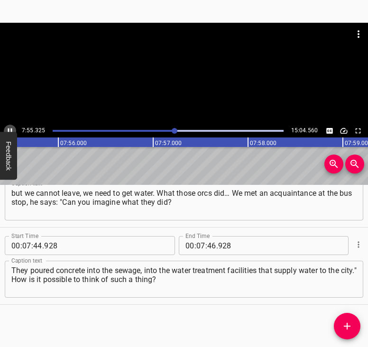
scroll to position [0, 45118]
click at [209, 242] on input "number" at bounding box center [211, 245] width 9 height 19
click at [349, 324] on icon "Add Cue" at bounding box center [347, 326] width 11 height 11
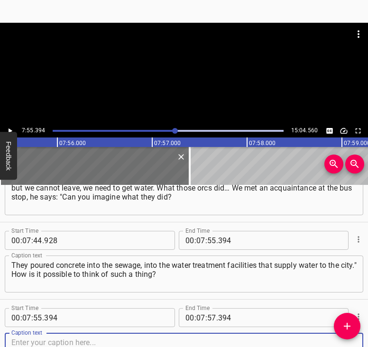
scroll to position [2589, 0]
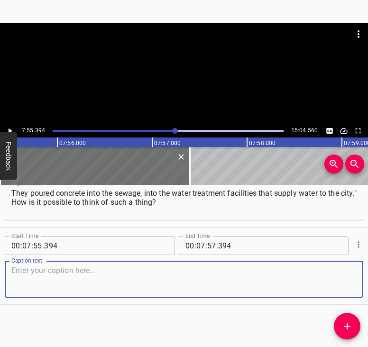
click at [340, 271] on textarea at bounding box center [183, 279] width 345 height 27
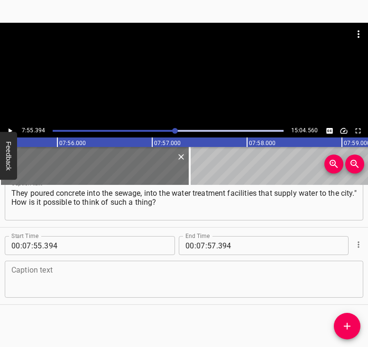
click at [168, 278] on textarea at bounding box center [183, 279] width 345 height 27
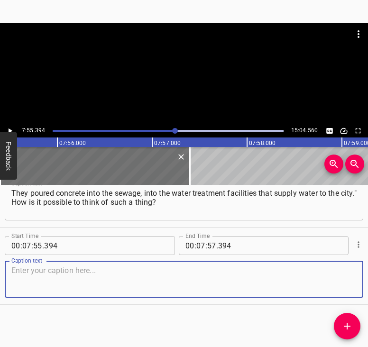
paste textarea "One must not be human, not even an animal, but something incomprehensible. Desp…"
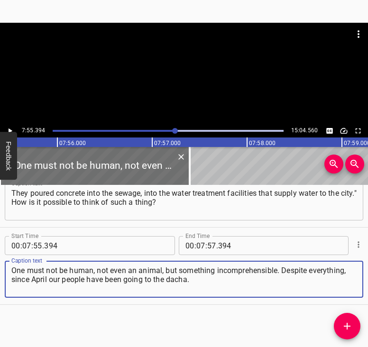
click at [13, 128] on icon "Play/Pause" at bounding box center [10, 131] width 9 height 9
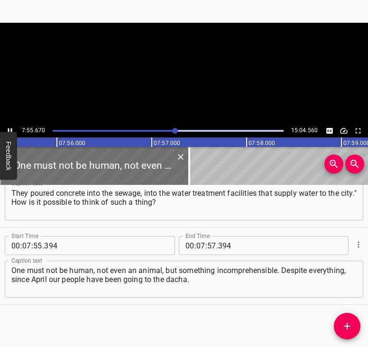
scroll to position [0, 45144]
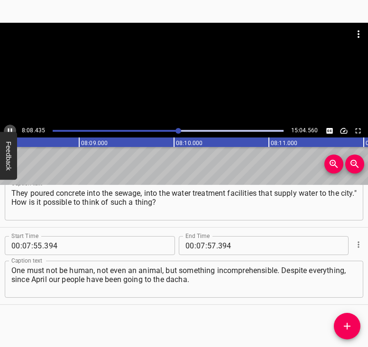
click at [10, 126] on button "Play/Pause" at bounding box center [10, 131] width 12 height 12
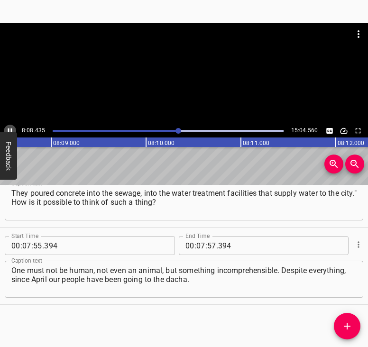
scroll to position [0, 46360]
click at [10, 123] on div at bounding box center [184, 74] width 368 height 102
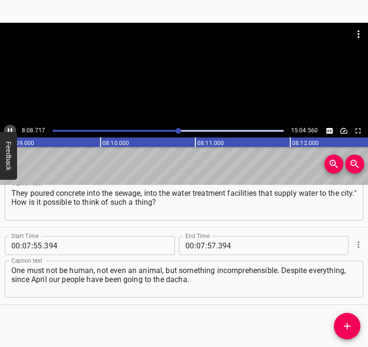
click at [10, 128] on icon "Play/Pause" at bounding box center [10, 131] width 9 height 9
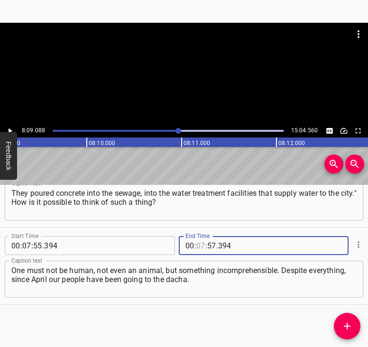
click at [198, 244] on input "number" at bounding box center [200, 245] width 9 height 19
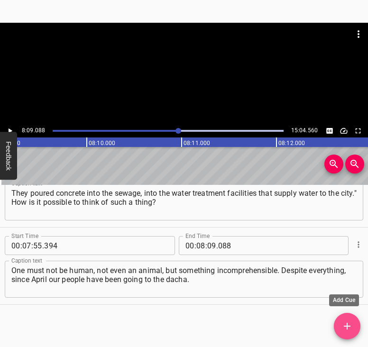
click at [346, 330] on icon "Add Cue" at bounding box center [347, 326] width 11 height 11
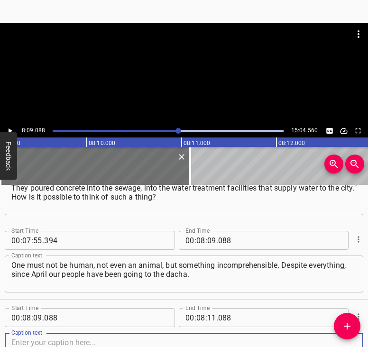
scroll to position [2667, 0]
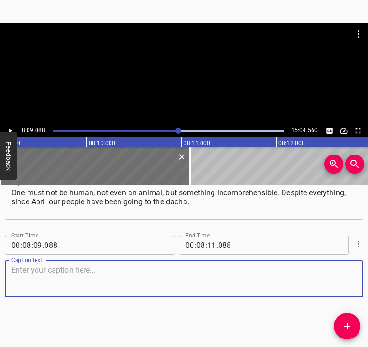
click at [344, 279] on textarea at bounding box center [183, 279] width 345 height 27
click at [52, 286] on textarea at bounding box center [183, 279] width 345 height 27
paste textarea "For the first time, my husband and I went 5 km on foot to the right bank, then …"
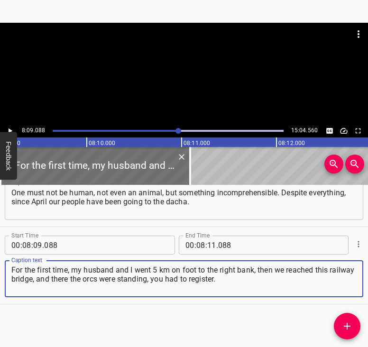
click at [14, 129] on button "Play/Pause" at bounding box center [10, 131] width 12 height 12
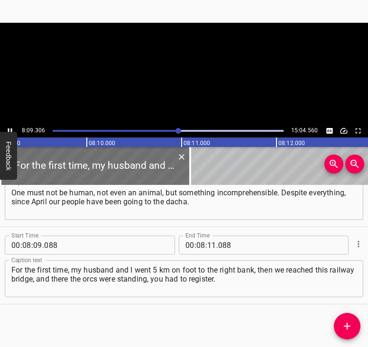
scroll to position [0, 46438]
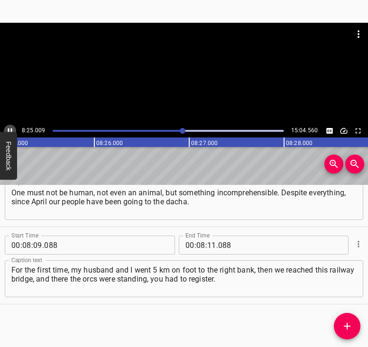
click at [11, 128] on icon "Play/Pause" at bounding box center [10, 131] width 9 height 9
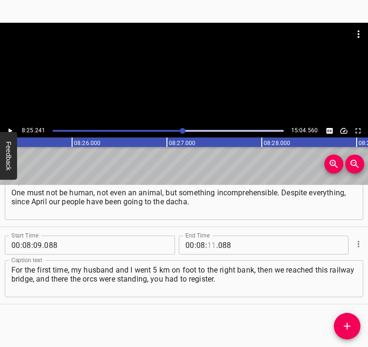
click at [208, 248] on input "number" at bounding box center [211, 245] width 9 height 19
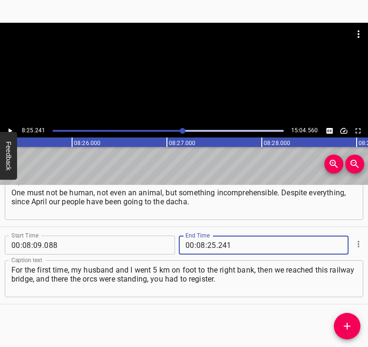
click at [347, 328] on icon "Add Cue" at bounding box center [347, 326] width 11 height 11
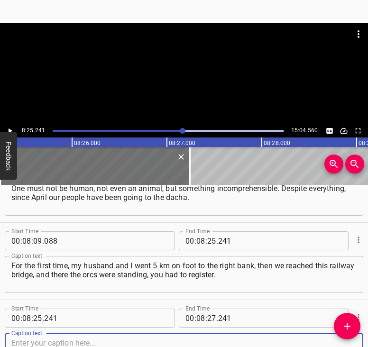
scroll to position [2744, 0]
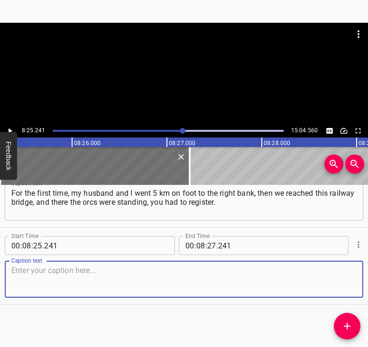
drag, startPoint x: 344, startPoint y: 281, endPoint x: 361, endPoint y: 276, distance: 17.4
click at [345, 280] on textarea at bounding box center [183, 279] width 345 height 27
click at [207, 286] on textarea at bounding box center [183, 279] width 345 height 27
paste textarea "We approach. Earlier this bridge was strategic, under guard. There is a buildin…"
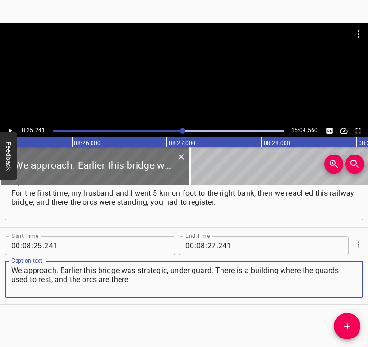
click at [8, 129] on icon "Play/Pause" at bounding box center [10, 131] width 9 height 9
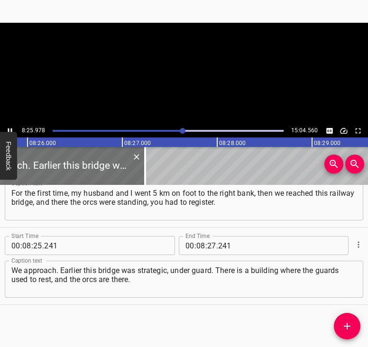
scroll to position [0, 48021]
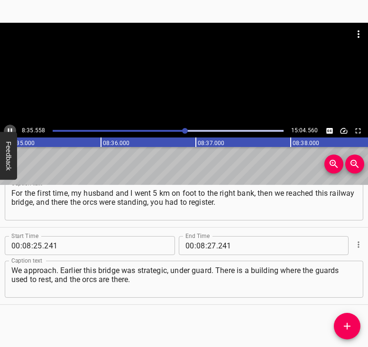
click at [10, 129] on icon "Play/Pause" at bounding box center [10, 131] width 9 height 9
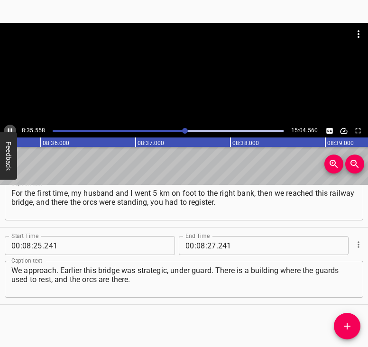
scroll to position [0, 48951]
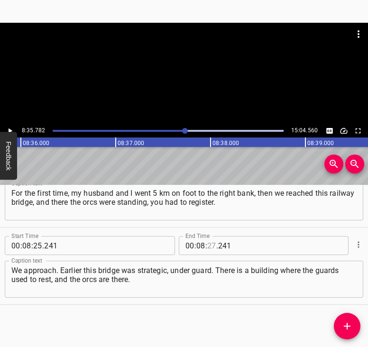
click at [209, 248] on input "number" at bounding box center [211, 245] width 9 height 19
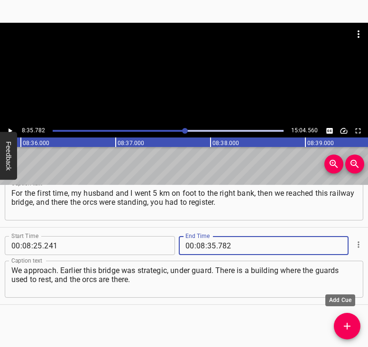
click at [348, 331] on icon "Add Cue" at bounding box center [347, 326] width 11 height 11
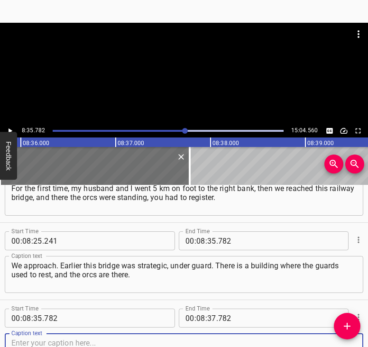
scroll to position [2821, 0]
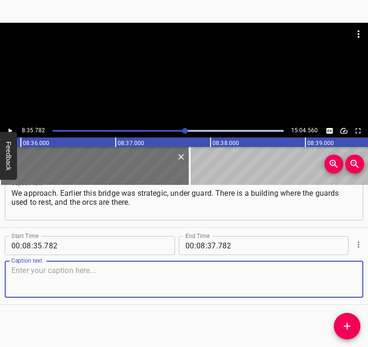
click at [341, 280] on textarea at bounding box center [183, 279] width 345 height 27
click at [38, 270] on textarea at bounding box center [183, 279] width 345 height 27
paste textarea "They had probably installed an air defense system that shoots down. It was buzz…"
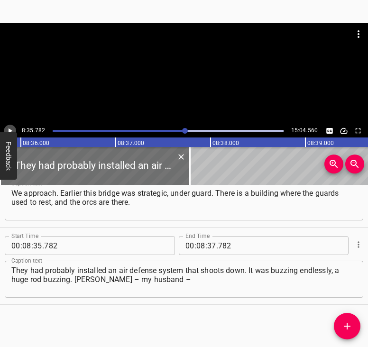
click at [7, 129] on icon "Play/Pause" at bounding box center [10, 131] width 9 height 9
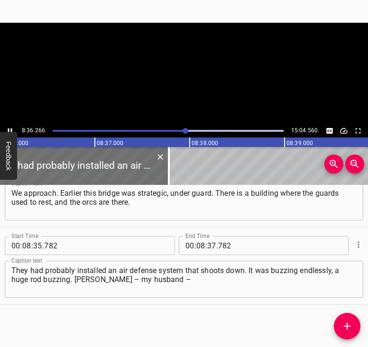
scroll to position [0, 48992]
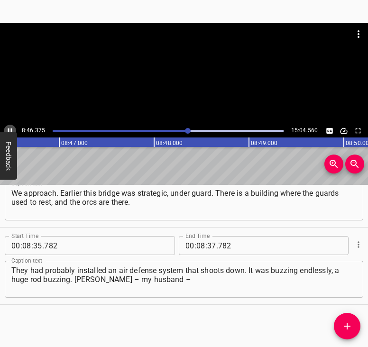
click at [9, 130] on icon "Play/Pause" at bounding box center [10, 131] width 9 height 9
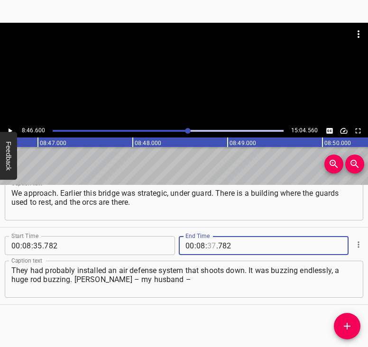
click at [209, 249] on input "number" at bounding box center [211, 245] width 9 height 19
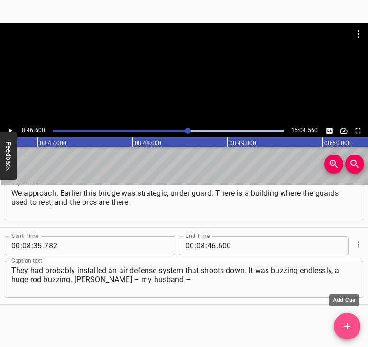
drag, startPoint x: 346, startPoint y: 326, endPoint x: 355, endPoint y: 328, distance: 9.2
click at [347, 326] on icon "Add Cue" at bounding box center [347, 326] width 7 height 7
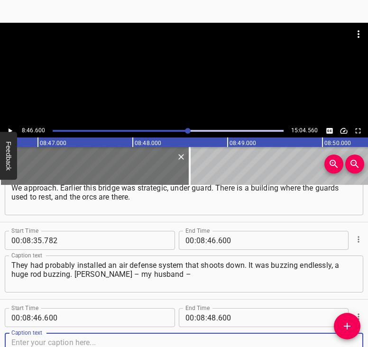
scroll to position [2898, 0]
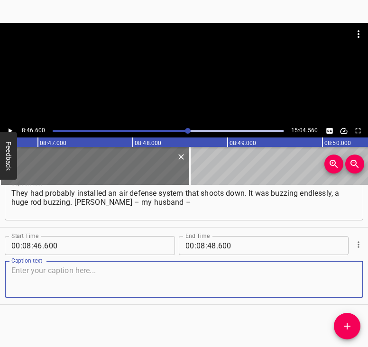
drag, startPoint x: 343, startPoint y: 281, endPoint x: 366, endPoint y: 275, distance: 24.2
click at [349, 280] on div "Caption text" at bounding box center [184, 279] width 359 height 37
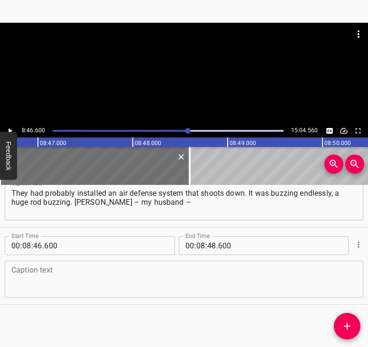
click at [130, 272] on textarea at bounding box center [183, 279] width 345 height 27
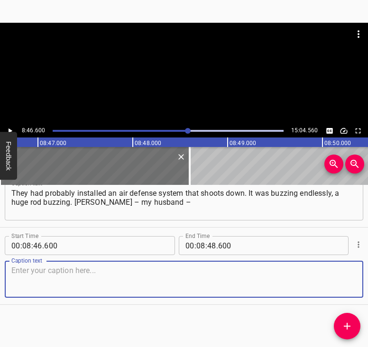
paste textarea "ran to ask where to register, and an occupier peeks out from the gate, afraid a…"
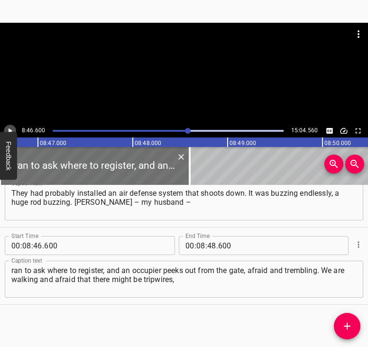
click at [8, 128] on icon "Play/Pause" at bounding box center [10, 131] width 9 height 9
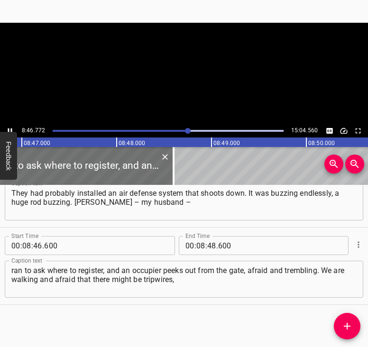
scroll to position [0, 50013]
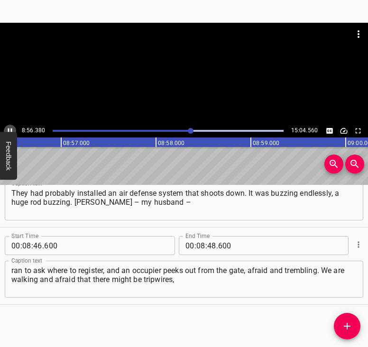
click at [9, 128] on icon "Play/Pause" at bounding box center [10, 131] width 9 height 9
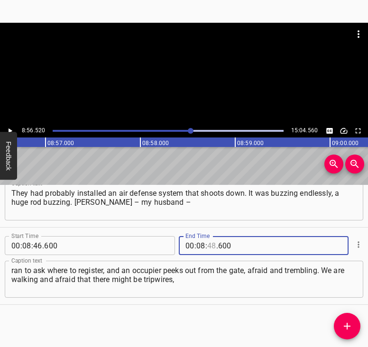
click at [209, 247] on input "number" at bounding box center [211, 245] width 9 height 19
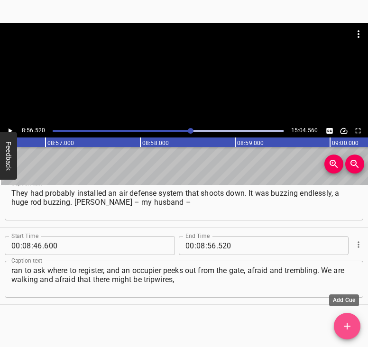
click at [349, 326] on icon "Add Cue" at bounding box center [347, 326] width 11 height 11
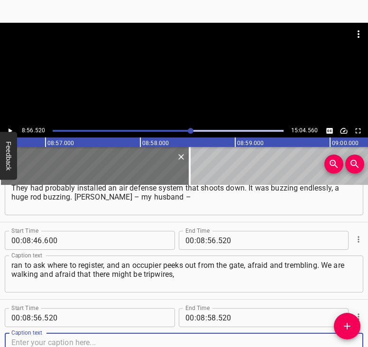
scroll to position [2976, 0]
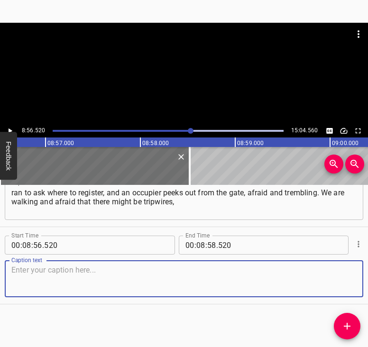
drag, startPoint x: 341, startPoint y: 280, endPoint x: 348, endPoint y: 275, distance: 9.5
click at [345, 277] on textarea at bounding box center [183, 279] width 345 height 27
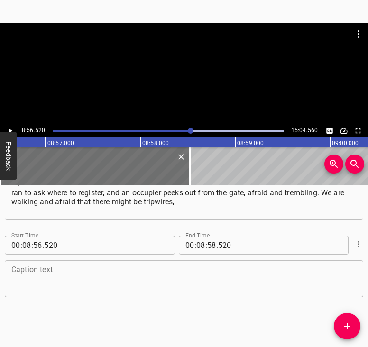
click at [40, 265] on div "Caption text" at bounding box center [184, 279] width 359 height 37
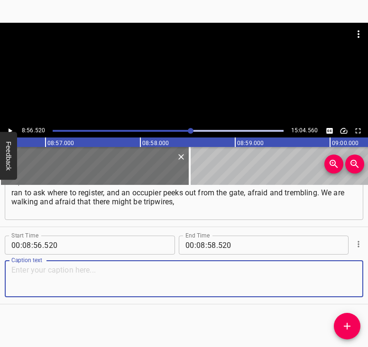
paste textarea "we walked through the forest along the bank. Then we arrived, and here is a bar…"
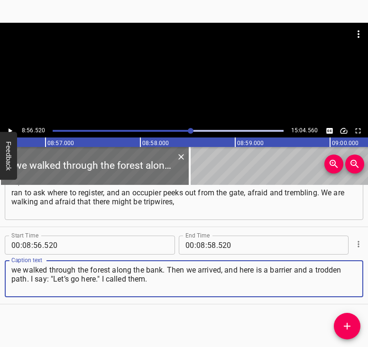
click at [12, 130] on icon "Play/Pause" at bounding box center [11, 131] width 4 height 5
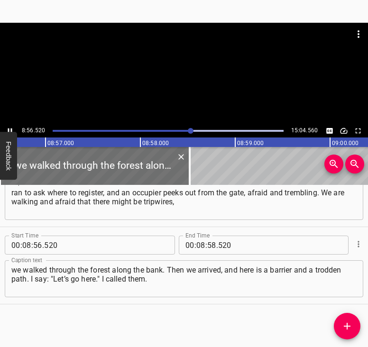
scroll to position [0, 50919]
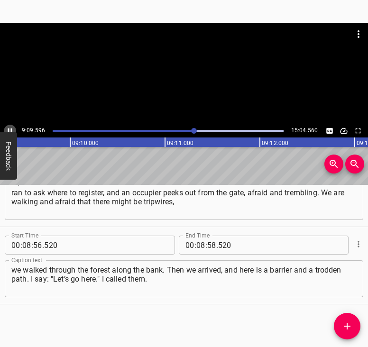
click at [10, 129] on icon "Play/Pause" at bounding box center [10, 131] width 9 height 9
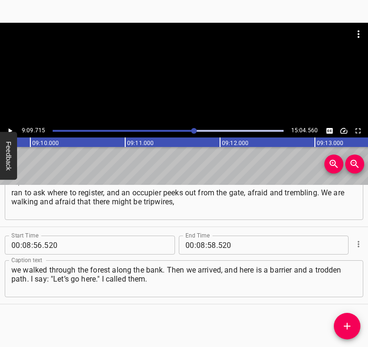
scroll to position [0, 52171]
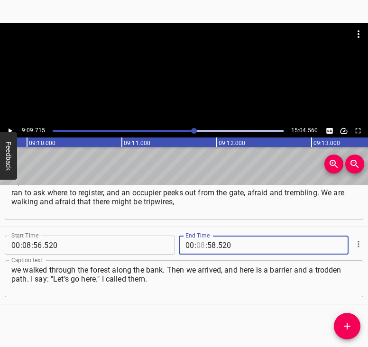
click at [198, 242] on input "number" at bounding box center [200, 245] width 9 height 19
click at [210, 242] on input "number" at bounding box center [211, 245] width 9 height 19
click at [345, 327] on icon "Add Cue" at bounding box center [347, 326] width 11 height 11
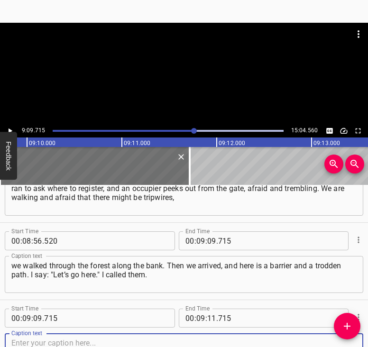
scroll to position [3053, 0]
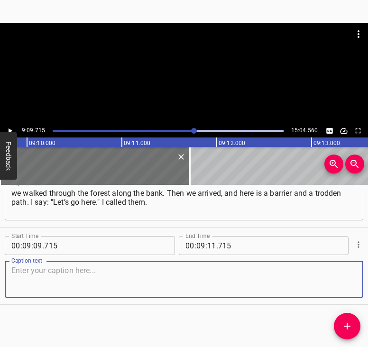
drag, startPoint x: 344, startPoint y: 279, endPoint x: 368, endPoint y: 272, distance: 25.6
click at [368, 272] on html "Caption Editor Batch Transcribe Login Sign Up Privacy Contact 9:09.715 15:04.56…" at bounding box center [184, 173] width 368 height 347
click at [336, 284] on textarea at bounding box center [183, 279] width 345 height 27
paste textarea "Something metallic was there, unclear what, looked like a toilet, and someone c…"
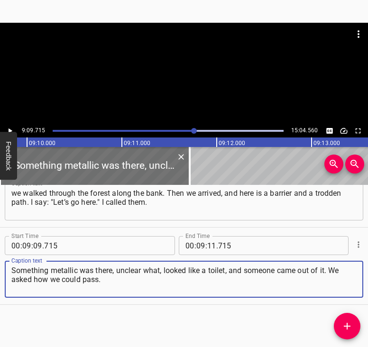
click at [11, 129] on icon "Play/Pause" at bounding box center [10, 131] width 9 height 9
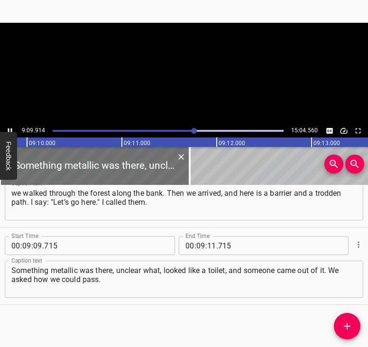
scroll to position [0, 52190]
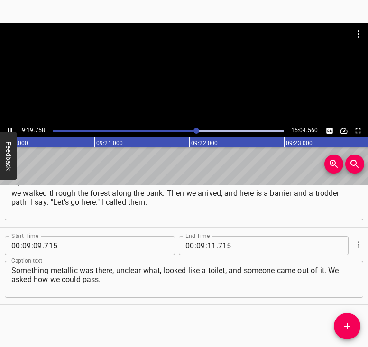
click at [11, 128] on icon "Play/Pause" at bounding box center [10, 131] width 9 height 9
click at [210, 244] on input "number" at bounding box center [211, 245] width 9 height 19
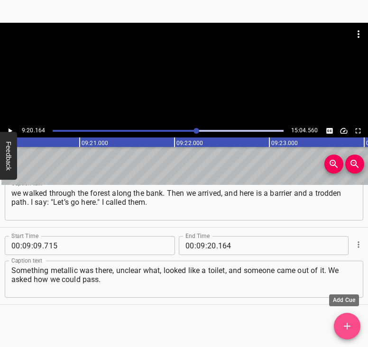
click at [353, 322] on span "Add Cue" at bounding box center [347, 326] width 27 height 11
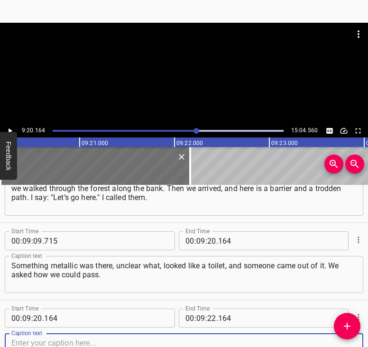
scroll to position [3130, 0]
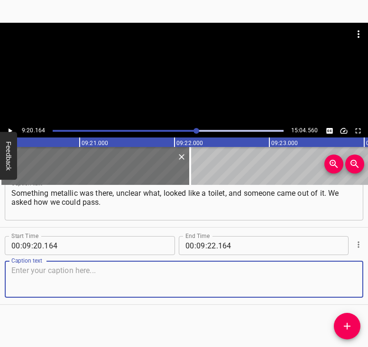
drag, startPoint x: 347, startPoint y: 280, endPoint x: 389, endPoint y: 280, distance: 41.8
click at [368, 280] on html "Caption Editor Batch Transcribe Login Sign Up Privacy Contact 9:20.164 15:04.56…" at bounding box center [184, 173] width 368 height 347
click at [30, 272] on textarea at bounding box center [183, 279] width 345 height 27
paste textarea "We were told that in 20 meters the bridge begins, there the orcs are located. W…"
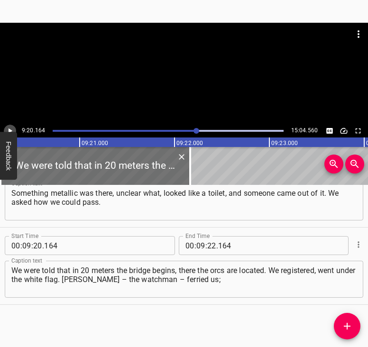
click at [9, 129] on icon "Play/Pause" at bounding box center [10, 131] width 9 height 9
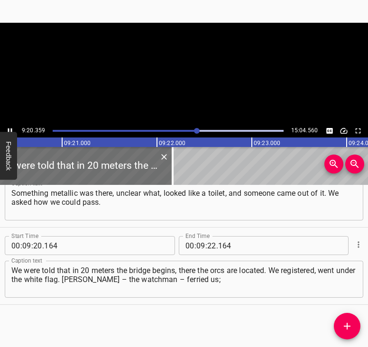
scroll to position [0, 53182]
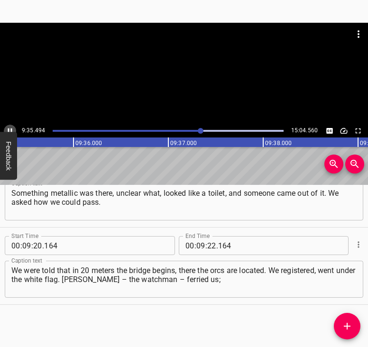
click at [9, 126] on button "Play/Pause" at bounding box center [10, 131] width 12 height 12
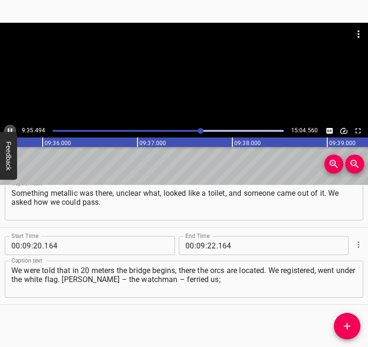
scroll to position [0, 54625]
click at [207, 242] on input "number" at bounding box center [211, 245] width 9 height 19
click at [347, 326] on icon "Add Cue" at bounding box center [347, 326] width 7 height 7
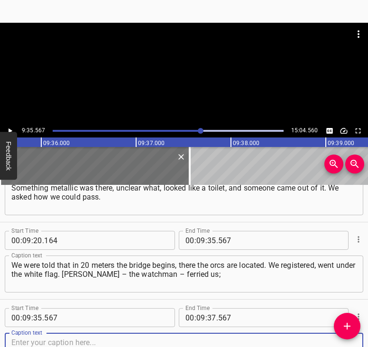
scroll to position [3208, 0]
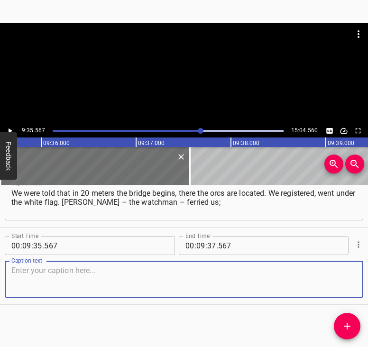
drag, startPoint x: 340, startPoint y: 282, endPoint x: 366, endPoint y: 279, distance: 26.7
click at [345, 281] on textarea at bounding box center [183, 279] width 345 height 27
click at [75, 280] on textarea at bounding box center [183, 279] width 345 height 27
paste textarea "we worked there, then returned. You return. If you did not register, then it wa…"
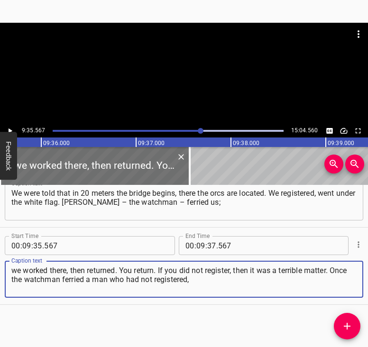
click at [11, 128] on icon "Play/Pause" at bounding box center [10, 131] width 9 height 9
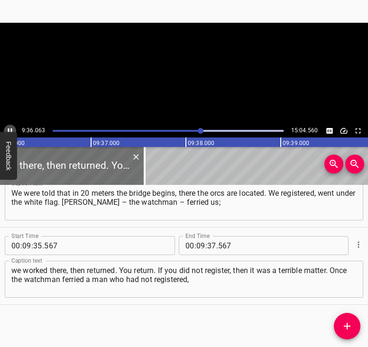
click at [11, 128] on icon "Play/Pause" at bounding box center [10, 131] width 9 height 9
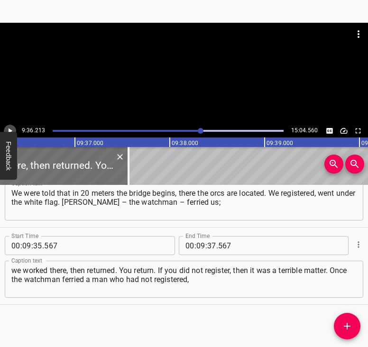
click at [11, 130] on icon "Play/Pause" at bounding box center [10, 131] width 9 height 9
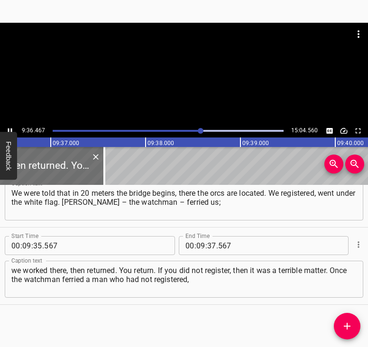
scroll to position [0, 54735]
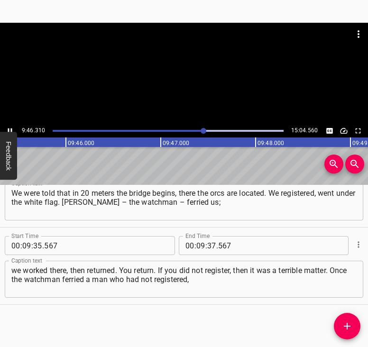
click at [9, 129] on icon "Play/Pause" at bounding box center [10, 131] width 4 height 5
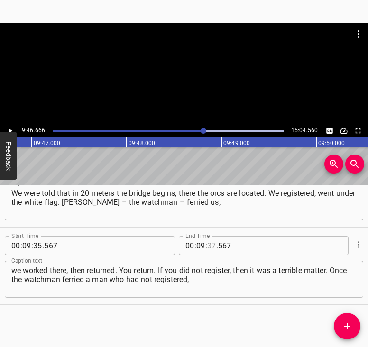
click at [209, 246] on input "number" at bounding box center [211, 245] width 9 height 19
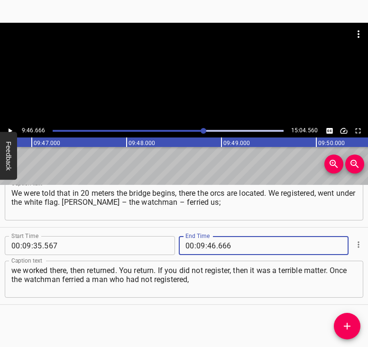
click at [347, 322] on icon "Add Cue" at bounding box center [347, 326] width 11 height 11
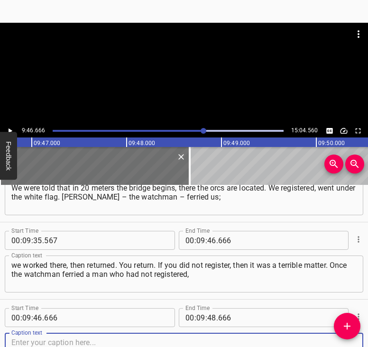
scroll to position [3286, 0]
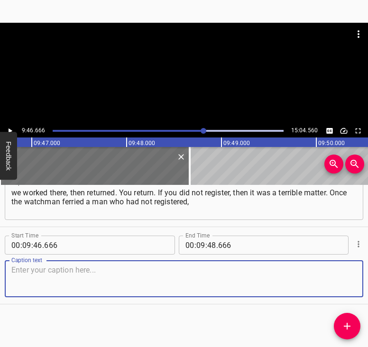
drag, startPoint x: 345, startPoint y: 281, endPoint x: 368, endPoint y: 276, distance: 23.7
click at [350, 279] on div "Caption text" at bounding box center [184, 279] width 359 height 37
click at [53, 281] on textarea at bounding box center [183, 279] width 345 height 27
paste textarea "then there was a scandal at the dachas. They went around the houses, checking. …"
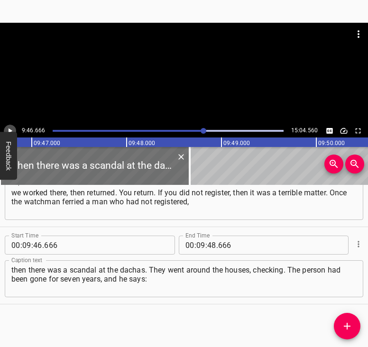
click at [8, 128] on icon "Play/Pause" at bounding box center [10, 131] width 9 height 9
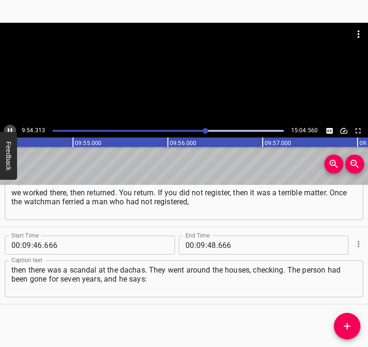
click at [10, 128] on icon "Play/Pause" at bounding box center [10, 131] width 9 height 9
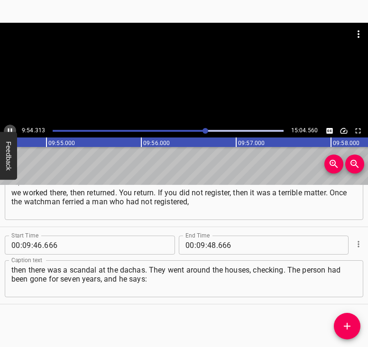
scroll to position [0, 56425]
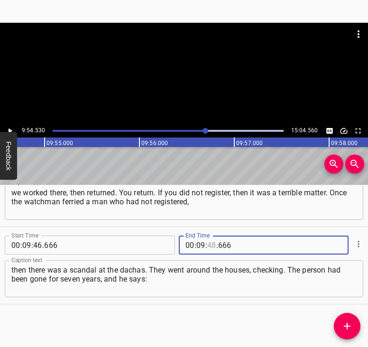
click at [212, 243] on input "number" at bounding box center [211, 245] width 9 height 19
click at [347, 322] on icon "Add Cue" at bounding box center [347, 326] width 11 height 11
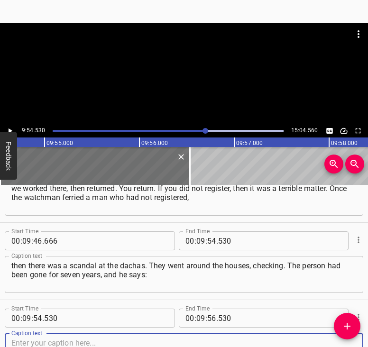
scroll to position [3363, 0]
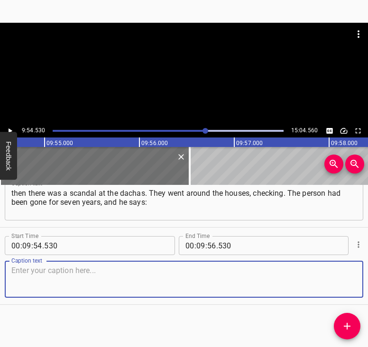
drag, startPoint x: 340, startPoint y: 276, endPoint x: 363, endPoint y: 269, distance: 24.3
click at [353, 272] on div "Caption text" at bounding box center [184, 279] width 359 height 37
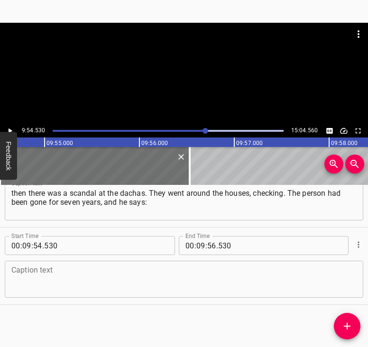
click at [35, 271] on textarea at bounding box center [183, 279] width 345 height 27
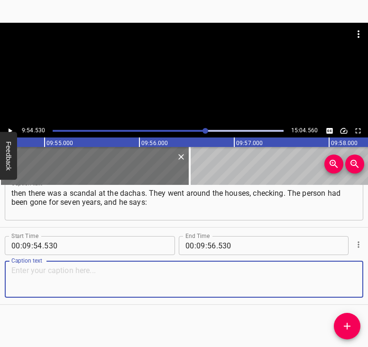
paste textarea "why does he have such a pharmacy. The accountant says that her husband’s fishin…"
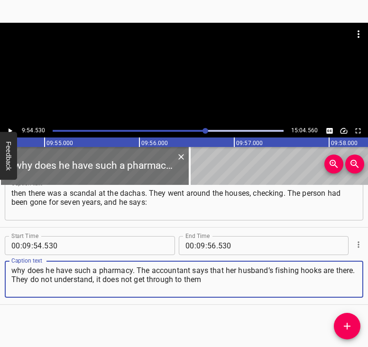
click at [6, 128] on icon "Play/Pause" at bounding box center [10, 131] width 9 height 9
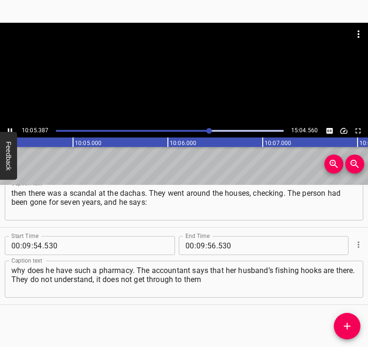
click at [10, 129] on icon "Play/Pause" at bounding box center [10, 131] width 9 height 9
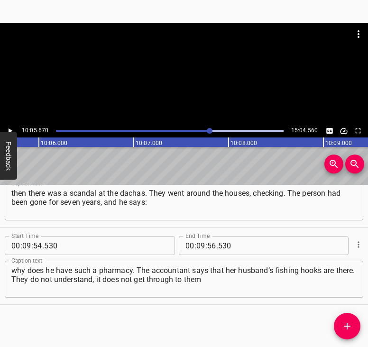
scroll to position [0, 57481]
click at [199, 244] on input "number" at bounding box center [200, 245] width 9 height 19
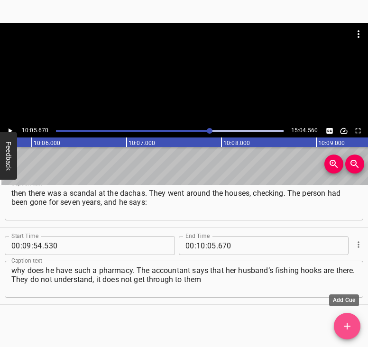
click at [348, 324] on icon "Add Cue" at bounding box center [347, 326] width 11 height 11
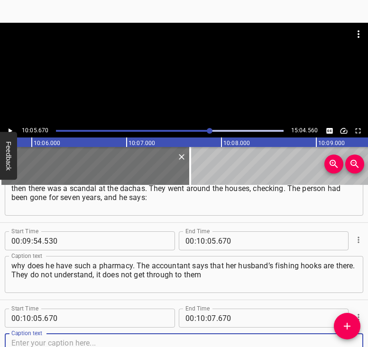
scroll to position [3440, 0]
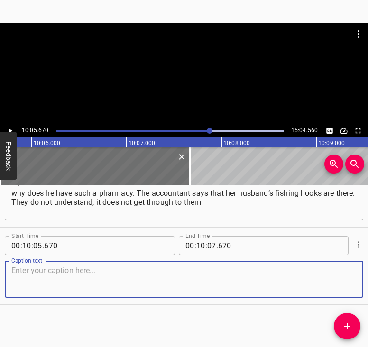
drag, startPoint x: 343, startPoint y: 281, endPoint x: 363, endPoint y: 275, distance: 20.3
click at [363, 275] on div "Start Time 00 : 00 : 05 . 507 Start Time End Time 00 : 00 : 18 . 047 End Time C…" at bounding box center [184, 266] width 368 height 162
click at [76, 267] on textarea at bounding box center [183, 279] width 345 height 27
paste textarea "– so narrow-minded. It seems it was June. Ours for the first time launched a mi…"
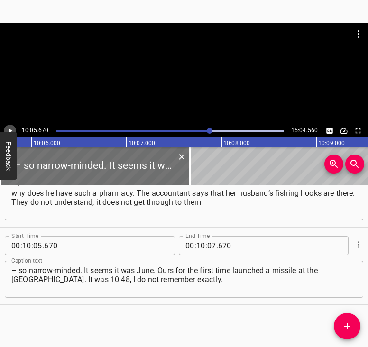
click at [13, 126] on button "Play/Pause" at bounding box center [10, 131] width 12 height 12
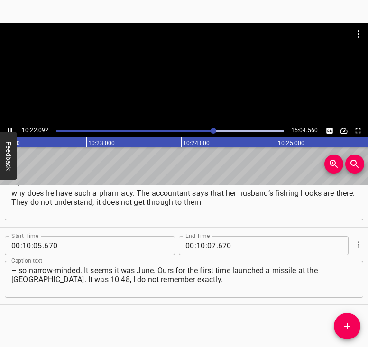
click at [9, 128] on icon "Play/Pause" at bounding box center [10, 131] width 9 height 9
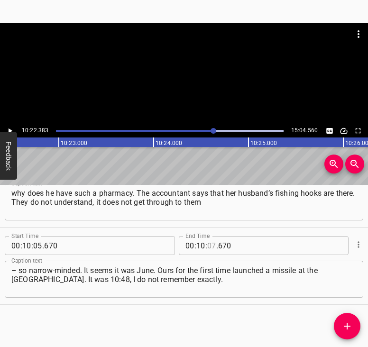
click at [210, 246] on input "number" at bounding box center [211, 245] width 9 height 19
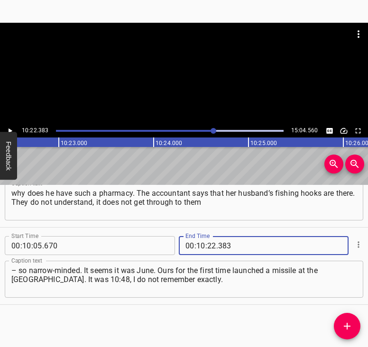
drag, startPoint x: 349, startPoint y: 323, endPoint x: 355, endPoint y: 322, distance: 5.7
click at [349, 321] on icon "Add Cue" at bounding box center [347, 326] width 11 height 11
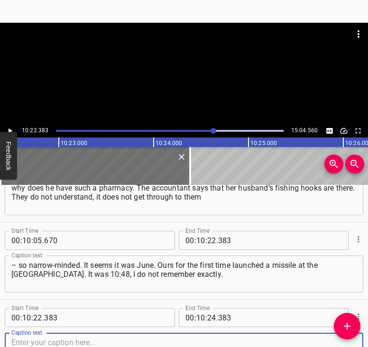
scroll to position [3517, 0]
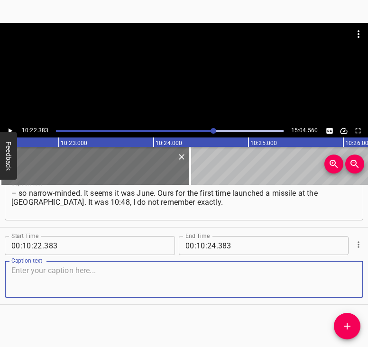
drag, startPoint x: 342, startPoint y: 286, endPoint x: 362, endPoint y: 278, distance: 21.9
click at [362, 278] on div "Start Time 00 : 00 : 05 . 507 Start Time End Time 00 : 00 : 18 . 047 End Time C…" at bounding box center [184, 266] width 368 height 162
click at [36, 269] on textarea at bounding box center [183, 279] width 345 height 27
paste textarea "I went to pick onions for salad, to prepare for lunch. I just went out, maybe w…"
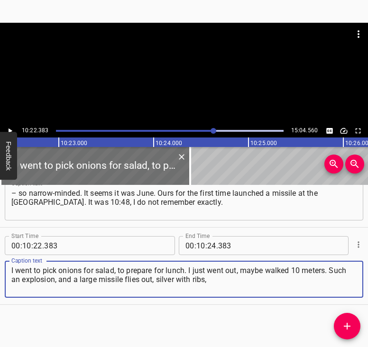
click at [8, 129] on icon "Play/Pause" at bounding box center [10, 131] width 9 height 9
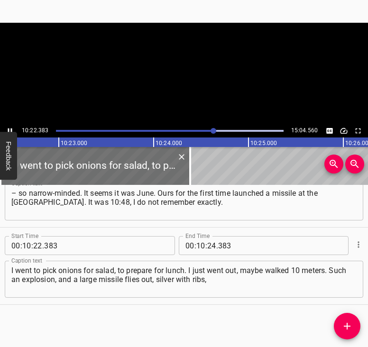
scroll to position [0, 59069]
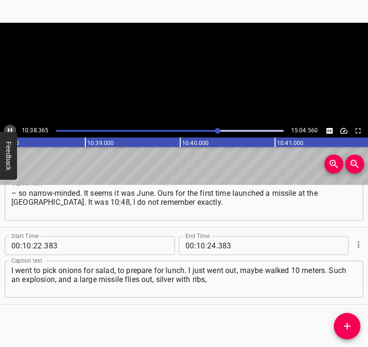
click at [7, 128] on icon "Play/Pause" at bounding box center [10, 131] width 9 height 9
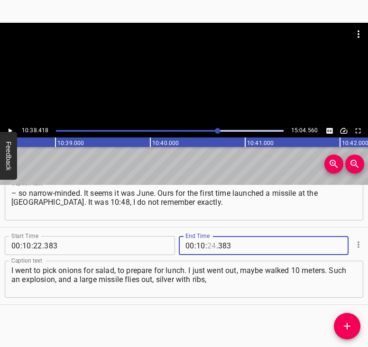
click at [211, 246] on input "number" at bounding box center [211, 245] width 9 height 19
drag, startPoint x: 347, startPoint y: 320, endPoint x: 359, endPoint y: 325, distance: 12.8
click at [347, 321] on icon "Add Cue" at bounding box center [347, 326] width 11 height 11
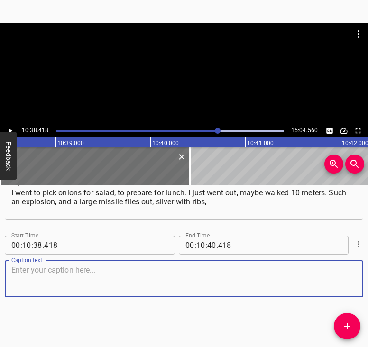
scroll to position [3564, 0]
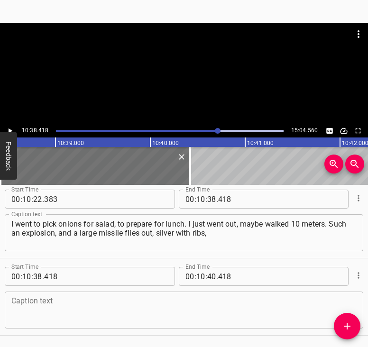
click at [345, 292] on div "Caption text" at bounding box center [184, 310] width 359 height 37
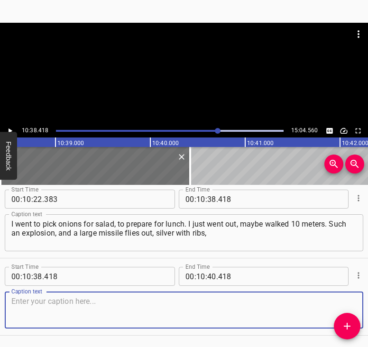
click at [19, 317] on textarea at bounding box center [183, 310] width 345 height 27
paste textarea "fiery red, fluorescent, blue, and smoke from the right bank. I could not grasp …"
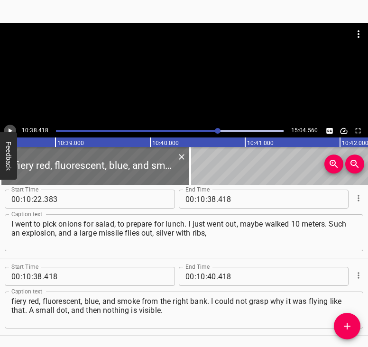
click at [11, 127] on icon "Play/Pause" at bounding box center [10, 131] width 9 height 9
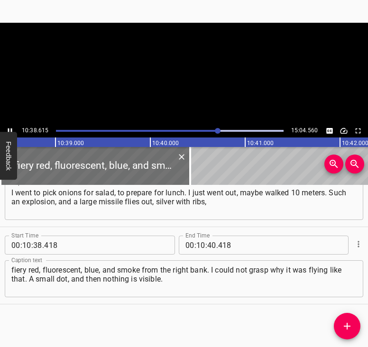
scroll to position [0, 60607]
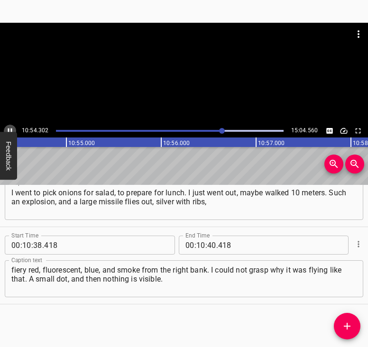
click at [9, 127] on icon "Play/Pause" at bounding box center [10, 131] width 9 height 9
click at [207, 243] on input "number" at bounding box center [211, 245] width 9 height 19
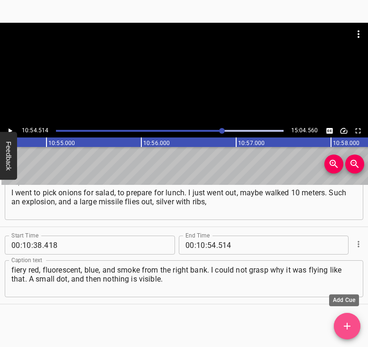
click at [348, 322] on icon "Add Cue" at bounding box center [347, 326] width 11 height 11
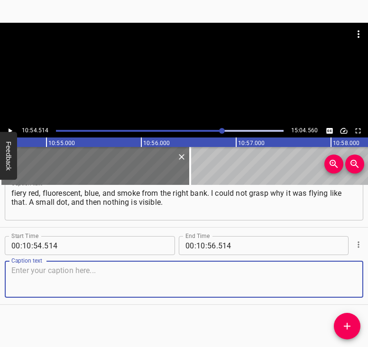
scroll to position [3640, 0]
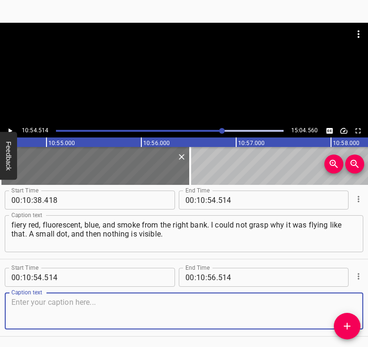
drag, startPoint x: 344, startPoint y: 301, endPoint x: 364, endPoint y: 288, distance: 24.7
click at [344, 300] on textarea at bounding box center [183, 311] width 345 height 27
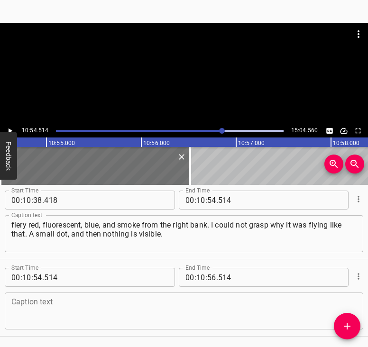
click at [30, 304] on textarea at bounding box center [183, 311] width 345 height 27
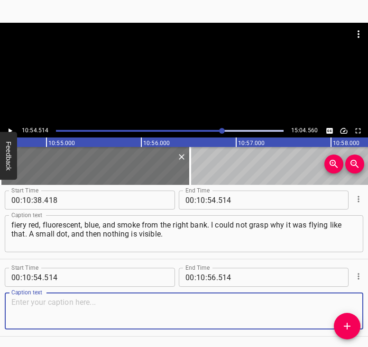
paste textarea "I did not even have time to take one and a half steps and I heard the explosion…"
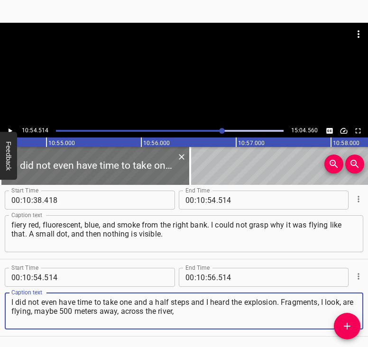
drag, startPoint x: 4, startPoint y: 130, endPoint x: 9, endPoint y: 129, distance: 6.0
click at [9, 129] on button "Play/Pause" at bounding box center [10, 131] width 12 height 12
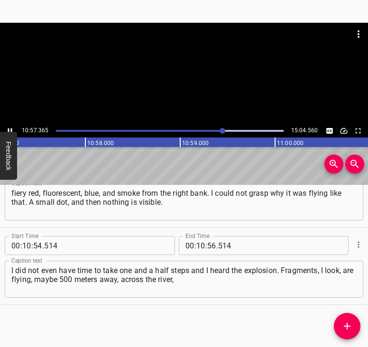
scroll to position [0, 62387]
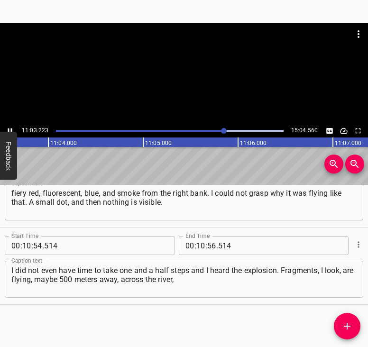
click at [9, 129] on icon "Play/Pause" at bounding box center [10, 131] width 9 height 9
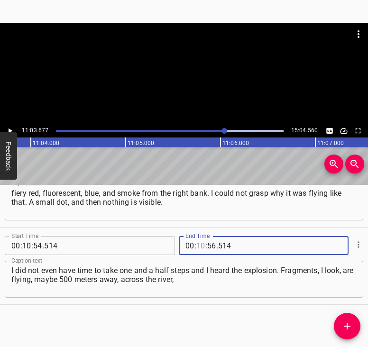
click at [201, 244] on input "number" at bounding box center [200, 245] width 9 height 19
click at [346, 325] on icon "Add Cue" at bounding box center [347, 326] width 11 height 11
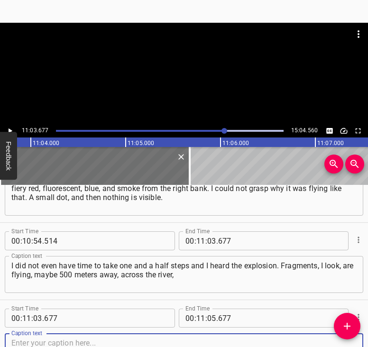
scroll to position [3749, 0]
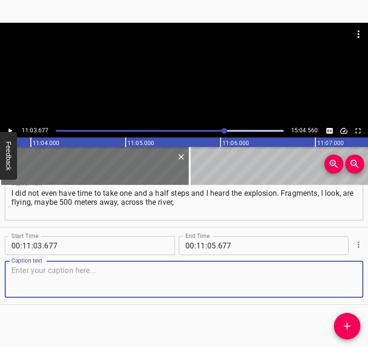
drag, startPoint x: 340, startPoint y: 284, endPoint x: 348, endPoint y: 281, distance: 8.1
click at [344, 282] on textarea at bounding box center [183, 279] width 345 height 27
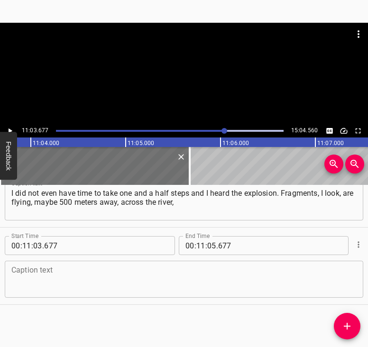
click at [32, 276] on textarea at bounding box center [183, 279] width 345 height 27
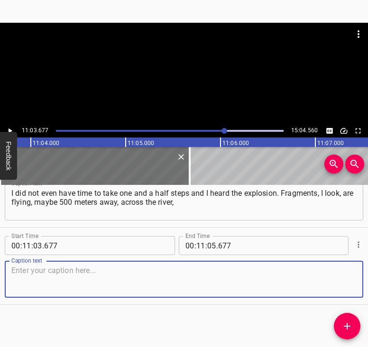
paste textarea "but I do not see anything. I walked on. My husband rushes out and calls me. I s…"
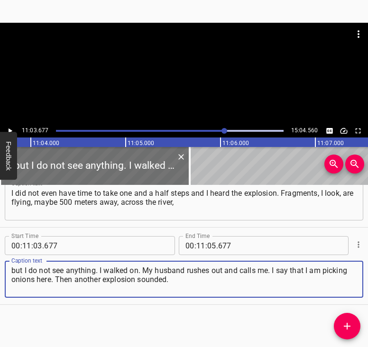
click at [13, 131] on icon "Play/Pause" at bounding box center [10, 131] width 9 height 9
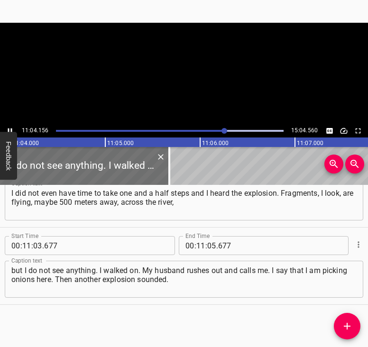
scroll to position [0, 63027]
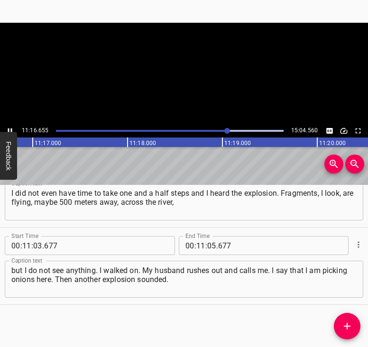
click at [12, 128] on icon "Play/Pause" at bounding box center [10, 131] width 9 height 9
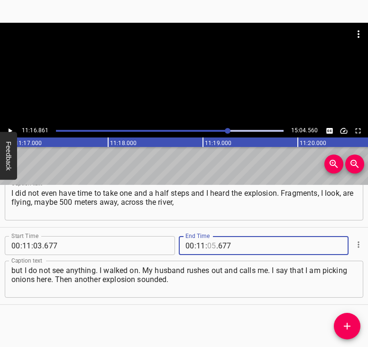
click at [207, 244] on input "number" at bounding box center [211, 245] width 9 height 19
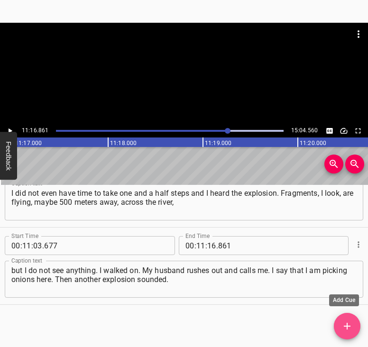
click at [346, 328] on icon "Add Cue" at bounding box center [347, 326] width 11 height 11
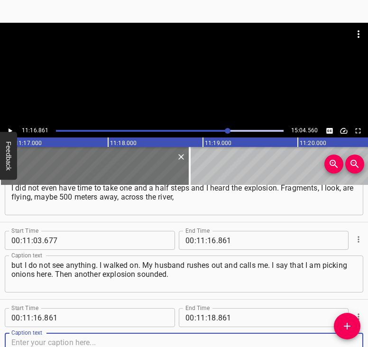
scroll to position [3827, 0]
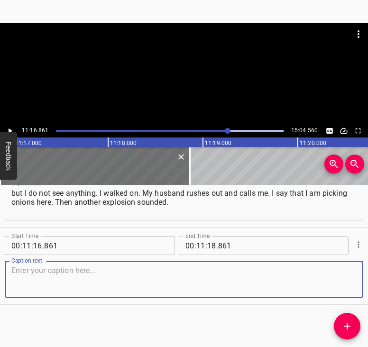
drag, startPoint x: 326, startPoint y: 273, endPoint x: 361, endPoint y: 258, distance: 38.4
click at [326, 271] on textarea at bounding box center [183, 279] width 345 height 27
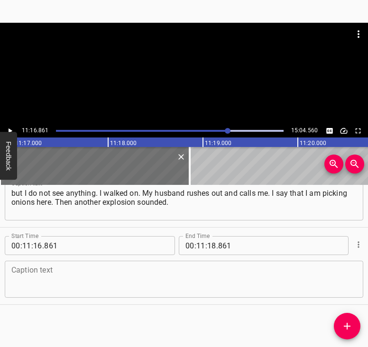
click at [93, 278] on textarea at bounding box center [183, 279] width 345 height 27
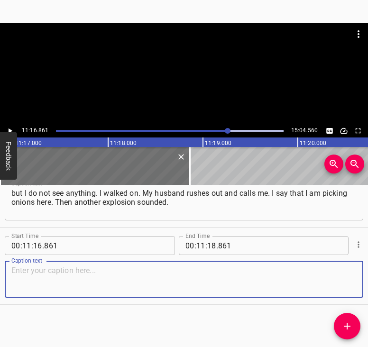
paste textarea "It turned out that they had shot down our missile. At night ours struck them ha…"
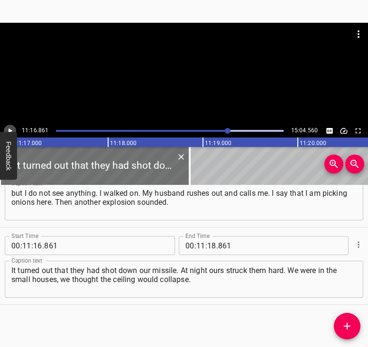
click at [9, 128] on icon "Play/Pause" at bounding box center [10, 131] width 9 height 9
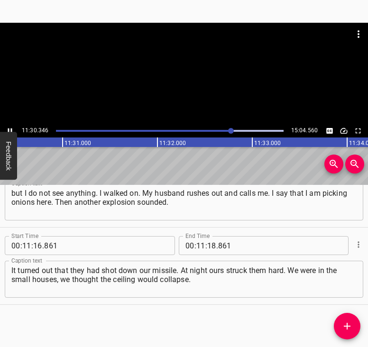
click at [10, 129] on icon "Play/Pause" at bounding box center [10, 131] width 9 height 9
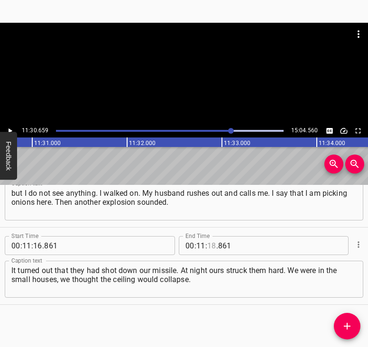
click at [208, 246] on input "number" at bounding box center [211, 245] width 9 height 19
click at [346, 324] on icon "Add Cue" at bounding box center [347, 326] width 11 height 11
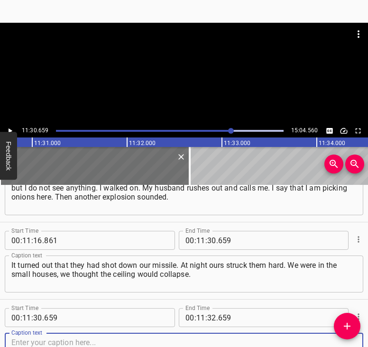
scroll to position [3904, 0]
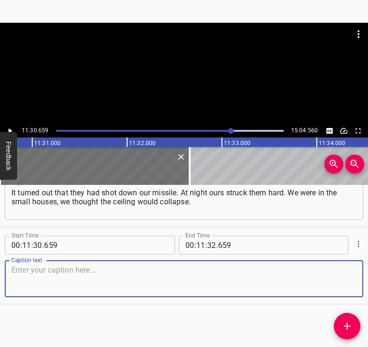
drag, startPoint x: 342, startPoint y: 284, endPoint x: 360, endPoint y: 273, distance: 20.9
click at [344, 281] on textarea at bounding box center [183, 279] width 345 height 27
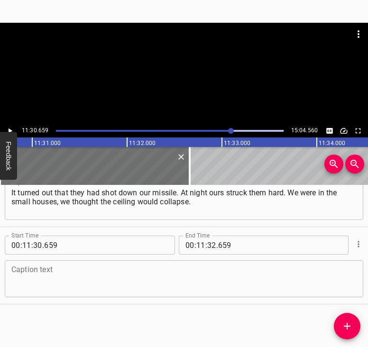
click at [98, 286] on textarea at bounding box center [183, 279] width 345 height 27
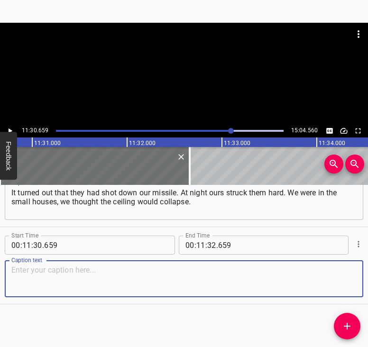
paste textarea "Still, they hit, partially disabled it. The occupiers were driving 60 wagons lo…"
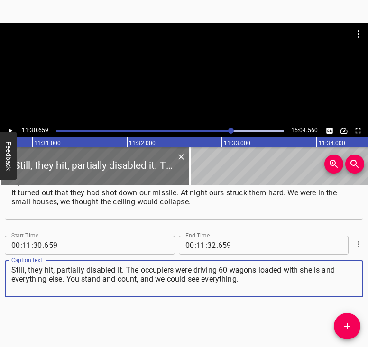
click at [12, 130] on icon "Play/Pause" at bounding box center [10, 131] width 9 height 9
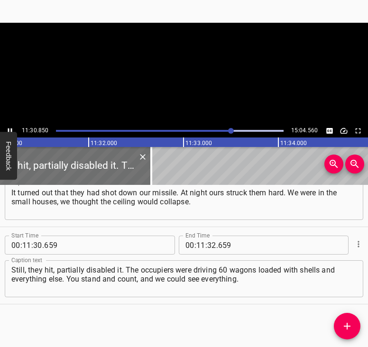
scroll to position [0, 65591]
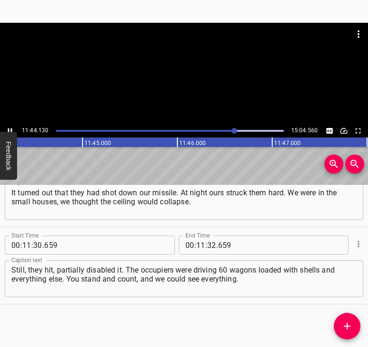
click at [9, 129] on icon "Play/Pause" at bounding box center [10, 131] width 9 height 9
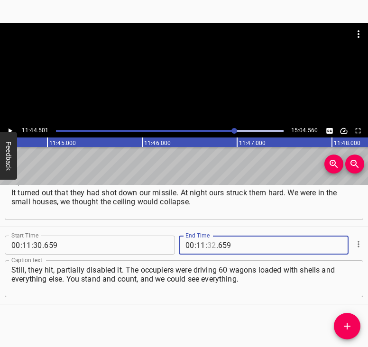
click at [210, 244] on input "number" at bounding box center [211, 245] width 9 height 19
click at [347, 326] on icon "Add Cue" at bounding box center [347, 326] width 7 height 7
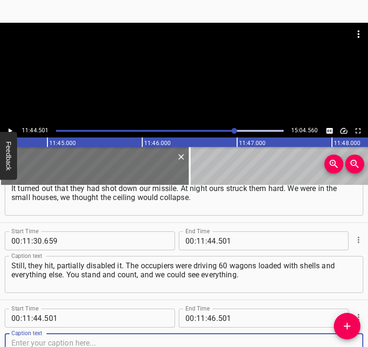
scroll to position [3981, 0]
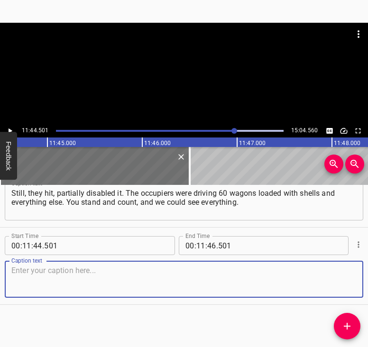
click at [342, 280] on textarea at bounding box center [183, 279] width 345 height 27
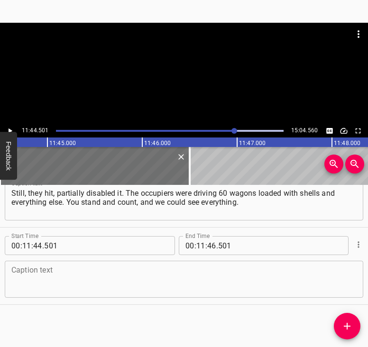
click at [75, 288] on textarea at bounding box center [183, 279] width 345 height 27
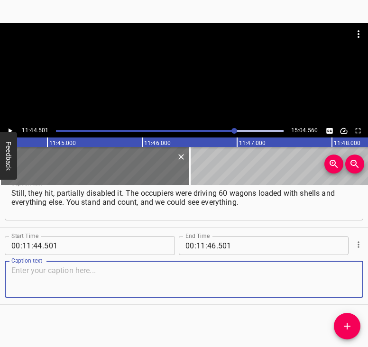
paste
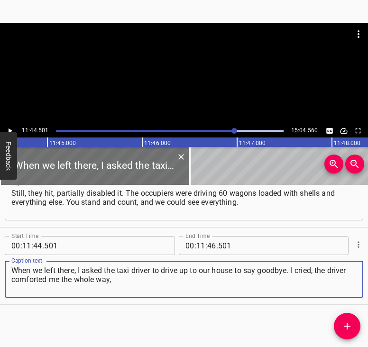
click at [12, 131] on icon "Play/Pause" at bounding box center [10, 131] width 9 height 9
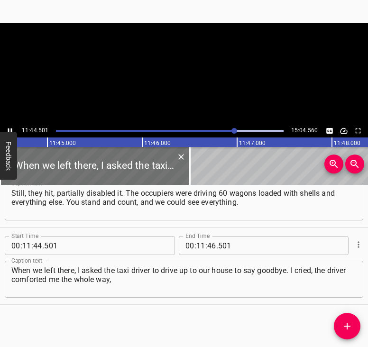
scroll to position [0, 66884]
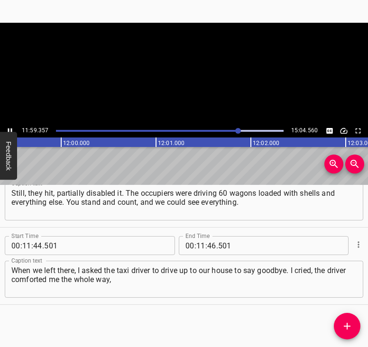
click at [10, 127] on icon "Play/Pause" at bounding box center [10, 131] width 9 height 9
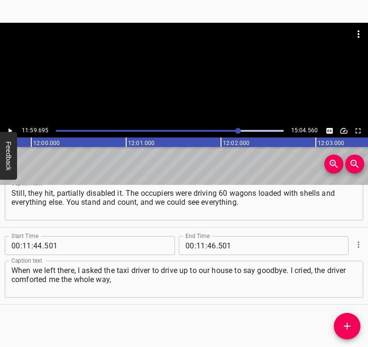
scroll to position [0, 68303]
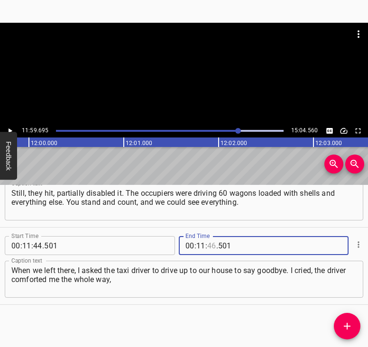
click at [209, 246] on input "number" at bounding box center [211, 245] width 9 height 19
click at [350, 324] on icon "Add Cue" at bounding box center [347, 326] width 11 height 11
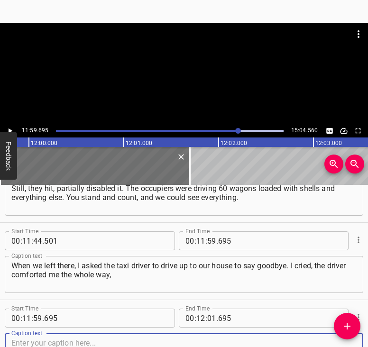
scroll to position [4059, 0]
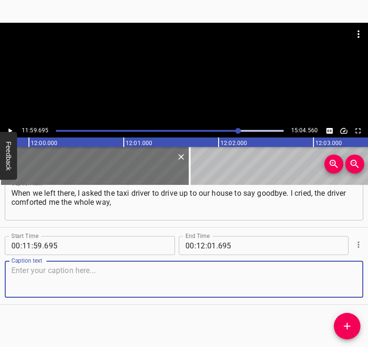
drag, startPoint x: 341, startPoint y: 280, endPoint x: 353, endPoint y: 275, distance: 13.4
click at [345, 277] on textarea at bounding box center [183, 279] width 345 height 27
click at [35, 282] on textarea at bounding box center [183, 279] width 345 height 27
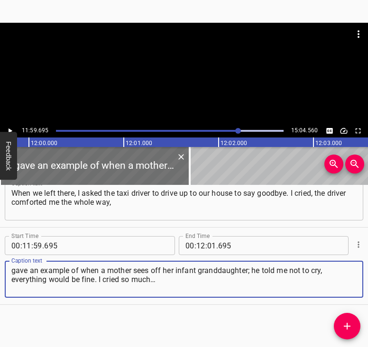
click at [11, 127] on icon "Play/Pause" at bounding box center [10, 131] width 9 height 9
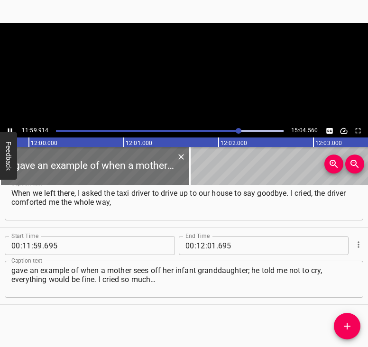
scroll to position [0, 68324]
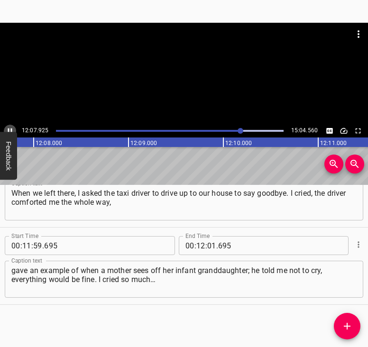
click at [10, 127] on icon "Play/Pause" at bounding box center [10, 131] width 9 height 9
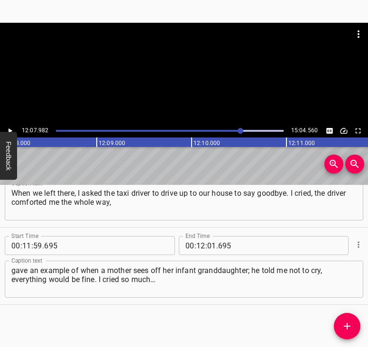
scroll to position [0, 69090]
click at [207, 244] on input "number" at bounding box center [211, 245] width 9 height 19
click at [349, 324] on icon "Add Cue" at bounding box center [347, 326] width 11 height 11
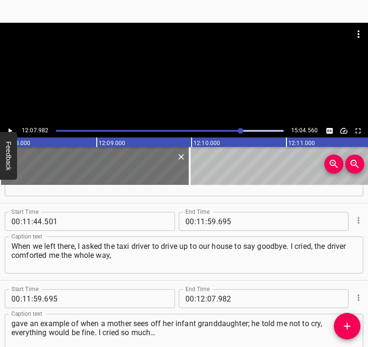
scroll to position [4136, 0]
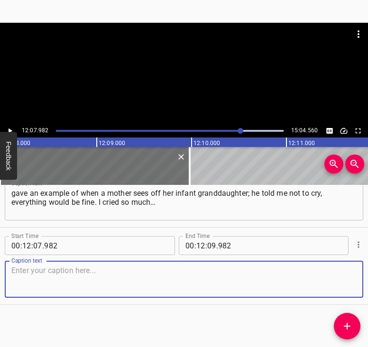
click at [334, 281] on textarea at bounding box center [183, 279] width 345 height 27
click at [37, 272] on textarea at bounding box center [183, 279] width 345 height 27
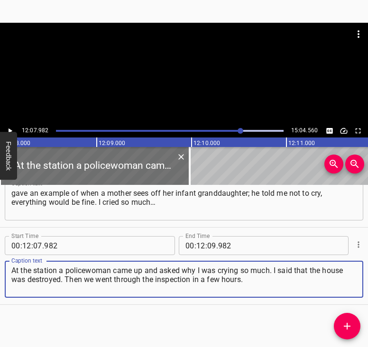
click at [8, 130] on icon "Play/Pause" at bounding box center [10, 131] width 9 height 9
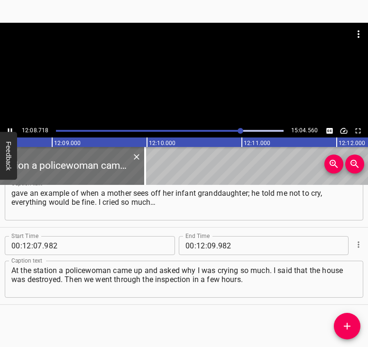
scroll to position [0, 69150]
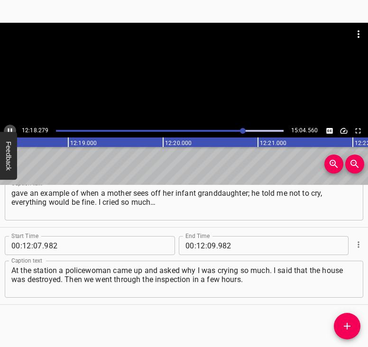
click at [11, 128] on icon "Play/Pause" at bounding box center [10, 131] width 9 height 9
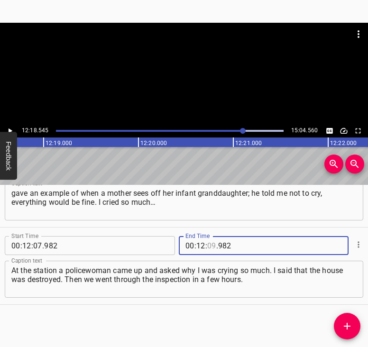
click at [211, 241] on input "number" at bounding box center [211, 245] width 9 height 19
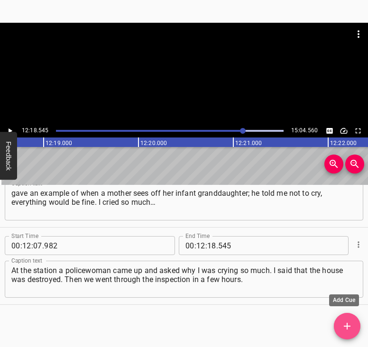
drag, startPoint x: 348, startPoint y: 320, endPoint x: 362, endPoint y: 340, distance: 24.1
click at [348, 320] on button "Add Cue" at bounding box center [347, 326] width 27 height 27
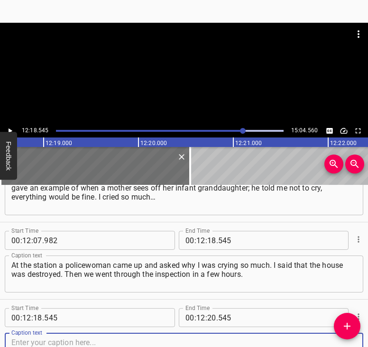
scroll to position [4214, 0]
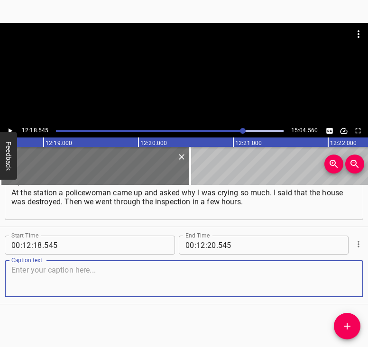
drag, startPoint x: 342, startPoint y: 290, endPoint x: 345, endPoint y: 286, distance: 5.4
click at [345, 286] on textarea at bounding box center [183, 279] width 345 height 27
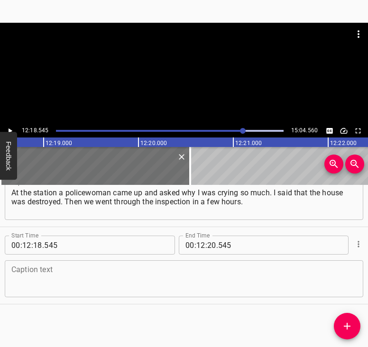
click at [38, 272] on textarea at bounding box center [183, 279] width 345 height 27
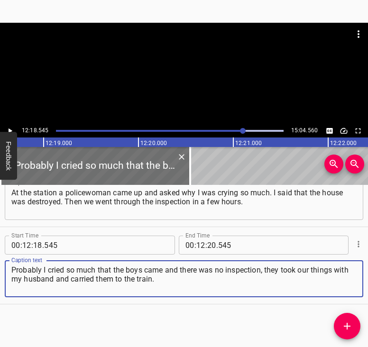
click at [13, 127] on button "Play/Pause" at bounding box center [10, 131] width 12 height 12
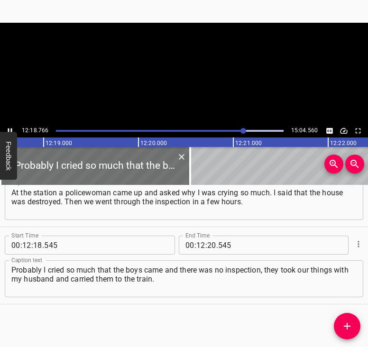
scroll to position [0, 70113]
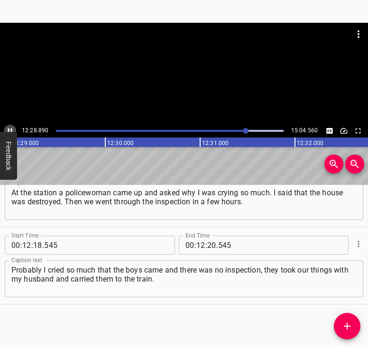
click at [11, 128] on icon "Play/Pause" at bounding box center [10, 131] width 9 height 9
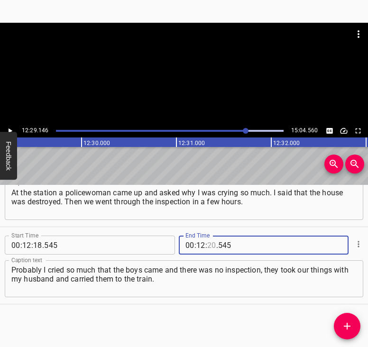
click at [208, 247] on input "number" at bounding box center [211, 245] width 9 height 19
click at [353, 326] on icon "Add Cue" at bounding box center [347, 326] width 11 height 11
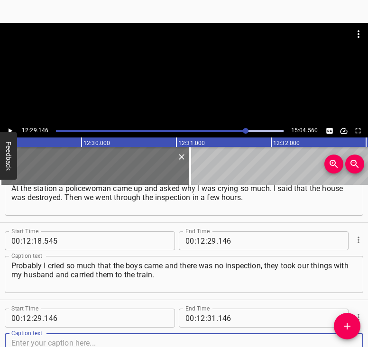
scroll to position [4291, 0]
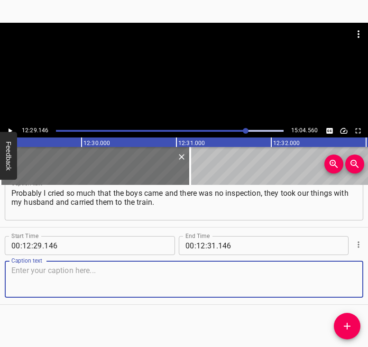
click at [343, 283] on textarea at bounding box center [183, 279] width 345 height 27
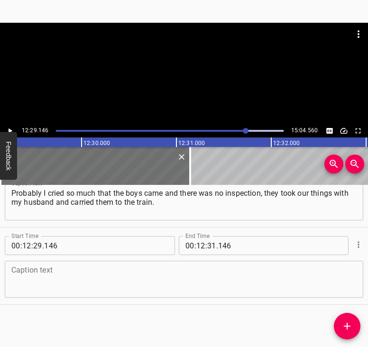
click at [23, 280] on textarea at bounding box center [183, 279] width 345 height 27
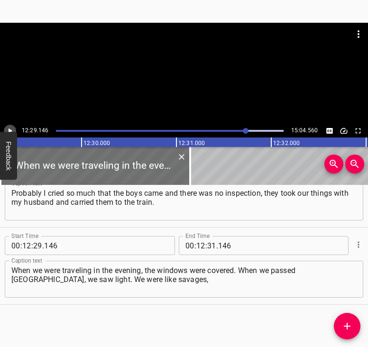
click at [13, 129] on icon "Play/Pause" at bounding box center [10, 131] width 9 height 9
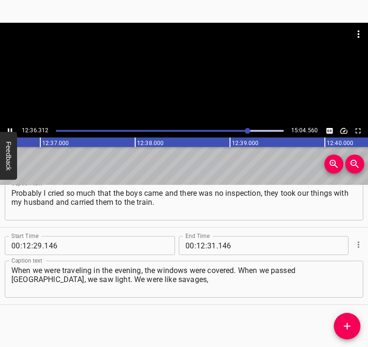
click at [10, 127] on icon "Play/Pause" at bounding box center [10, 131] width 9 height 9
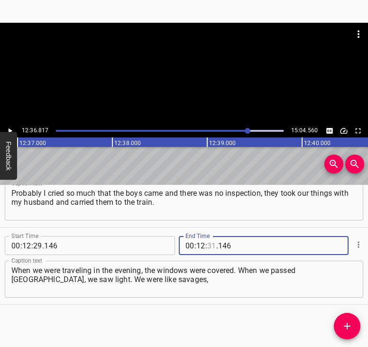
click at [208, 242] on input "number" at bounding box center [211, 245] width 9 height 19
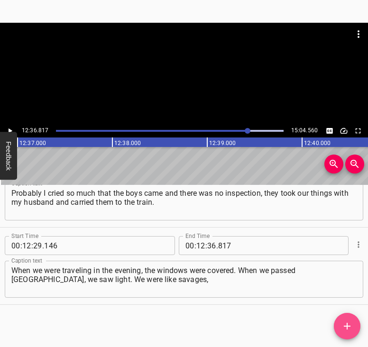
click at [350, 326] on icon "Add Cue" at bounding box center [347, 326] width 7 height 7
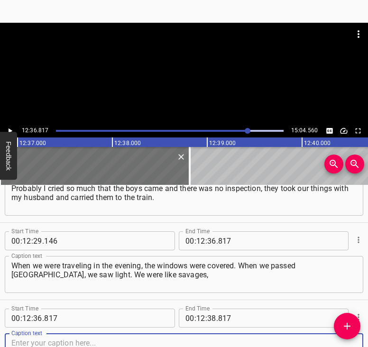
scroll to position [4368, 0]
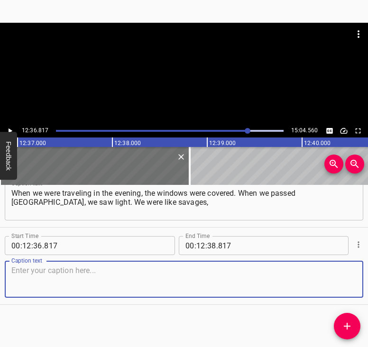
drag, startPoint x: 347, startPoint y: 281, endPoint x: 364, endPoint y: 276, distance: 17.6
click at [355, 278] on div "Caption text" at bounding box center [184, 279] width 359 height 37
click at [125, 273] on textarea at bounding box center [183, 279] width 345 height 27
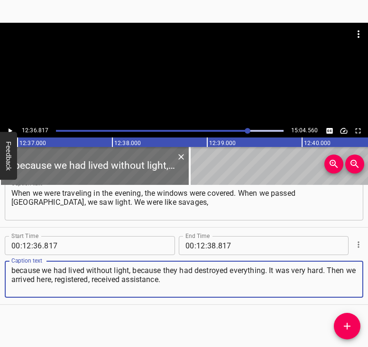
click at [13, 130] on icon "Play/Pause" at bounding box center [10, 131] width 9 height 9
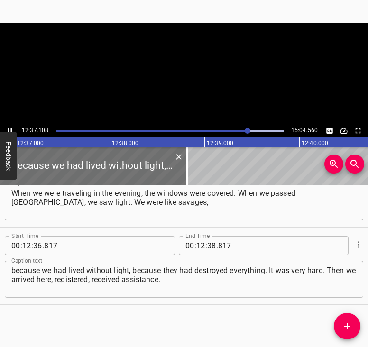
scroll to position [0, 71854]
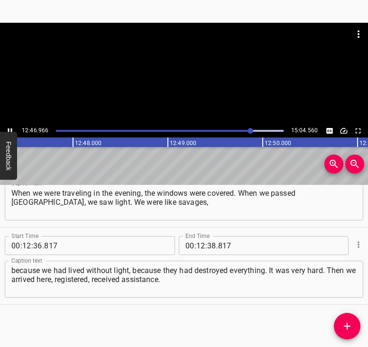
click at [9, 128] on icon "Play/Pause" at bounding box center [10, 131] width 9 height 9
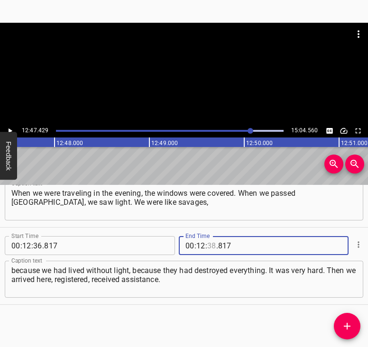
click at [212, 245] on input "number" at bounding box center [211, 245] width 9 height 19
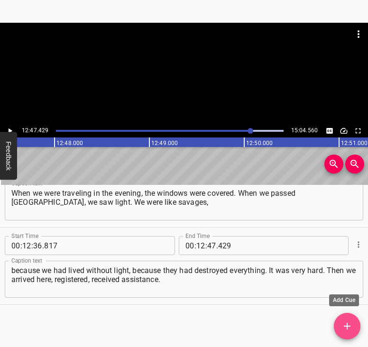
click at [349, 324] on icon "Add Cue" at bounding box center [347, 326] width 11 height 11
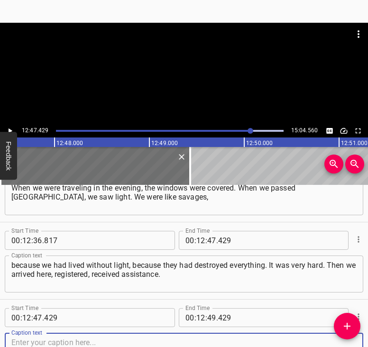
scroll to position [4445, 0]
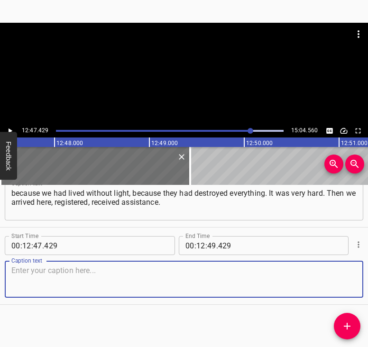
drag, startPoint x: 344, startPoint y: 280, endPoint x: 368, endPoint y: 272, distance: 25.5
click at [349, 278] on div "Caption text" at bounding box center [184, 279] width 359 height 37
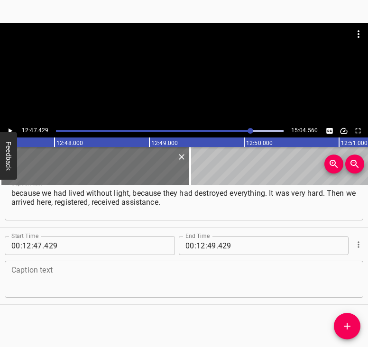
click at [125, 282] on textarea at bounding box center [183, 279] width 345 height 27
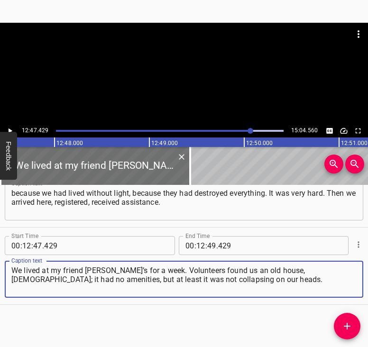
click at [11, 126] on button "Play/Pause" at bounding box center [10, 131] width 12 height 12
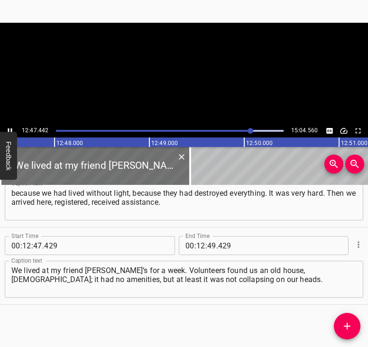
scroll to position [0, 72835]
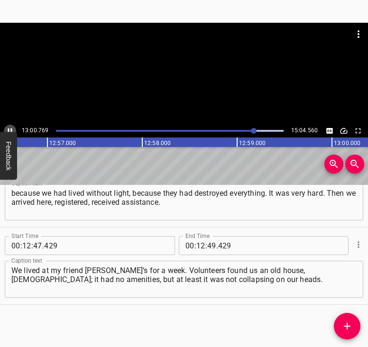
click at [10, 128] on icon "Play/Pause" at bounding box center [10, 131] width 9 height 9
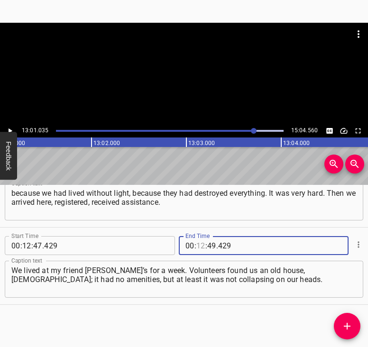
click at [201, 244] on input "number" at bounding box center [200, 245] width 9 height 19
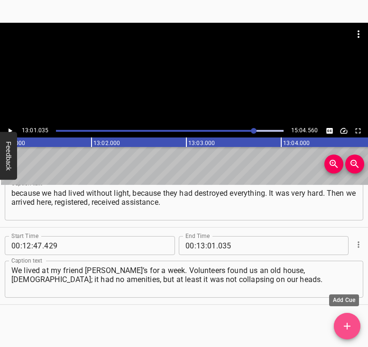
click at [344, 324] on icon "Add Cue" at bounding box center [347, 326] width 11 height 11
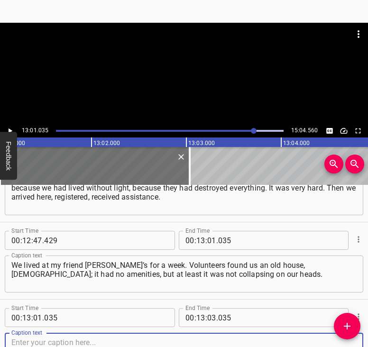
scroll to position [4523, 0]
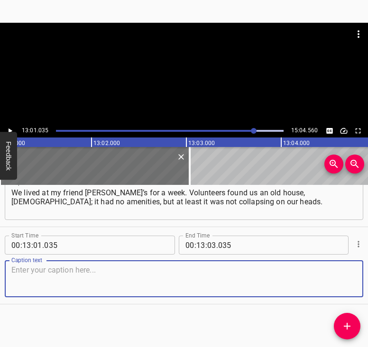
drag, startPoint x: 348, startPoint y: 283, endPoint x: 364, endPoint y: 272, distance: 19.5
click at [364, 272] on div "Start Time 00 : 00 : 05 . 507 Start Time End Time 00 : 00 : 18 . 047 End Time C…" at bounding box center [184, 266] width 368 height 162
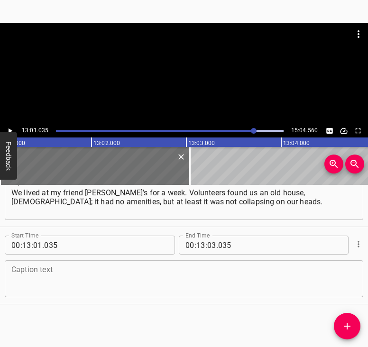
click at [88, 275] on textarea at bounding box center [183, 279] width 345 height 27
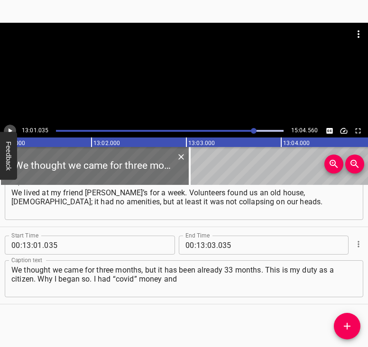
click at [9, 129] on icon "Play/Pause" at bounding box center [10, 131] width 9 height 9
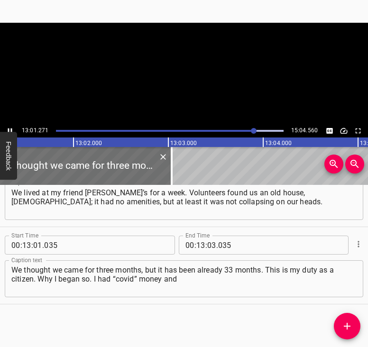
scroll to position [0, 74147]
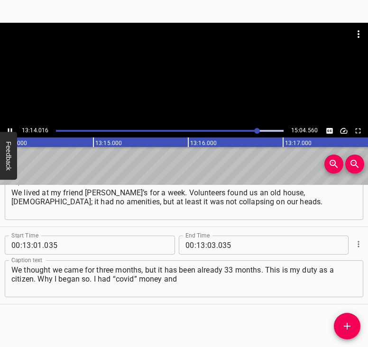
click at [8, 127] on icon "Play/Pause" at bounding box center [10, 131] width 9 height 9
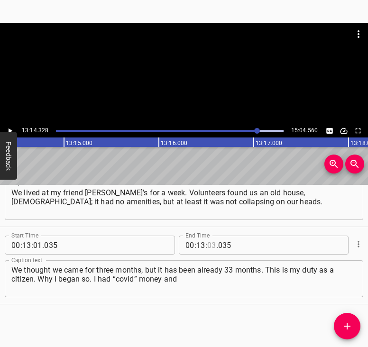
click at [208, 242] on input "number" at bounding box center [211, 245] width 9 height 19
click at [350, 326] on icon "Add Cue" at bounding box center [347, 326] width 7 height 7
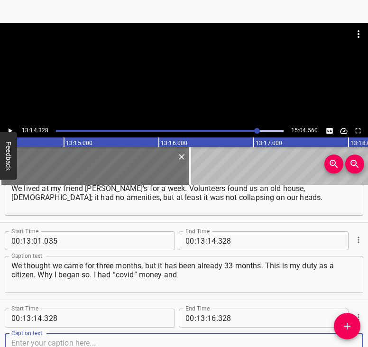
scroll to position [4600, 0]
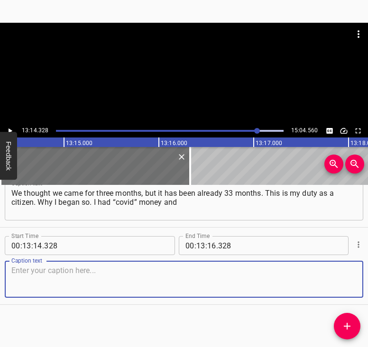
drag, startPoint x: 338, startPoint y: 284, endPoint x: 368, endPoint y: 271, distance: 32.3
click at [357, 275] on div "Start Time 00 : 13 : 14 . 328 Start Time End Time 00 : 13 : 16 . 328 End Time C…" at bounding box center [184, 266] width 368 height 77
click at [31, 282] on textarea at bounding box center [183, 279] width 345 height 27
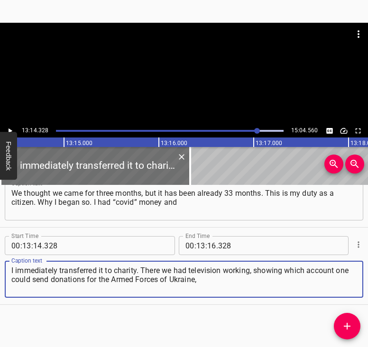
click at [13, 127] on icon "Play/Pause" at bounding box center [10, 131] width 9 height 9
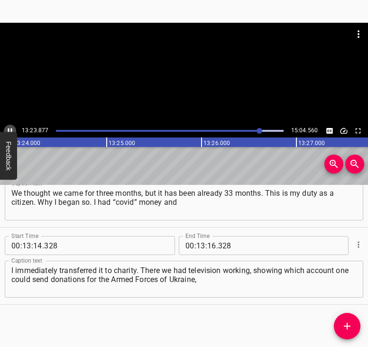
click at [8, 129] on icon "Play/Pause" at bounding box center [10, 131] width 4 height 5
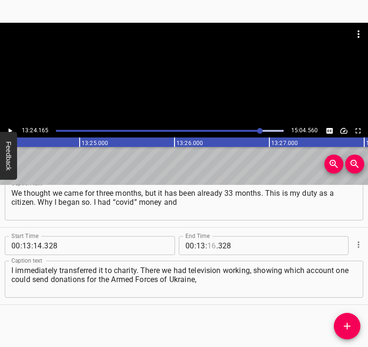
click at [207, 241] on input "number" at bounding box center [211, 245] width 9 height 19
click at [356, 321] on span "Add Cue" at bounding box center [347, 326] width 27 height 11
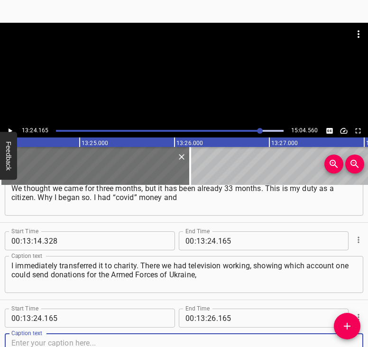
scroll to position [4677, 0]
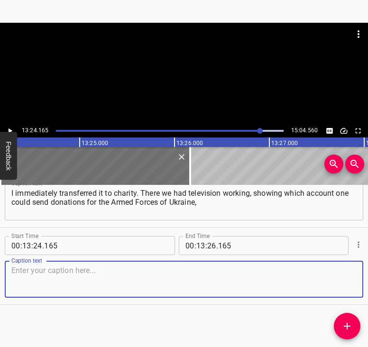
drag, startPoint x: 345, startPoint y: 281, endPoint x: 363, endPoint y: 270, distance: 21.3
click at [363, 270] on div "Start Time 00 : 00 : 05 . 507 Start Time End Time 00 : 00 : 18 . 047 End Time C…" at bounding box center [184, 266] width 368 height 162
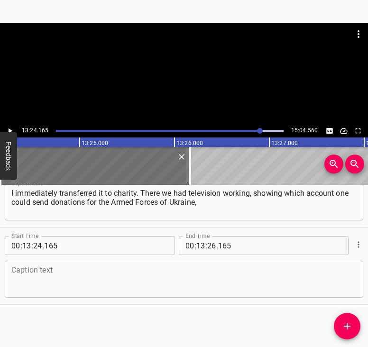
click at [51, 269] on textarea at bounding box center [183, 279] width 345 height 27
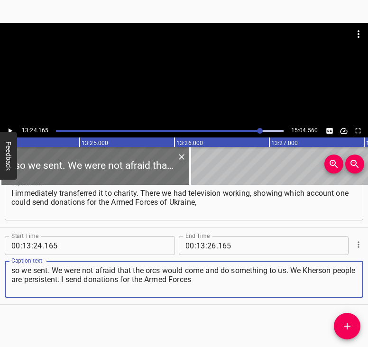
click at [11, 126] on button "Play/Pause" at bounding box center [10, 131] width 12 height 12
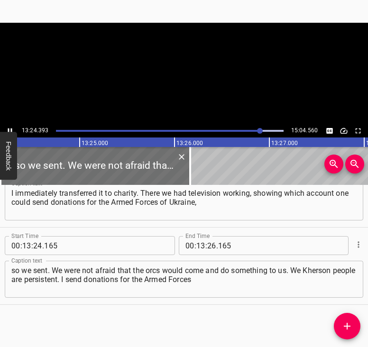
scroll to position [0, 76342]
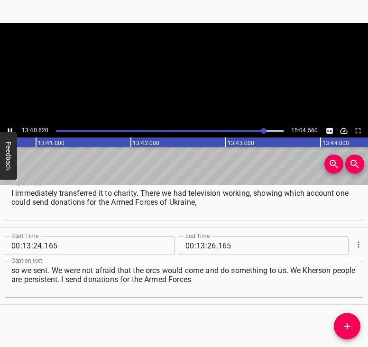
click at [9, 129] on icon "Play/Pause" at bounding box center [10, 131] width 4 height 5
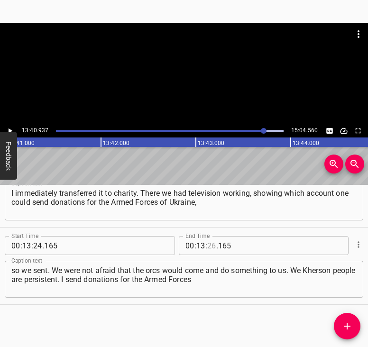
click at [211, 244] on input "number" at bounding box center [211, 245] width 9 height 19
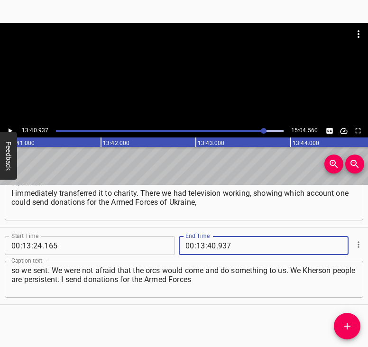
click at [347, 325] on icon "Add Cue" at bounding box center [347, 326] width 7 height 7
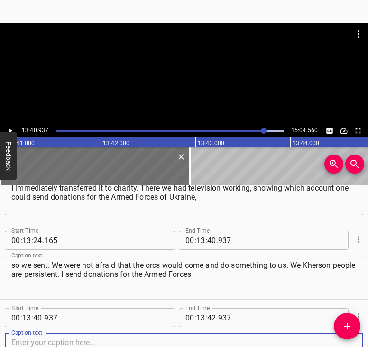
scroll to position [4755, 0]
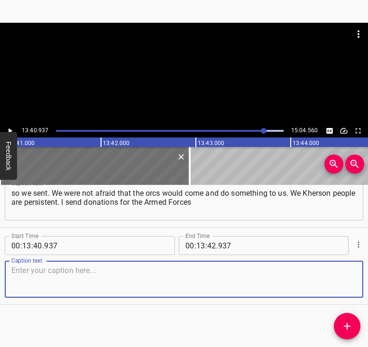
drag, startPoint x: 343, startPoint y: 283, endPoint x: 362, endPoint y: 280, distance: 19.7
click at [355, 280] on div "Caption text" at bounding box center [184, 279] width 359 height 37
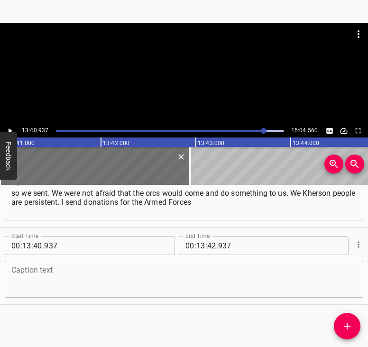
click at [70, 282] on textarea at bounding box center [183, 279] width 345 height 27
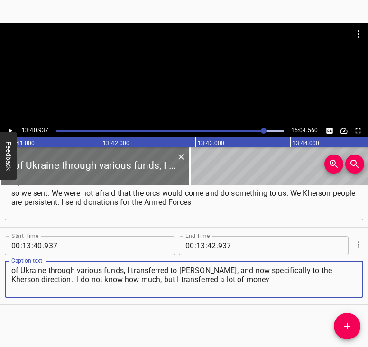
click at [14, 125] on div "13:40.937 15:04.560" at bounding box center [184, 130] width 368 height 13
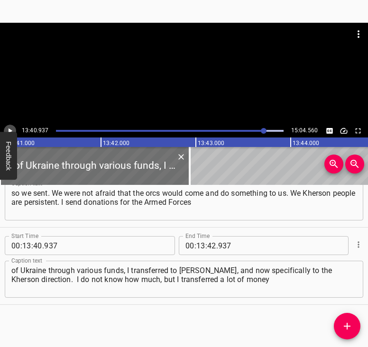
click at [13, 128] on icon "Play/Pause" at bounding box center [10, 131] width 9 height 9
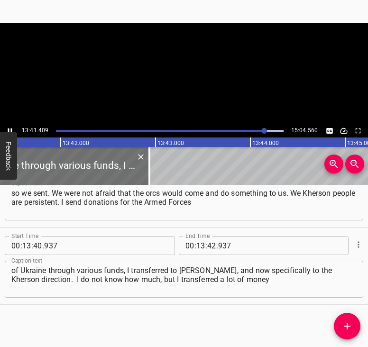
scroll to position [0, 77956]
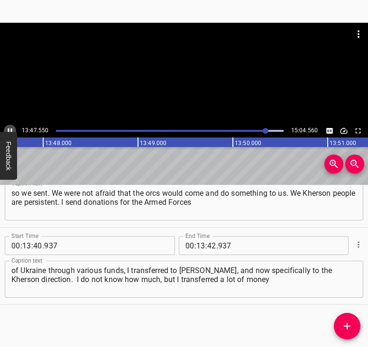
click at [7, 130] on icon "Play/Pause" at bounding box center [10, 131] width 9 height 9
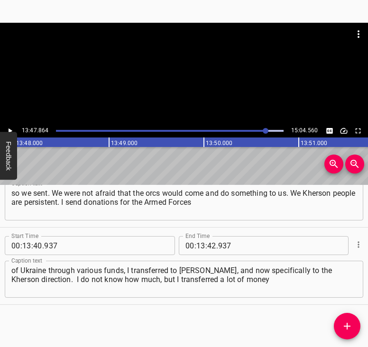
scroll to position [0, 78569]
click at [10, 130] on icon "Play/Pause" at bounding box center [11, 131] width 4 height 5
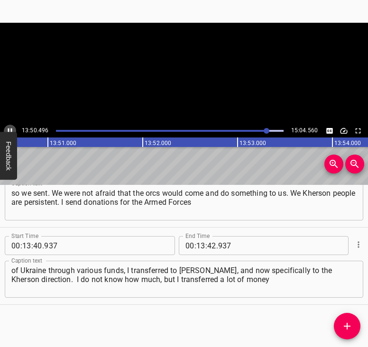
click at [9, 130] on icon "Play/Pause" at bounding box center [10, 131] width 9 height 9
click at [264, 130] on div at bounding box center [267, 131] width 6 height 6
click at [11, 130] on icon "Play/Pause" at bounding box center [11, 131] width 4 height 5
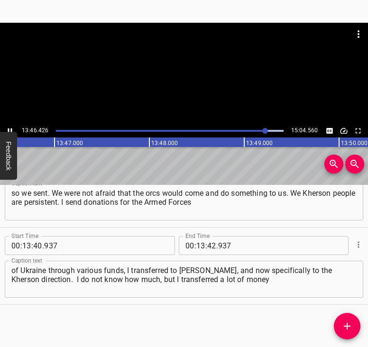
scroll to position [0, 78458]
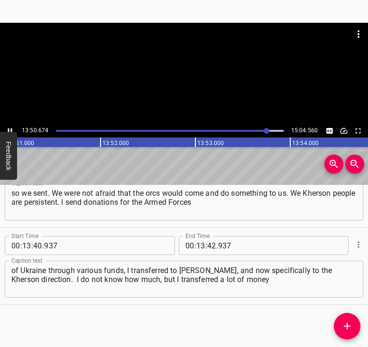
click at [10, 128] on icon "Play/Pause" at bounding box center [10, 131] width 9 height 9
click at [208, 246] on input "number" at bounding box center [211, 245] width 9 height 19
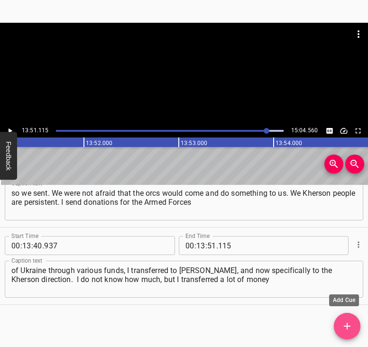
click at [343, 324] on span "Add Cue" at bounding box center [347, 326] width 27 height 11
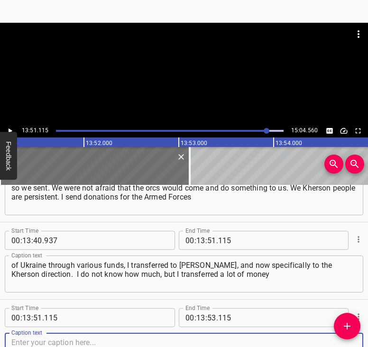
scroll to position [4833, 0]
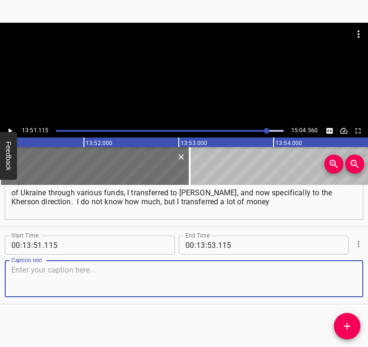
drag, startPoint x: 343, startPoint y: 288, endPoint x: 366, endPoint y: 285, distance: 23.8
click at [354, 285] on div "Caption text" at bounding box center [184, 279] width 359 height 37
click at [102, 277] on textarea at bounding box center [183, 279] width 345 height 27
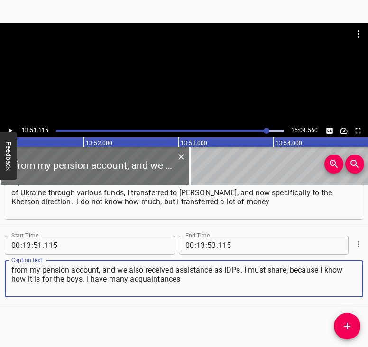
click at [11, 128] on icon "Play/Pause" at bounding box center [10, 131] width 9 height 9
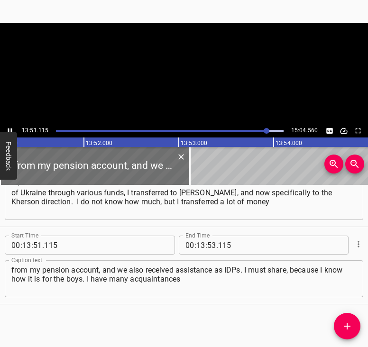
scroll to position [0, 78897]
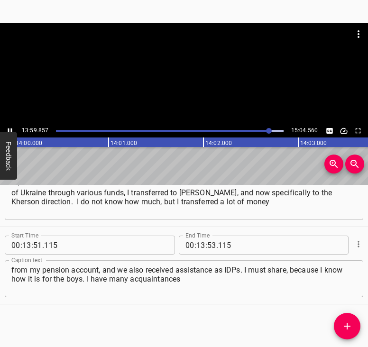
click at [11, 128] on icon "Play/Pause" at bounding box center [10, 131] width 9 height 9
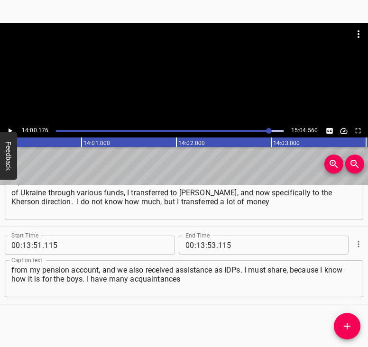
scroll to position [0, 79738]
click at [199, 247] on input "number" at bounding box center [200, 245] width 9 height 19
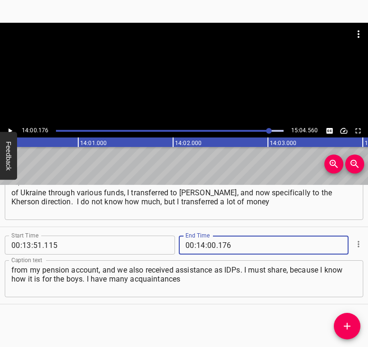
drag, startPoint x: 342, startPoint y: 323, endPoint x: 352, endPoint y: 328, distance: 11.7
click at [342, 323] on icon "Add Cue" at bounding box center [347, 326] width 11 height 11
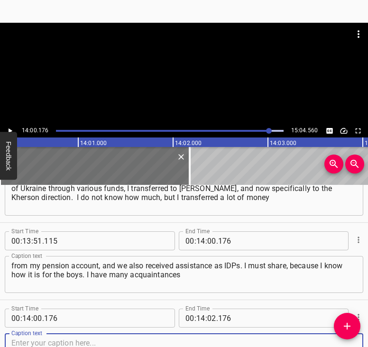
scroll to position [4909, 0]
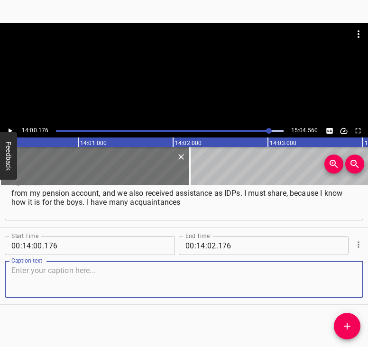
drag, startPoint x: 344, startPoint y: 283, endPoint x: 349, endPoint y: 281, distance: 5.9
click at [346, 282] on textarea at bounding box center [183, 279] width 345 height 27
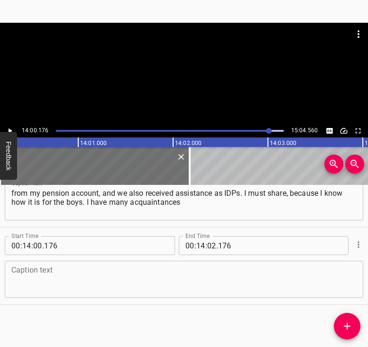
click at [25, 271] on textarea at bounding box center [183, 279] width 345 height 27
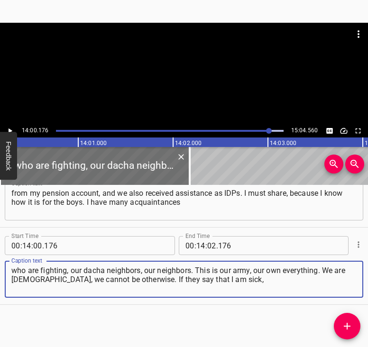
click at [11, 128] on icon "Play/Pause" at bounding box center [10, 131] width 9 height 9
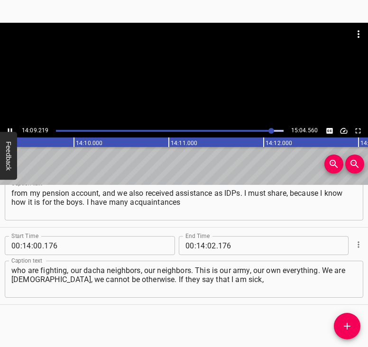
scroll to position [0, 80621]
click at [11, 127] on icon "Play/Pause" at bounding box center [10, 131] width 9 height 9
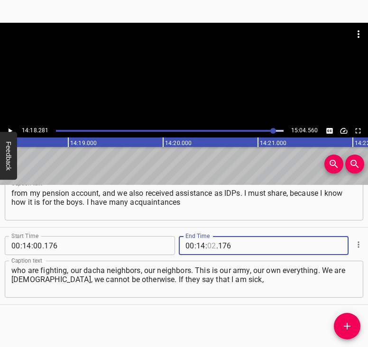
click at [207, 243] on input "number" at bounding box center [211, 245] width 9 height 19
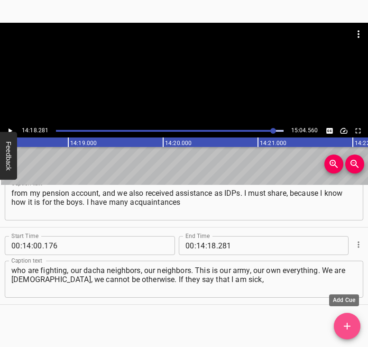
click at [348, 324] on icon "Add Cue" at bounding box center [347, 326] width 11 height 11
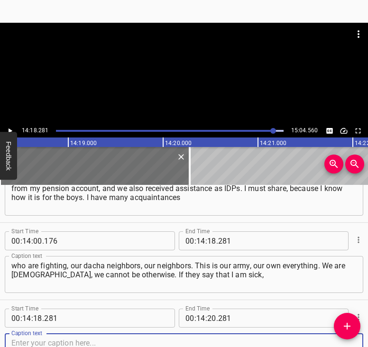
scroll to position [4987, 0]
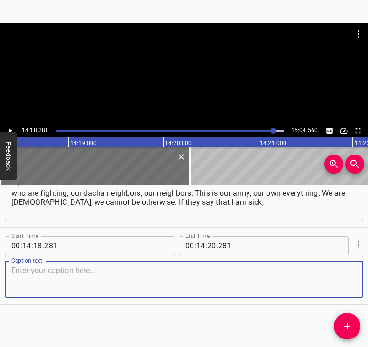
drag, startPoint x: 349, startPoint y: 283, endPoint x: 368, endPoint y: 279, distance: 19.6
click at [368, 279] on html "Caption Editor Batch Transcribe Login Sign Up Privacy Contact 14:18.281 15:04.5…" at bounding box center [184, 173] width 368 height 347
click at [45, 277] on textarea at bounding box center [183, 279] width 345 height 27
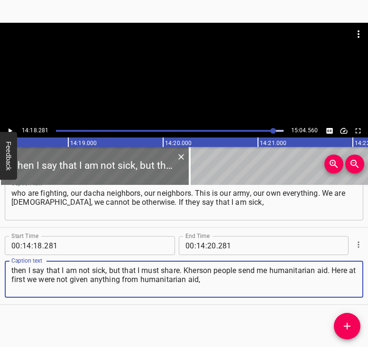
click at [14, 127] on button "Play/Pause" at bounding box center [10, 131] width 12 height 12
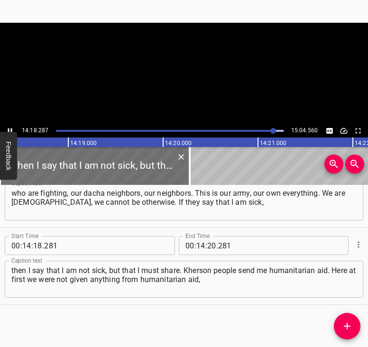
scroll to position [0, 81456]
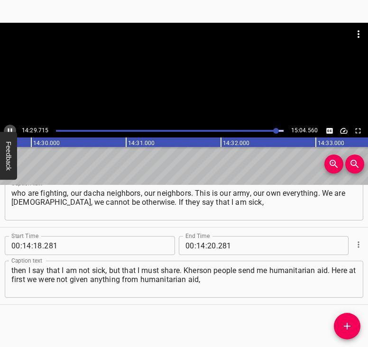
click at [11, 125] on button "Play/Pause" at bounding box center [10, 131] width 12 height 12
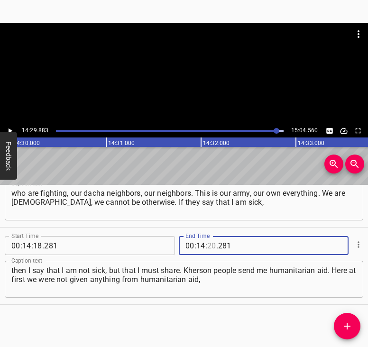
click at [209, 245] on input "number" at bounding box center [211, 245] width 9 height 19
click at [346, 320] on button "Add Cue" at bounding box center [347, 326] width 27 height 27
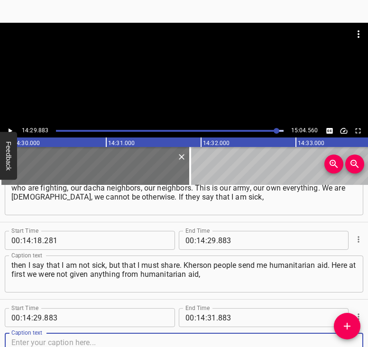
scroll to position [5064, 0]
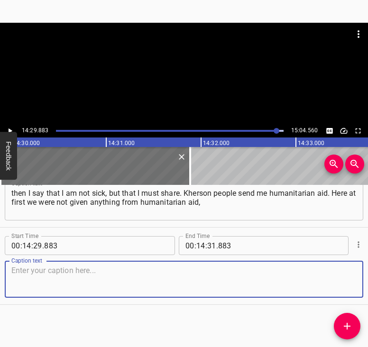
drag, startPoint x: 345, startPoint y: 292, endPoint x: 367, endPoint y: 286, distance: 23.0
click at [367, 286] on div "Start Time 00 : 00 : 05 . 507 Start Time End Time 00 : 00 : 18 . 047 End Time C…" at bounding box center [184, 266] width 368 height 162
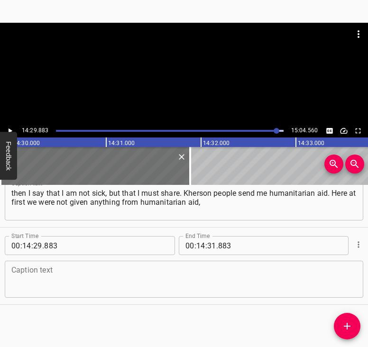
click at [34, 286] on textarea at bounding box center [183, 279] width 345 height 27
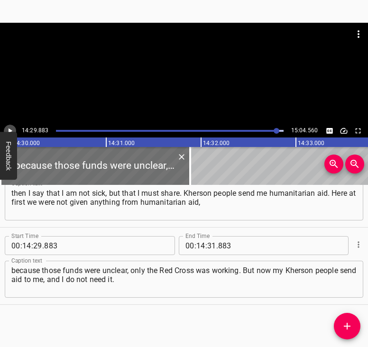
click at [13, 127] on icon "Play/Pause" at bounding box center [10, 131] width 9 height 9
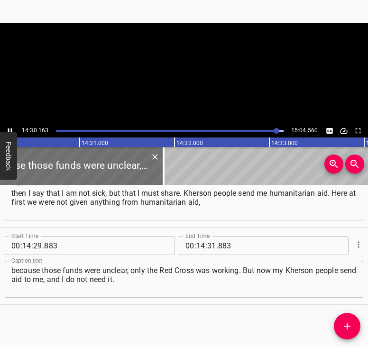
scroll to position [0, 82609]
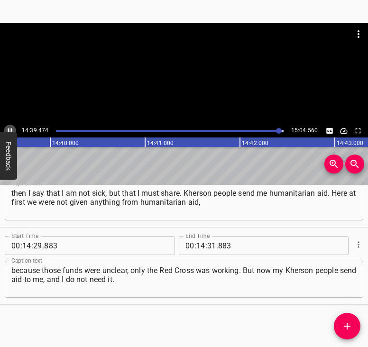
click at [11, 129] on icon "Play/Pause" at bounding box center [10, 131] width 4 height 5
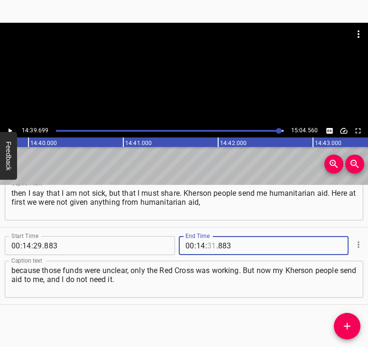
click at [211, 241] on input "number" at bounding box center [211, 245] width 9 height 19
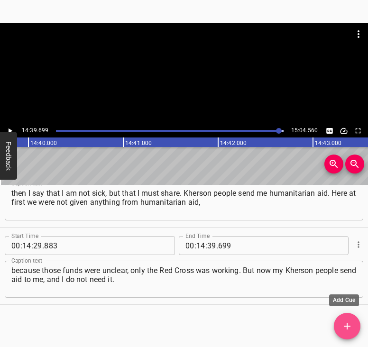
click at [355, 323] on span "Add Cue" at bounding box center [347, 326] width 27 height 11
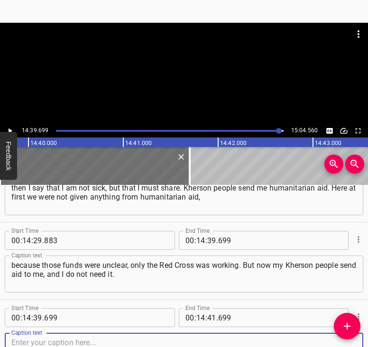
scroll to position [5142, 0]
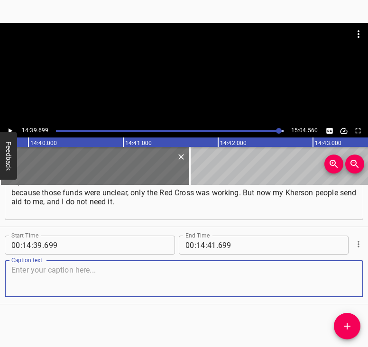
drag, startPoint x: 343, startPoint y: 281, endPoint x: 363, endPoint y: 281, distance: 19.5
click at [355, 281] on div "Caption text" at bounding box center [184, 279] width 359 height 37
click at [37, 290] on textarea at bounding box center [183, 279] width 345 height 27
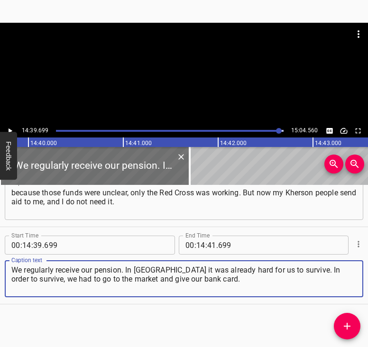
click at [11, 128] on icon "Play/Pause" at bounding box center [10, 131] width 9 height 9
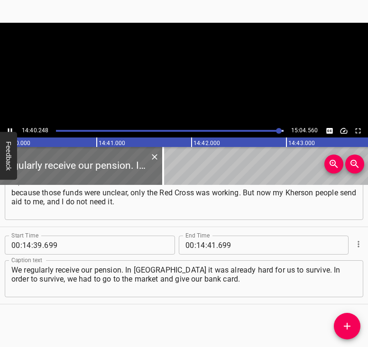
scroll to position [0, 83541]
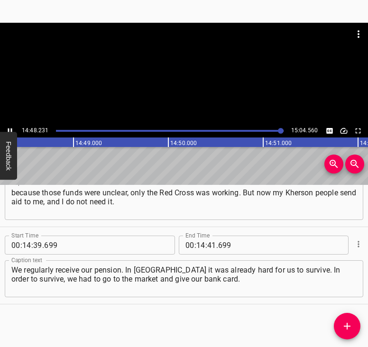
click at [12, 129] on icon "Play/Pause" at bounding box center [10, 131] width 9 height 9
click at [209, 246] on input "number" at bounding box center [211, 245] width 9 height 19
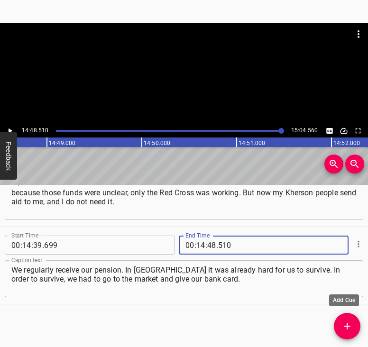
click at [347, 321] on icon "Add Cue" at bounding box center [347, 326] width 11 height 11
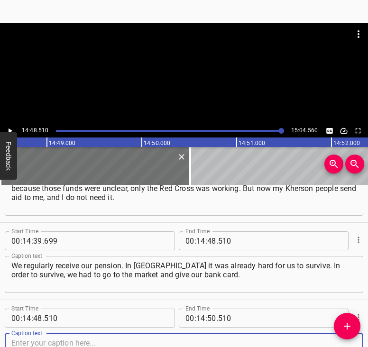
scroll to position [5219, 0]
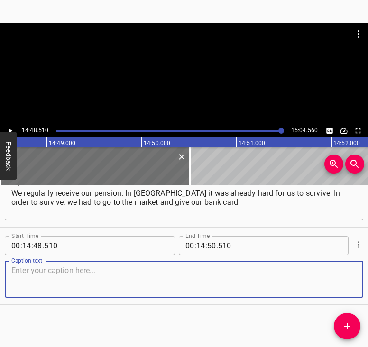
drag, startPoint x: 349, startPoint y: 287, endPoint x: 364, endPoint y: 282, distance: 15.8
click at [358, 283] on div "Start Time 00 : 14 : 48 . 510 Start Time End Time 00 : 14 : 50 . 510 End Time C…" at bounding box center [184, 266] width 368 height 77
click at [19, 279] on textarea at bounding box center [183, 279] width 345 height 27
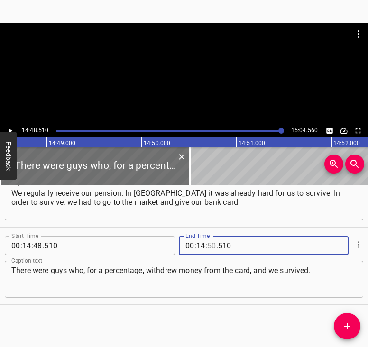
click at [207, 245] on input "number" at bounding box center [211, 245] width 9 height 19
click at [12, 126] on button "Play/Pause" at bounding box center [10, 131] width 12 height 12
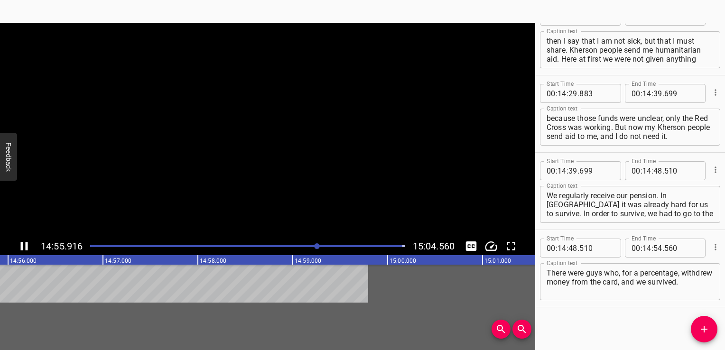
scroll to position [5054, 0]
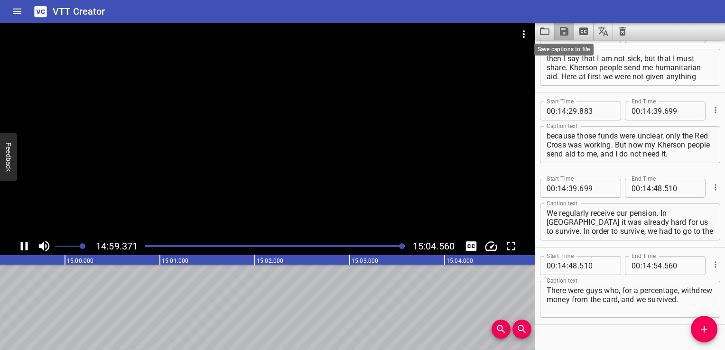
click at [562, 28] on icon "Save captions to file" at bounding box center [564, 31] width 11 height 11
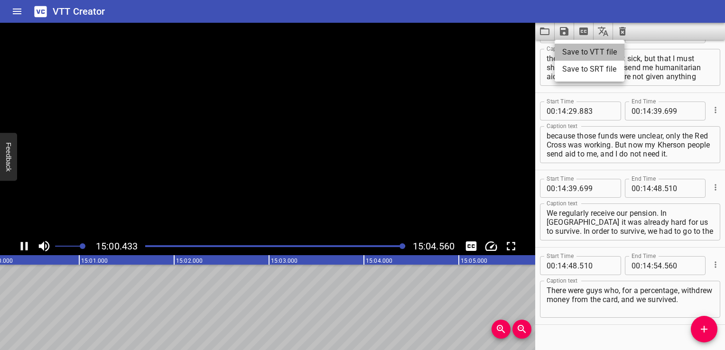
click at [578, 51] on li "Save to VTT file" at bounding box center [590, 52] width 70 height 17
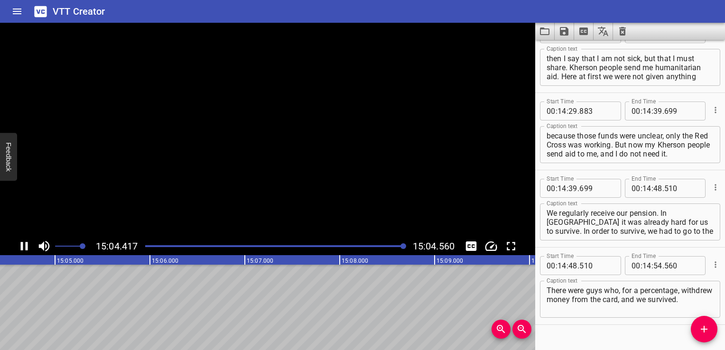
scroll to position [0, 85848]
click at [131, 69] on div at bounding box center [267, 46] width 535 height 47
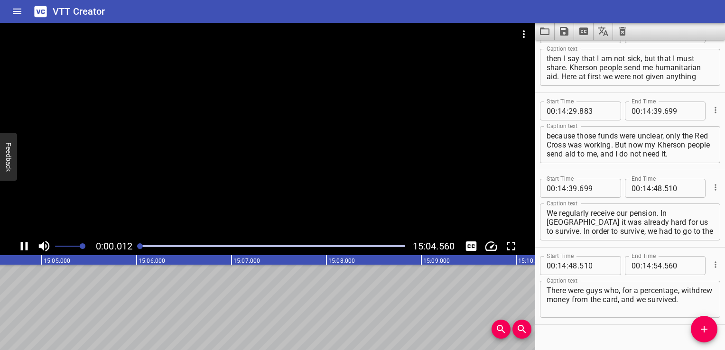
scroll to position [5071, 0]
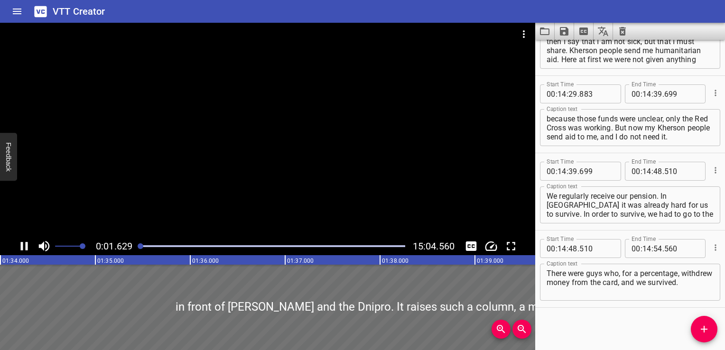
click at [19, 249] on icon "Play/Pause" at bounding box center [24, 246] width 14 height 14
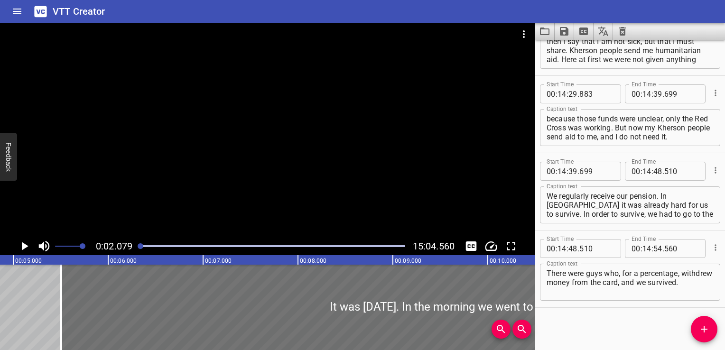
scroll to position [0, 197]
